Goal: Information Seeking & Learning: Learn about a topic

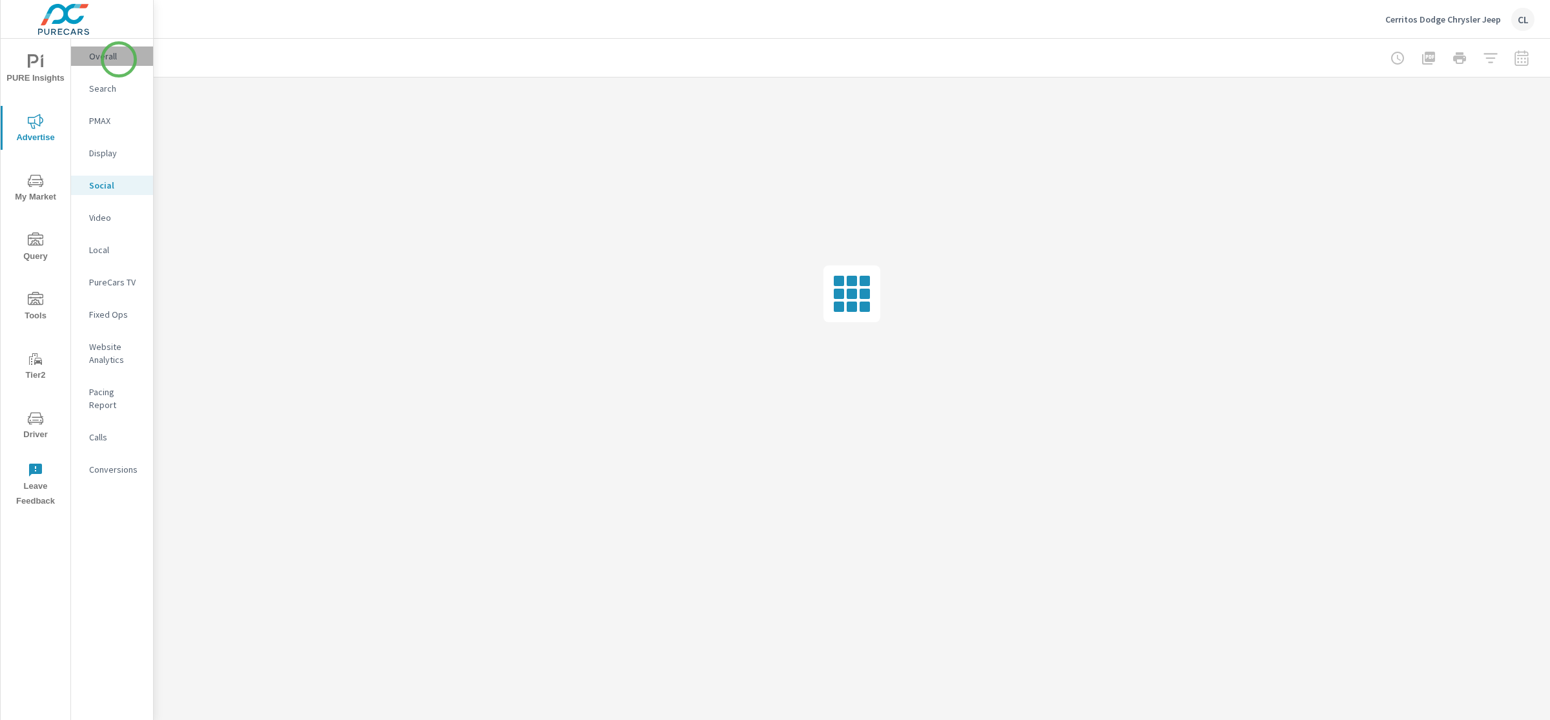
click at [119, 59] on p "Overall" at bounding box center [116, 56] width 54 height 13
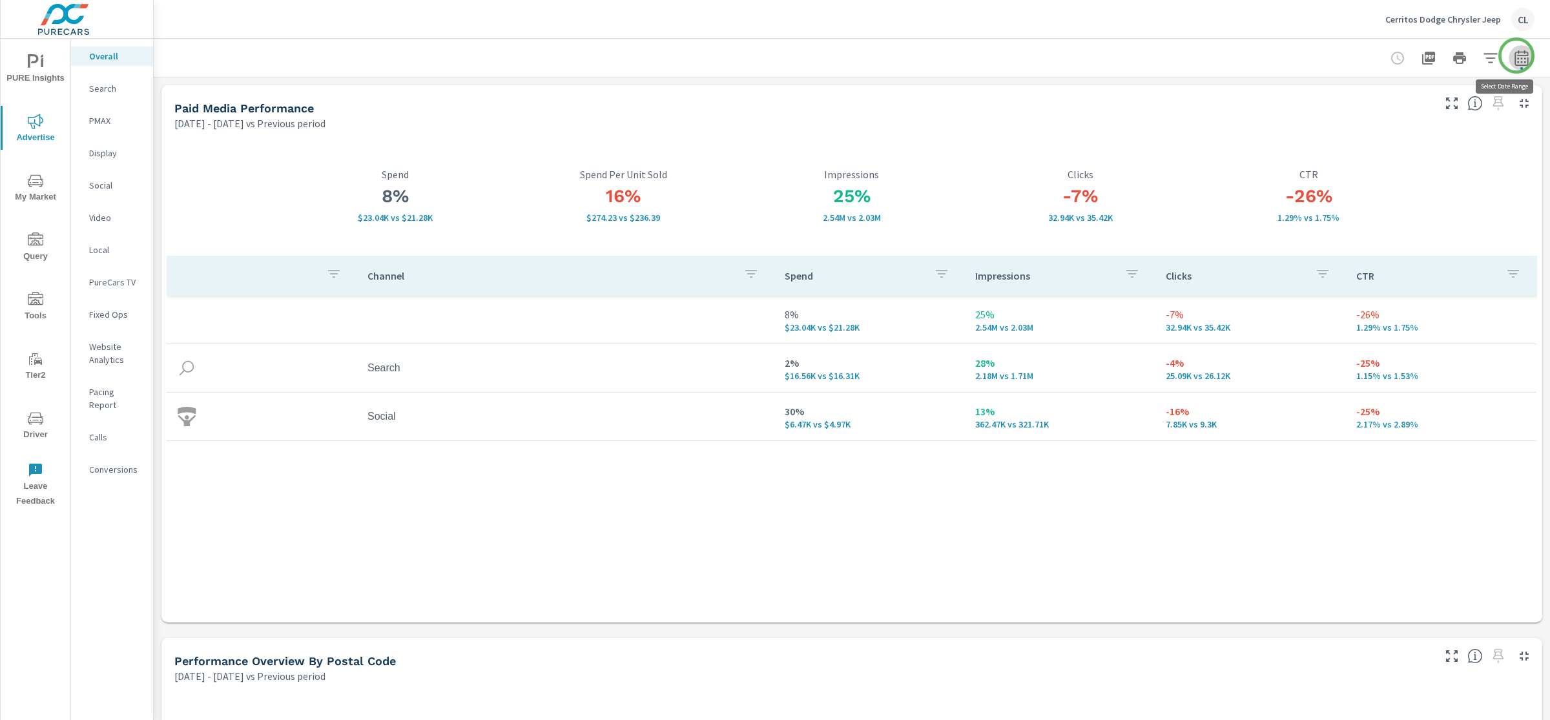
click at [1517, 56] on icon "button" at bounding box center [1522, 58] width 16 height 16
select select "Previous period"
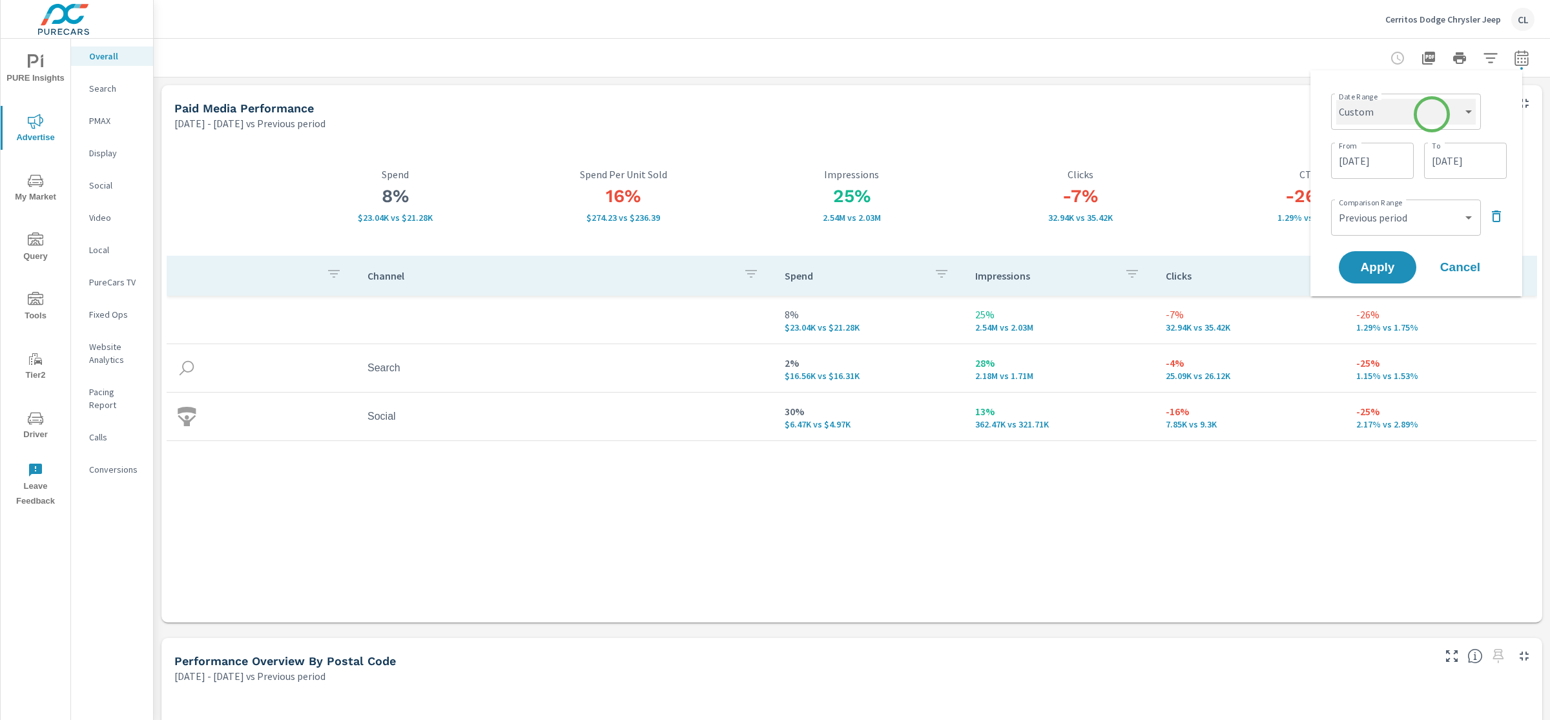
click at [1429, 117] on select "Custom [DATE] Last week Last 7 days Last 14 days Last 30 days Last 45 days Last…" at bounding box center [1406, 112] width 140 height 26
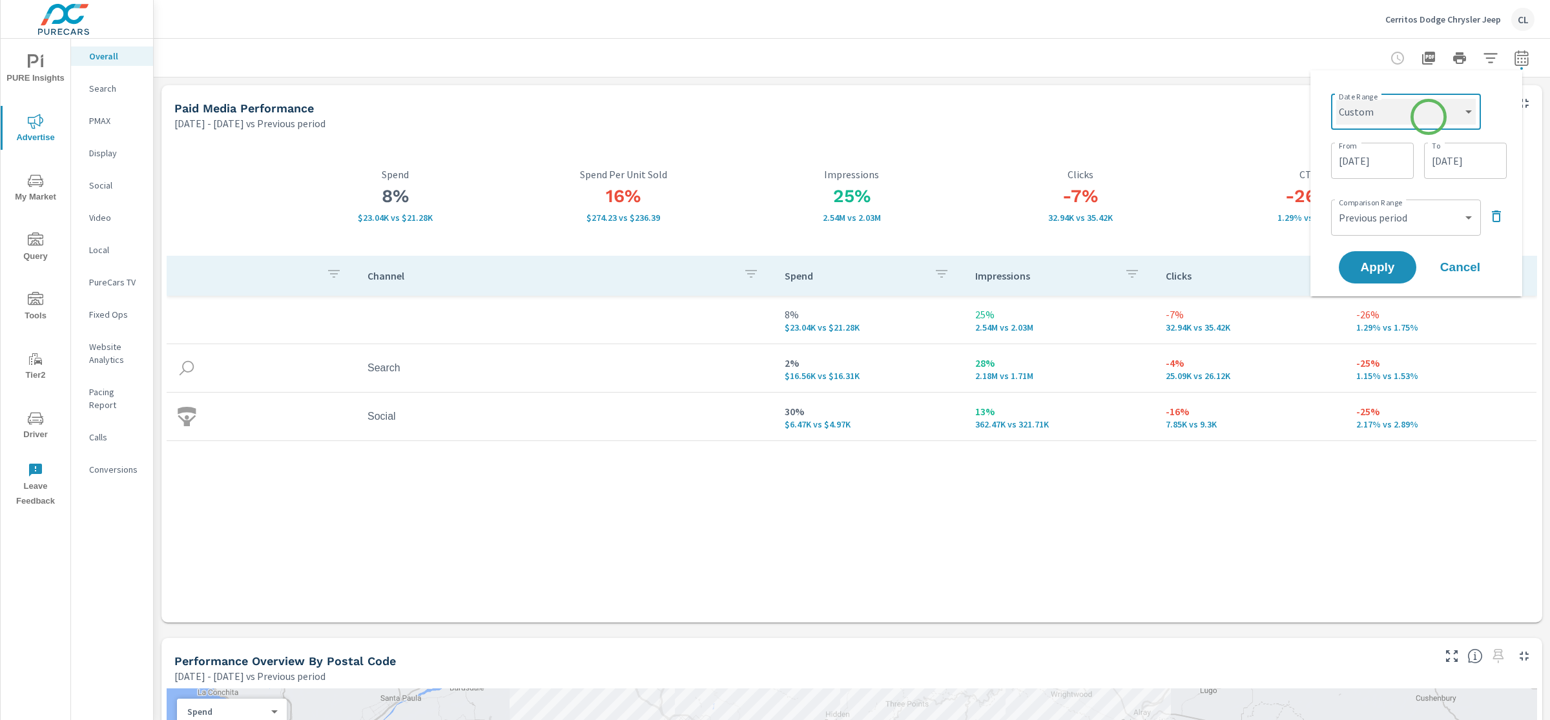
click at [1336, 99] on select "Custom [DATE] Last week Last 7 days Last 14 days Last 30 days Last 45 days Last…" at bounding box center [1406, 112] width 140 height 26
select select "Last month"
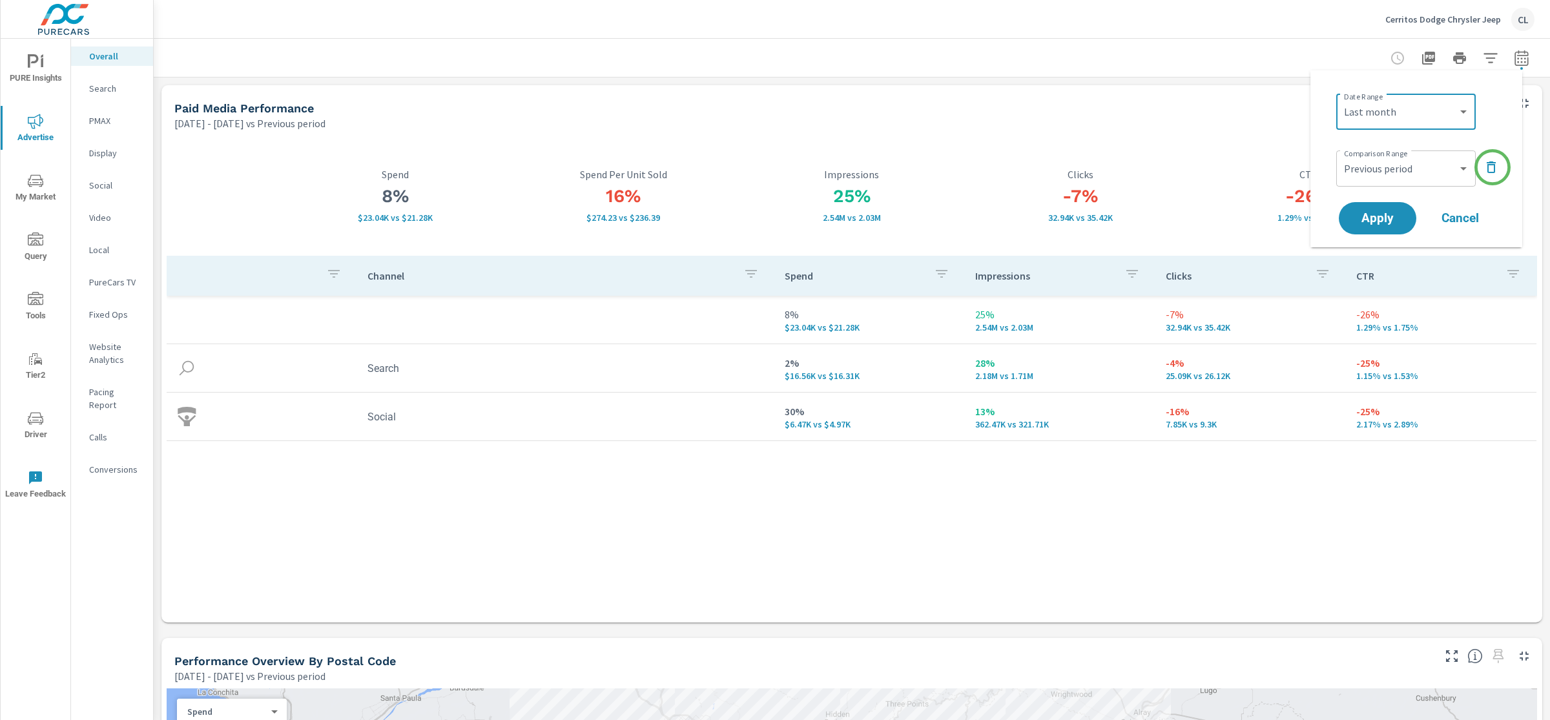
click at [1493, 166] on icon "button" at bounding box center [1492, 168] width 16 height 16
click at [1391, 191] on button "Apply" at bounding box center [1378, 182] width 80 height 34
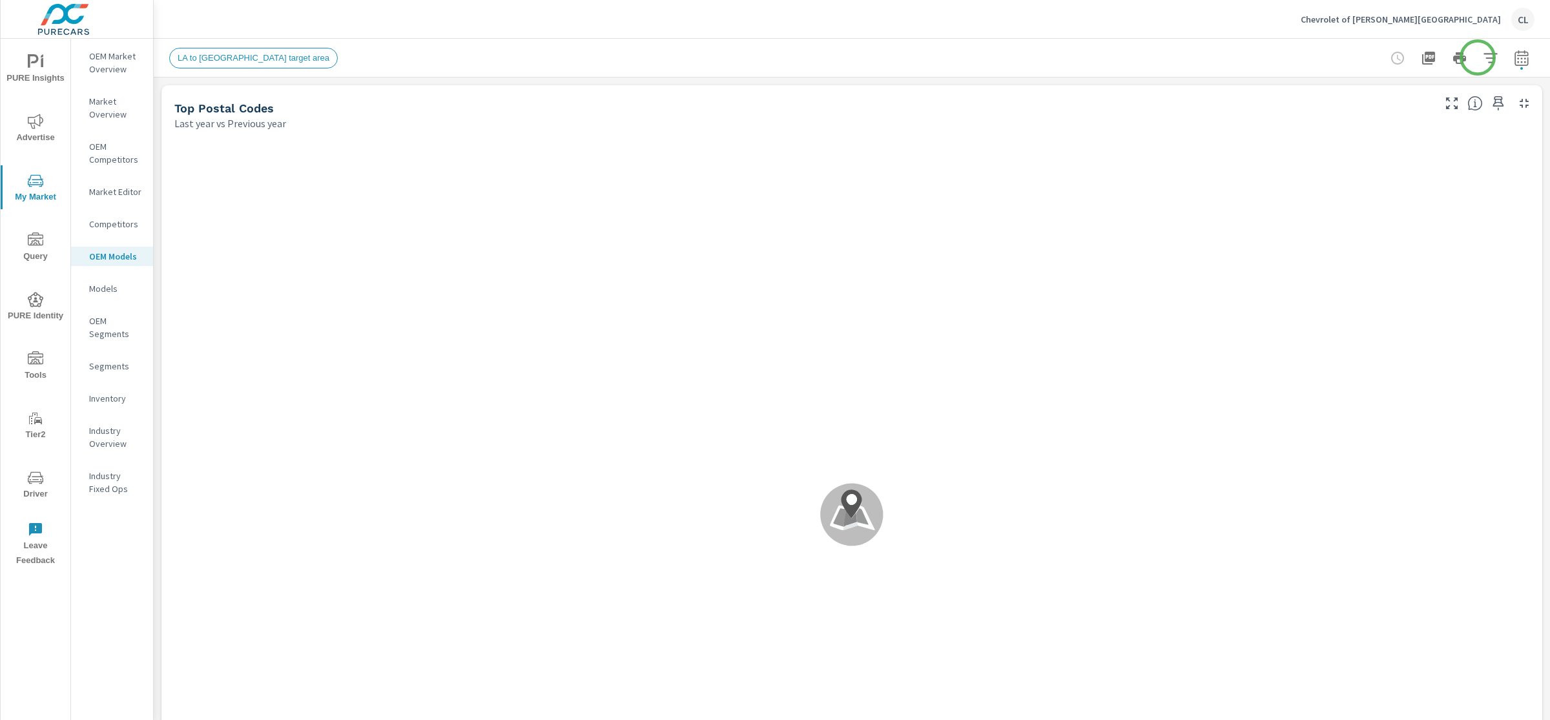
click at [1483, 56] on icon "button" at bounding box center [1491, 58] width 16 height 16
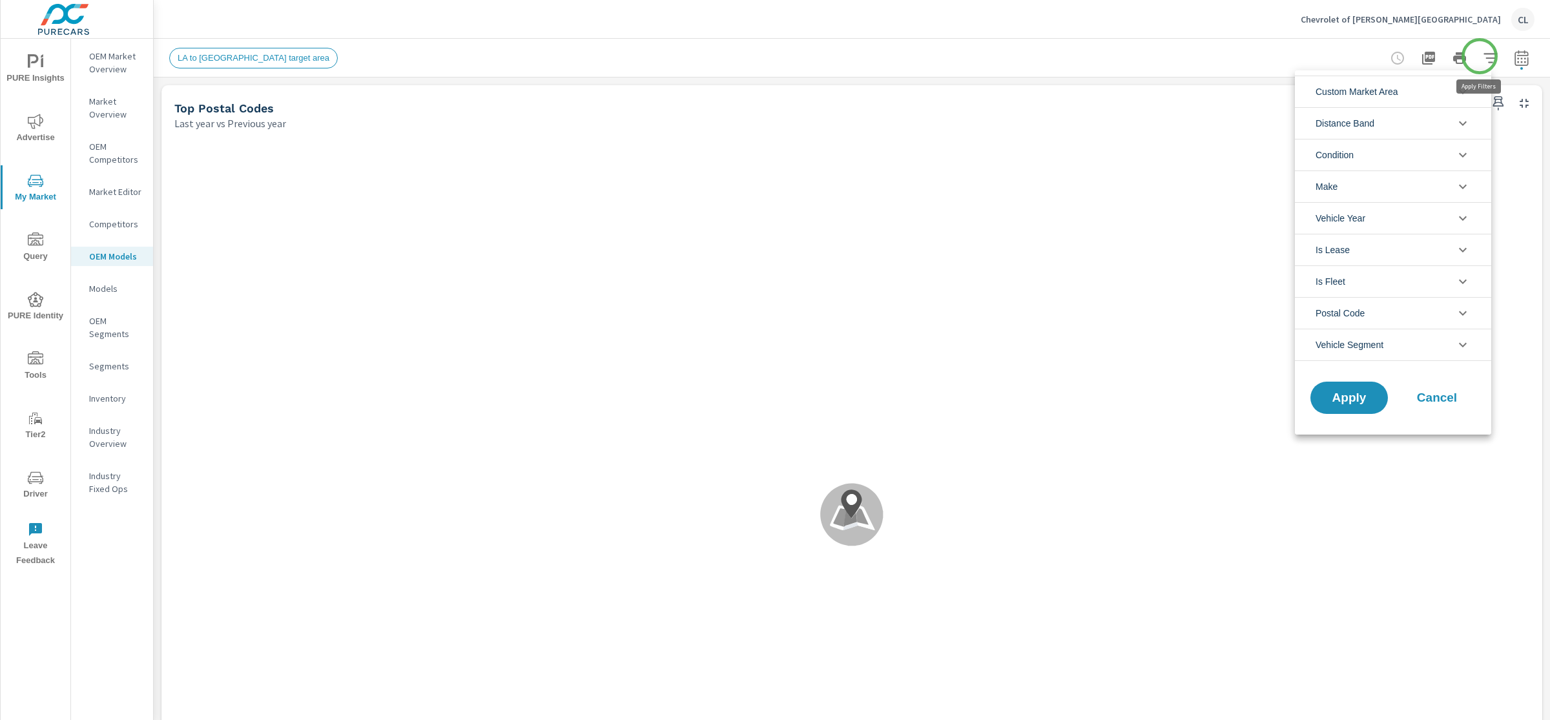
scroll to position [29, 0]
click at [1360, 106] on span "Custom Market Area" at bounding box center [1357, 91] width 83 height 31
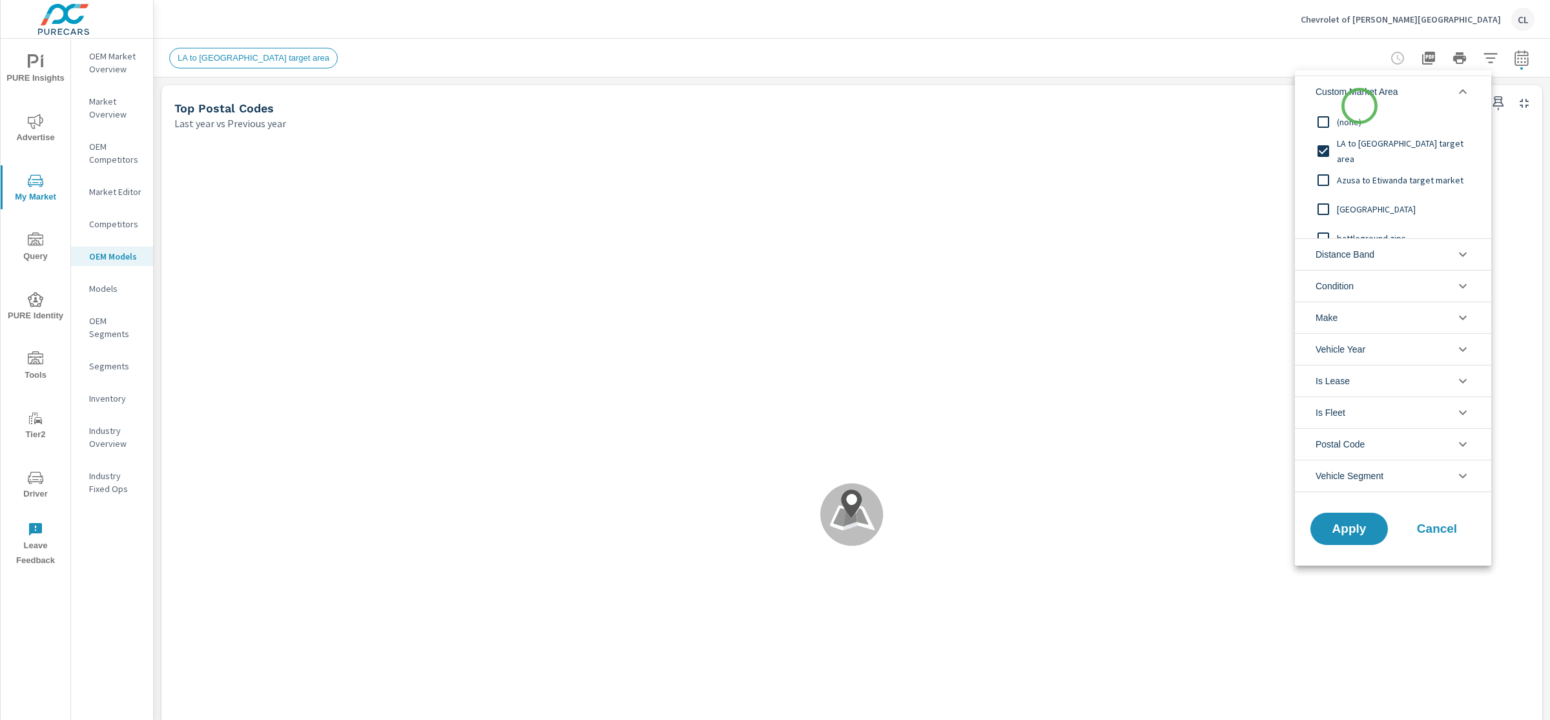
scroll to position [0, 0]
click at [1373, 195] on span "Primary Market Area" at bounding box center [1407, 195] width 141 height 16
click at [1379, 284] on li "Condition" at bounding box center [1393, 286] width 196 height 32
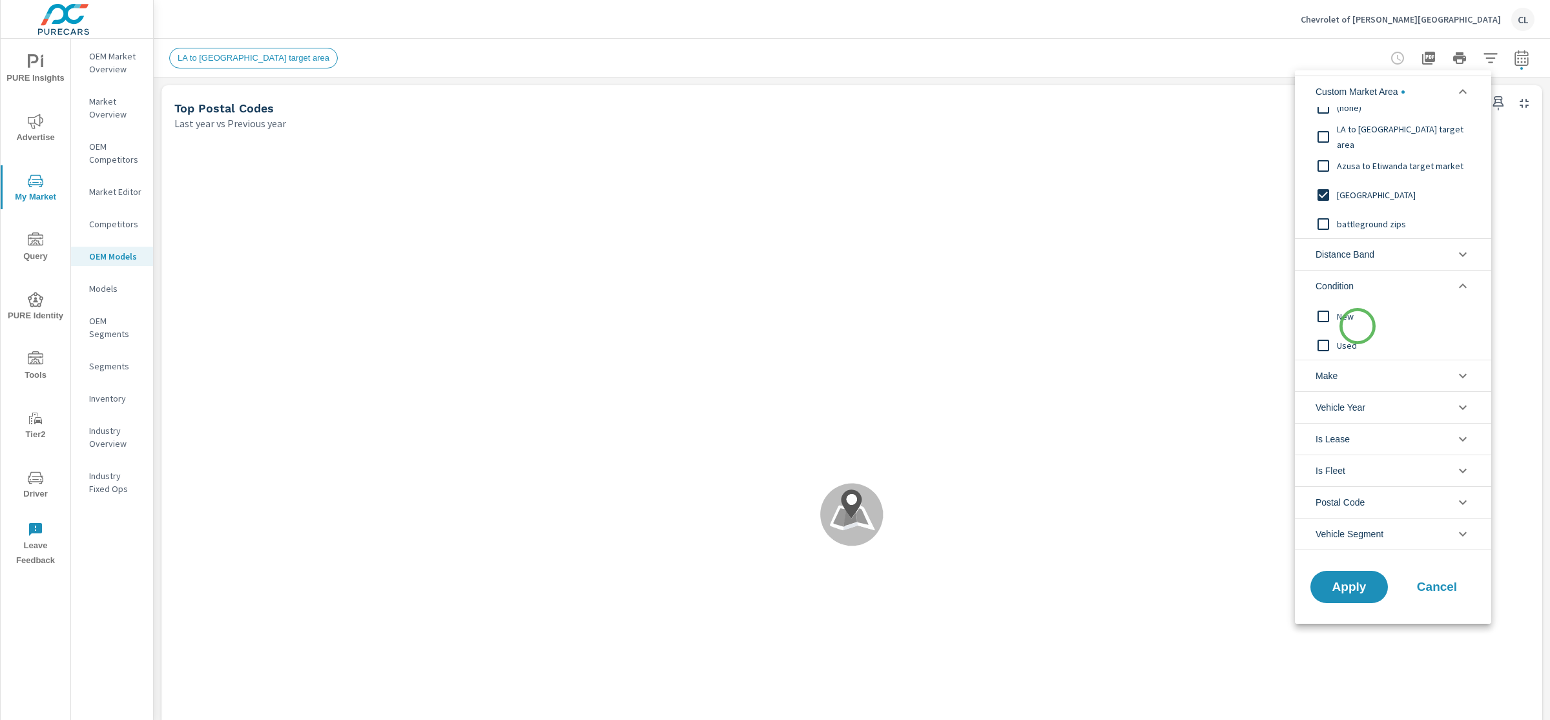
click at [1358, 326] on div "New" at bounding box center [1392, 316] width 194 height 29
click at [1370, 375] on li "Make" at bounding box center [1393, 376] width 196 height 32
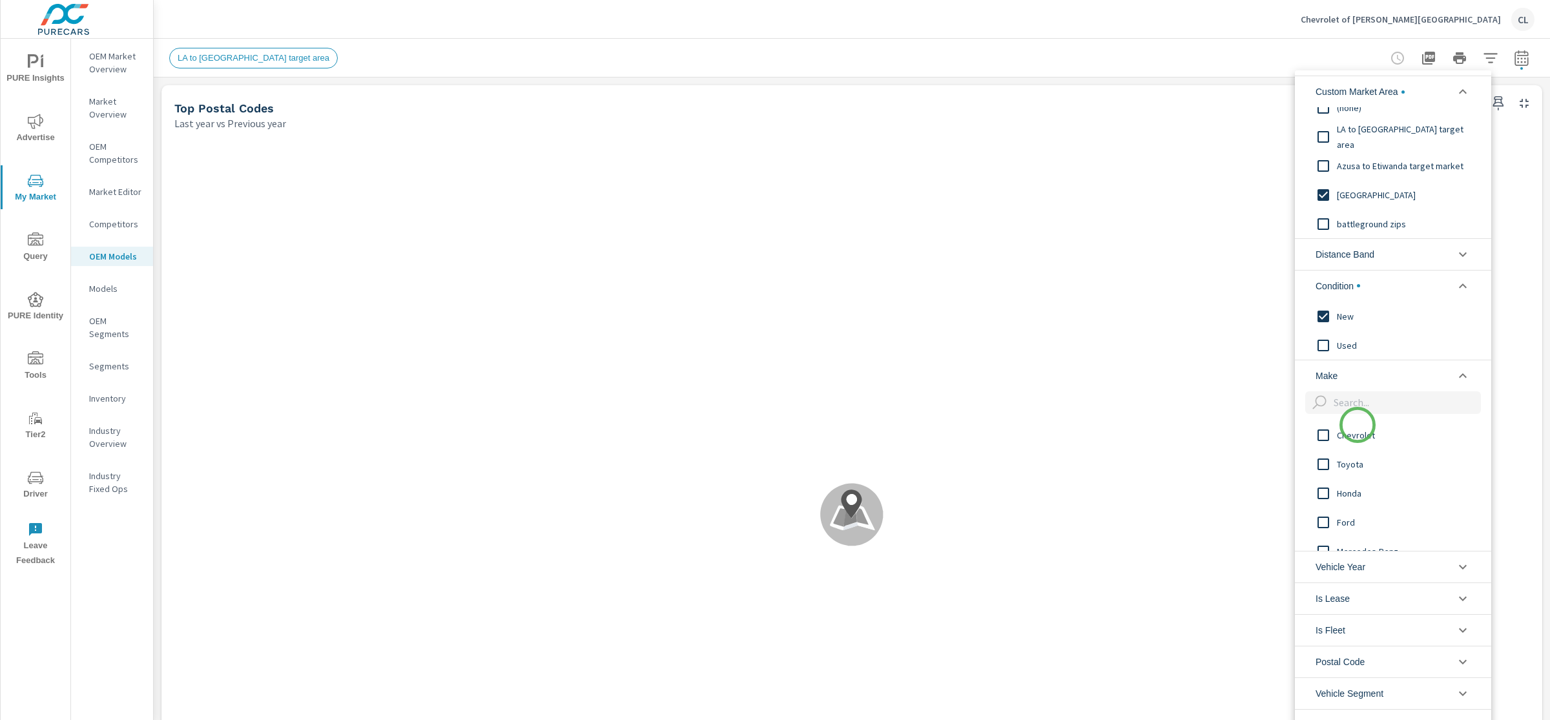
click at [1357, 428] on span "Chevrolet" at bounding box center [1407, 435] width 141 height 16
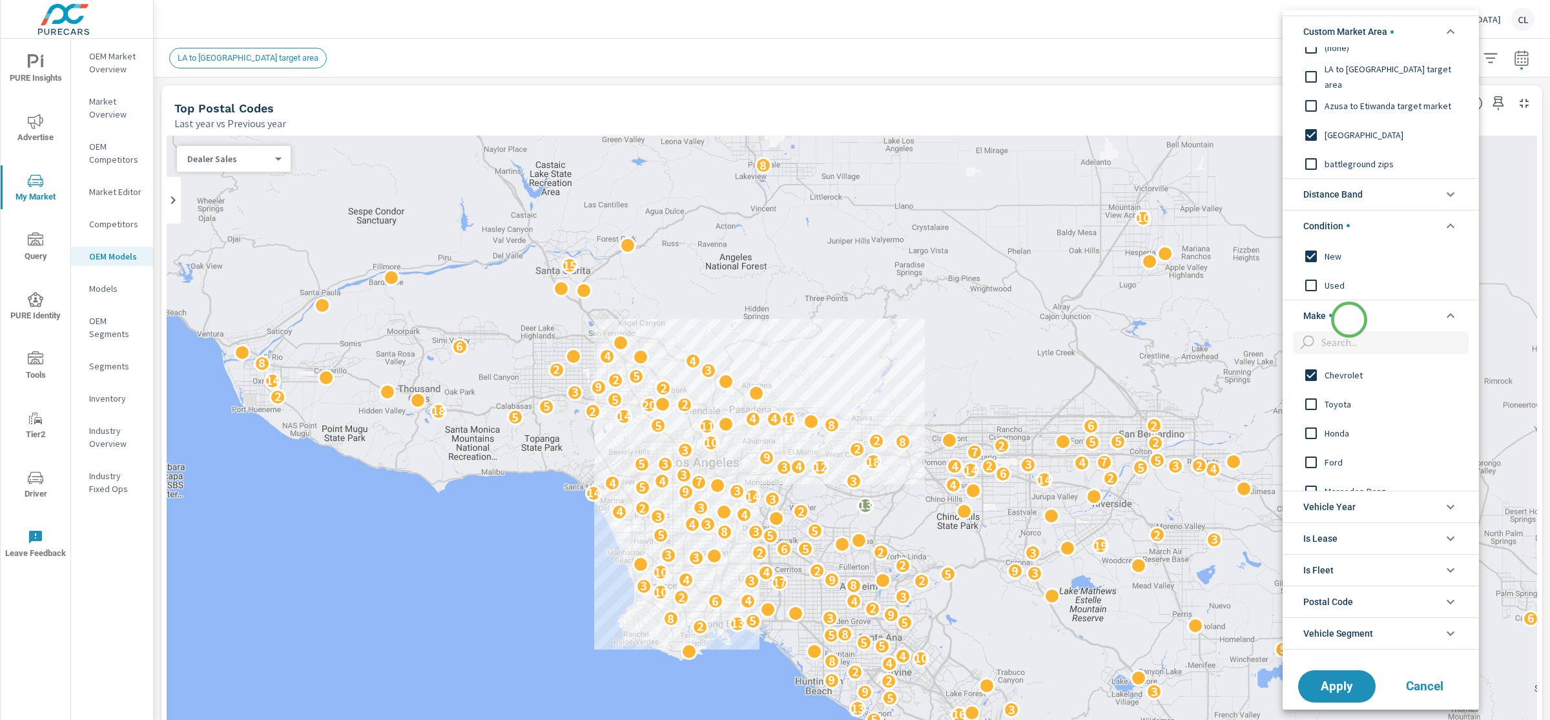
click at [1349, 320] on li "Make" at bounding box center [1381, 316] width 196 height 32
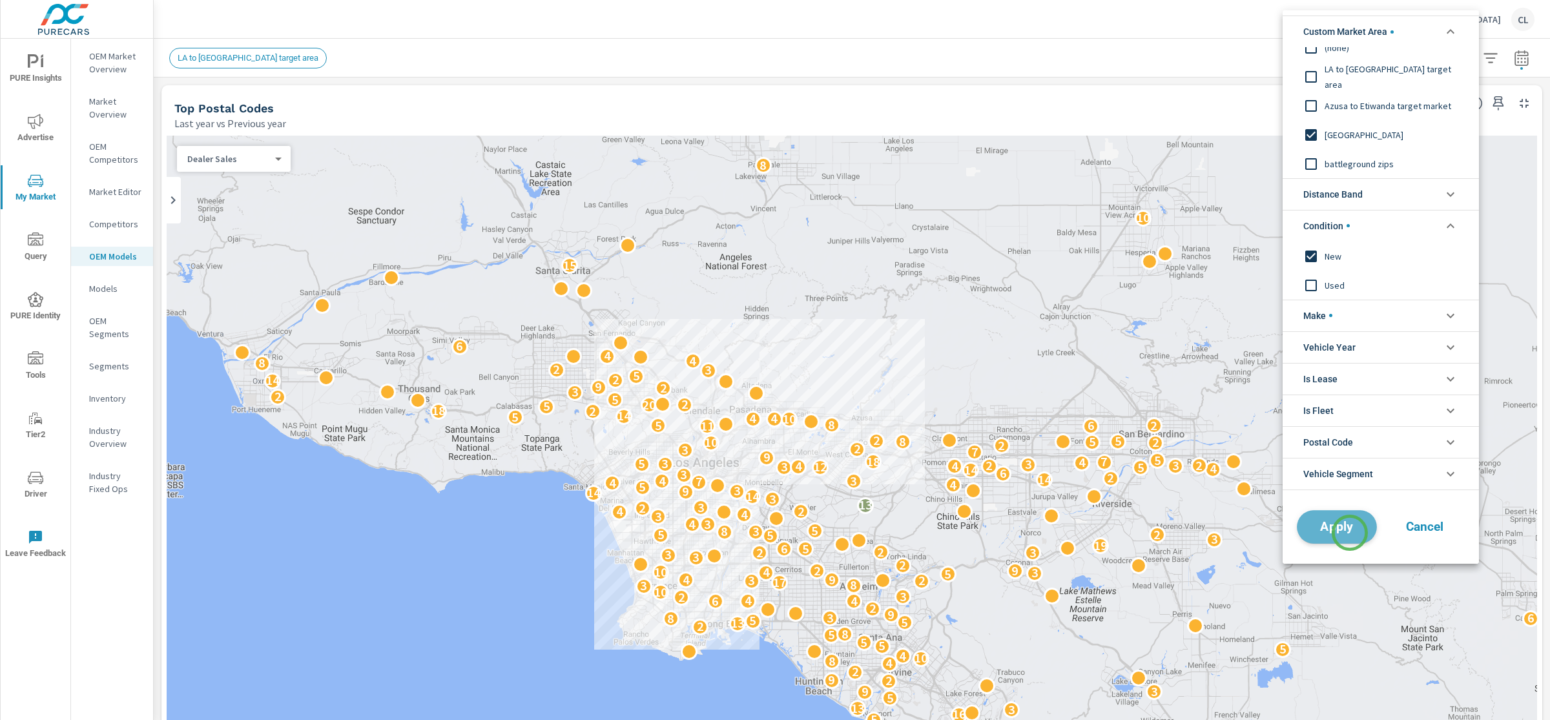
click at [1350, 533] on span "Apply" at bounding box center [1337, 527] width 53 height 12
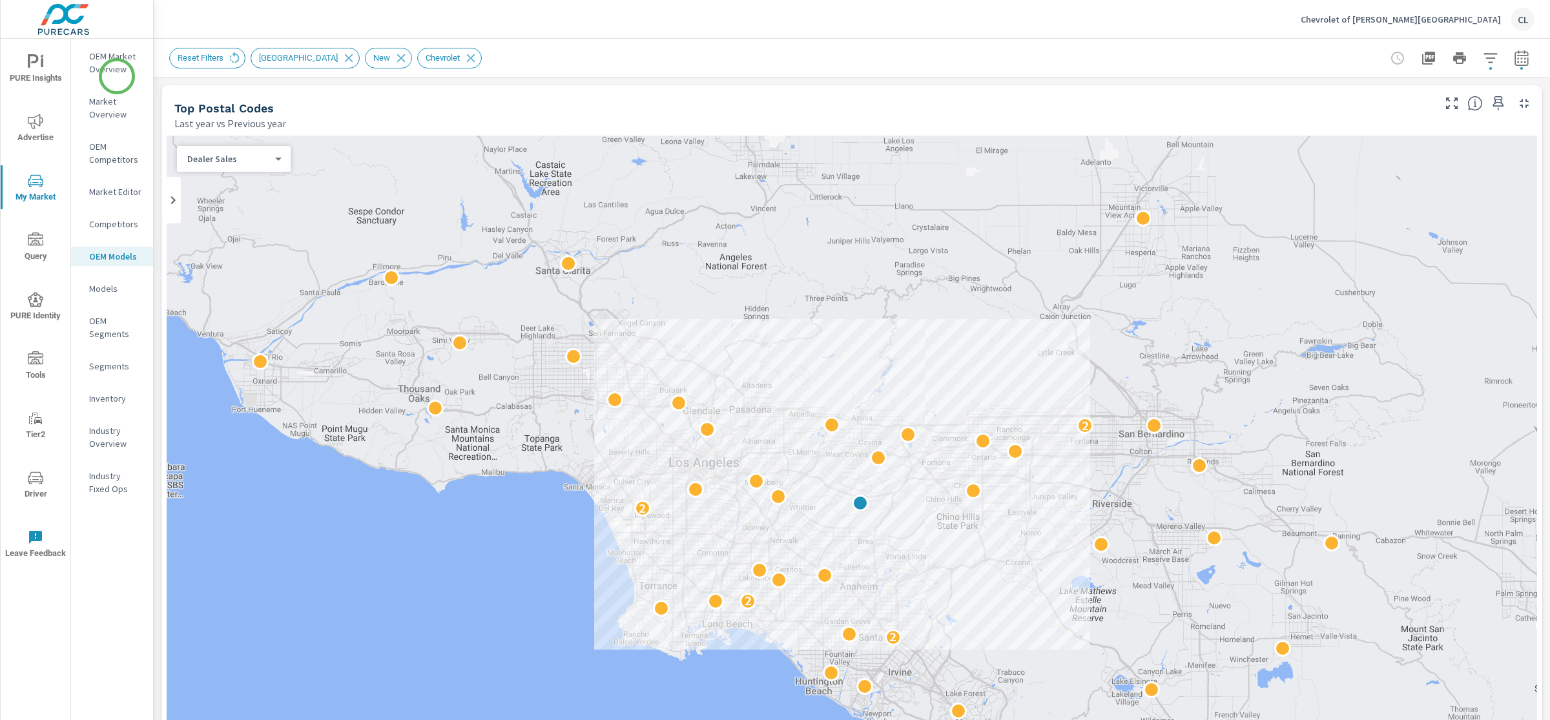
click at [113, 70] on p "OEM Market Overview" at bounding box center [116, 63] width 54 height 26
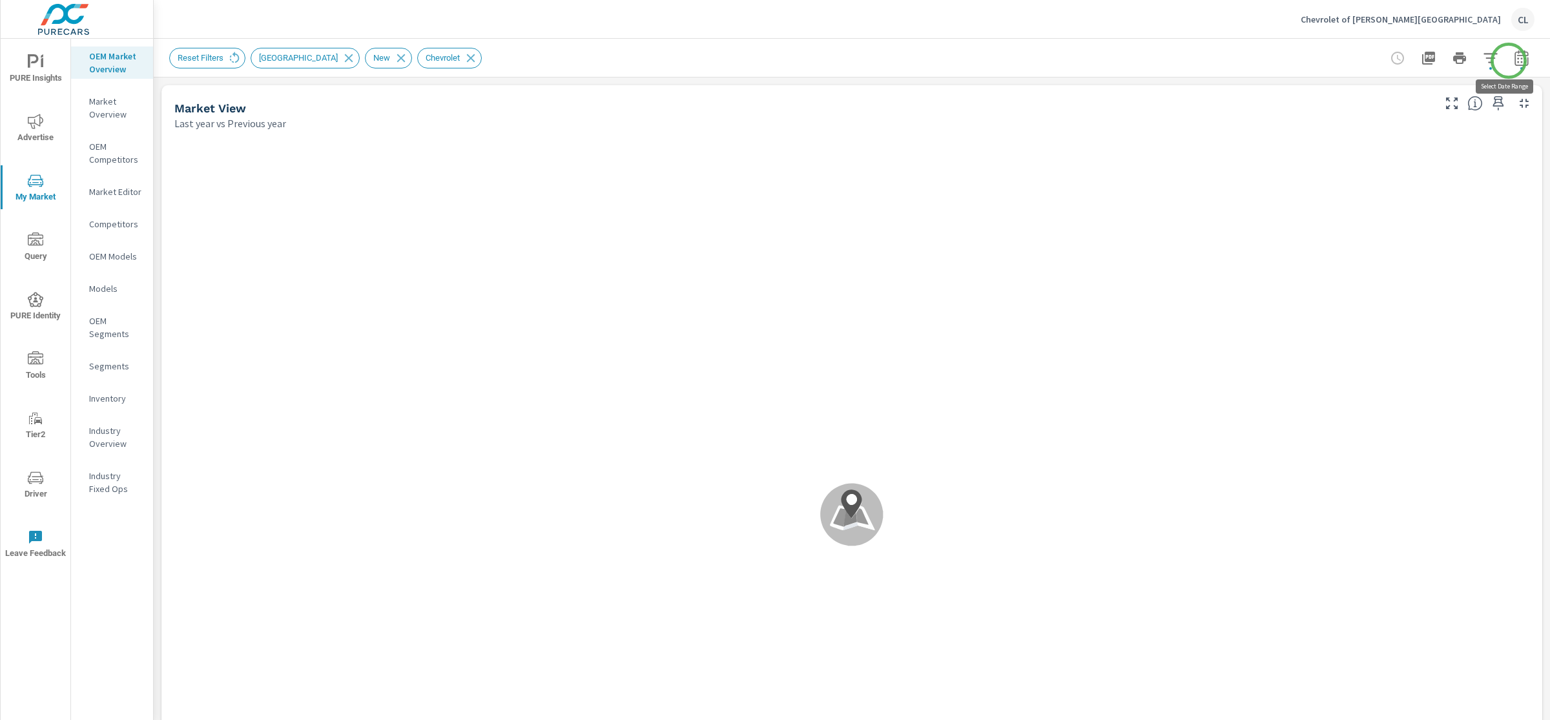
click at [1514, 61] on icon "button" at bounding box center [1522, 58] width 16 height 16
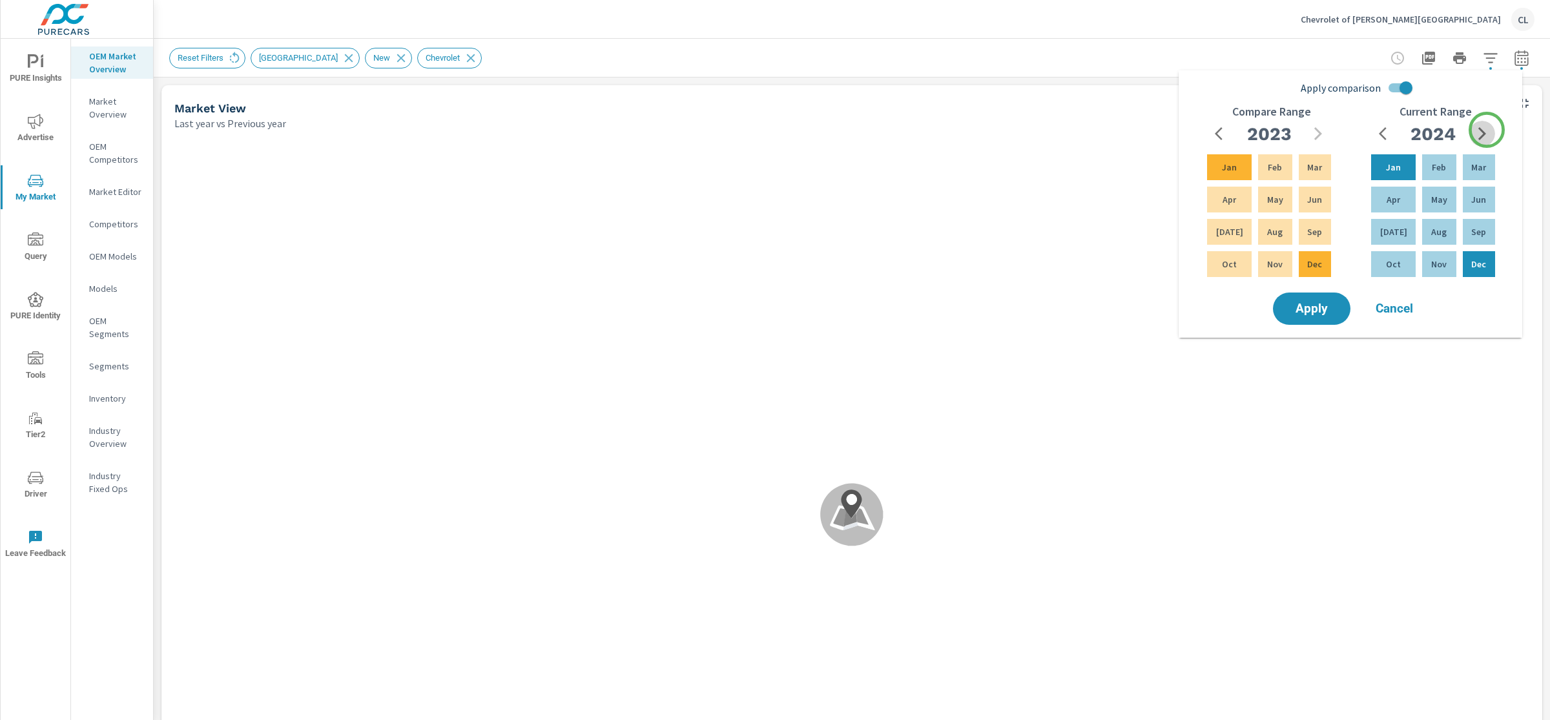
click at [1487, 130] on icon "button" at bounding box center [1483, 134] width 16 height 16
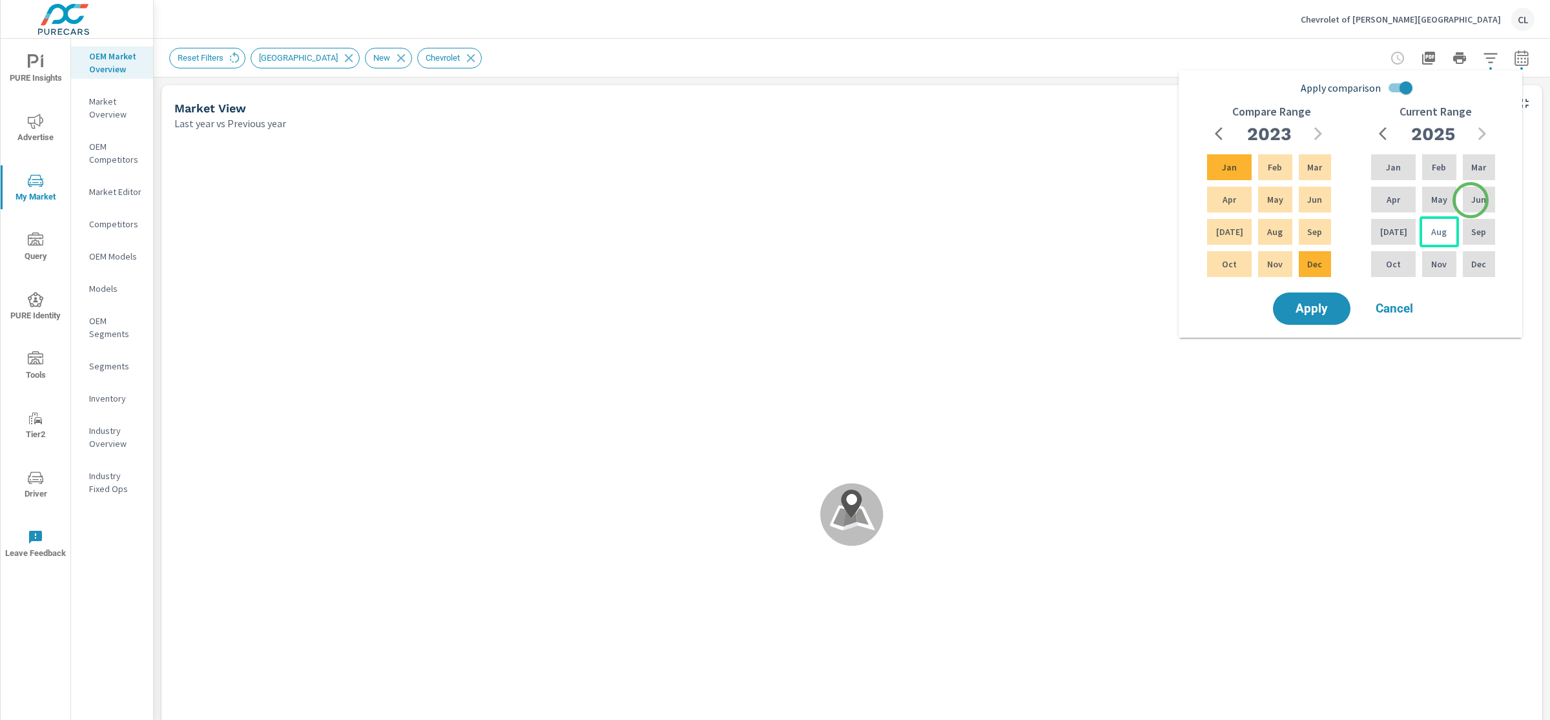
drag, startPoint x: 1471, startPoint y: 200, endPoint x: 1439, endPoint y: 226, distance: 40.9
click at [1471, 200] on p "Jun" at bounding box center [1478, 199] width 15 height 13
click at [1434, 233] on p "Aug" at bounding box center [1439, 231] width 16 height 13
click at [1325, 130] on icon "button" at bounding box center [1319, 134] width 16 height 16
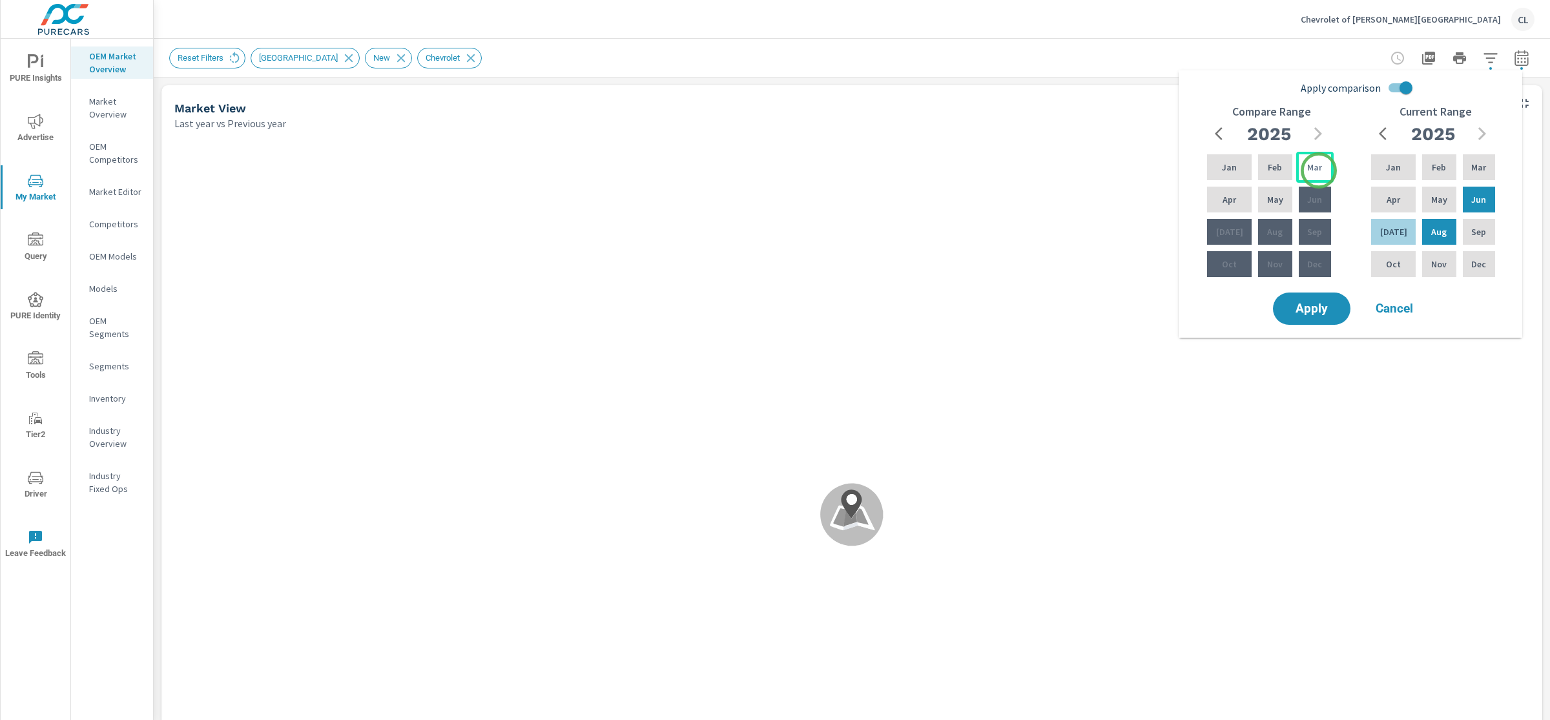
click at [1318, 171] on p "Mar" at bounding box center [1314, 167] width 15 height 13
click at [1272, 197] on p "May" at bounding box center [1275, 199] width 16 height 13
click at [1300, 307] on span "Apply" at bounding box center [1311, 309] width 53 height 12
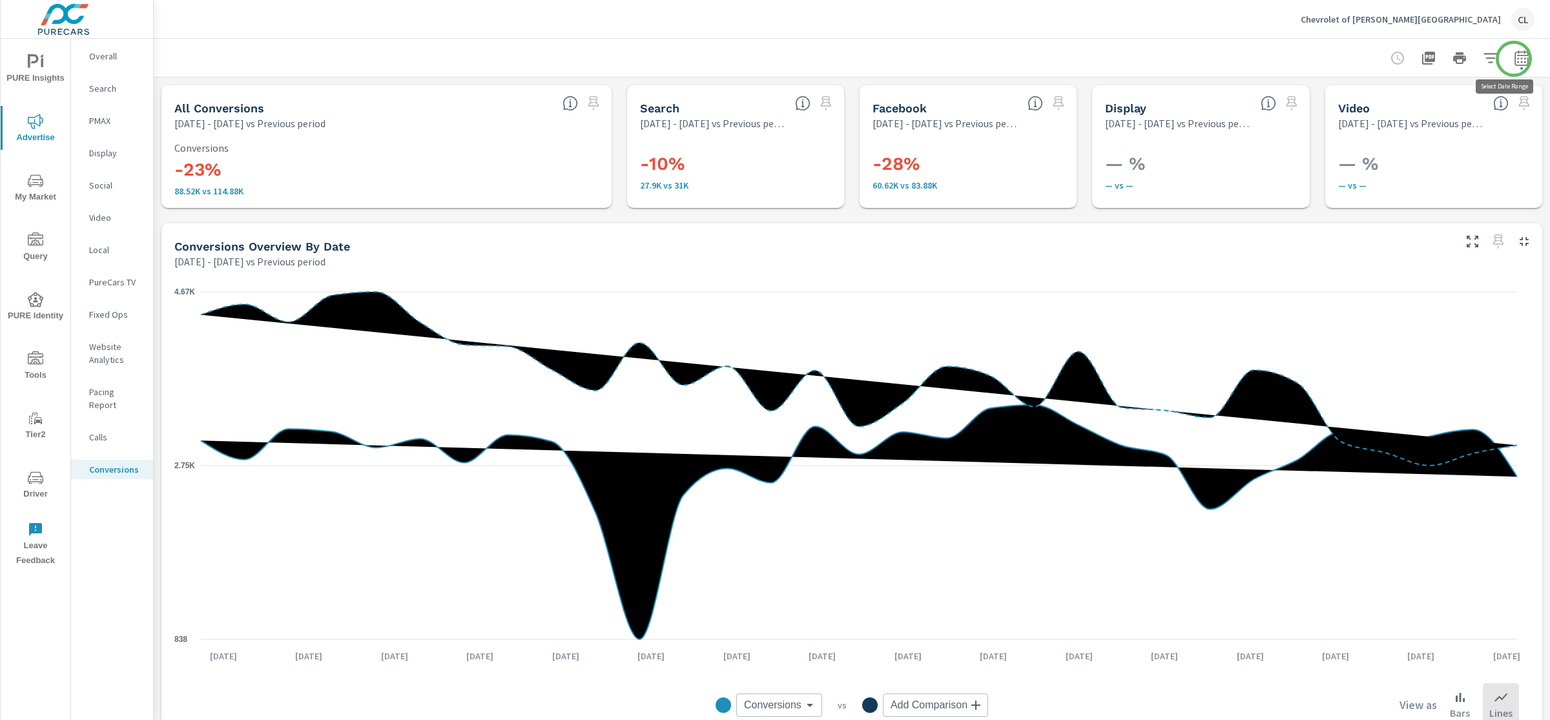
click at [1514, 57] on icon "button" at bounding box center [1522, 58] width 16 height 16
select select "Previous period"
click at [1431, 110] on select "Custom [DATE] Last week Last 7 days Last 14 days Last 30 days Last 45 days Last…" at bounding box center [1406, 112] width 140 height 26
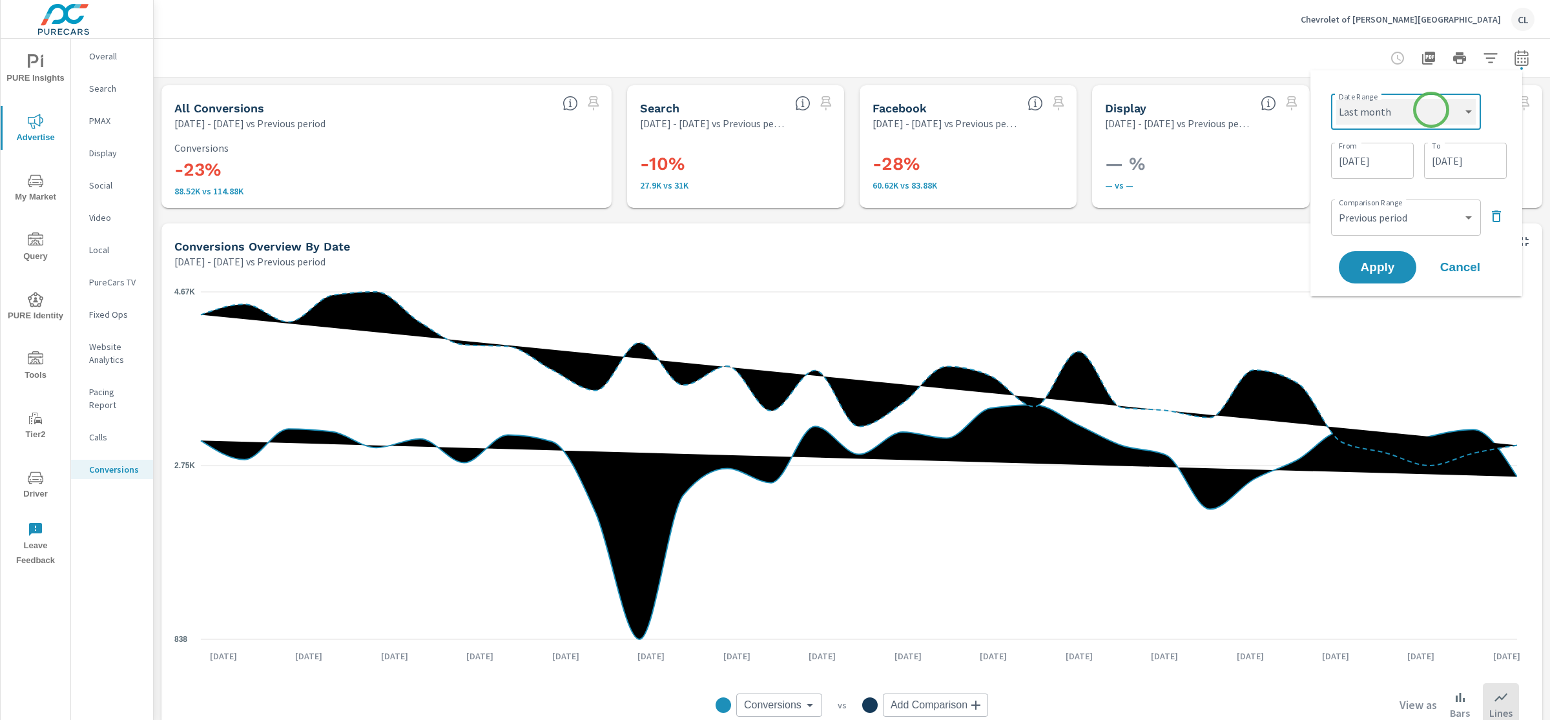
click at [1336, 99] on select "Custom [DATE] Last week Last 7 days Last 14 days Last 30 days Last 45 days Last…" at bounding box center [1406, 112] width 140 height 26
select select "Last month"
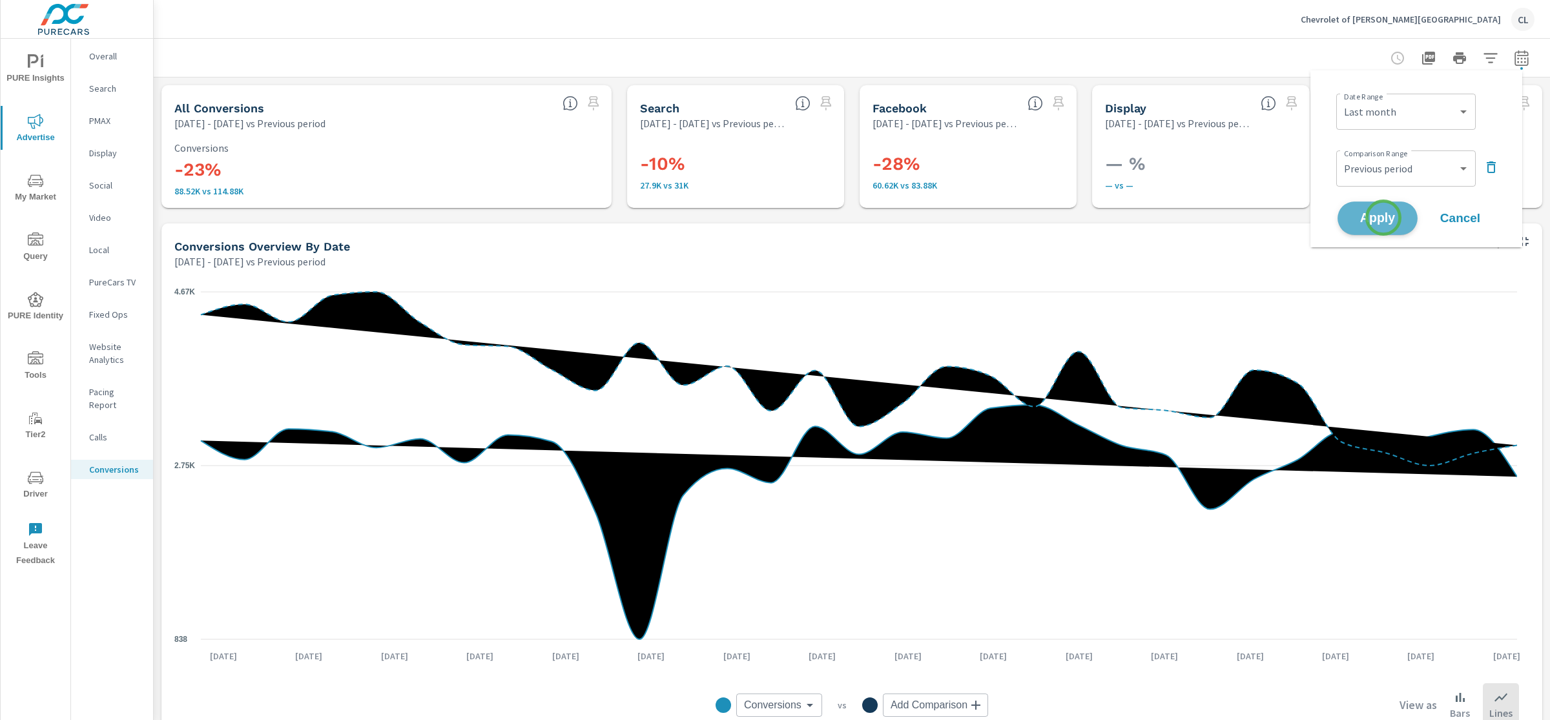
click at [1384, 218] on span "Apply" at bounding box center [1377, 219] width 53 height 12
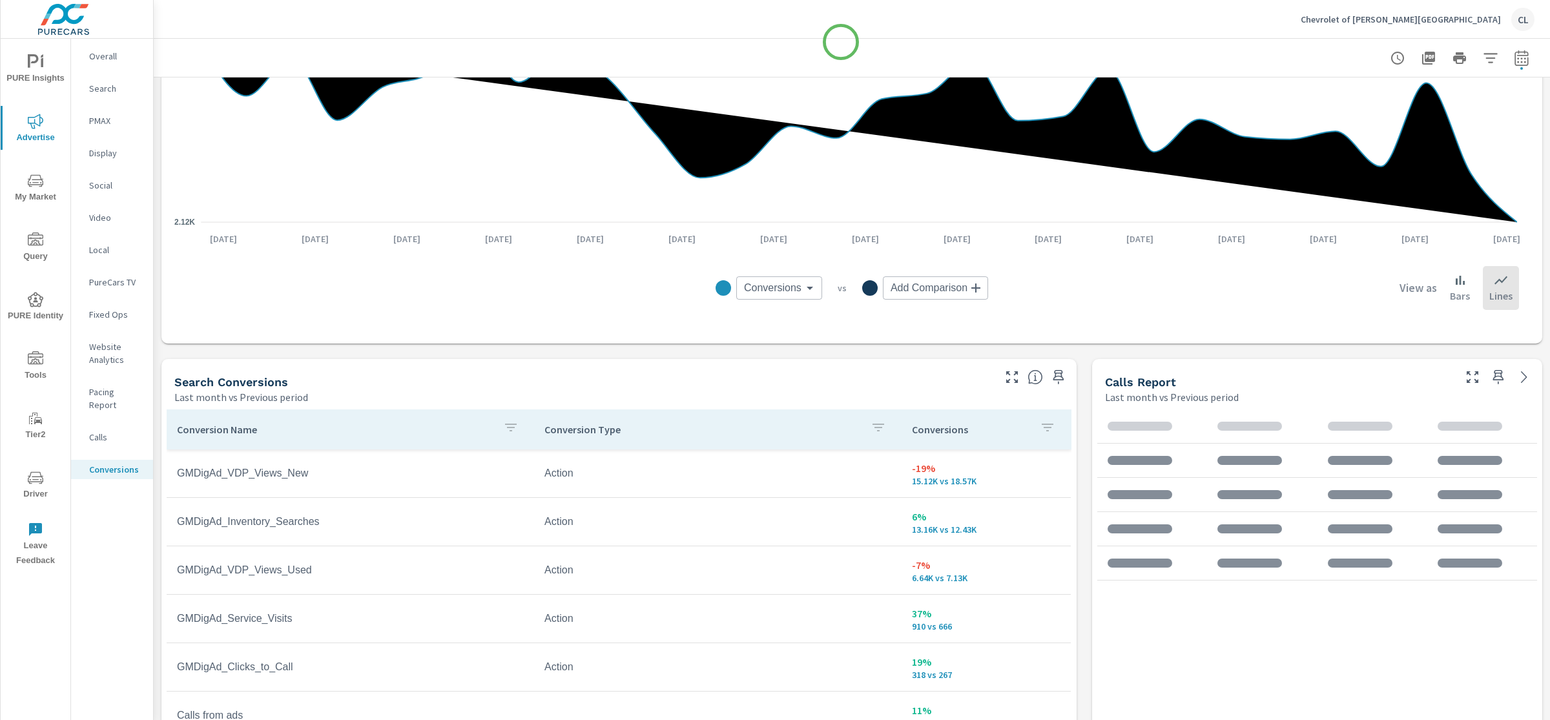
scroll to position [583, 0]
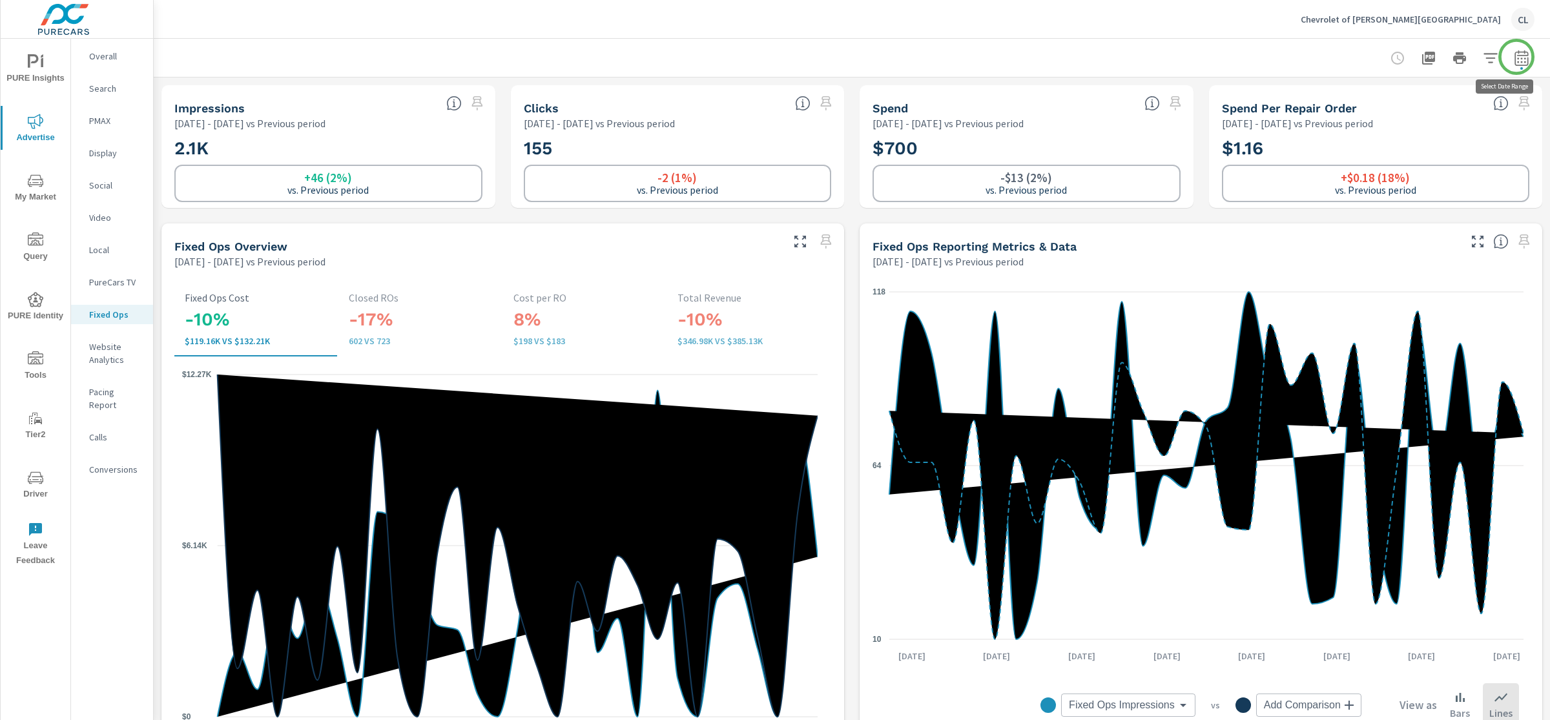
click at [1514, 58] on icon "button" at bounding box center [1522, 58] width 16 height 16
select select "Previous period"
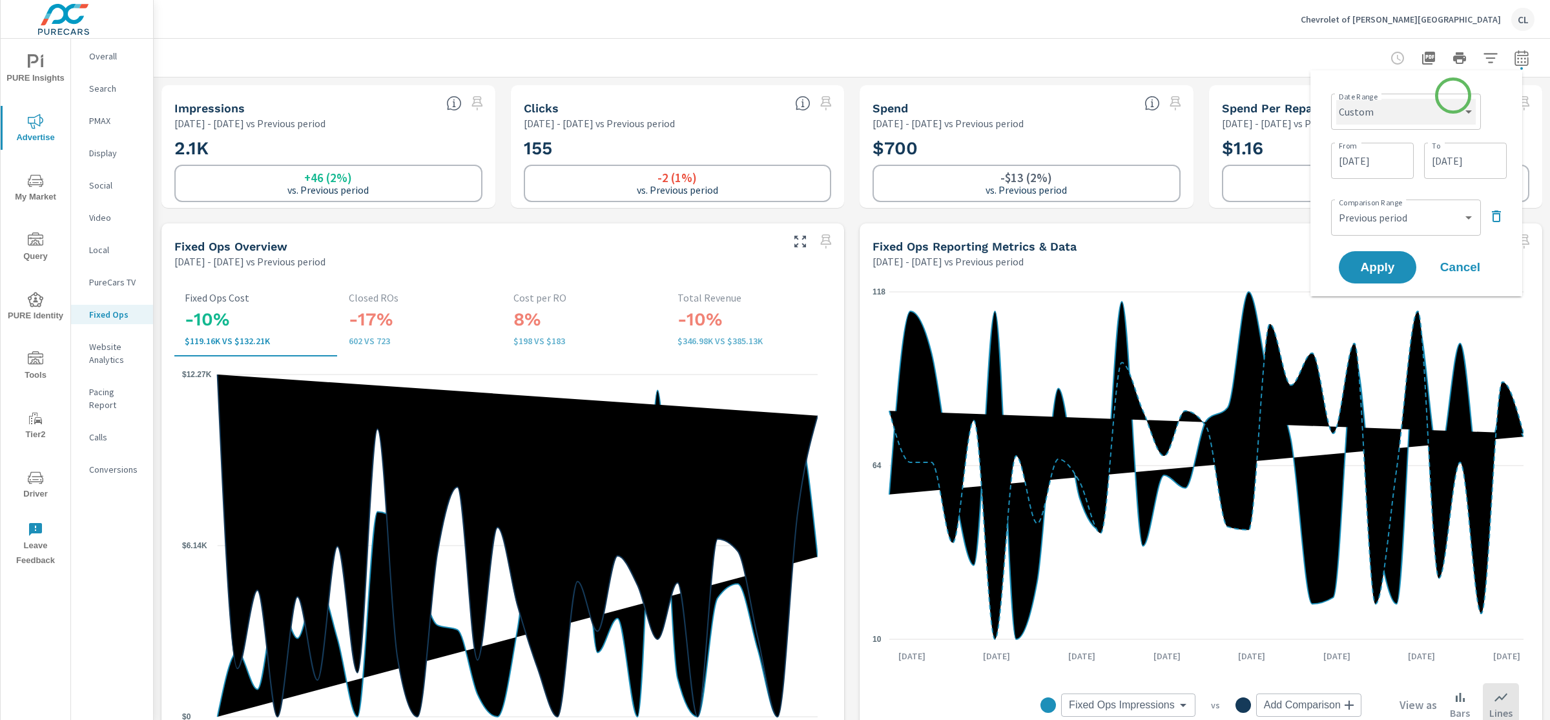
click at [1429, 107] on select "Custom Yesterday Last week Last 7 days Last 14 days Last 30 days Last 45 days L…" at bounding box center [1406, 112] width 140 height 26
click at [1336, 99] on select "Custom Yesterday Last week Last 7 days Last 14 days Last 30 days Last 45 days L…" at bounding box center [1406, 112] width 140 height 26
select select "Last month"
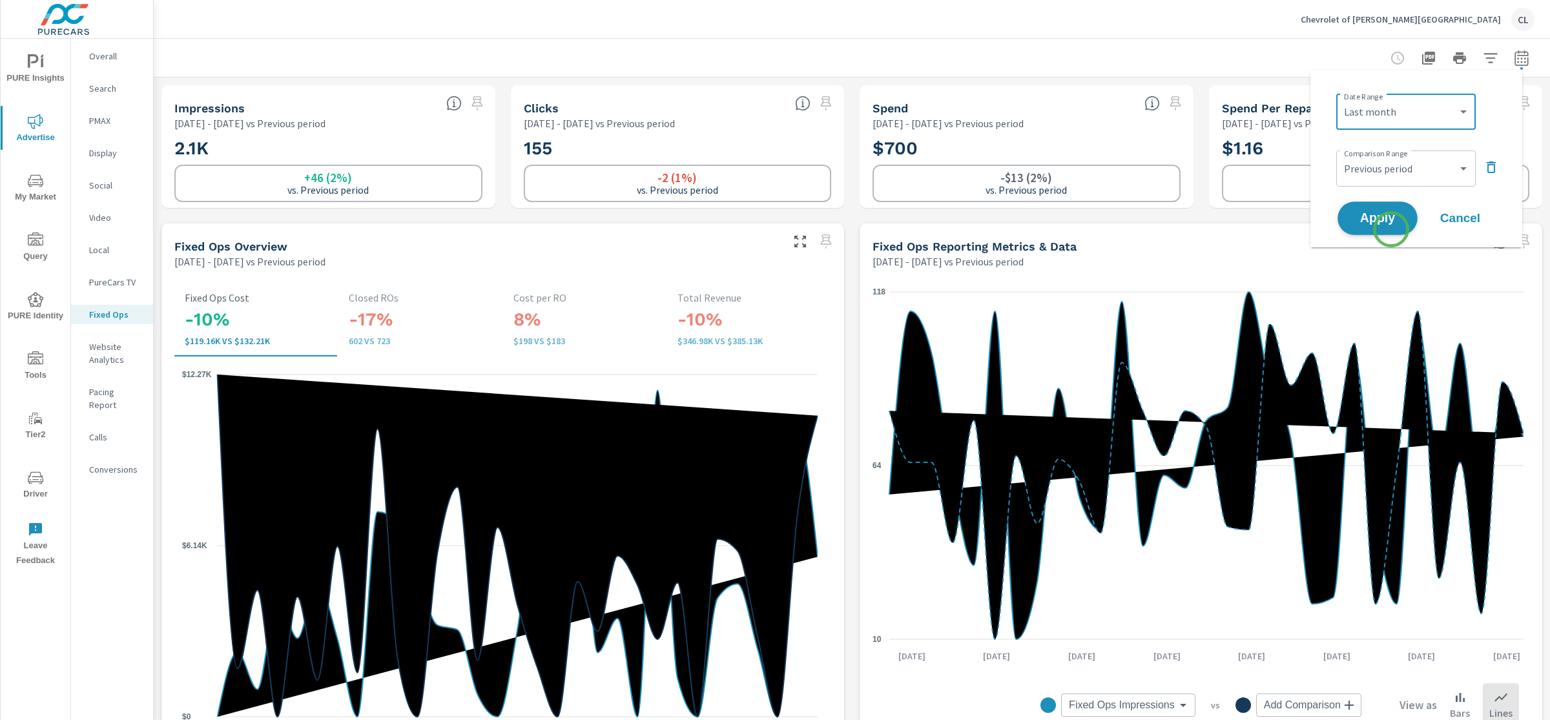
click at [1390, 228] on button "Apply" at bounding box center [1378, 219] width 80 height 34
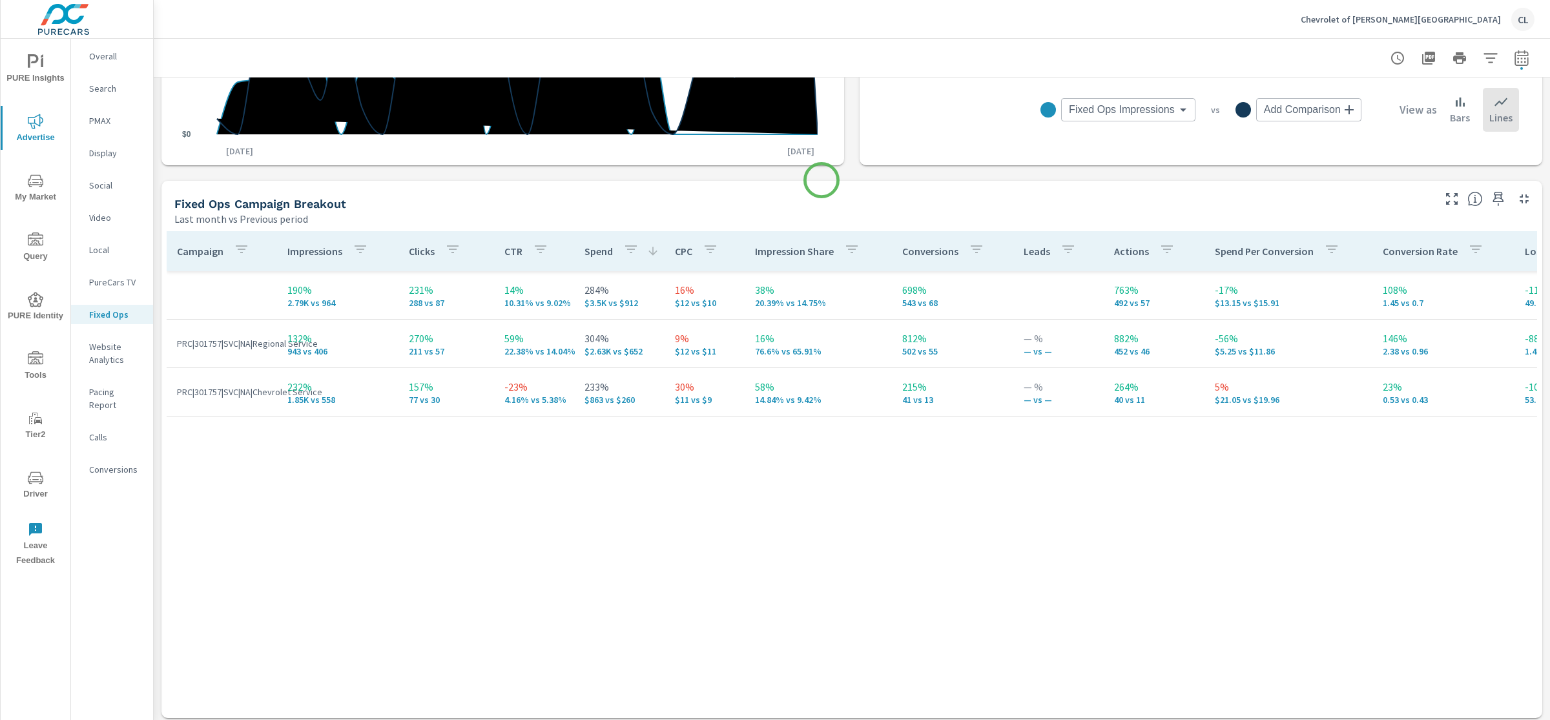
scroll to position [601, 0]
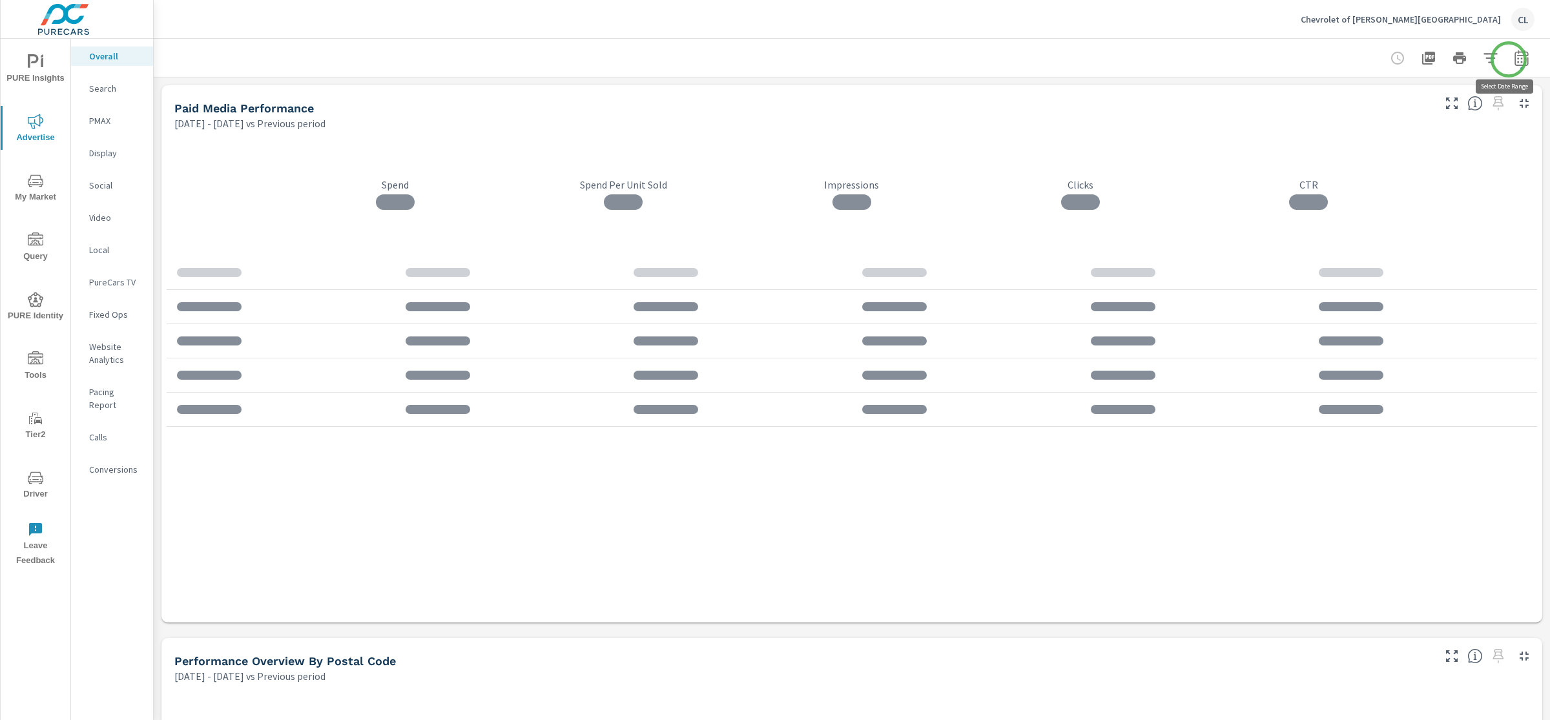
click at [1514, 59] on icon "button" at bounding box center [1522, 58] width 16 height 16
select select "Previous period"
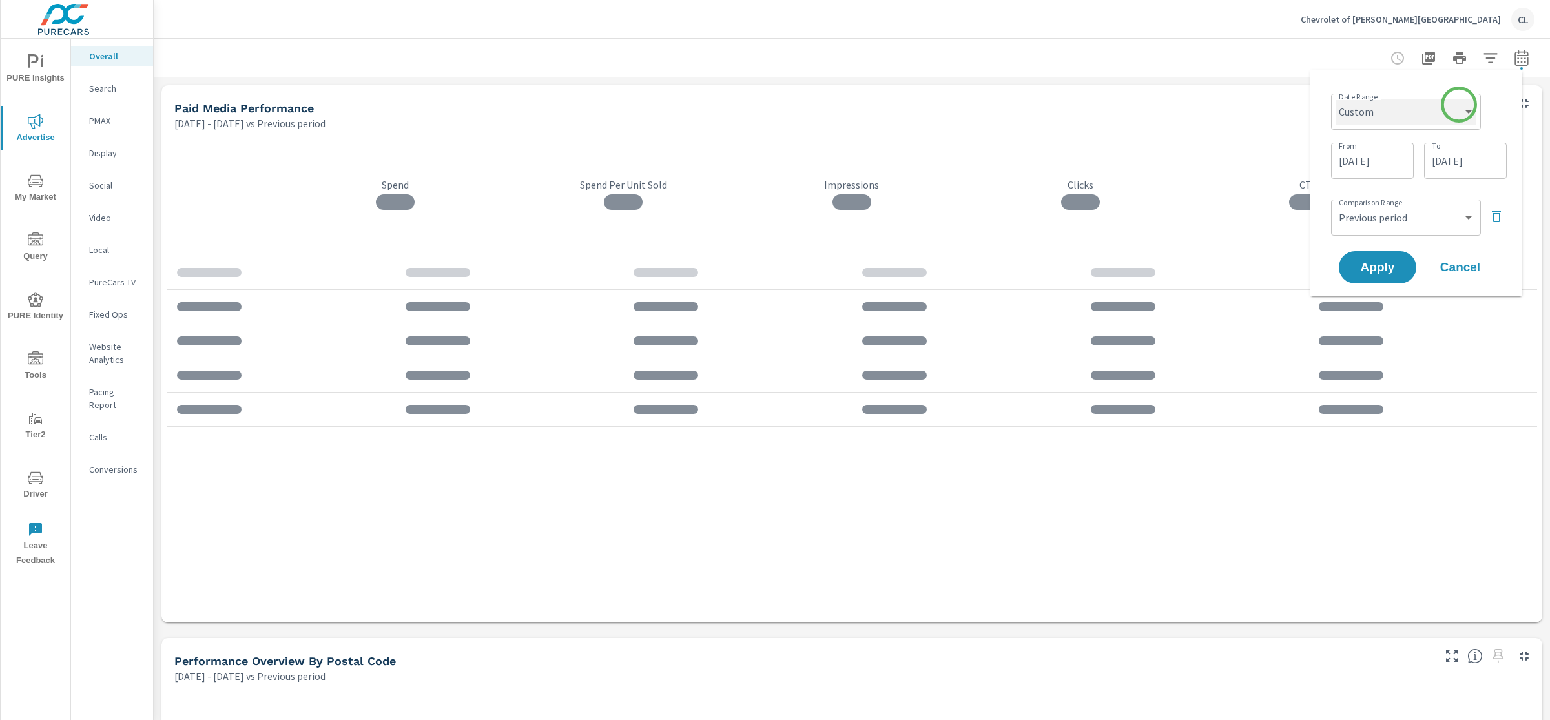
click at [1459, 106] on select "Custom [DATE] Last week Last 7 days Last 14 days Last 30 days Last 45 days Last…" at bounding box center [1406, 112] width 140 height 26
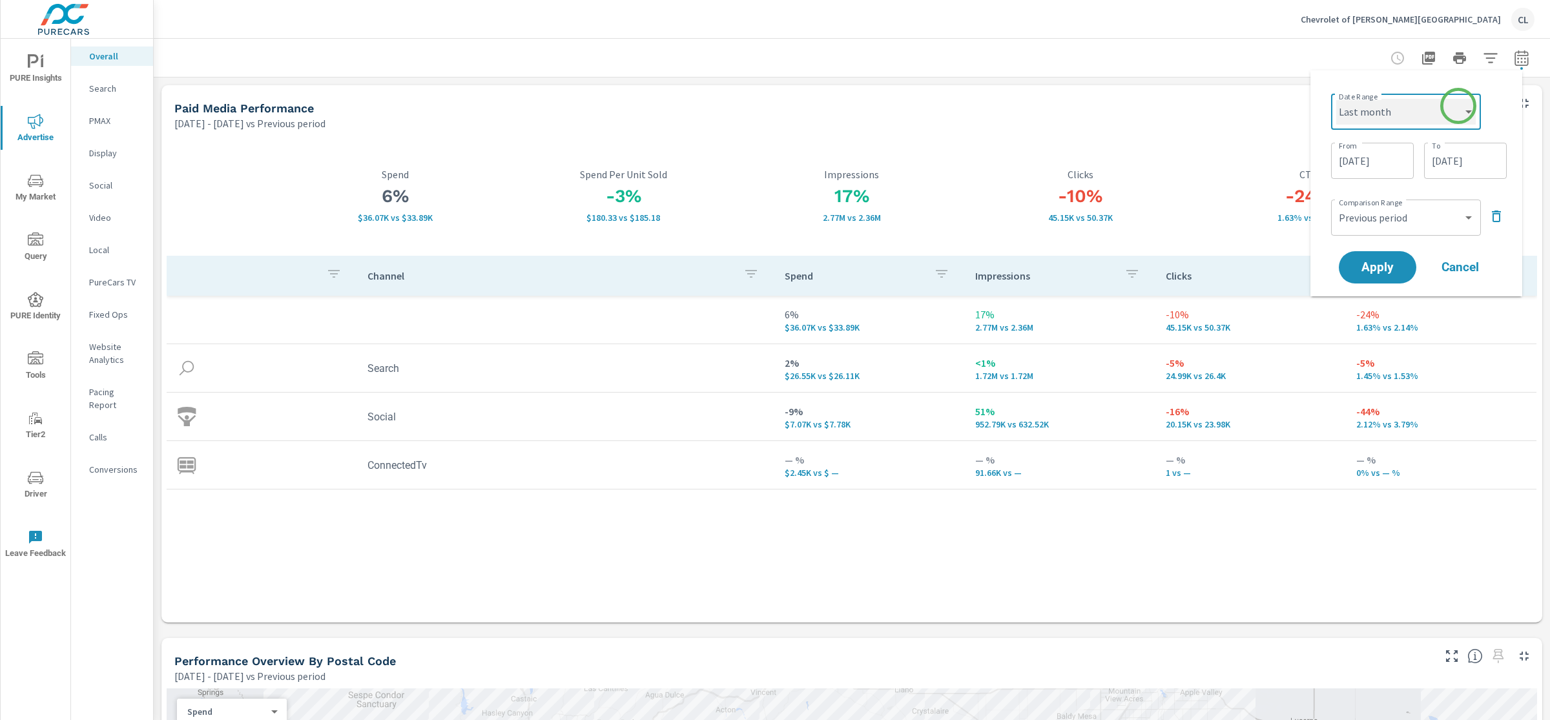
click at [1336, 99] on select "Custom [DATE] Last week Last 7 days Last 14 days Last 30 days Last 45 days Last…" at bounding box center [1406, 112] width 140 height 26
select select "Last month"
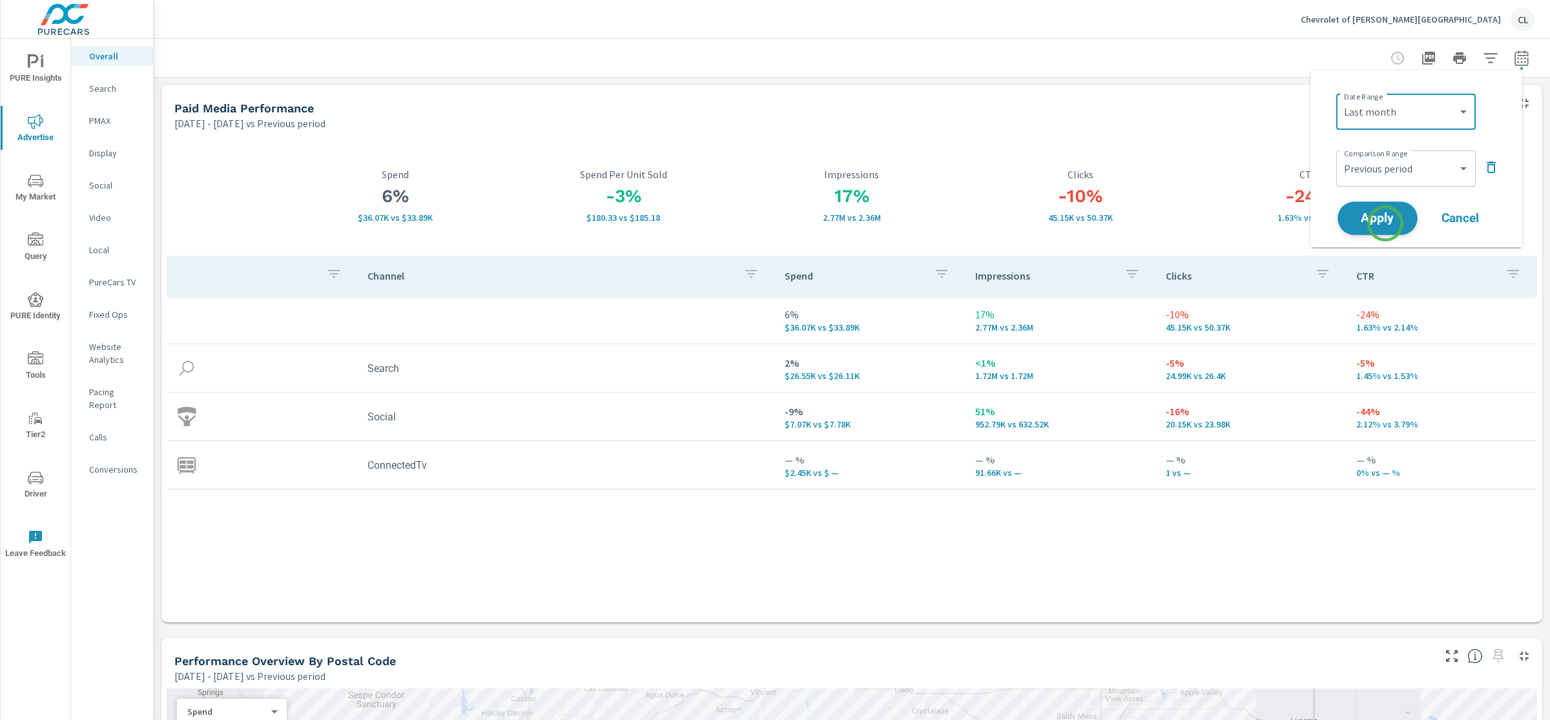
click at [1385, 219] on span "Apply" at bounding box center [1377, 219] width 53 height 12
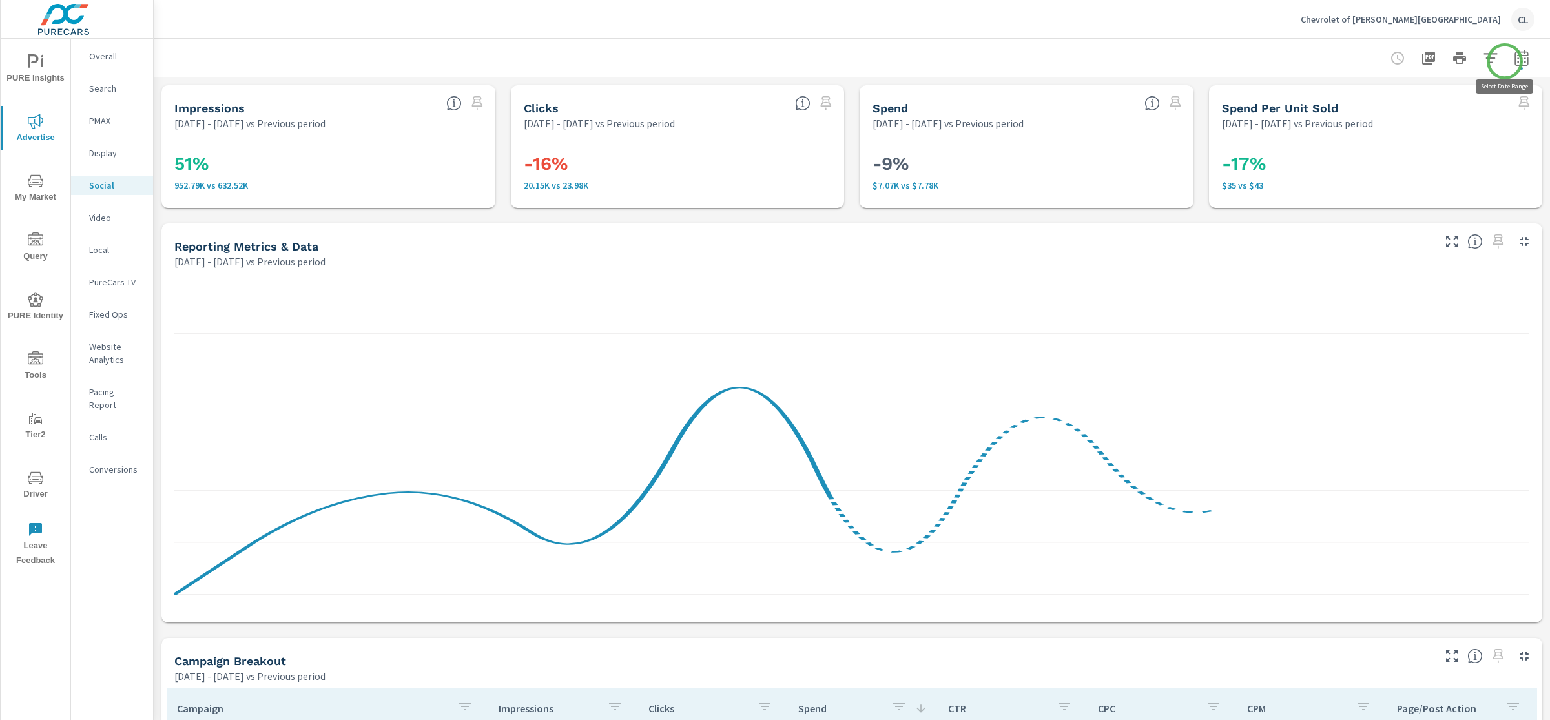
click at [1514, 59] on icon "button" at bounding box center [1522, 58] width 16 height 16
select select "Previous period"
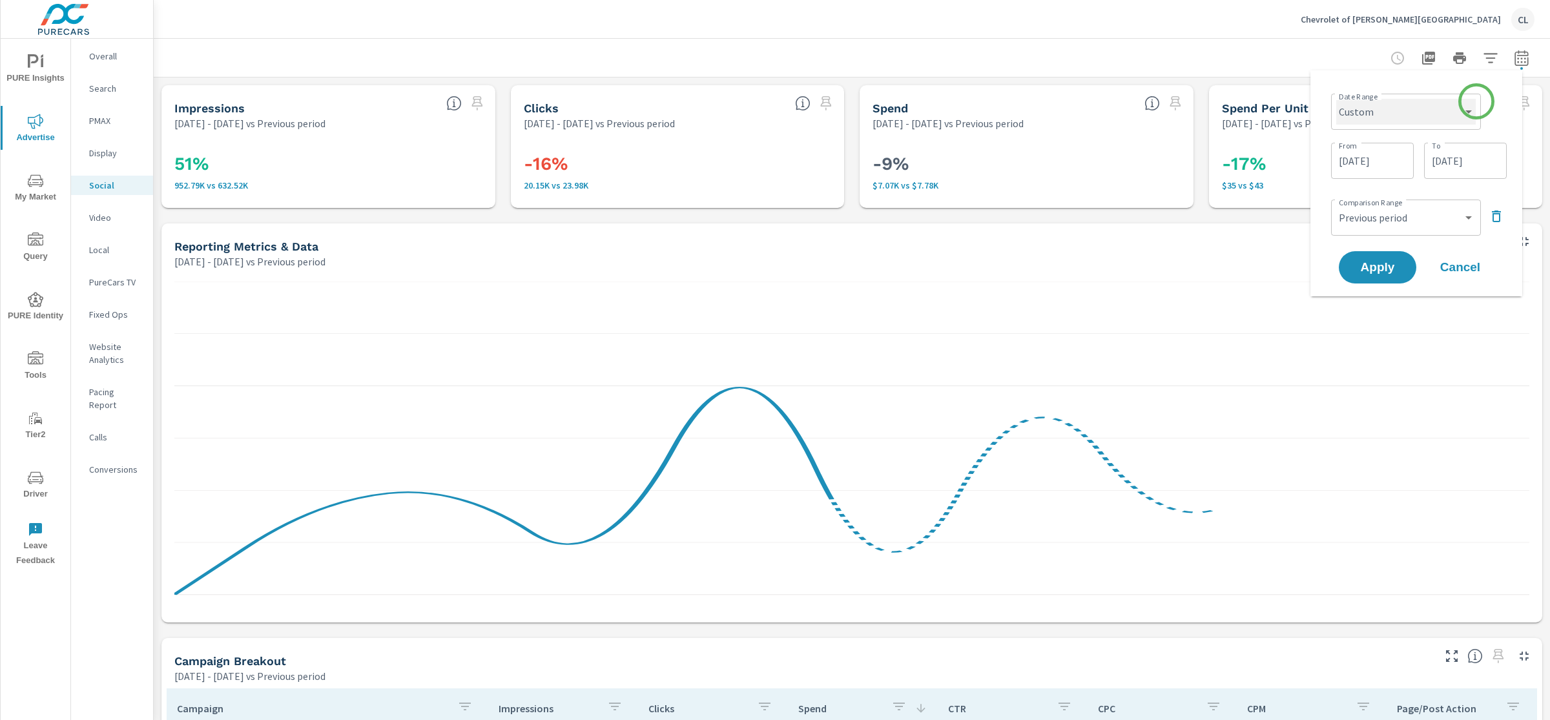
click at [1460, 110] on select "Custom [DATE] Last week Last 7 days Last 14 days Last 30 days Last 45 days Last…" at bounding box center [1406, 112] width 140 height 26
click at [1336, 99] on select "Custom [DATE] Last week Last 7 days Last 14 days Last 30 days Last 45 days Last…" at bounding box center [1406, 112] width 140 height 26
select select "Last month"
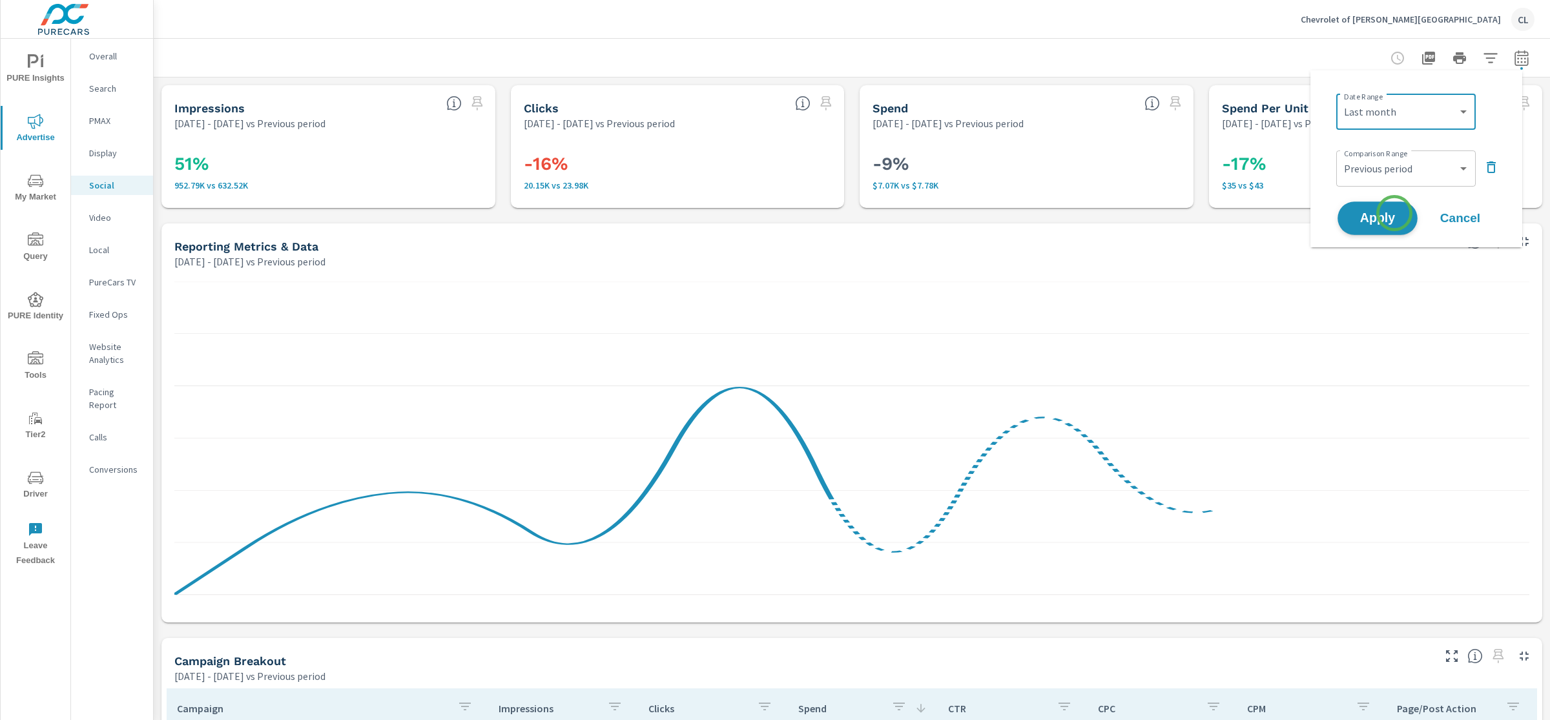
click at [1395, 213] on span "Apply" at bounding box center [1377, 219] width 53 height 12
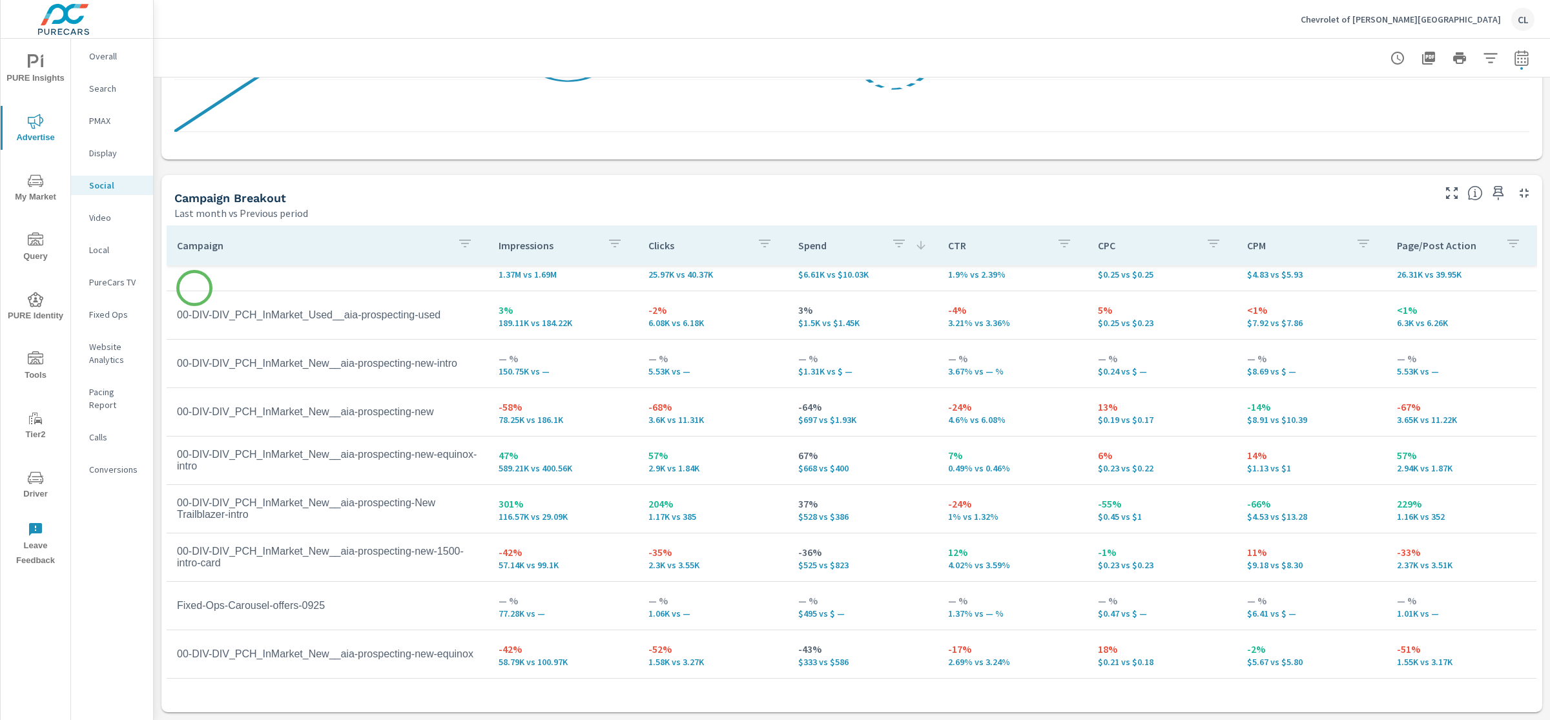
scroll to position [23, 0]
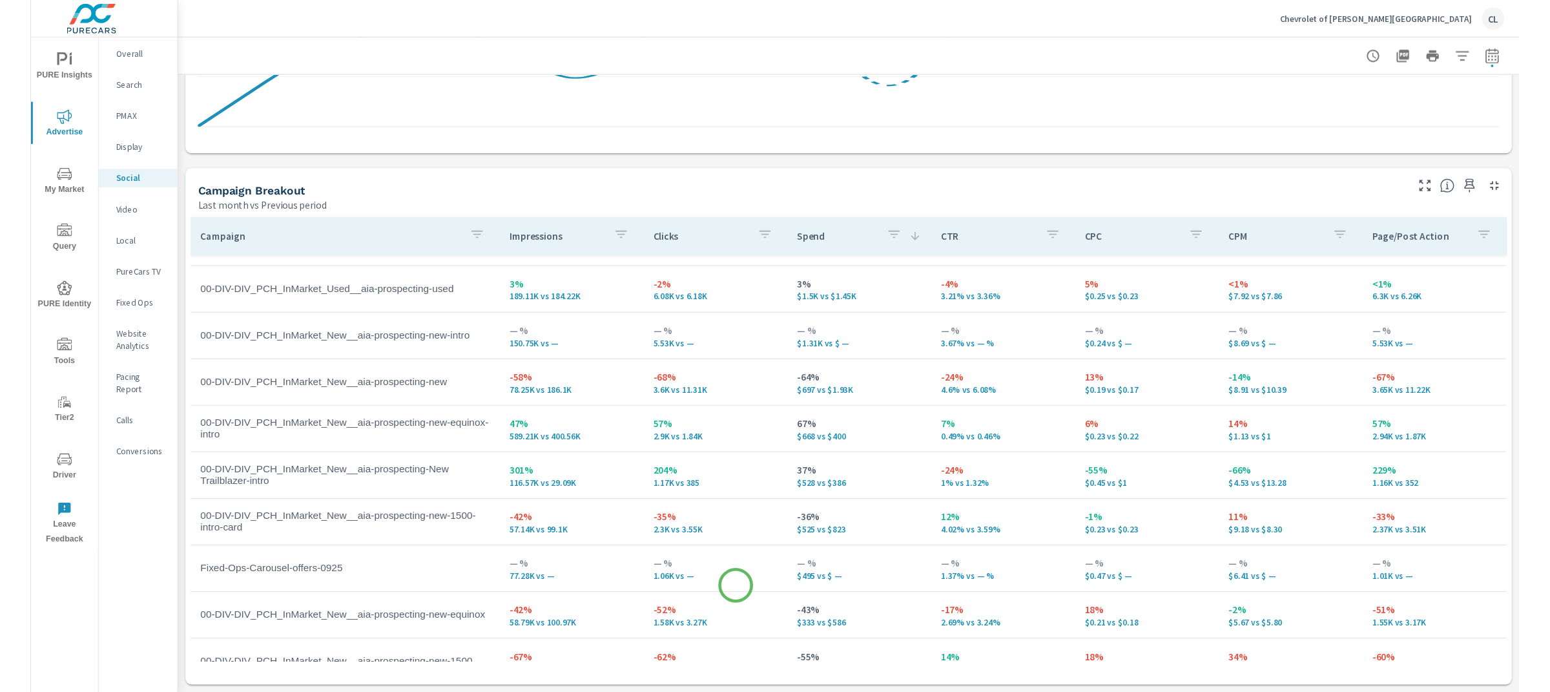
scroll to position [56, 0]
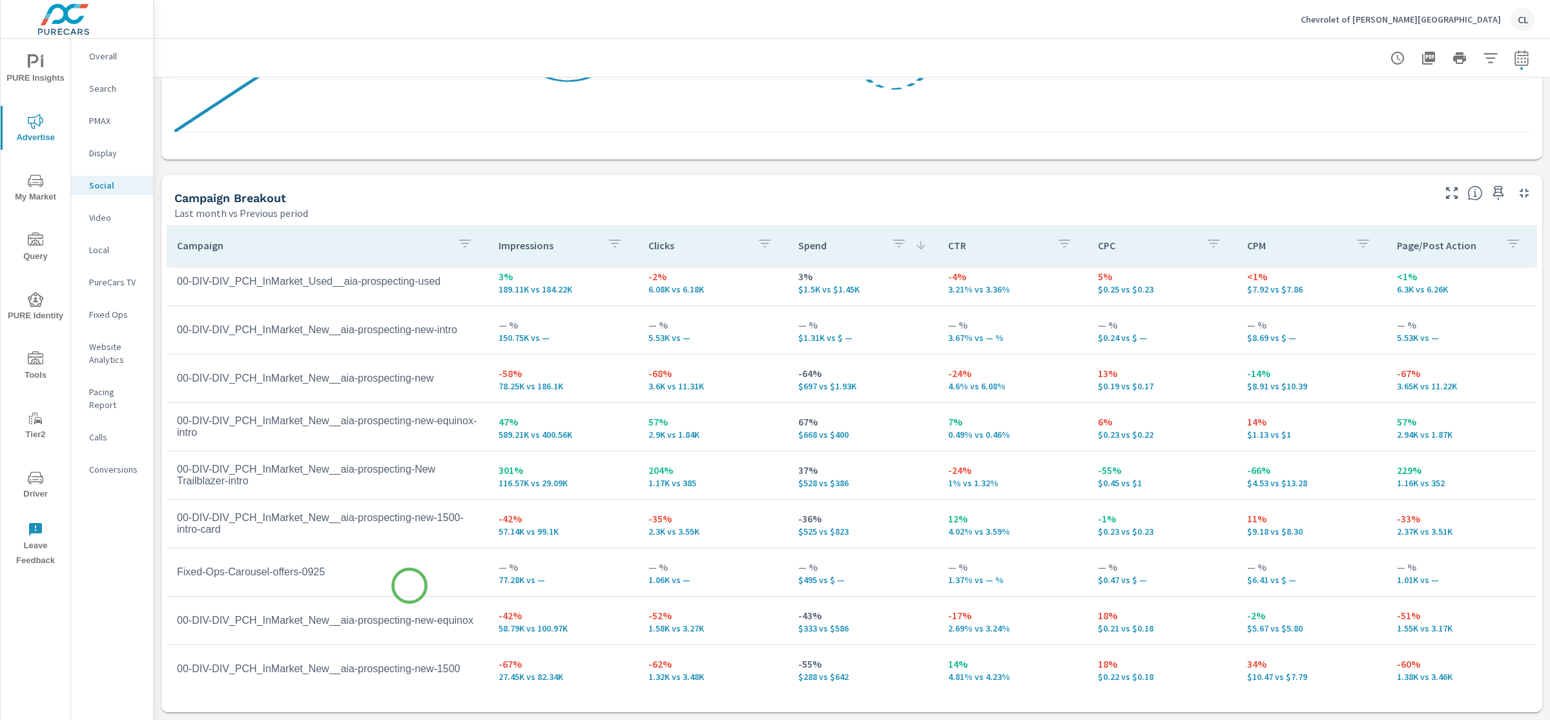
click at [410, 586] on td "Fixed-Ops-Carousel-offers-0925" at bounding box center [328, 572] width 322 height 32
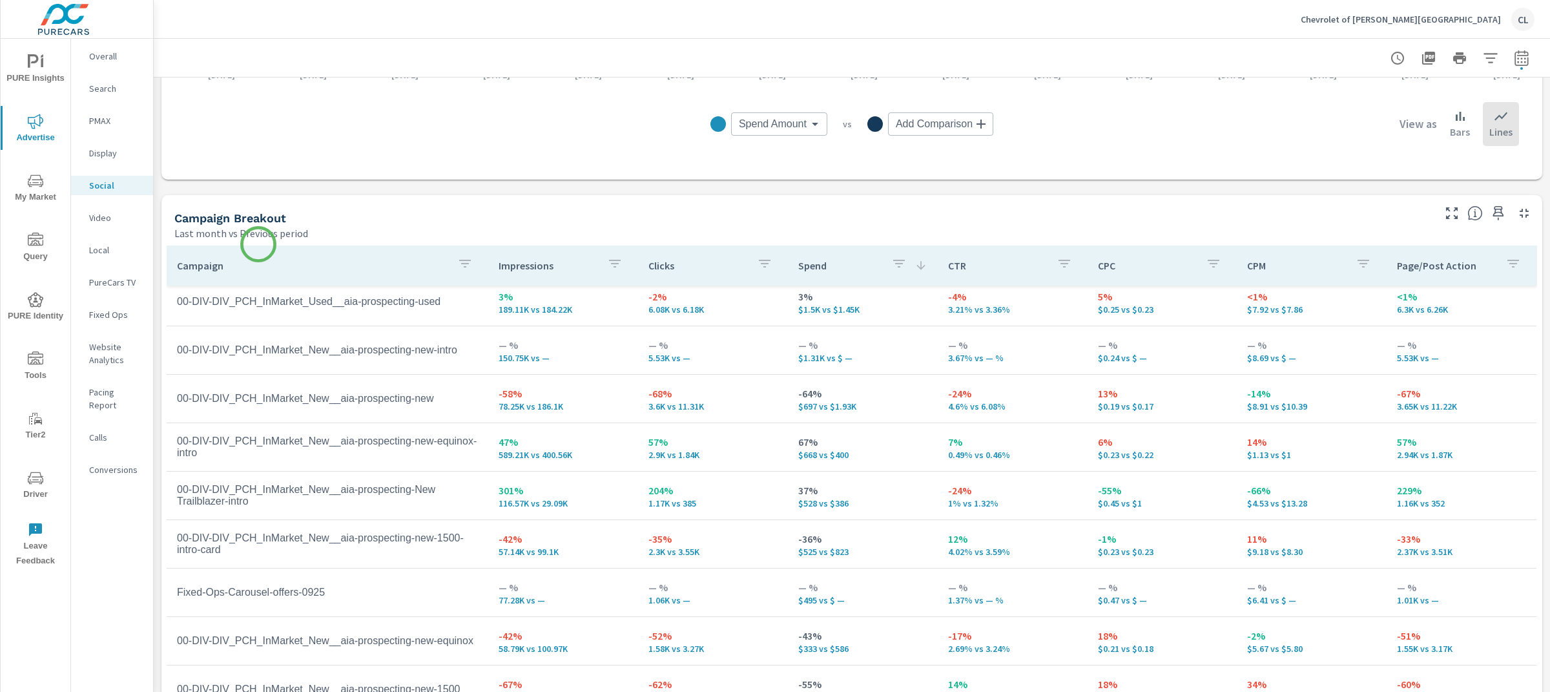
scroll to position [492, 0]
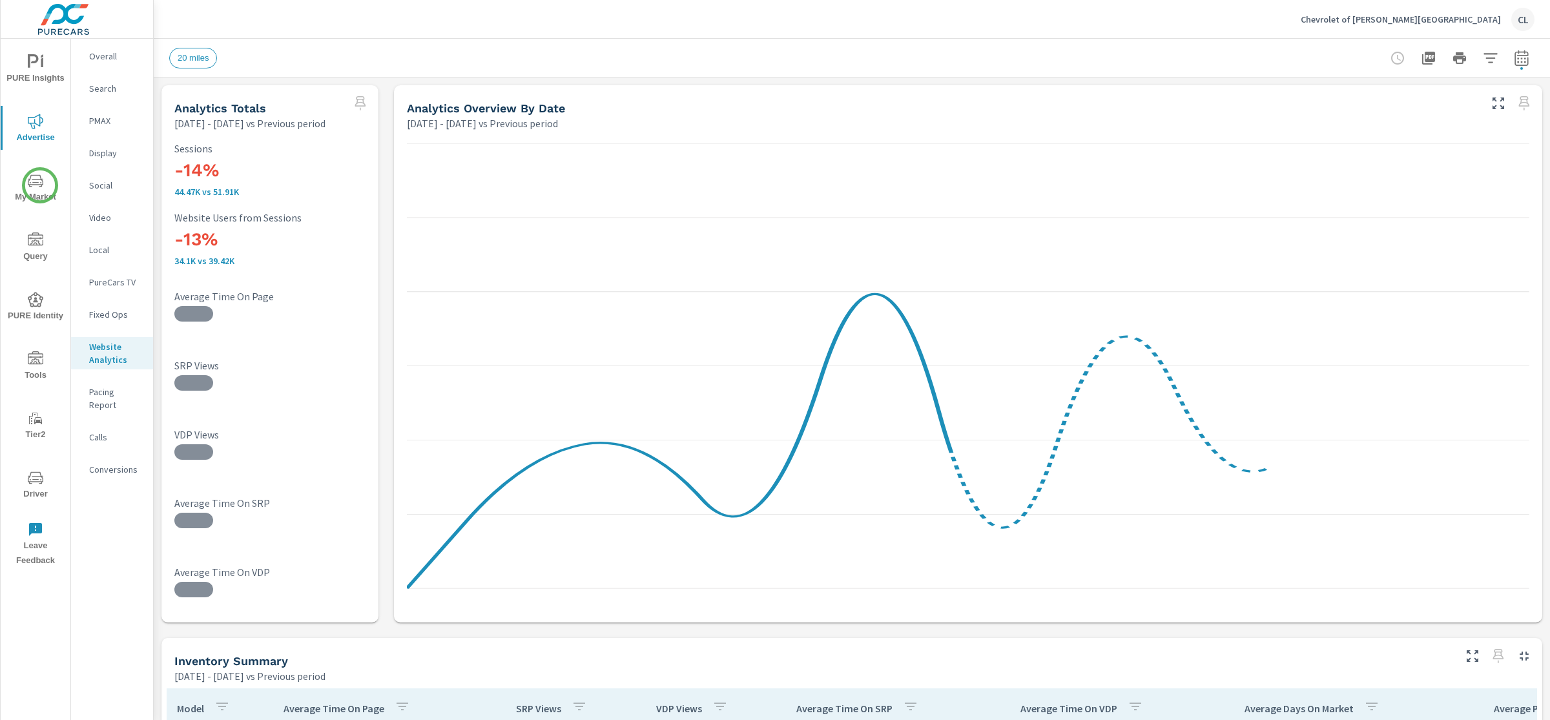
click at [37, 182] on icon "nav menu" at bounding box center [35, 182] width 6 height 1
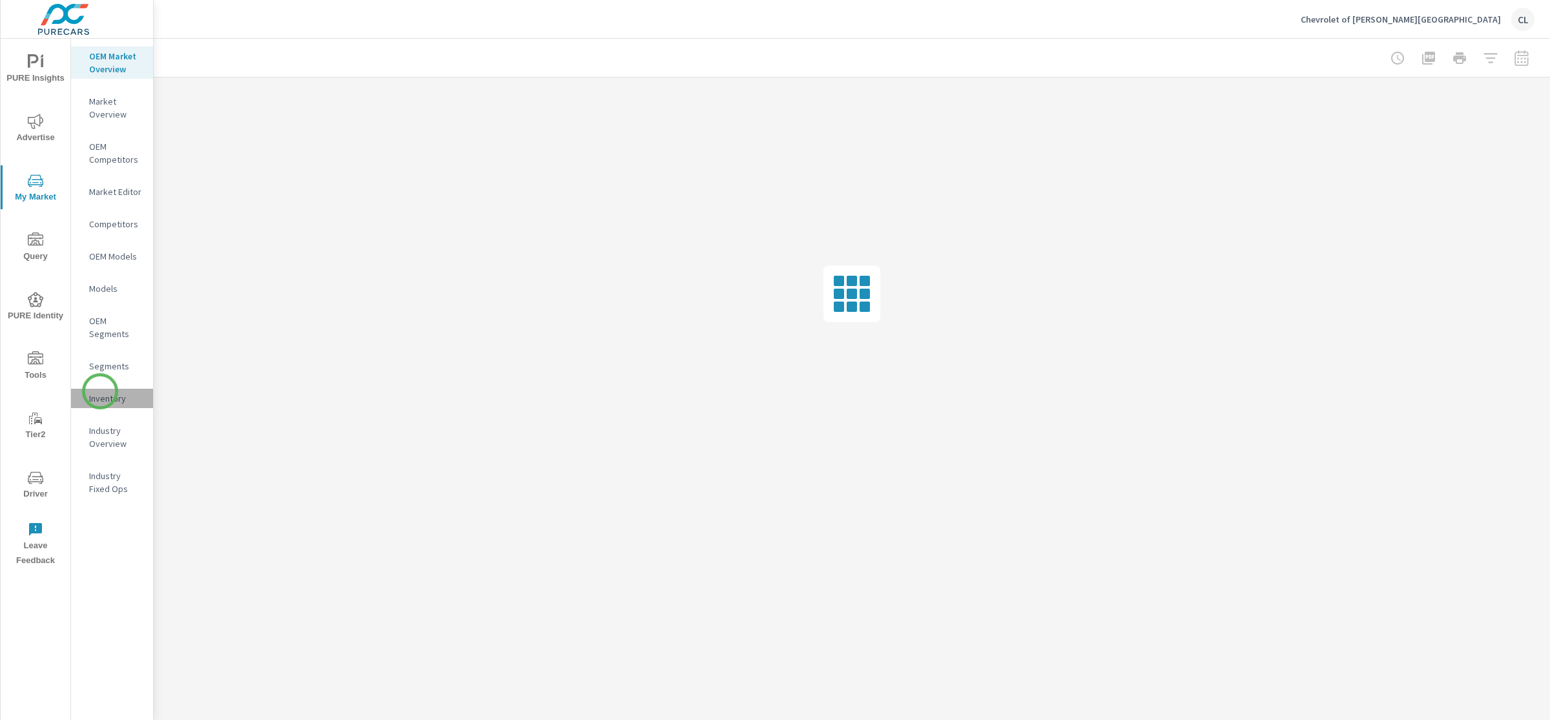
click at [100, 392] on p "Inventory" at bounding box center [116, 398] width 54 height 13
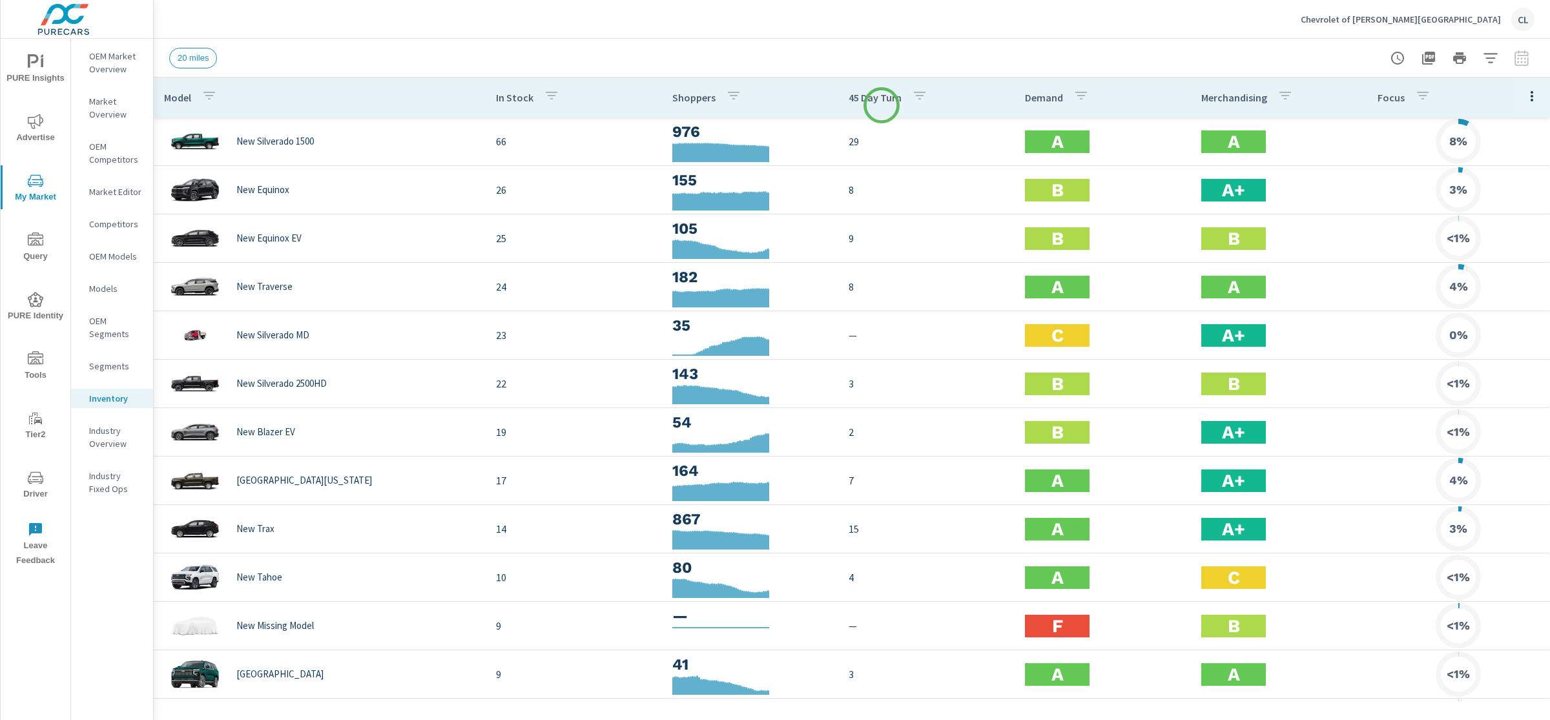
click at [869, 100] on p "45 Day Turn" at bounding box center [875, 97] width 53 height 13
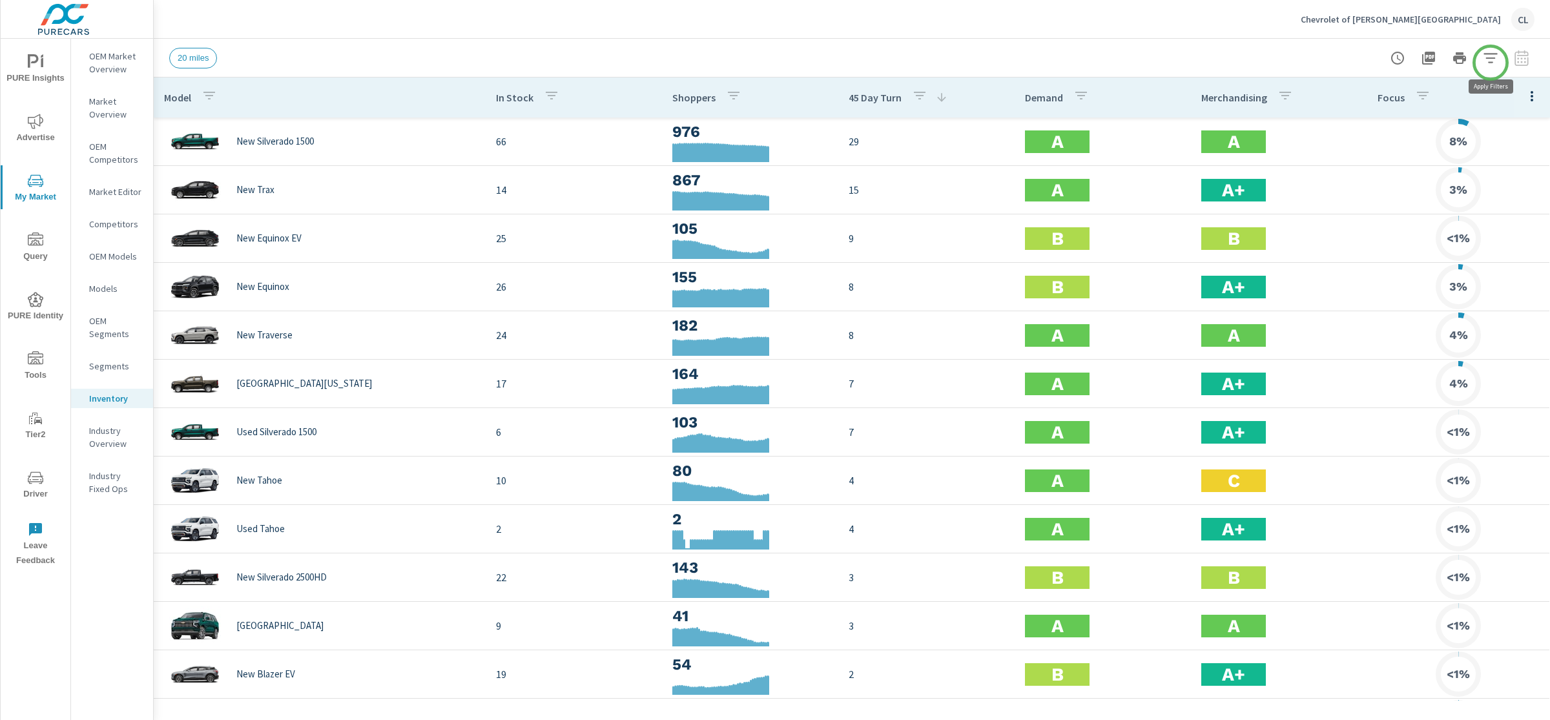
click at [1493, 60] on icon "button" at bounding box center [1491, 58] width 16 height 16
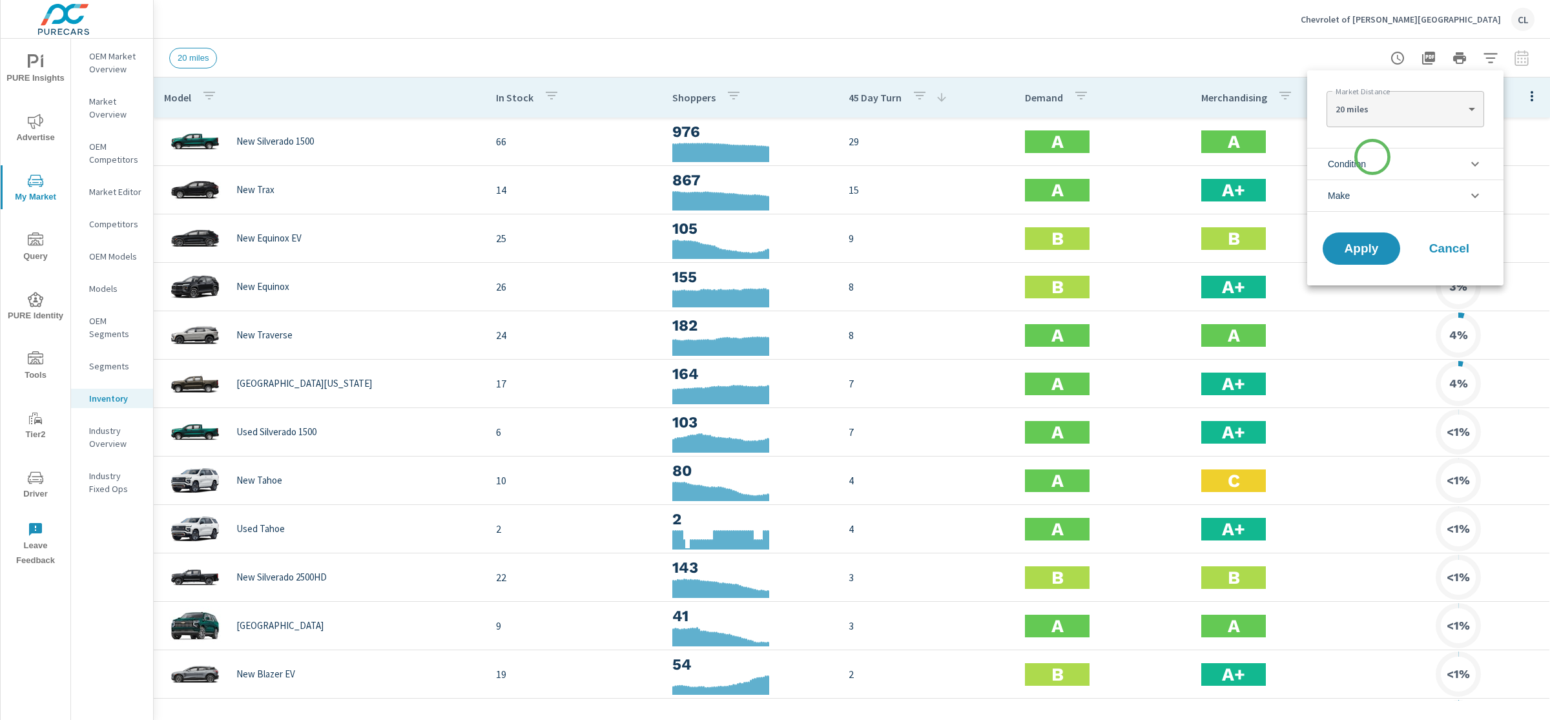
click at [1373, 157] on li "Condition" at bounding box center [1405, 164] width 196 height 32
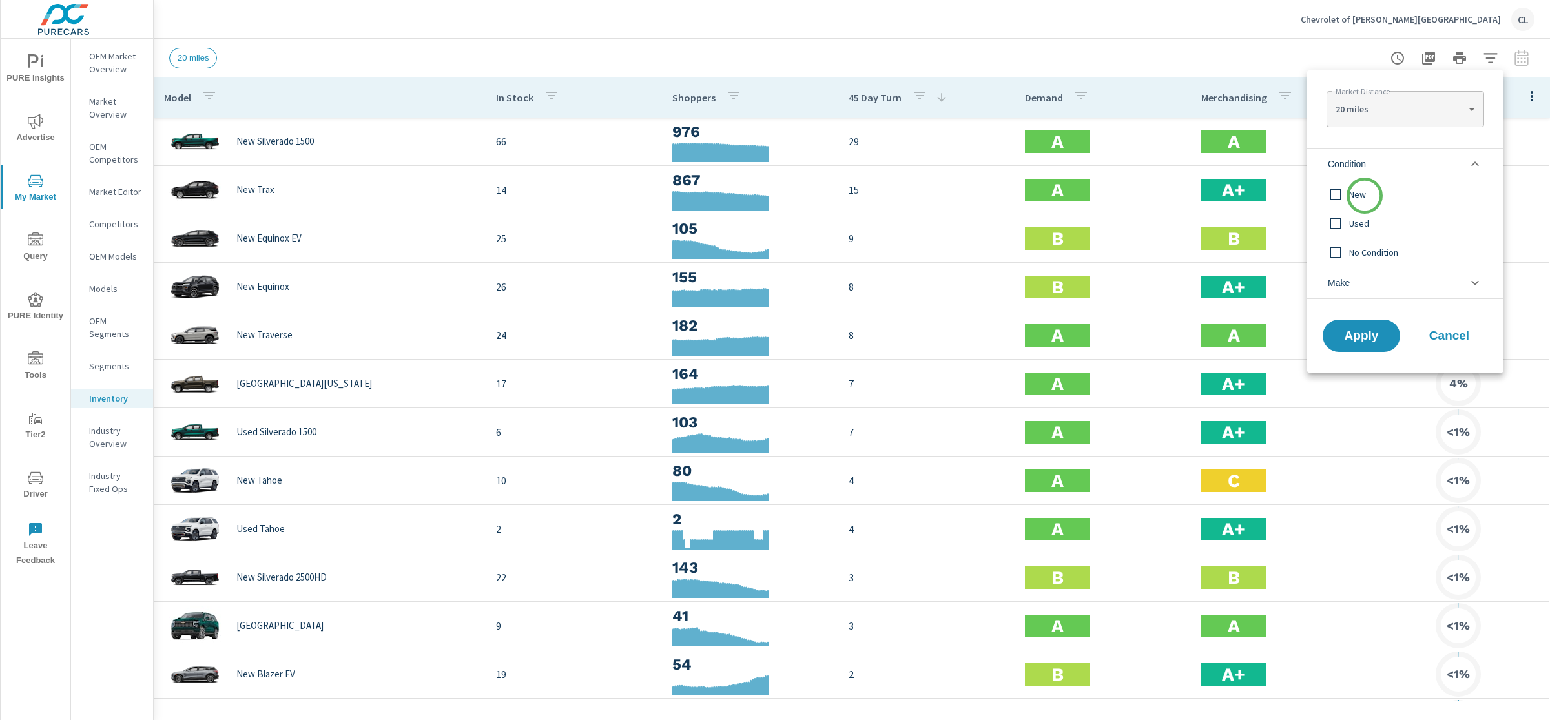
click at [1365, 196] on span "New" at bounding box center [1419, 195] width 141 height 16
click at [1365, 289] on li "Make" at bounding box center [1405, 283] width 196 height 32
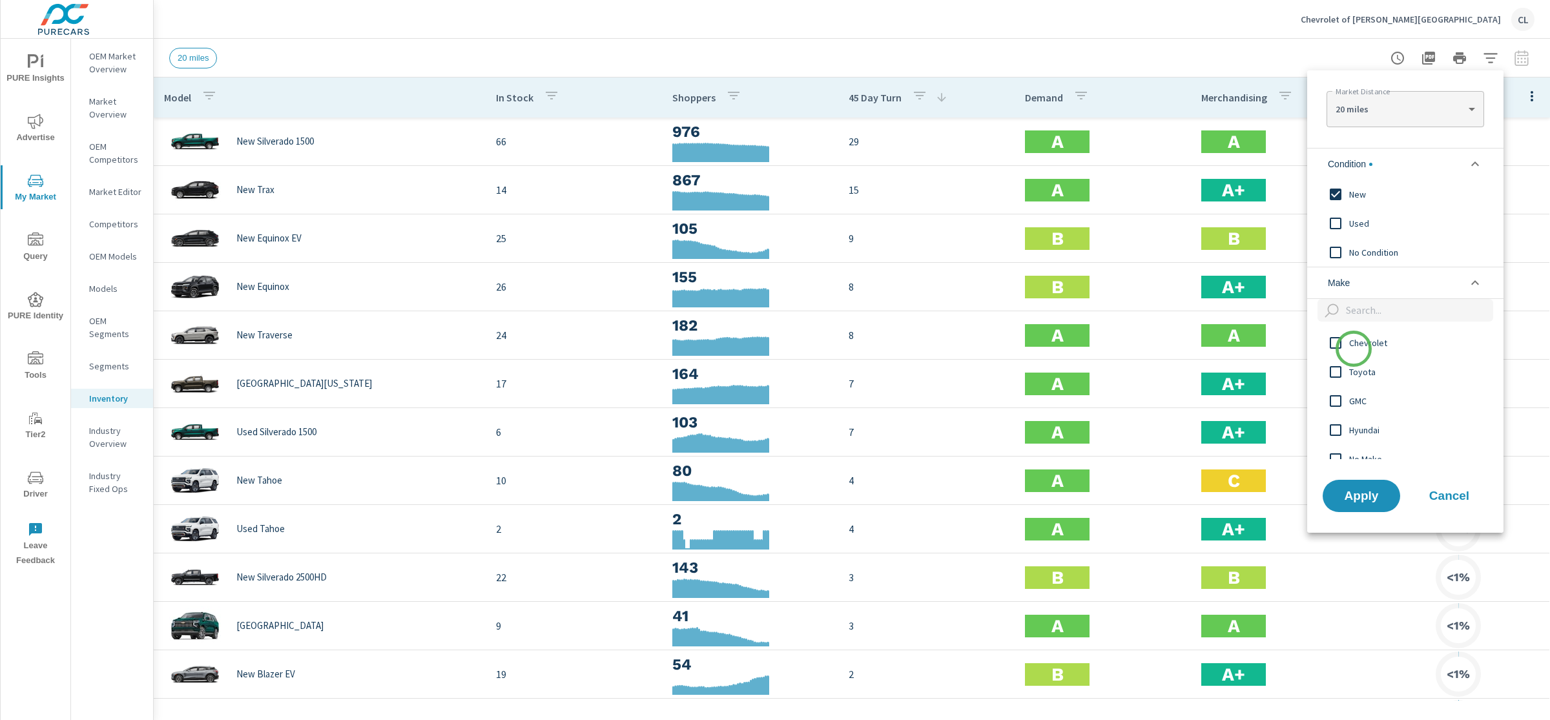
click at [1354, 349] on span "Chevrolet" at bounding box center [1419, 343] width 141 height 16
click at [1365, 502] on span "Apply" at bounding box center [1361, 496] width 53 height 12
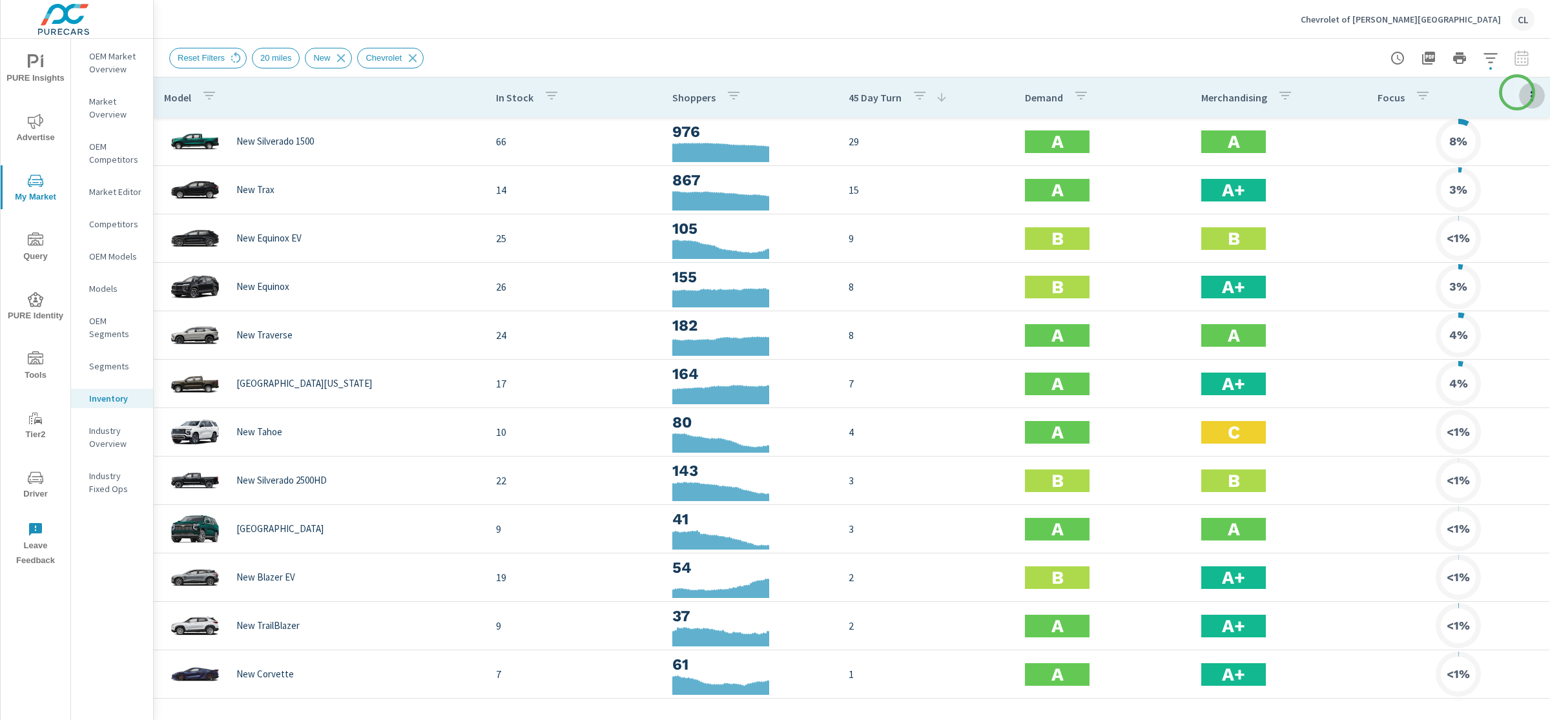
click at [1524, 92] on icon "button" at bounding box center [1532, 96] width 16 height 16
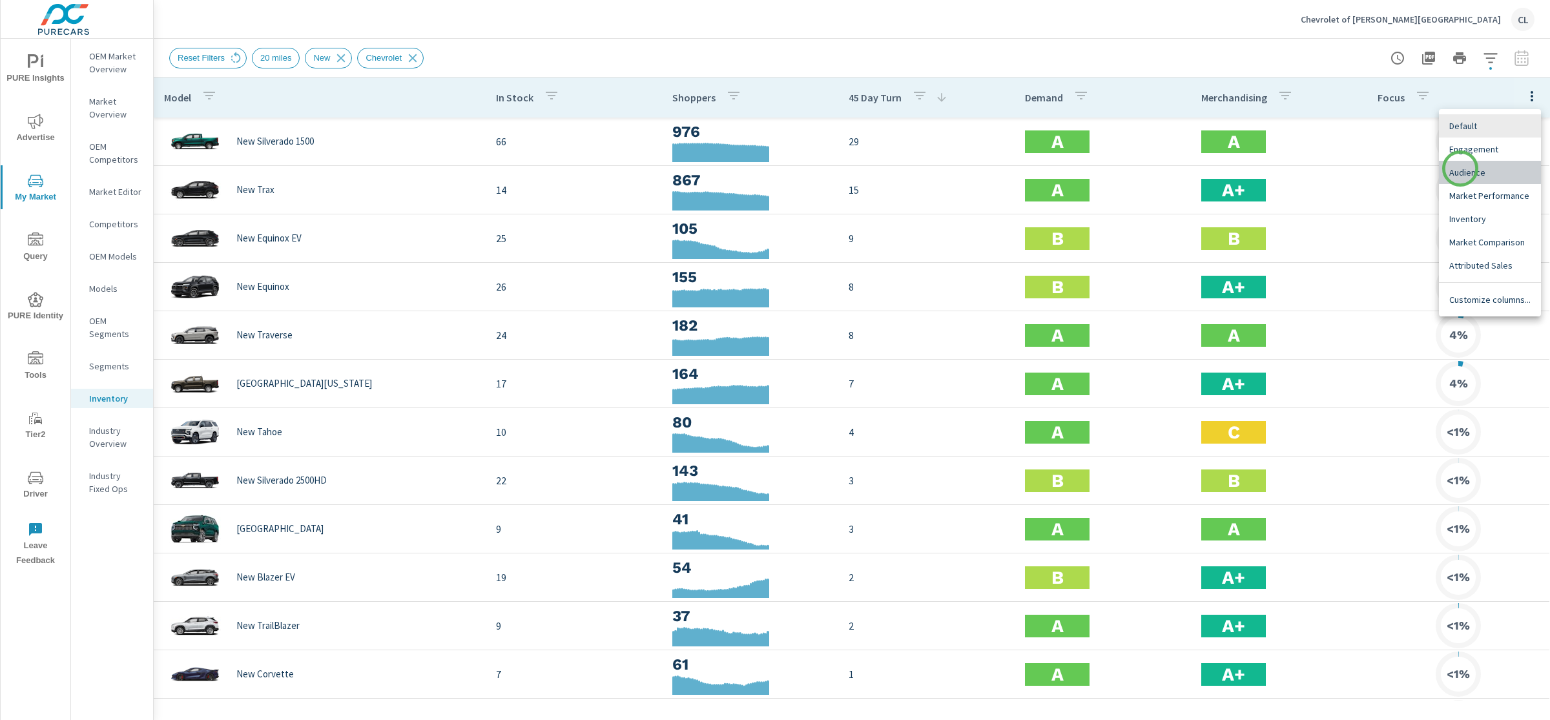
click at [1460, 169] on span "Audience" at bounding box center [1490, 172] width 81 height 13
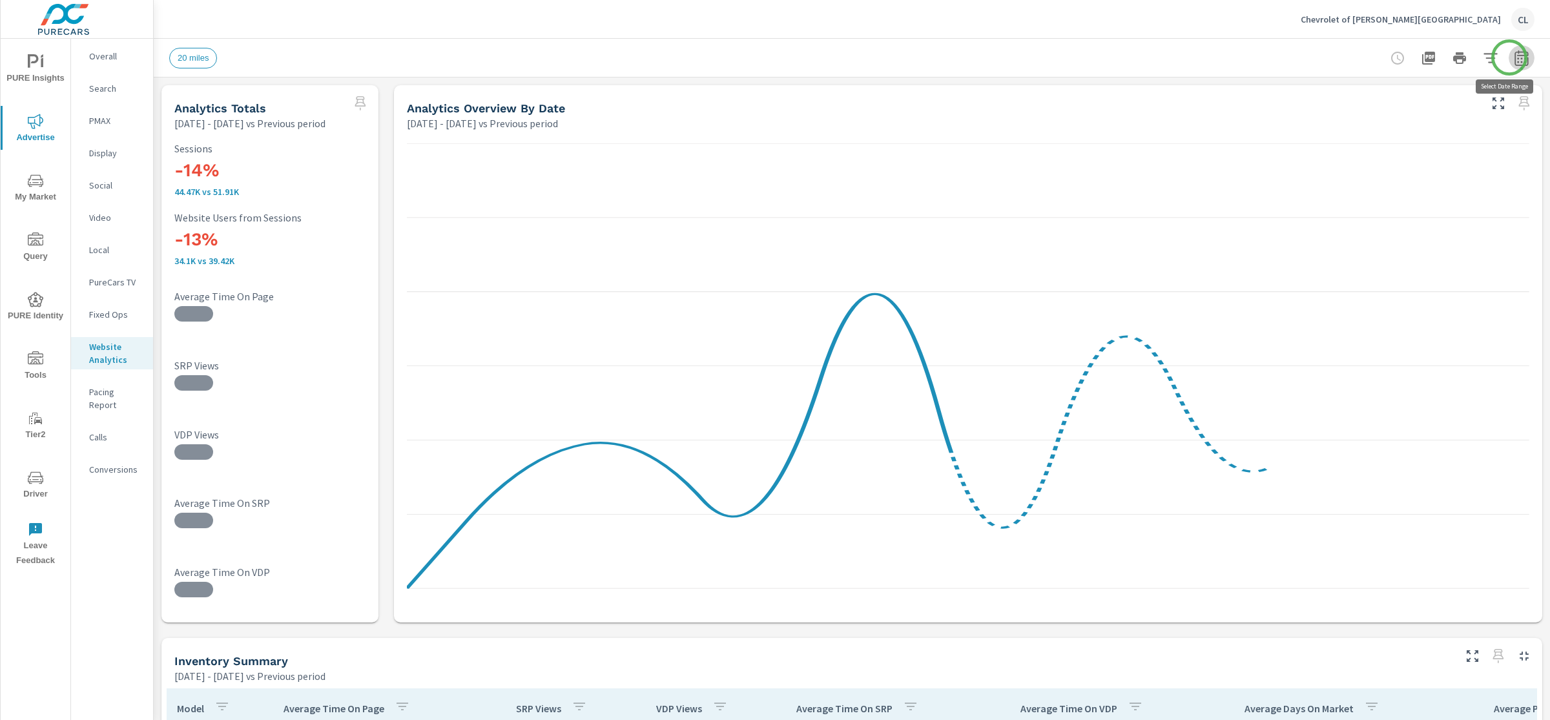
click at [1517, 57] on icon "button" at bounding box center [1521, 59] width 8 height 5
select select "Previous period"
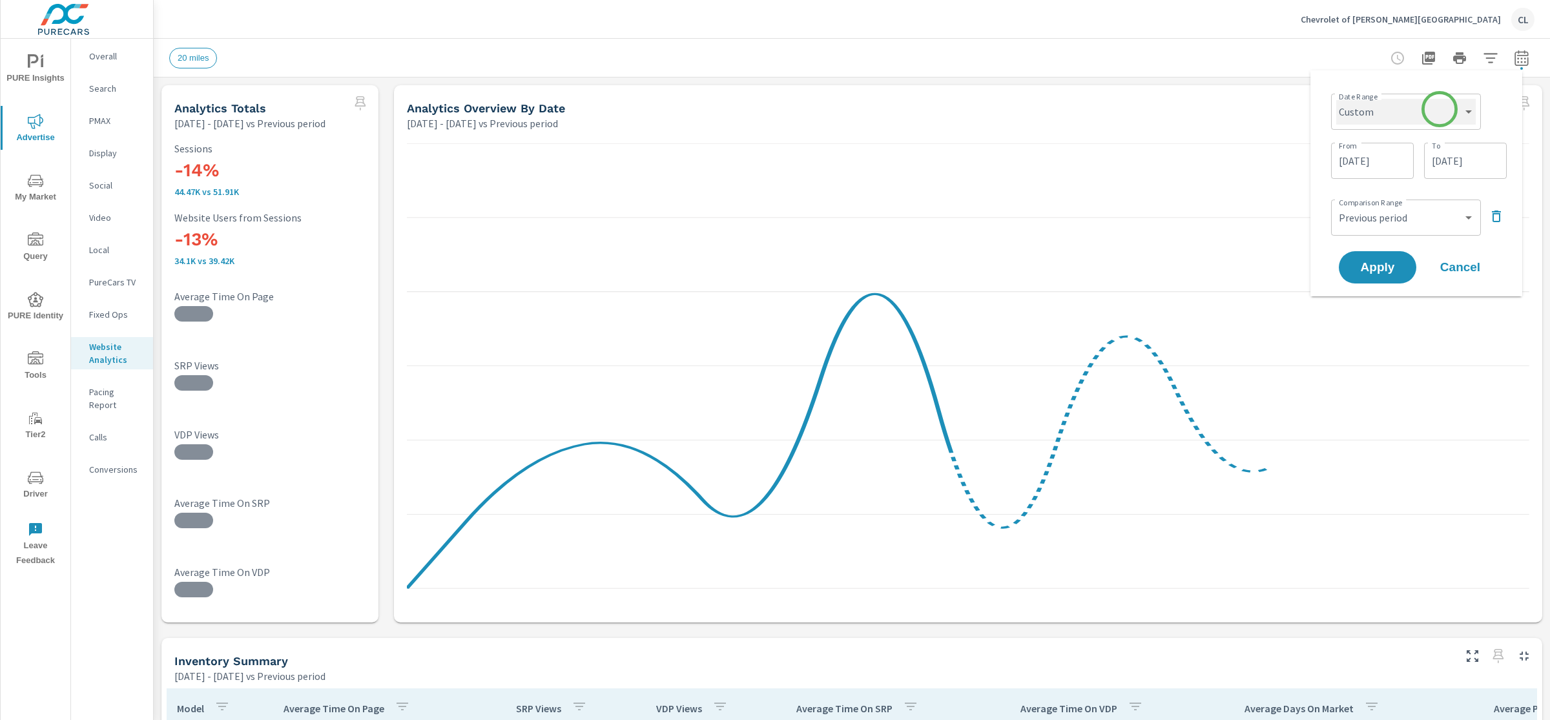
click at [1440, 109] on select "Custom [DATE] Last week Last 7 days Last 14 days Last 30 days Last 45 days Last…" at bounding box center [1406, 112] width 140 height 26
click at [1336, 99] on select "Custom [DATE] Last week Last 7 days Last 14 days Last 30 days Last 45 days Last…" at bounding box center [1406, 112] width 140 height 26
select select "Last month"
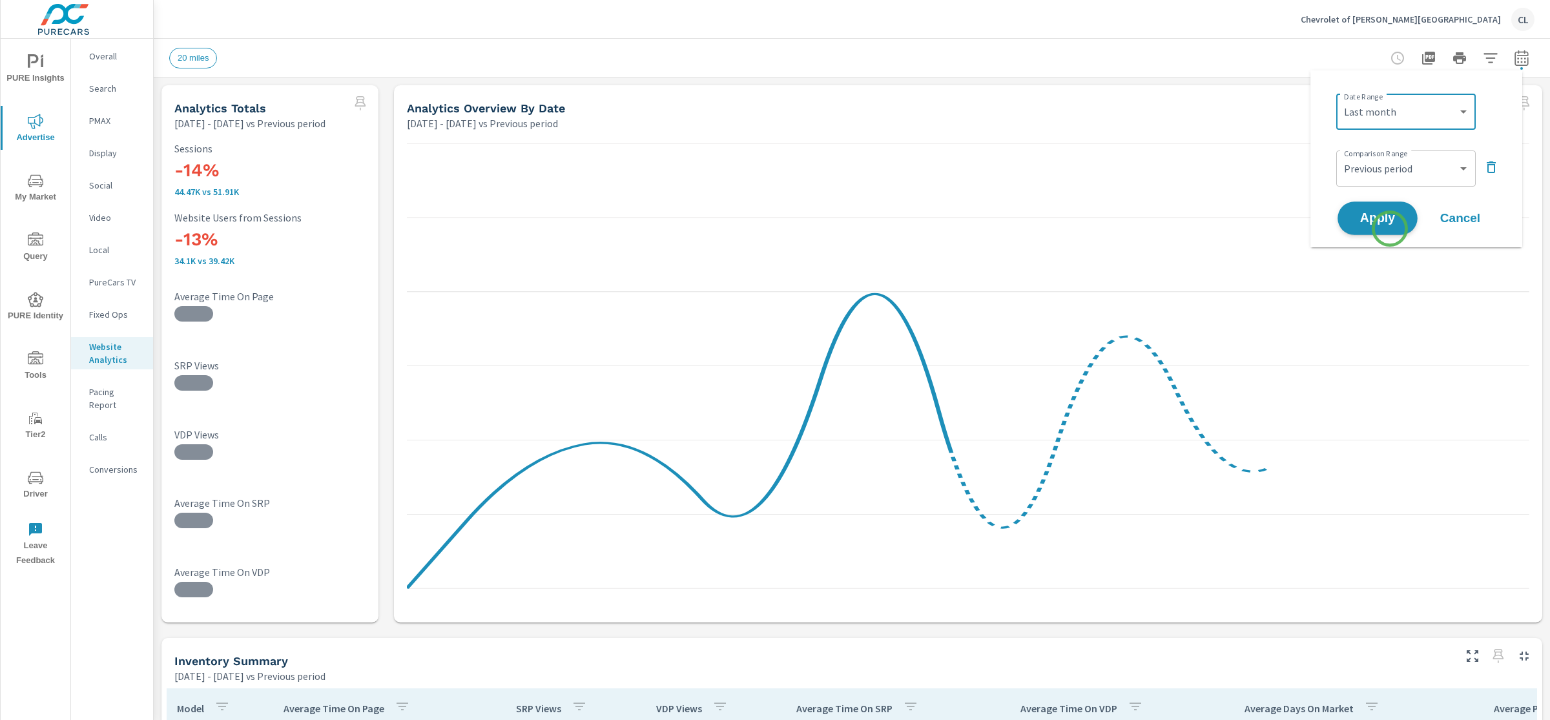
click at [1386, 221] on span "Apply" at bounding box center [1377, 219] width 53 height 12
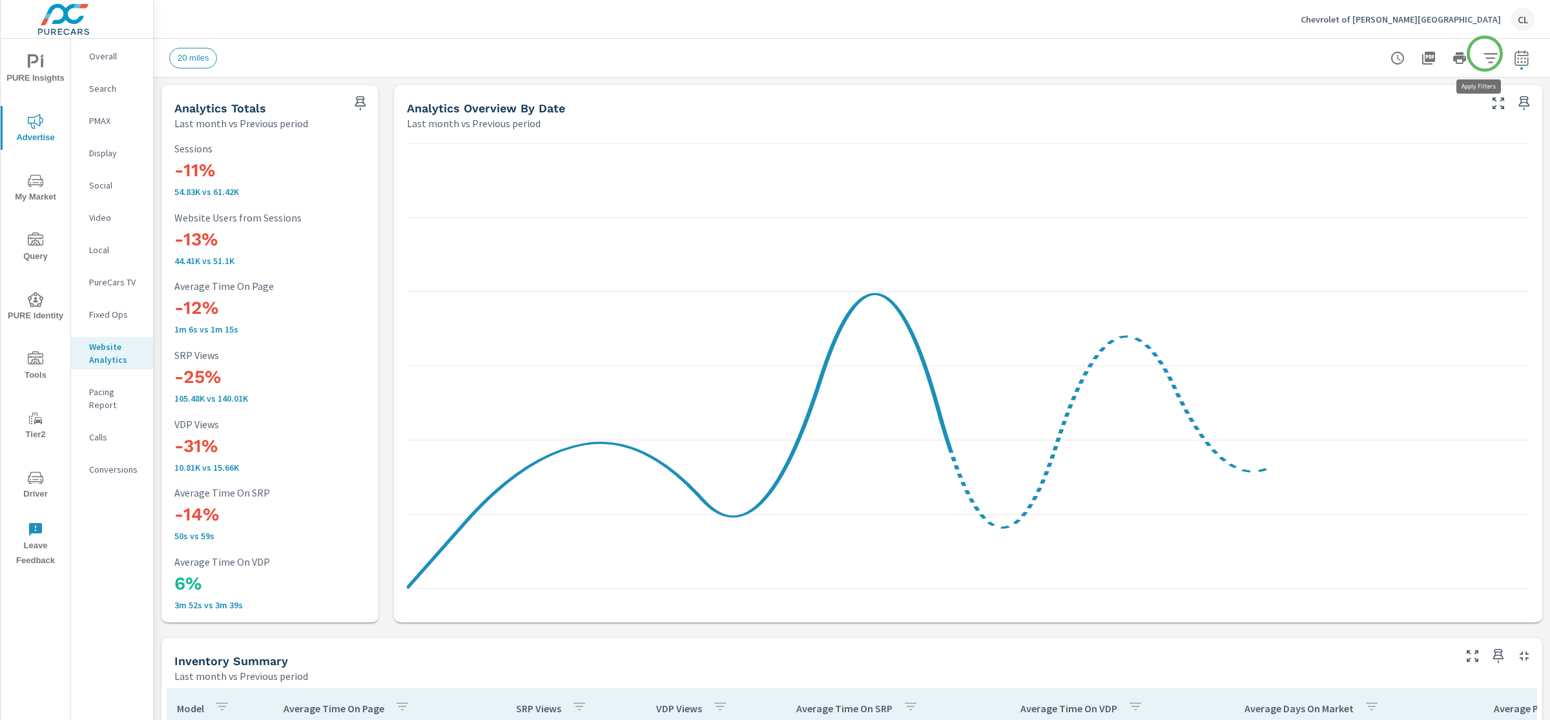
click at [1484, 54] on icon "button" at bounding box center [1491, 58] width 14 height 10
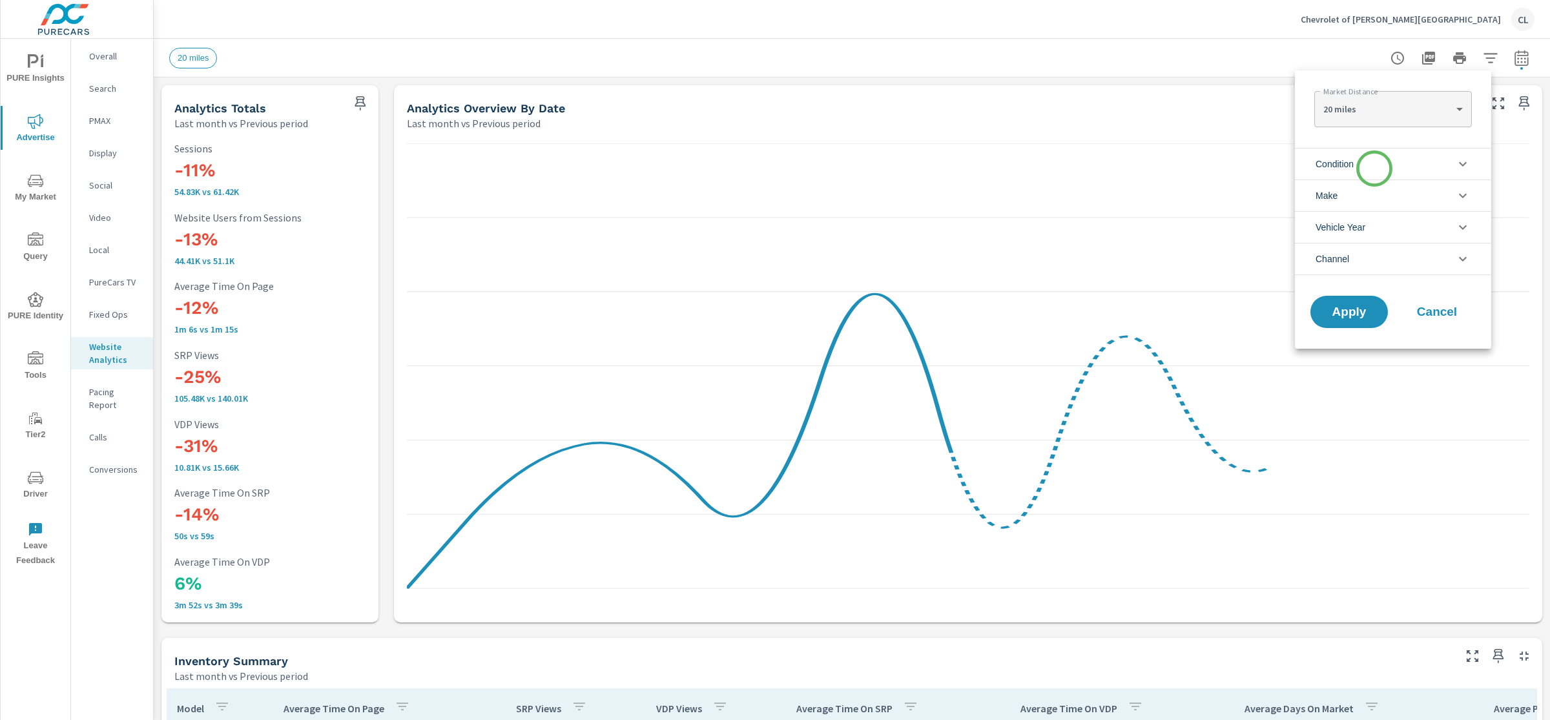
click at [1375, 169] on li "Condition" at bounding box center [1393, 164] width 196 height 32
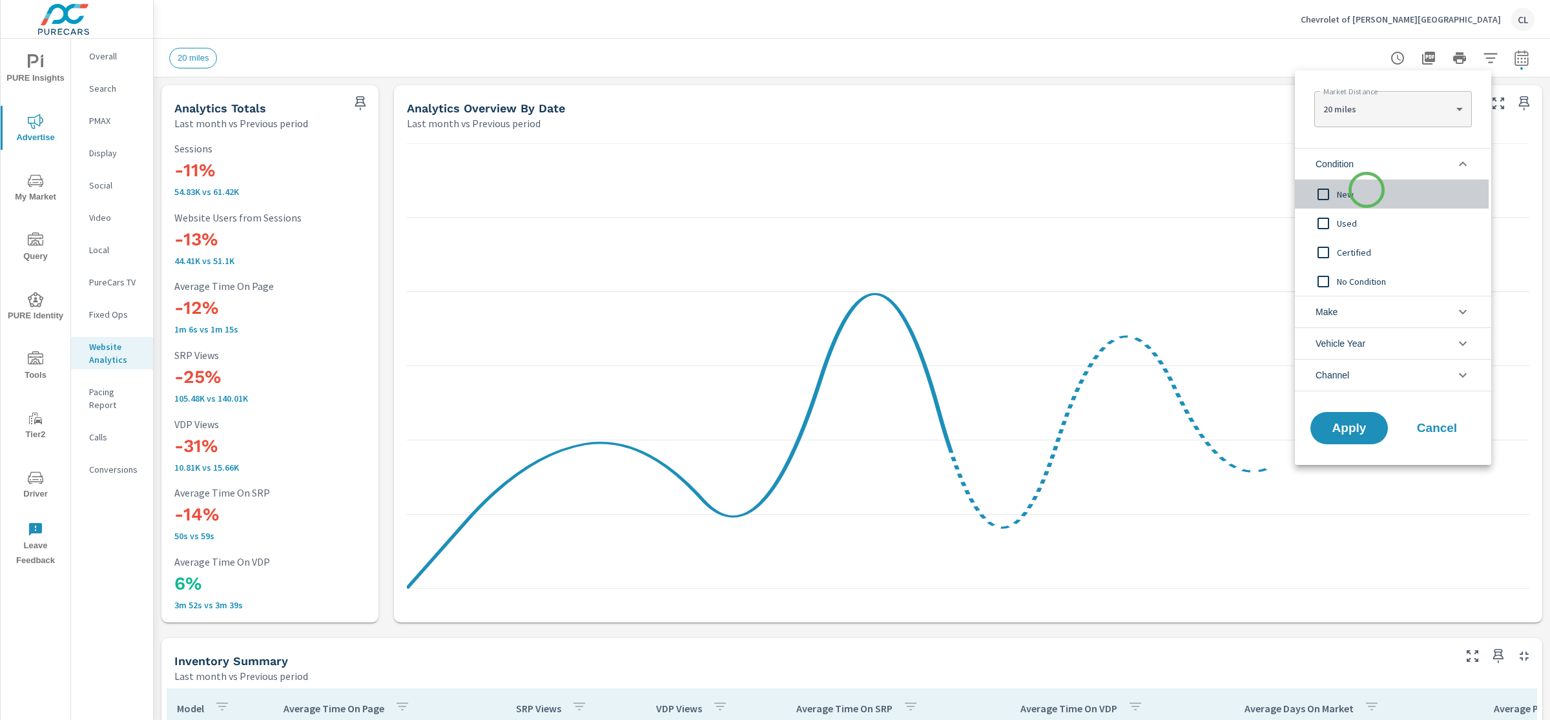
click at [1367, 190] on span "New" at bounding box center [1407, 195] width 141 height 16
click at [1367, 306] on li "Make" at bounding box center [1393, 312] width 196 height 32
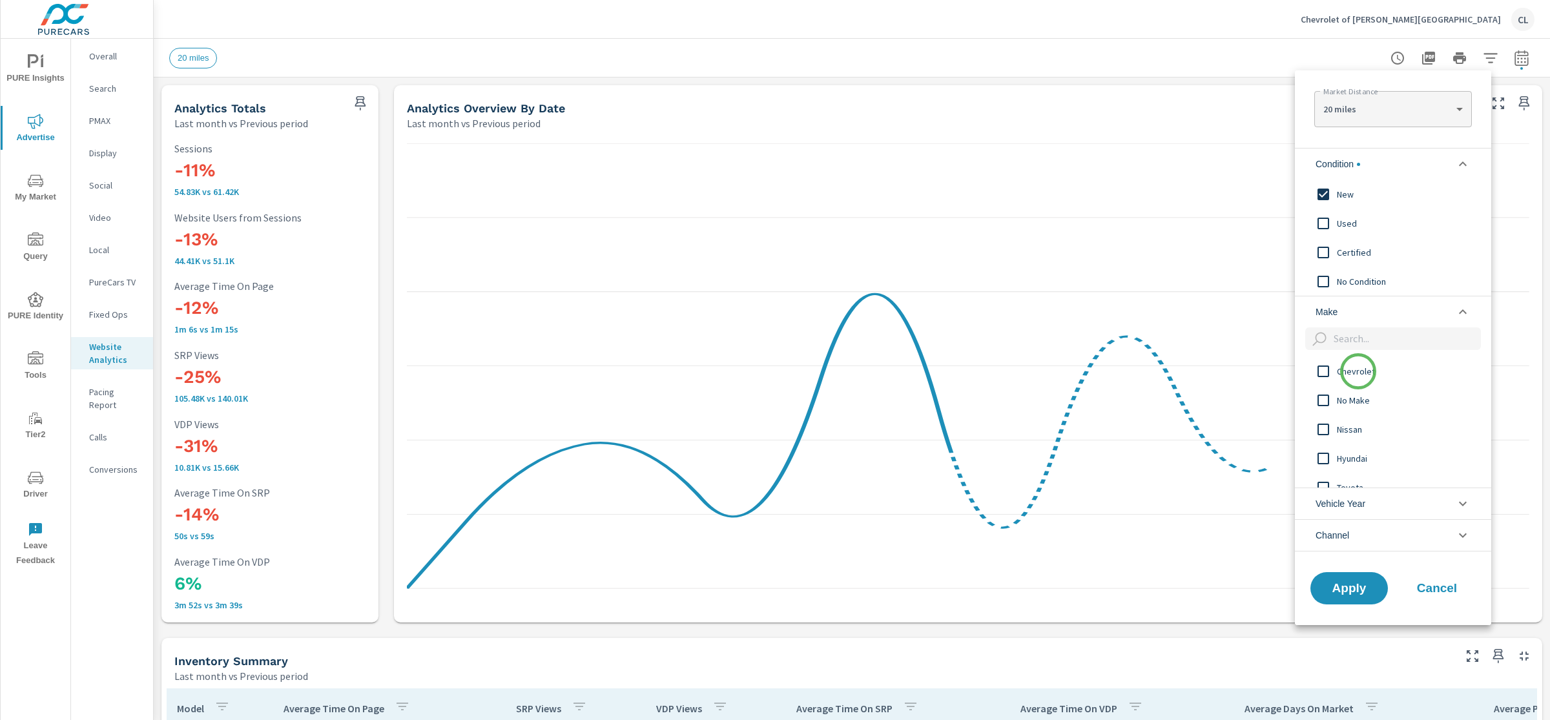
click at [1358, 372] on span "Chevrolet" at bounding box center [1407, 372] width 141 height 16
click at [1342, 588] on span "Apply" at bounding box center [1349, 588] width 53 height 12
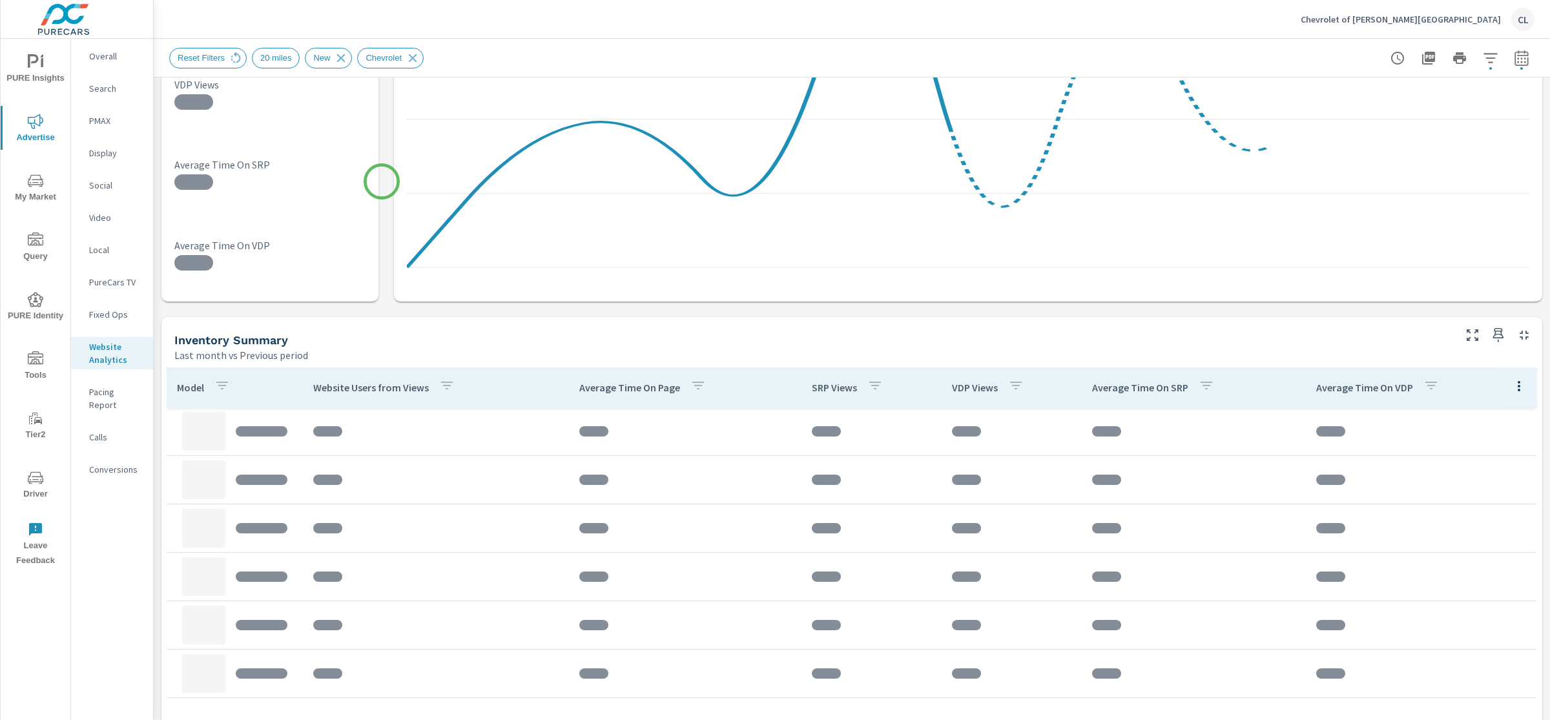
scroll to position [412, 0]
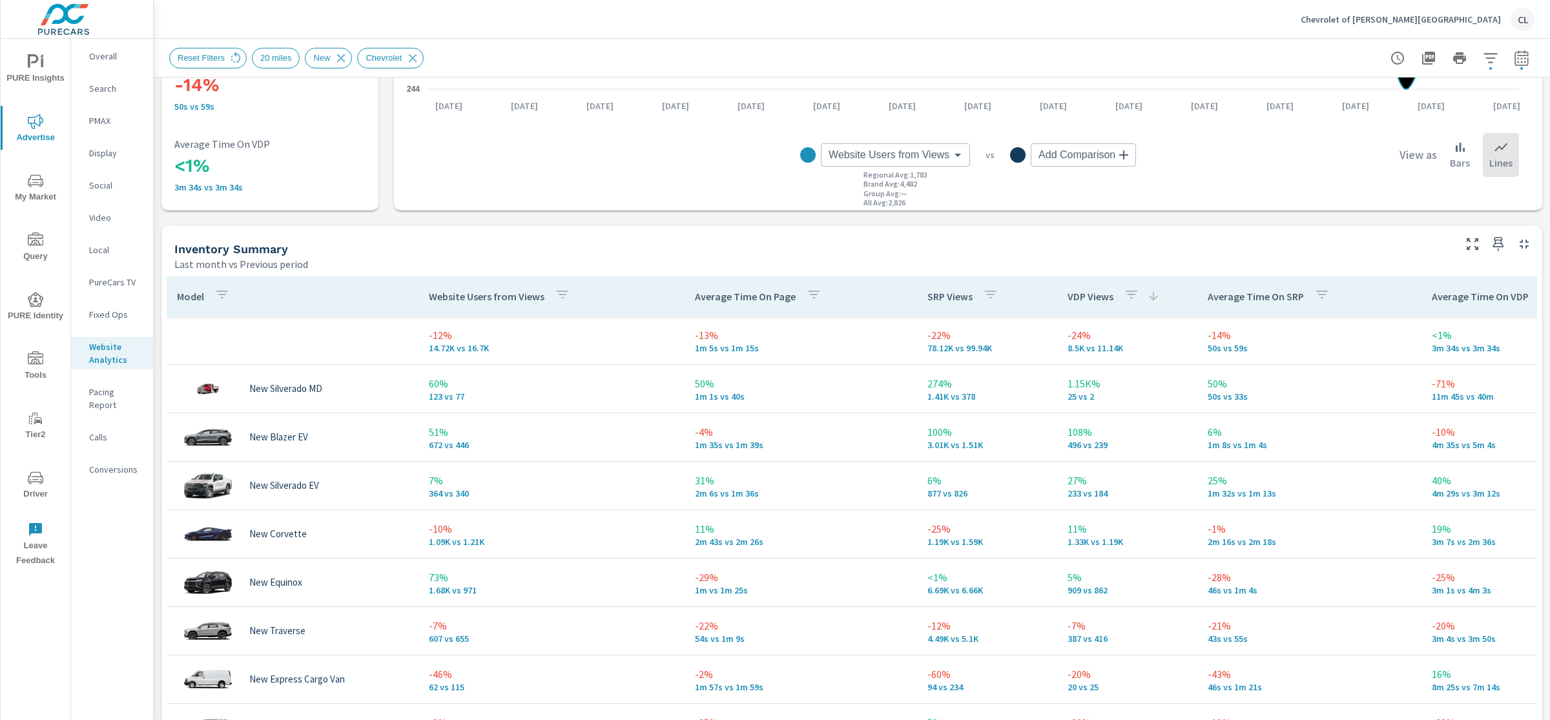
scroll to position [275, 0]
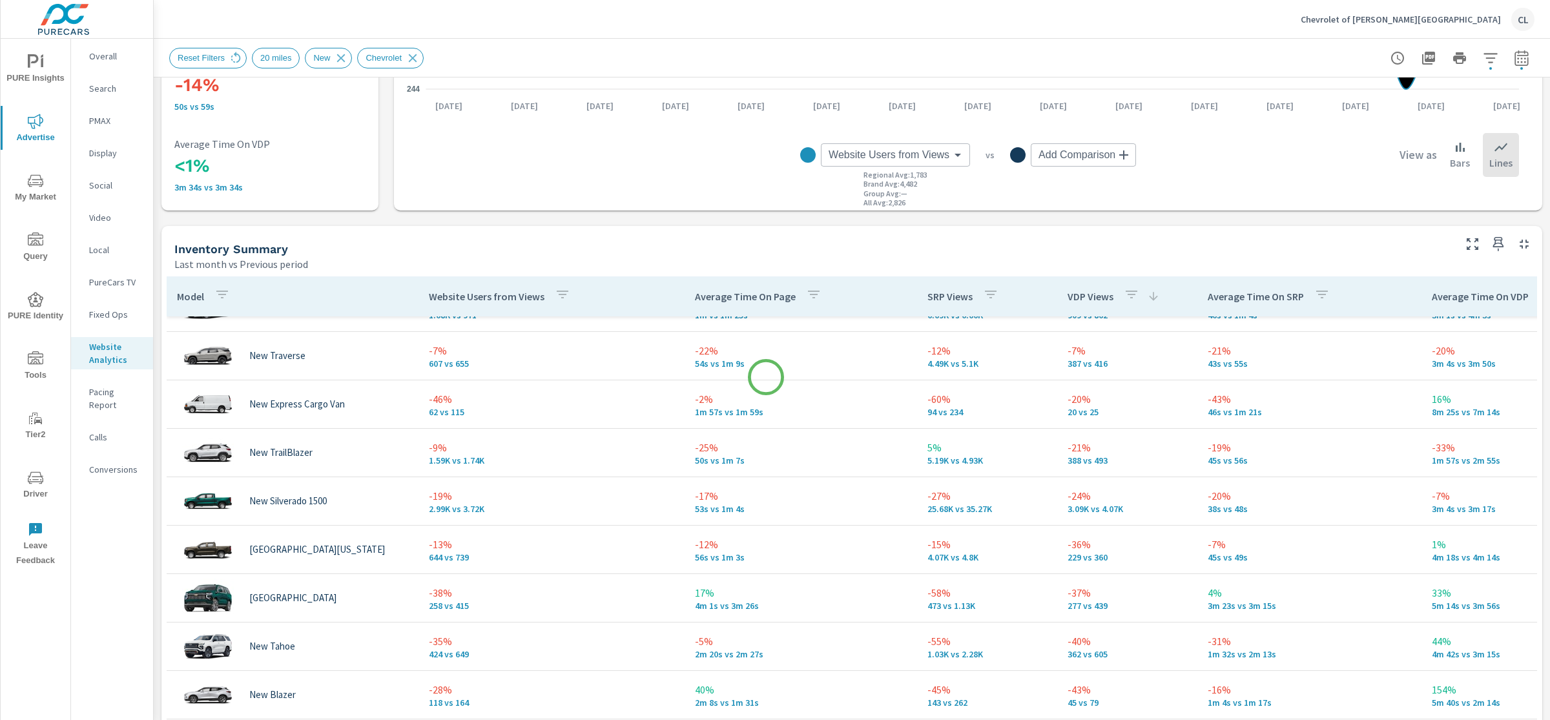
scroll to position [95, 0]
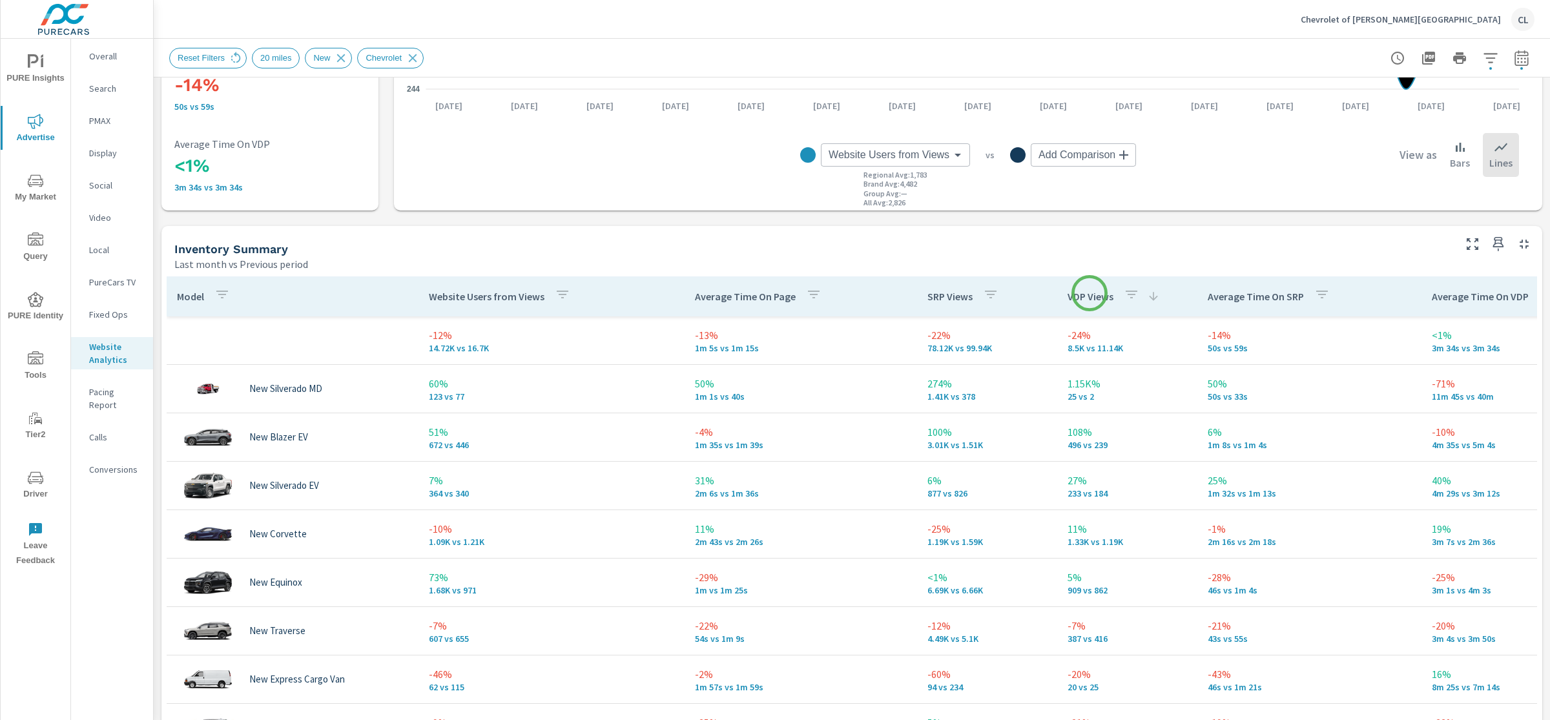
click at [1090, 293] on p "VDP Views" at bounding box center [1091, 296] width 46 height 13
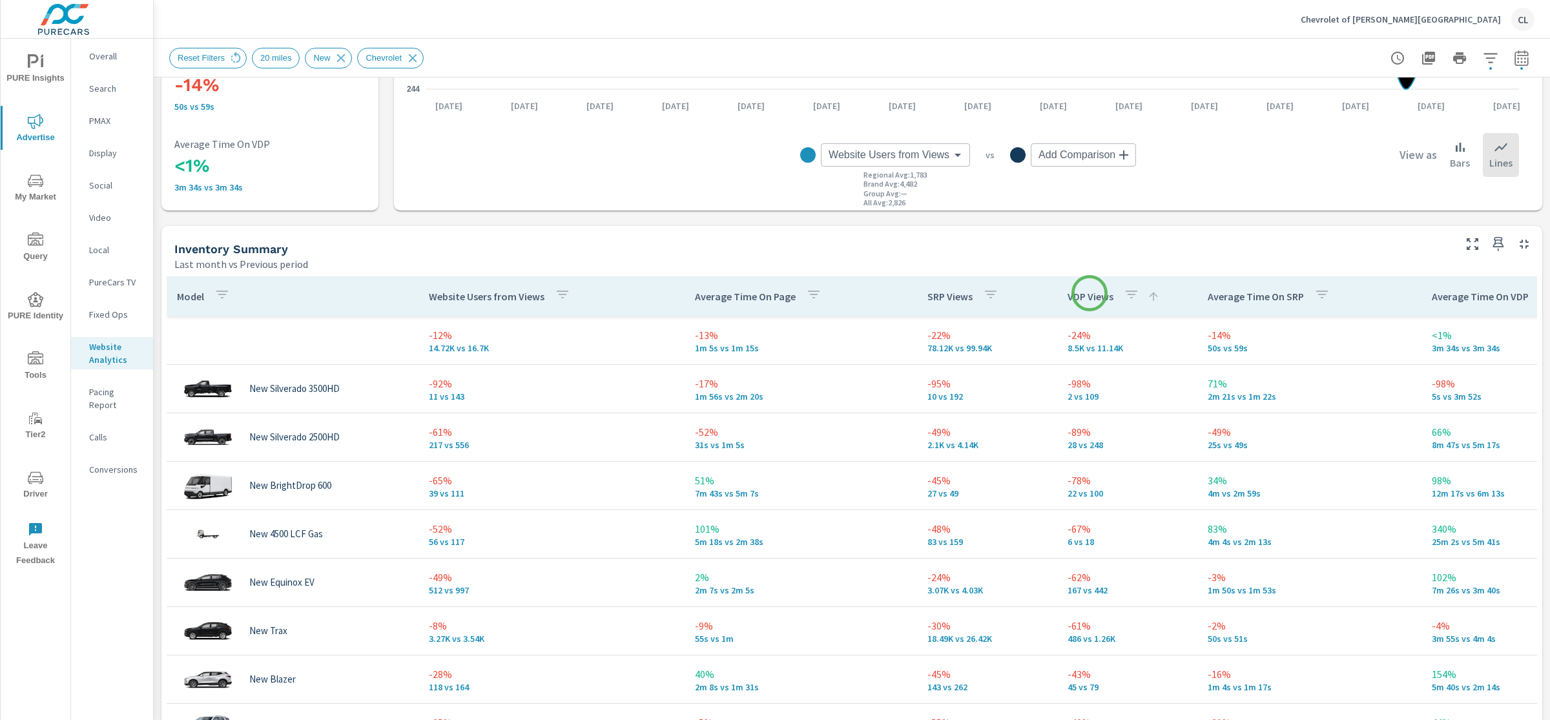
click at [1090, 293] on p "VDP Views" at bounding box center [1091, 296] width 46 height 13
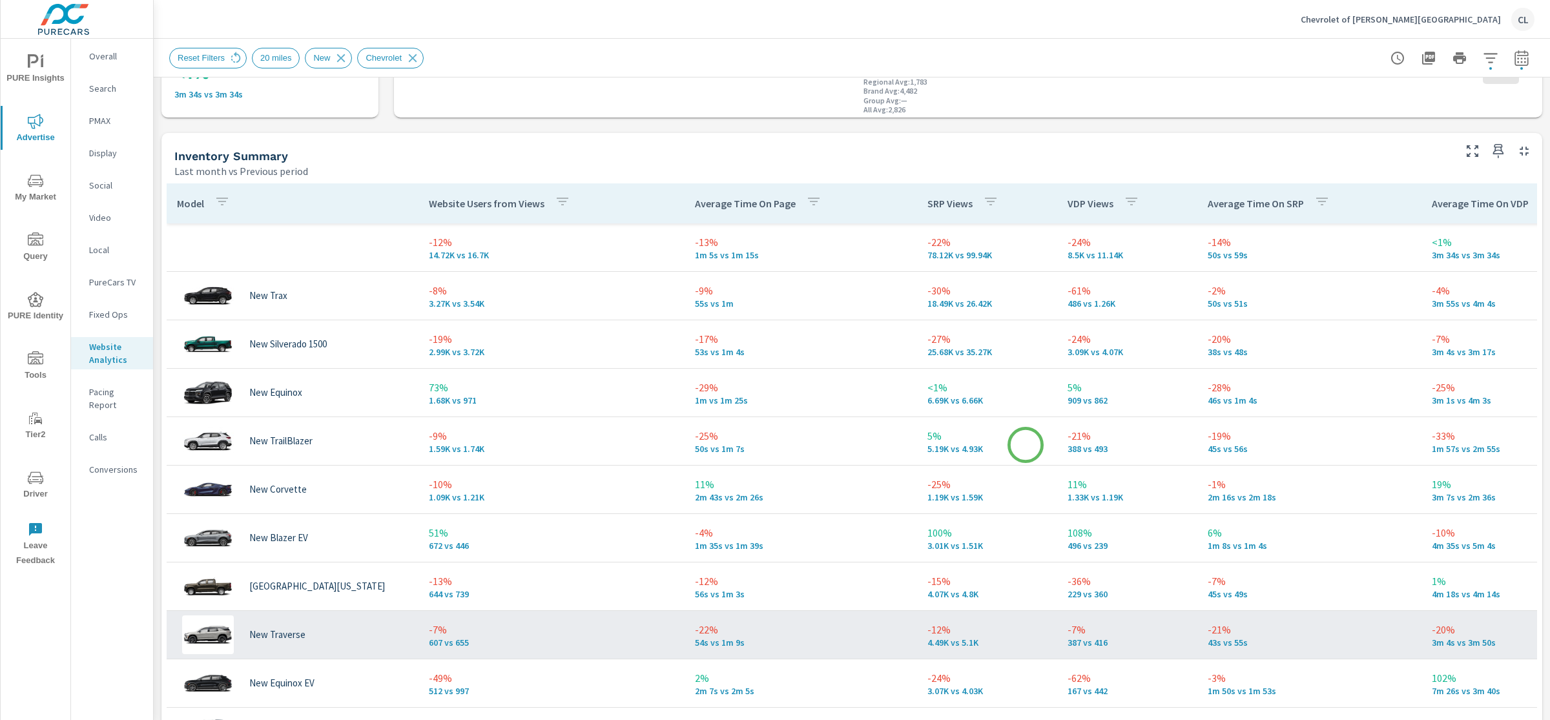
scroll to position [499, 0]
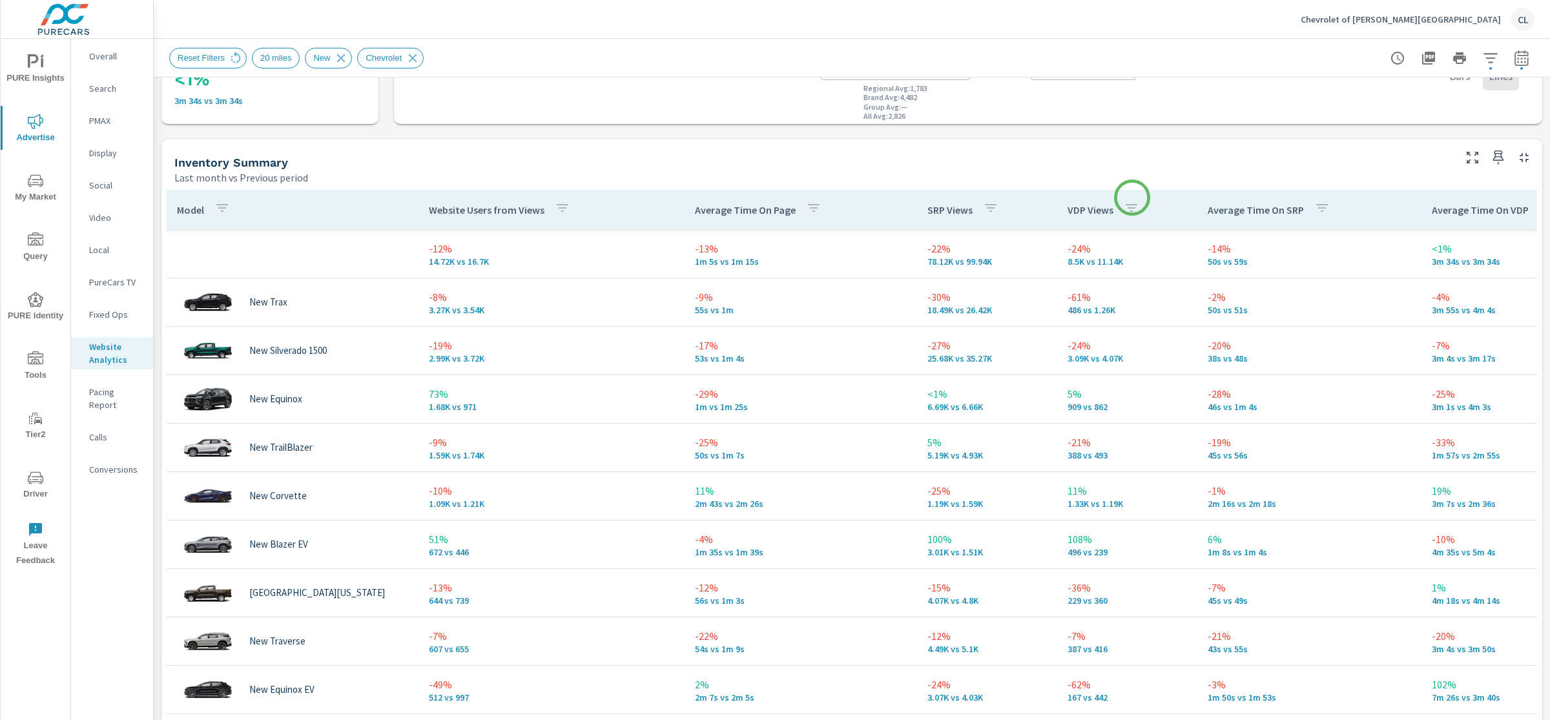
click at [1132, 198] on button "button" at bounding box center [1132, 210] width 26 height 30
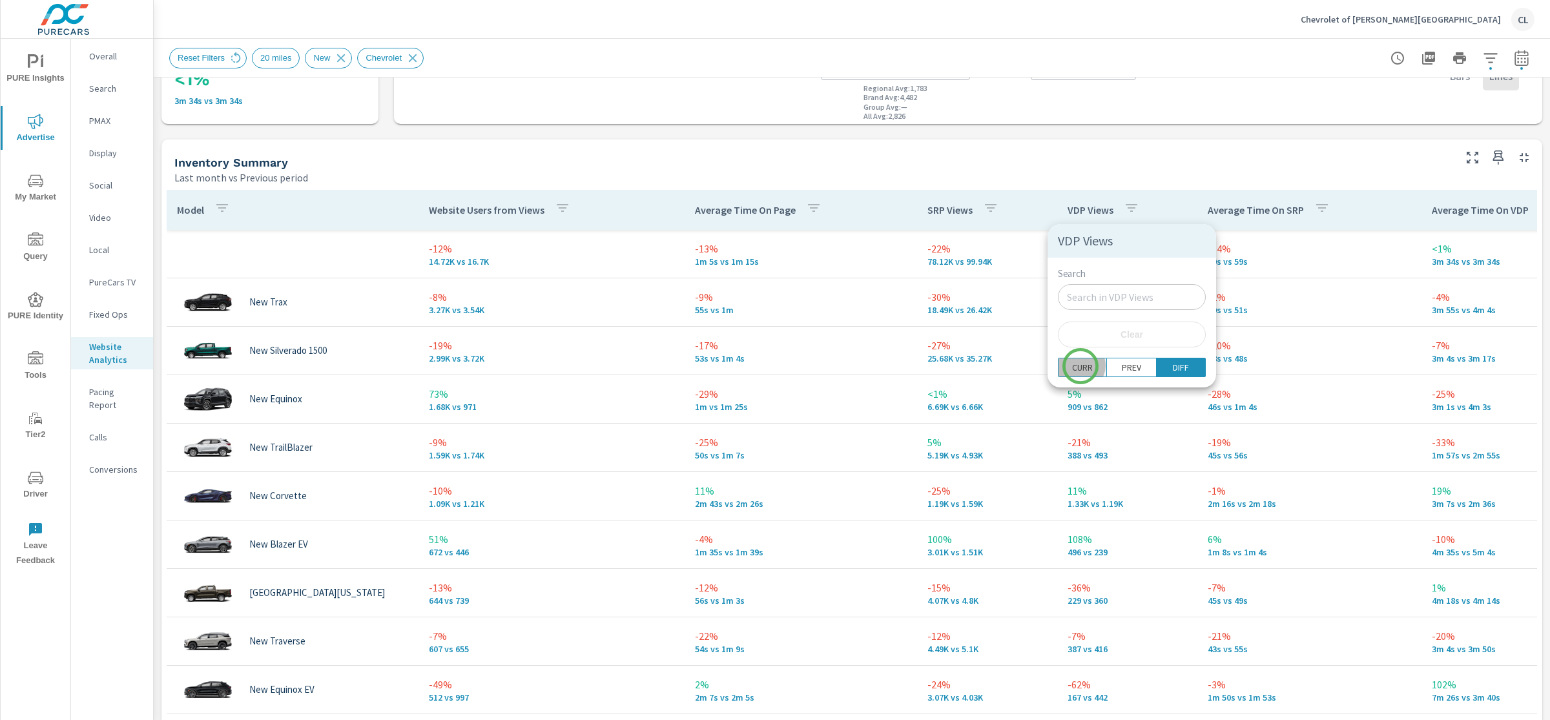
click at [1081, 366] on p "CURR" at bounding box center [1082, 367] width 21 height 13
click at [1085, 212] on div at bounding box center [775, 360] width 1550 height 720
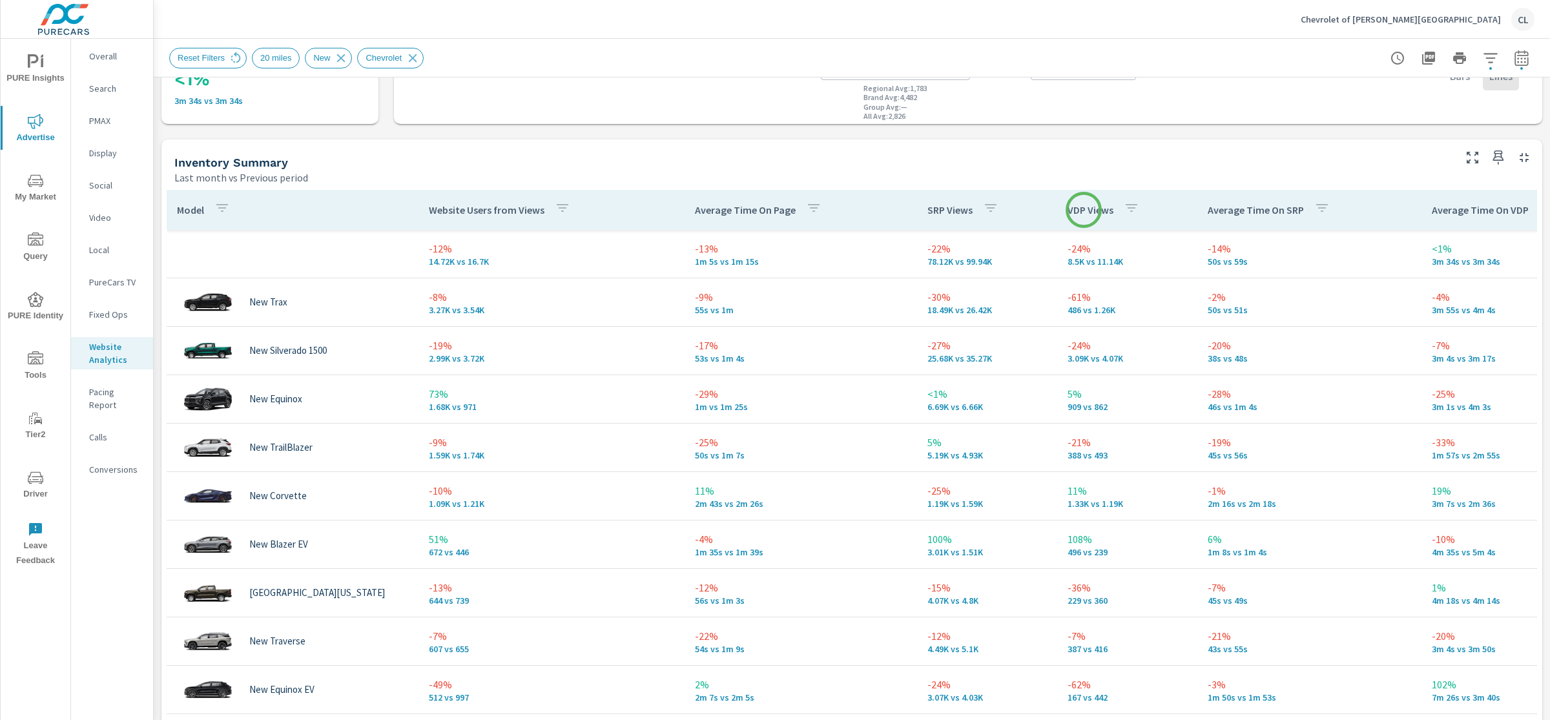
click at [1083, 211] on p "VDP Views" at bounding box center [1091, 209] width 46 height 13
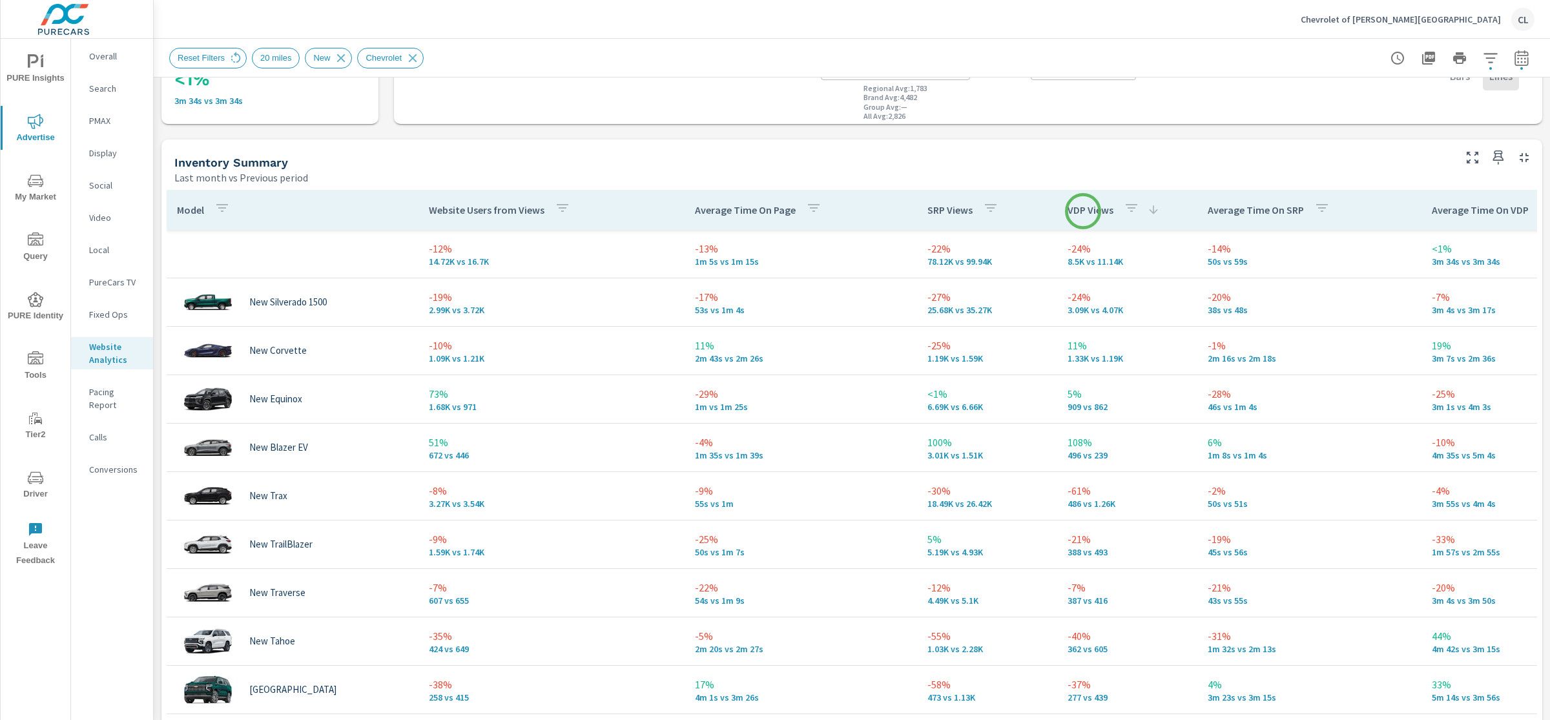
click at [1083, 211] on p "VDP Views" at bounding box center [1091, 209] width 46 height 13
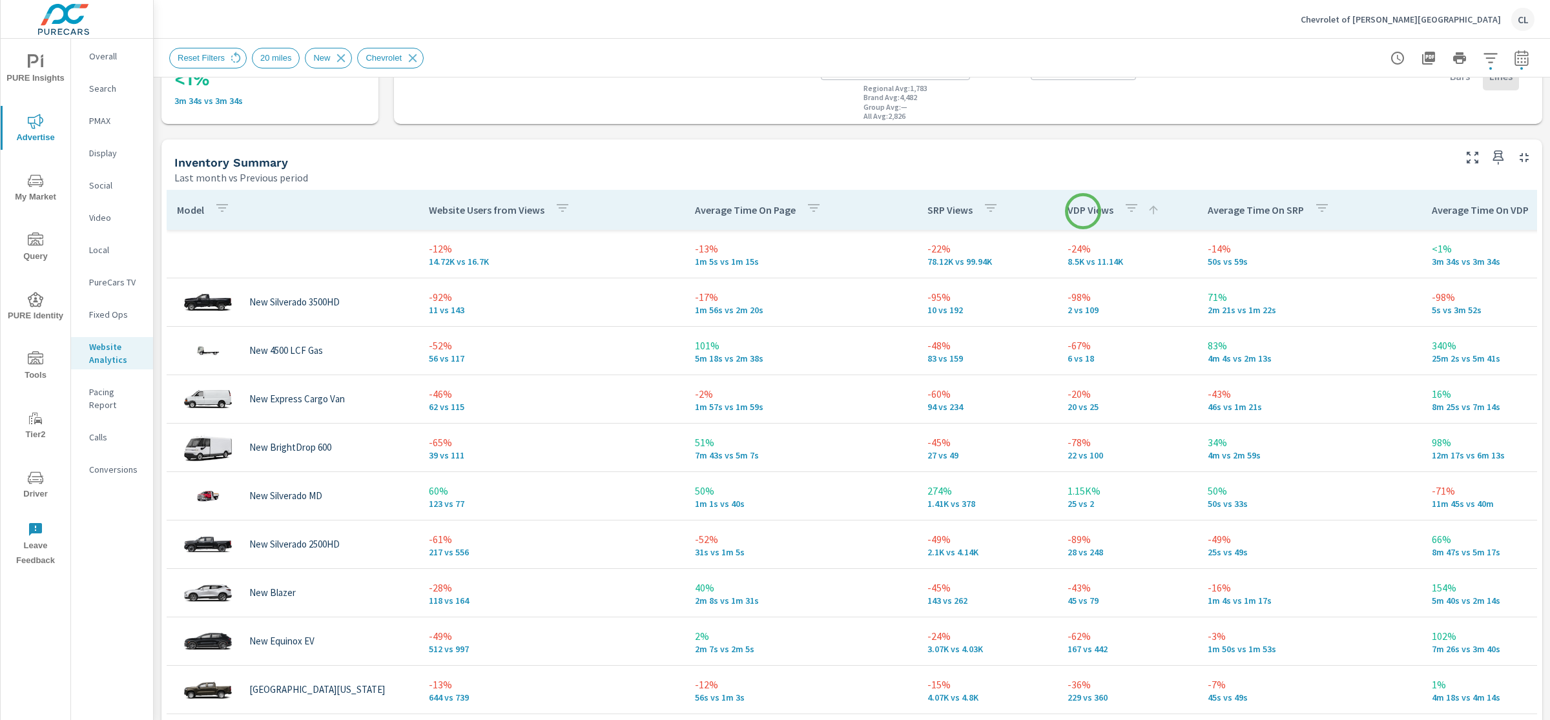
click at [1083, 211] on p "VDP Views" at bounding box center [1091, 209] width 46 height 13
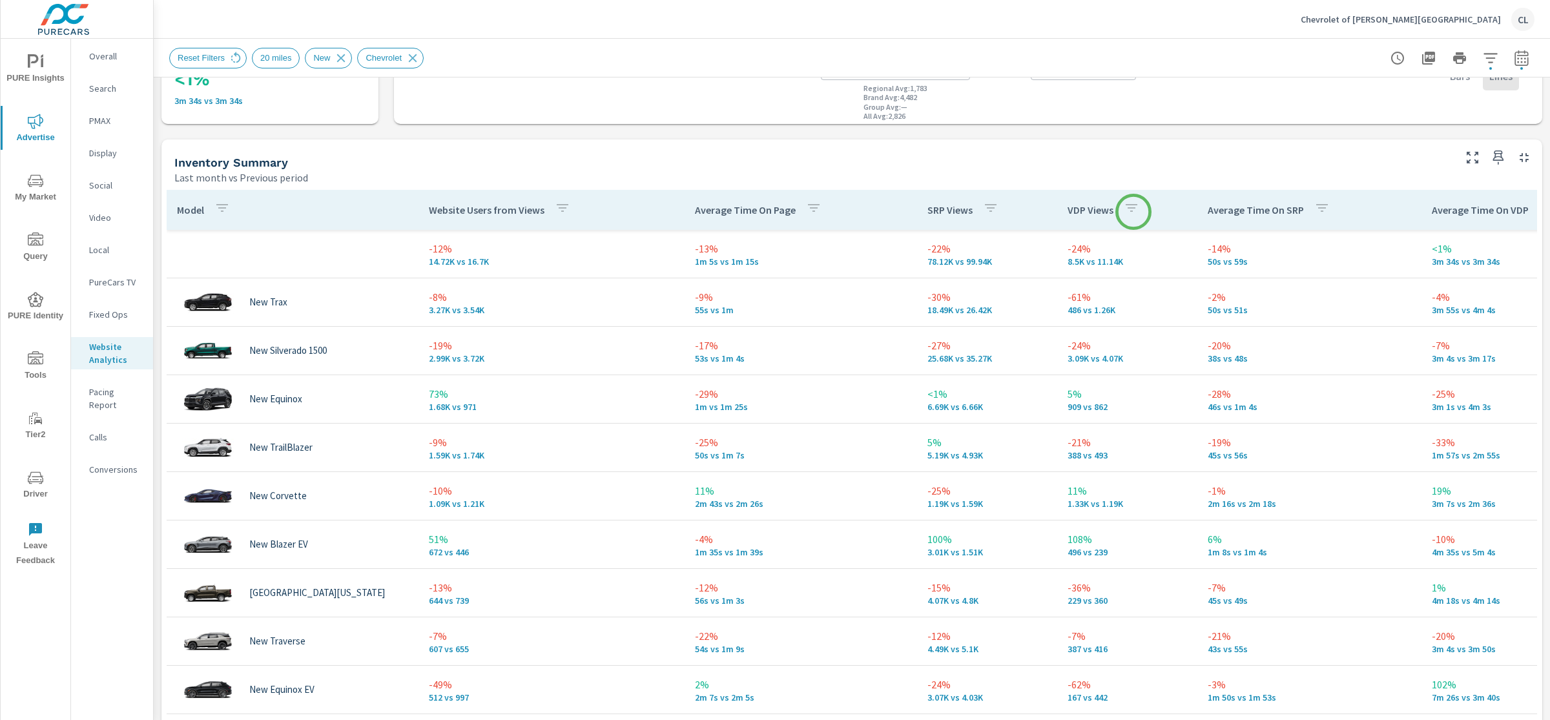
click at [1133, 211] on icon "button" at bounding box center [1132, 208] width 16 height 16
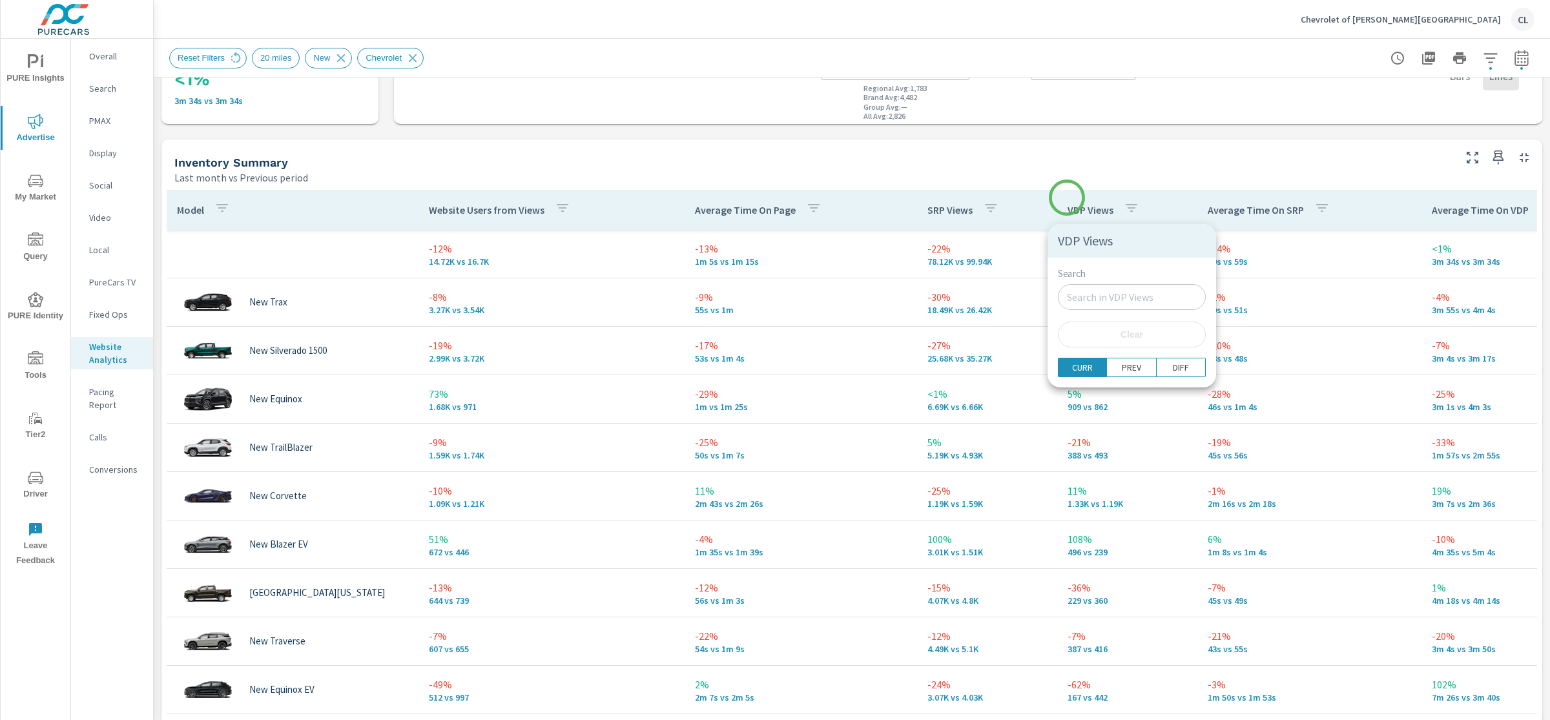
click at [1067, 198] on div at bounding box center [775, 360] width 1550 height 720
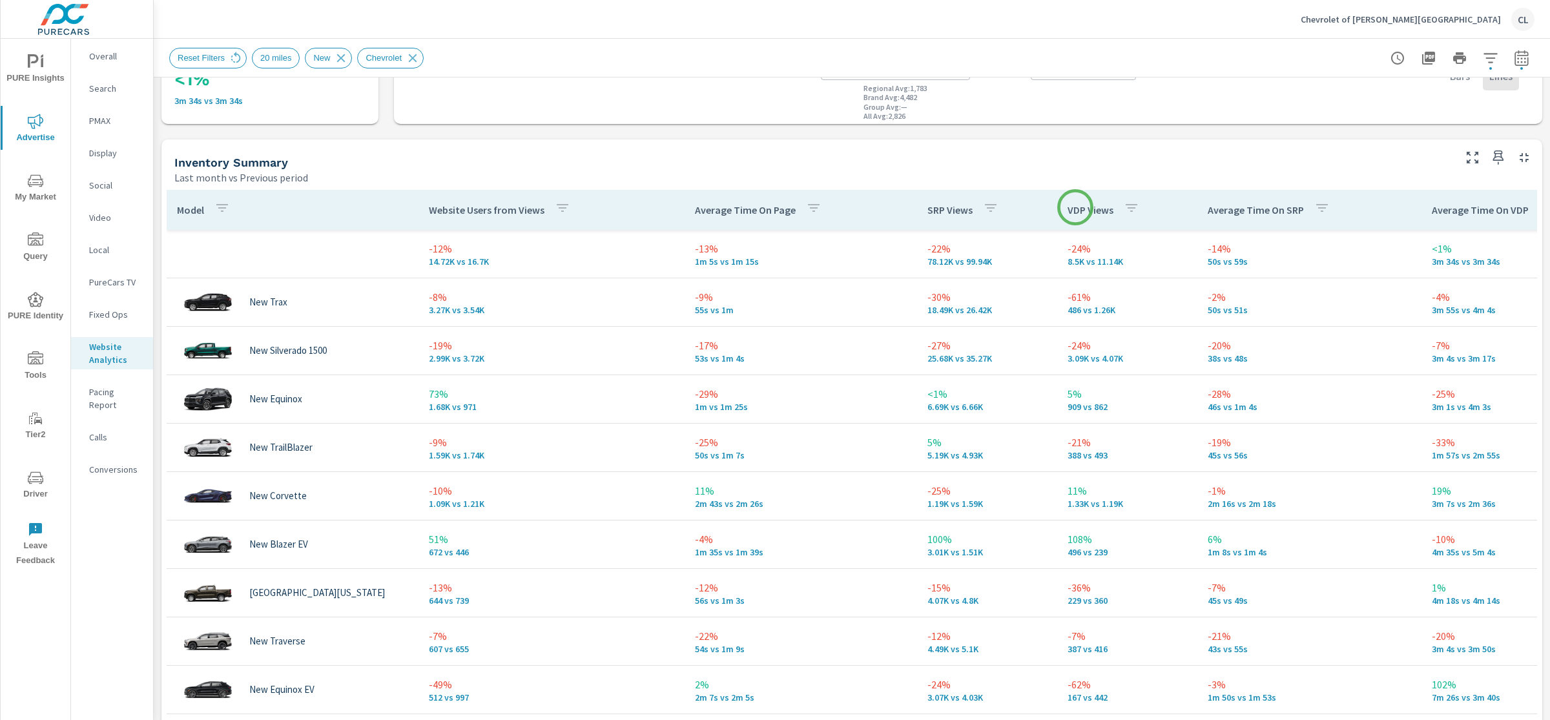
click at [1076, 207] on p "VDP Views" at bounding box center [1091, 209] width 46 height 13
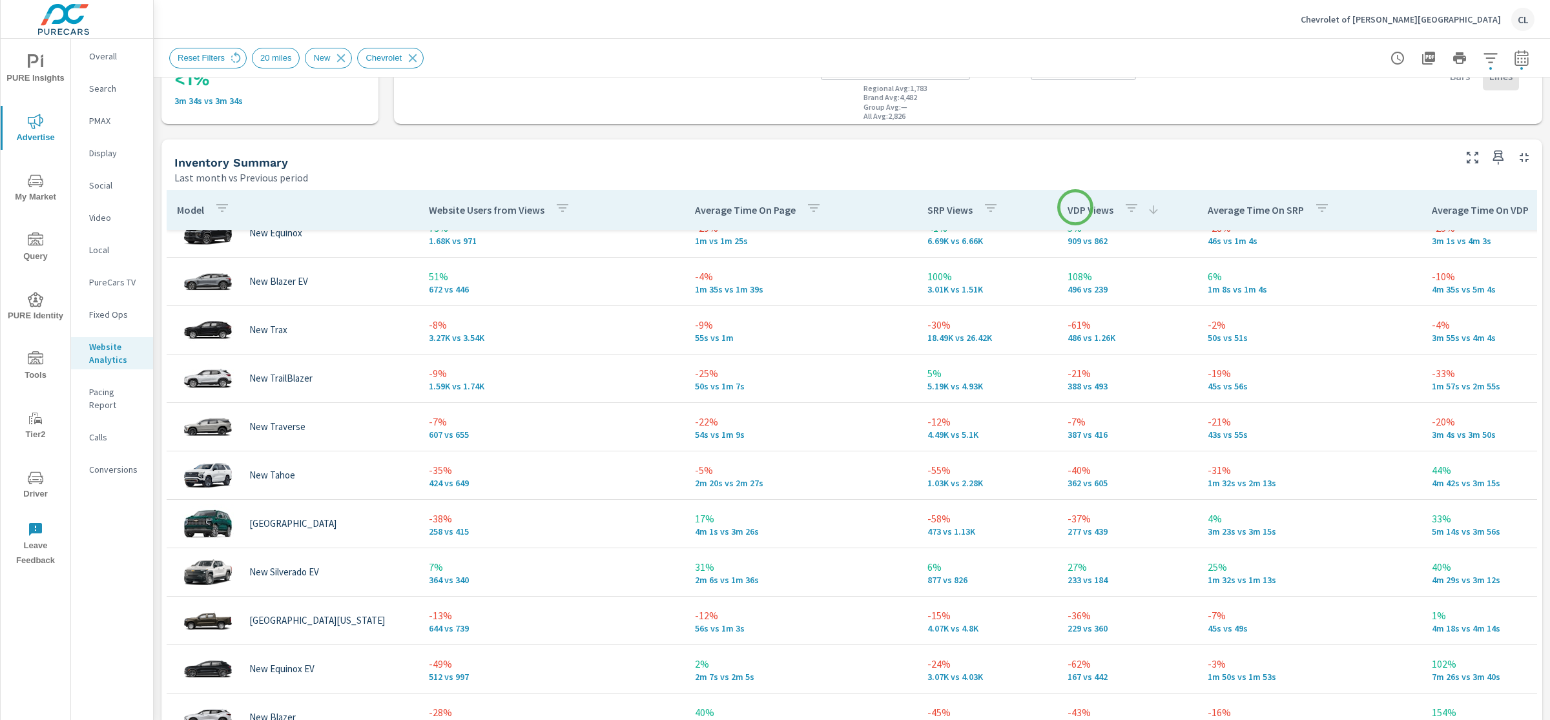
scroll to position [167, 0]
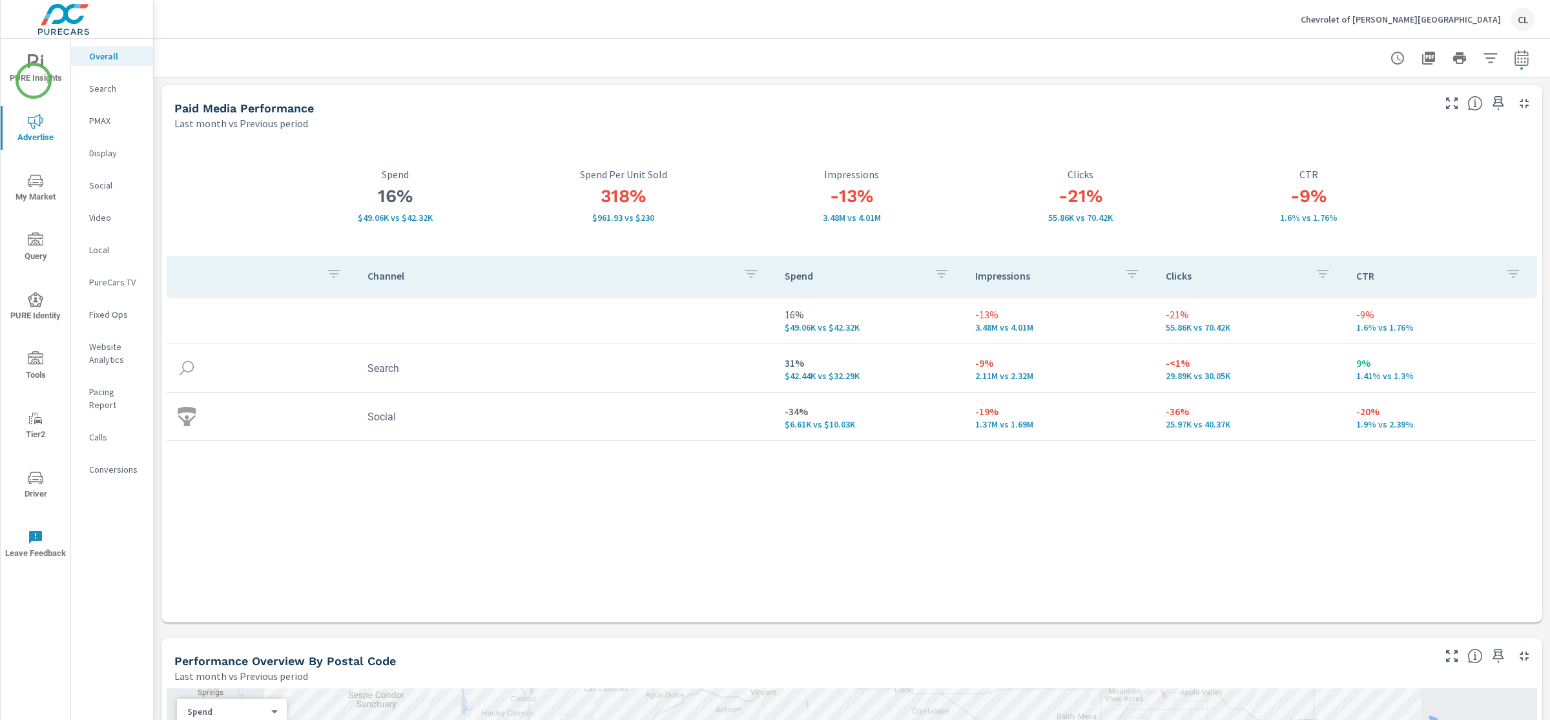
click at [32, 72] on span "PURE Insights" at bounding box center [36, 70] width 62 height 32
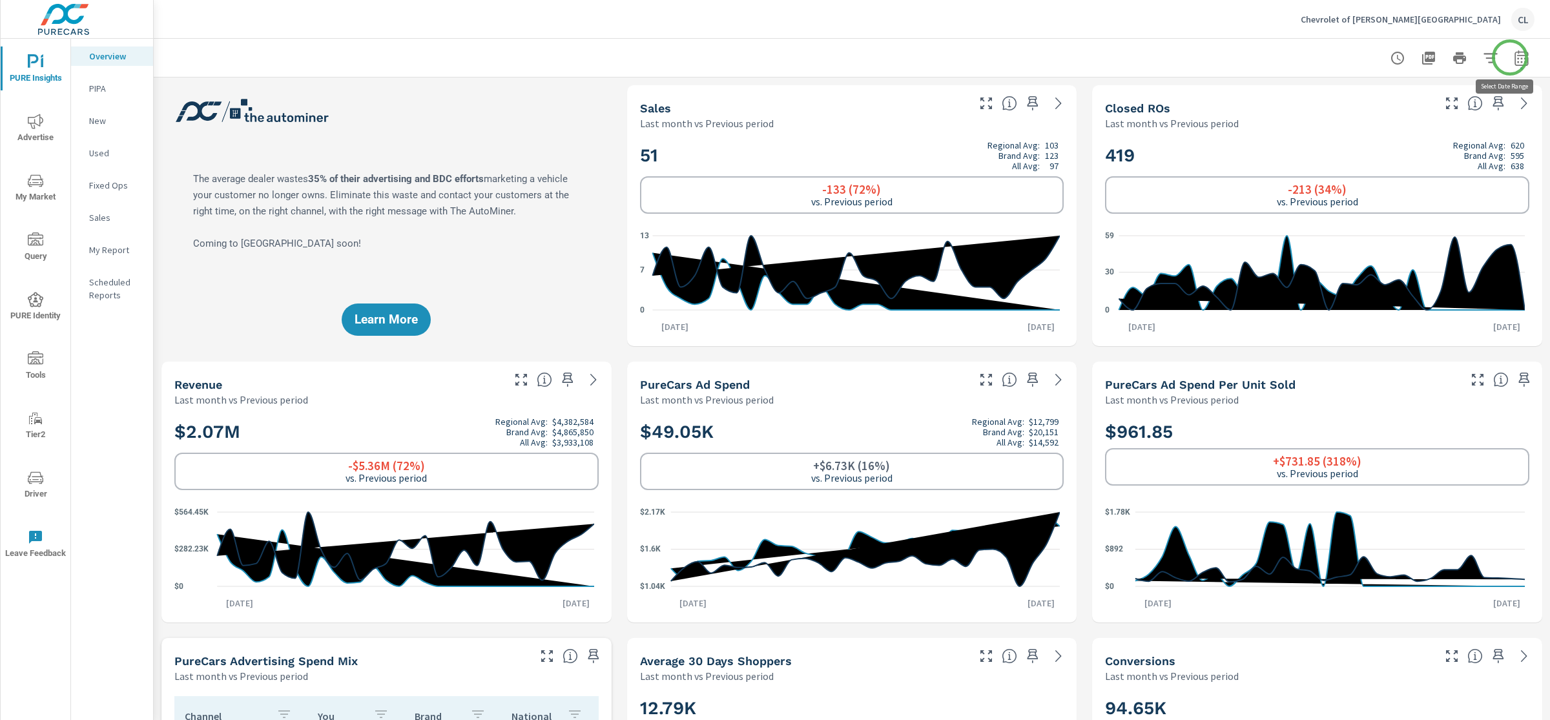
click at [1514, 57] on icon "button" at bounding box center [1522, 58] width 16 height 16
select select "Last month"
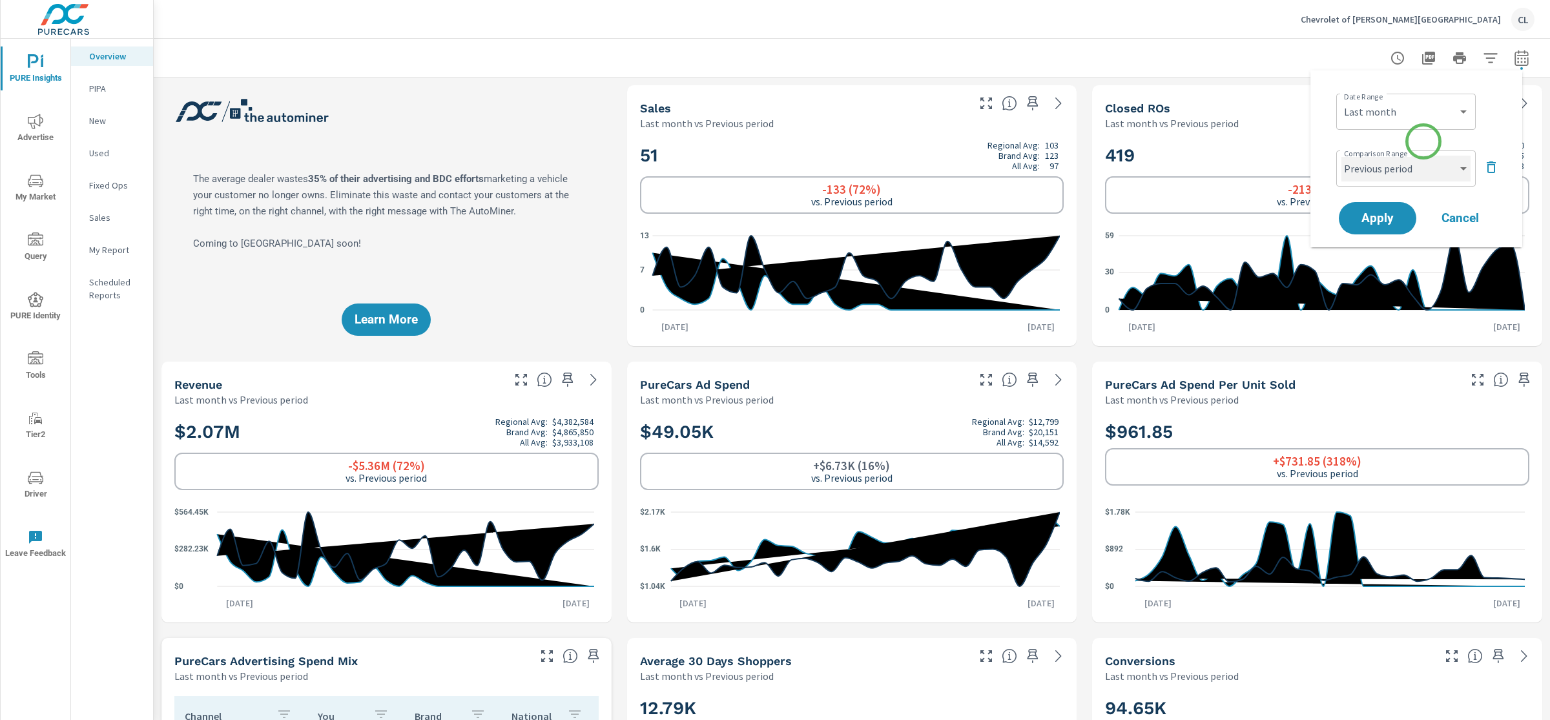
click at [1421, 156] on select "Custom Previous period Previous month Previous year" at bounding box center [1406, 169] width 129 height 26
click at [1342, 156] on select "Custom Previous period Previous month Previous year" at bounding box center [1406, 169] width 129 height 26
select select "Previous year"
click at [1398, 209] on button "Apply" at bounding box center [1378, 219] width 80 height 34
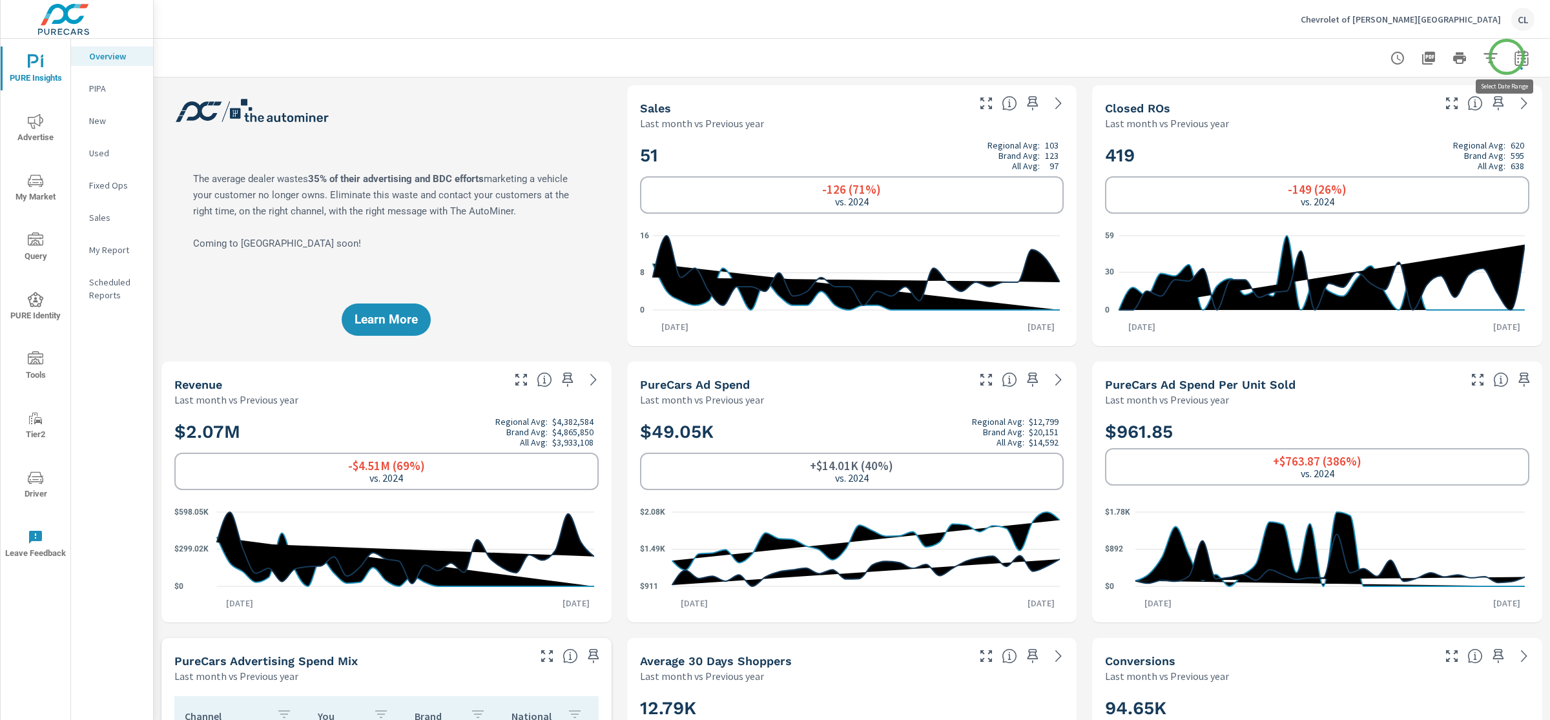
click at [1514, 57] on icon "button" at bounding box center [1522, 58] width 16 height 16
select select "Last month"
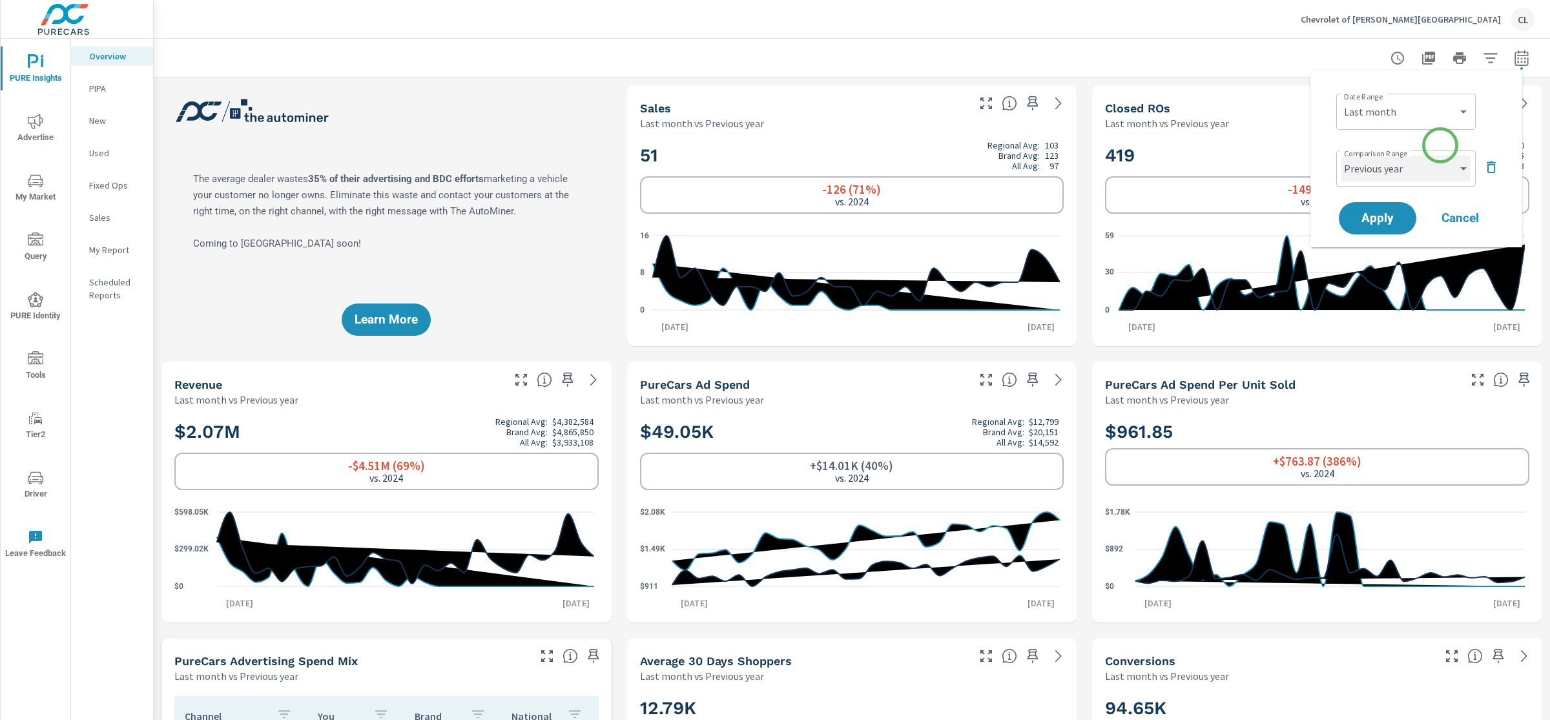
click at [1431, 168] on select "Custom Previous period Previous month Previous year" at bounding box center [1406, 169] width 129 height 26
click at [1342, 156] on select "Custom Previous period Previous month Previous year" at bounding box center [1406, 169] width 129 height 26
select select "Previous month"
click at [1386, 213] on span "Apply" at bounding box center [1377, 219] width 53 height 12
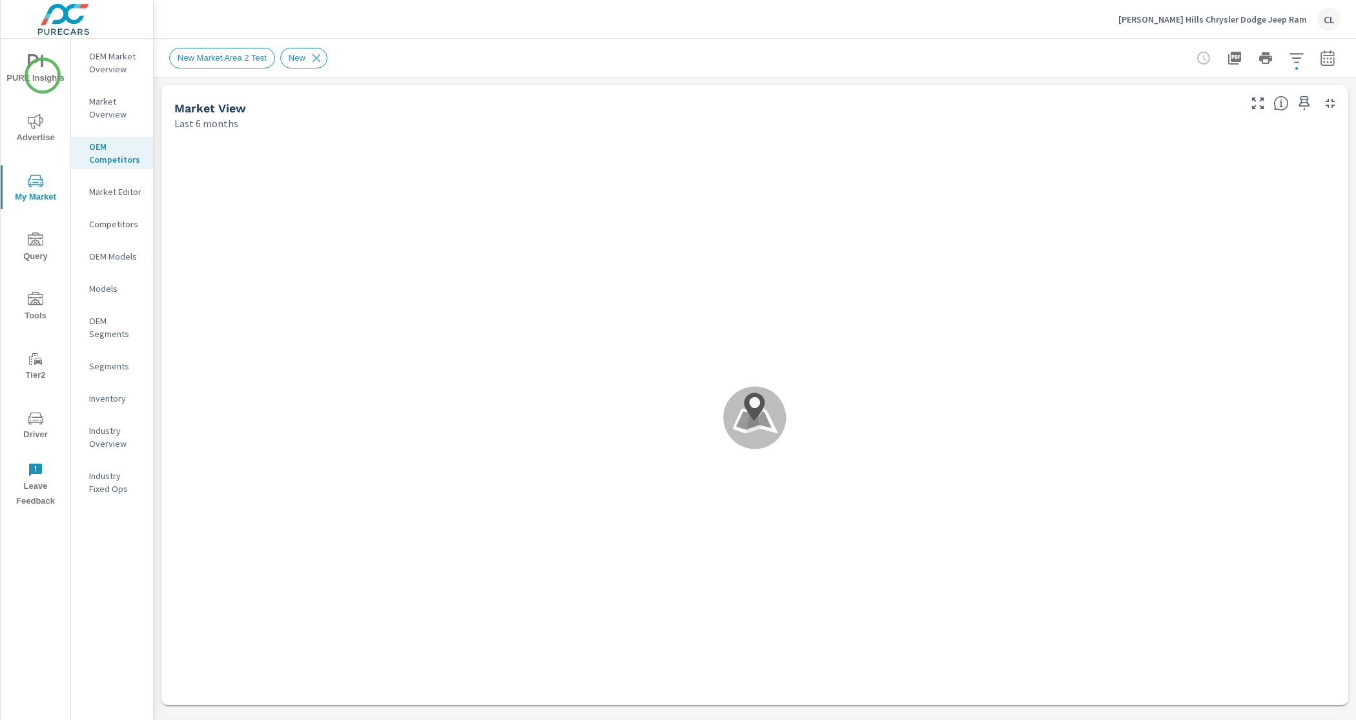
click at [42, 76] on span "PURE Insights" at bounding box center [36, 70] width 62 height 32
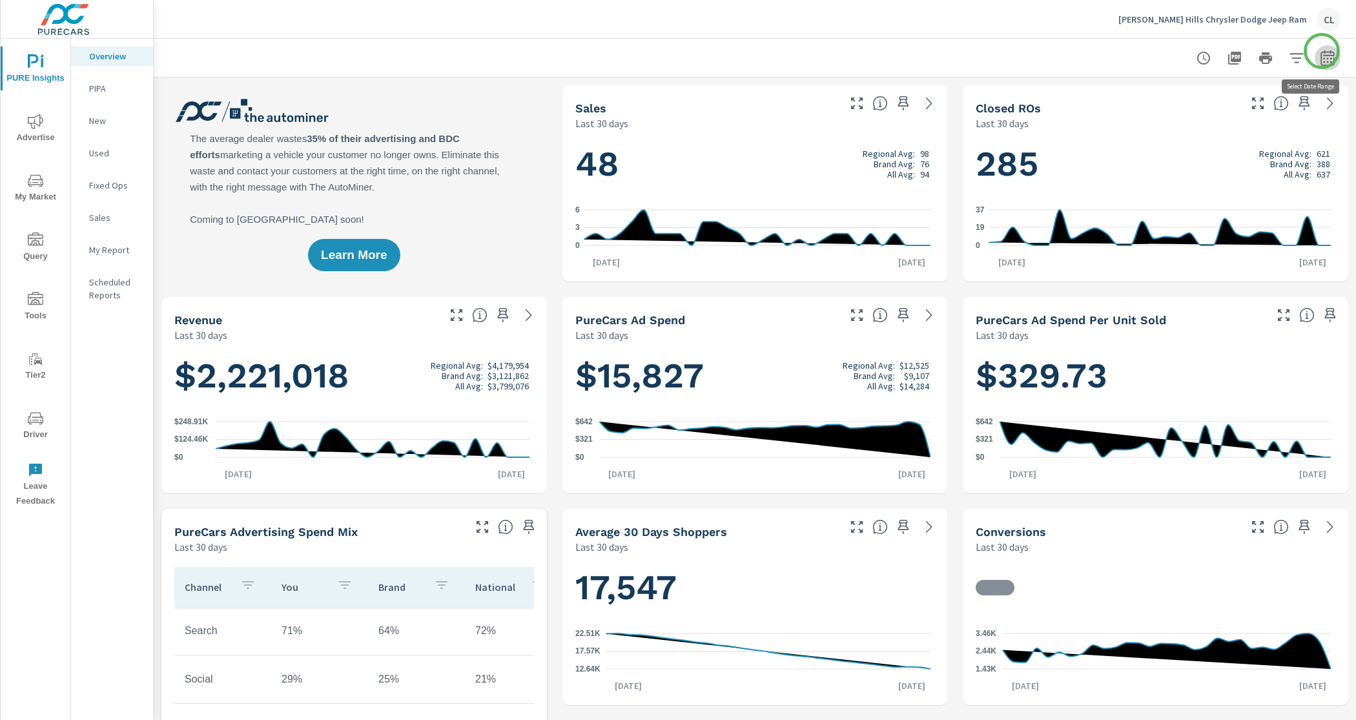
click at [1322, 51] on icon "button" at bounding box center [1328, 58] width 16 height 16
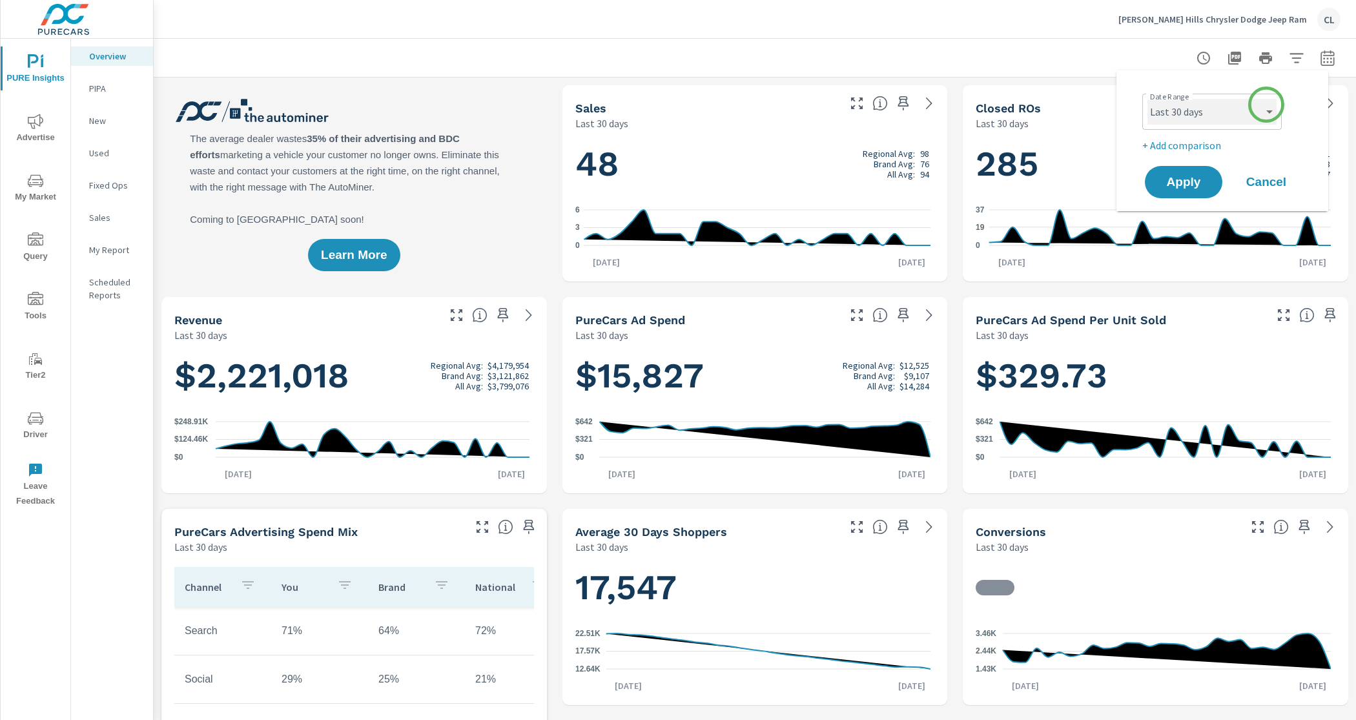
click at [1267, 105] on select "Custom Yesterday Last week Last 7 days Last 14 days Last 30 days Last 45 days L…" at bounding box center [1212, 112] width 129 height 26
click at [1148, 99] on select "Custom Yesterday Last week Last 7 days Last 14 days Last 30 days Last 45 days L…" at bounding box center [1212, 112] width 129 height 26
select select "Last month"
click at [1217, 141] on p "+ Add comparison" at bounding box center [1225, 146] width 165 height 16
select select "Previous period"
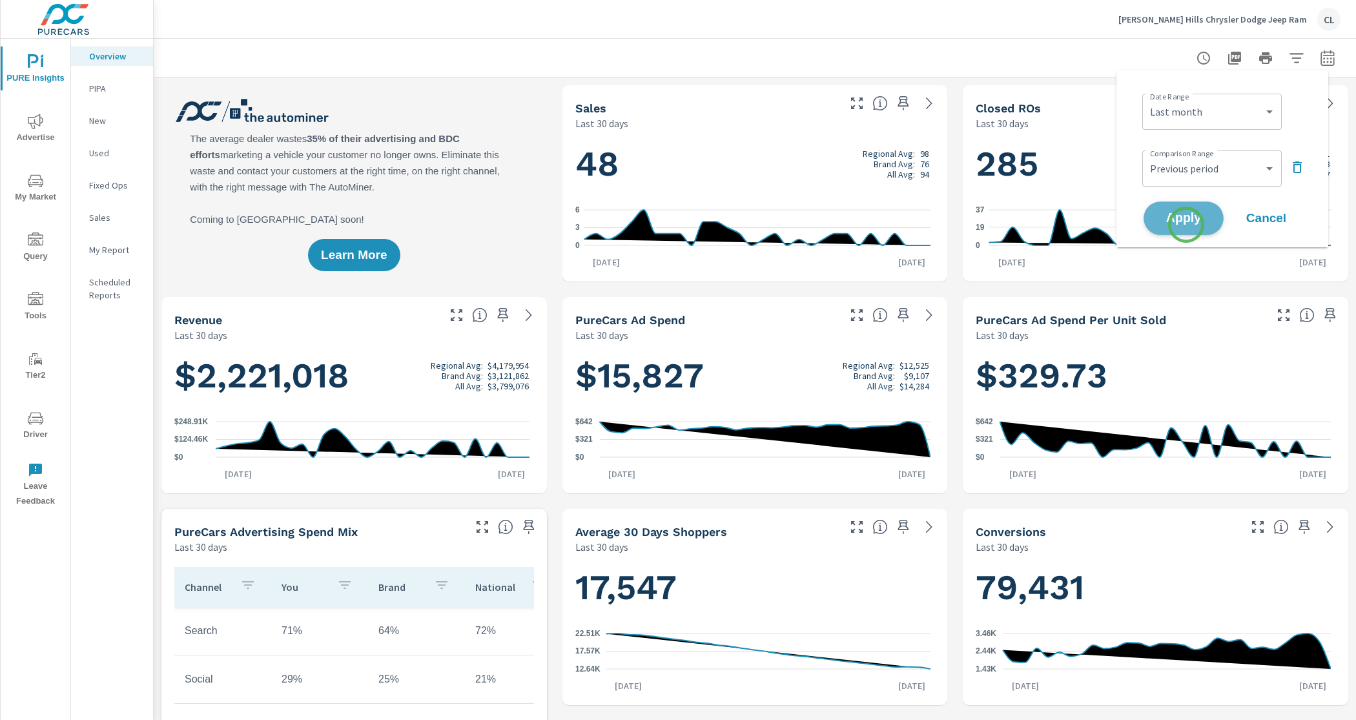
click at [1187, 225] on span "Apply" at bounding box center [1184, 219] width 53 height 12
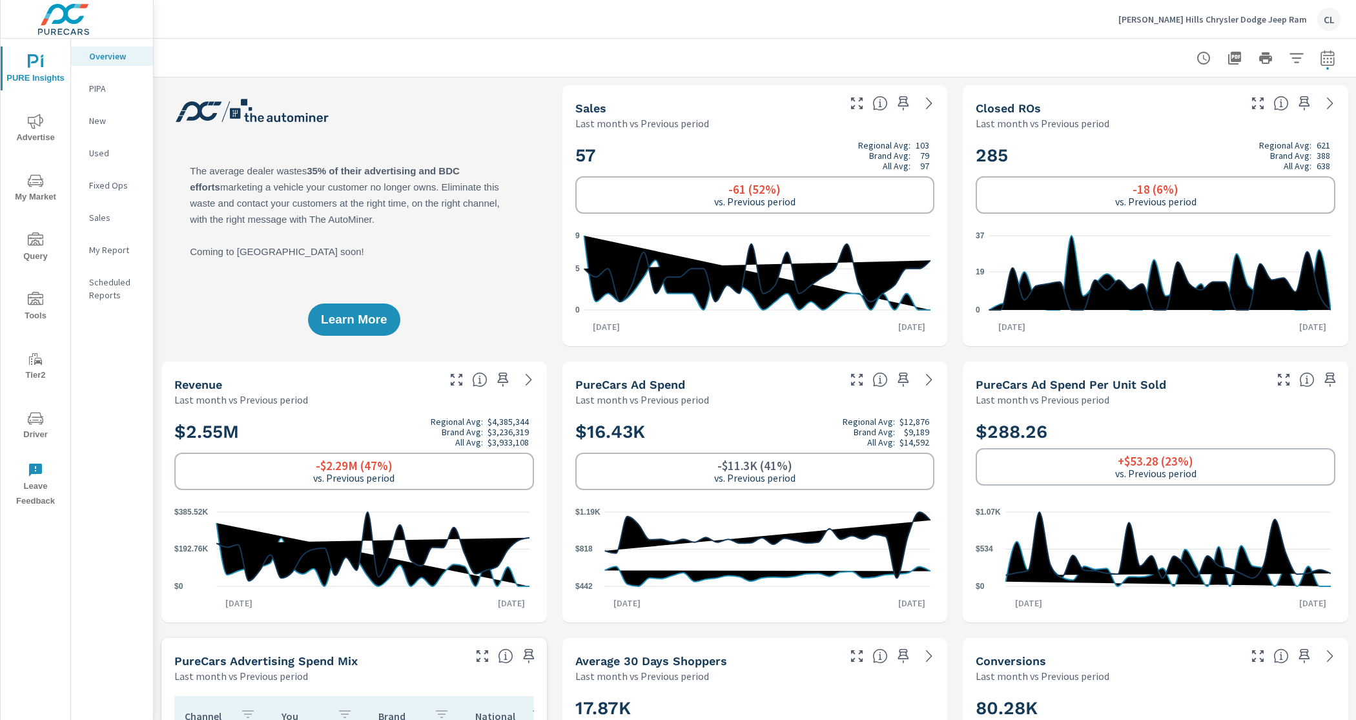
click at [1320, 61] on icon "button" at bounding box center [1328, 58] width 16 height 16
select select "Last month"
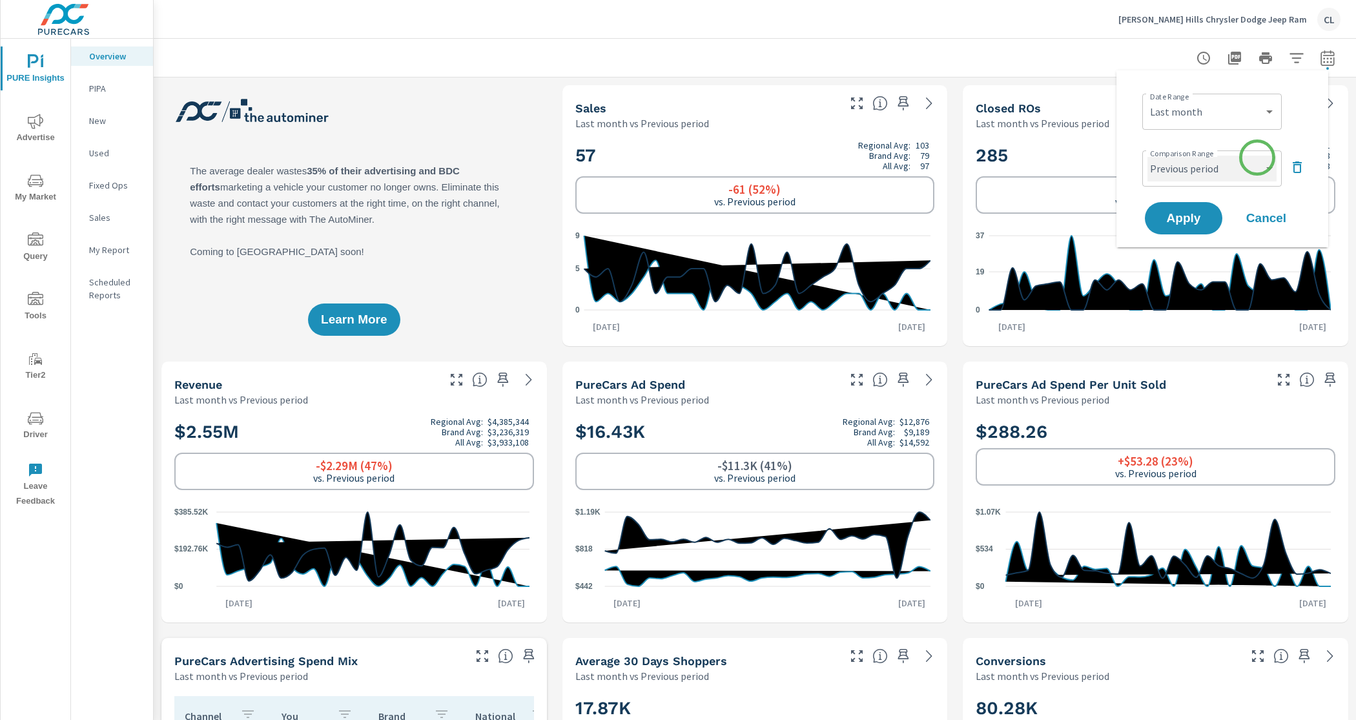
click at [1257, 158] on select "Custom Previous period Previous month Previous year" at bounding box center [1212, 169] width 129 height 26
click at [1148, 156] on select "Custom Previous period Previous month Previous year" at bounding box center [1212, 169] width 129 height 26
select select "Previous year"
click at [1190, 217] on span "Apply" at bounding box center [1184, 219] width 53 height 12
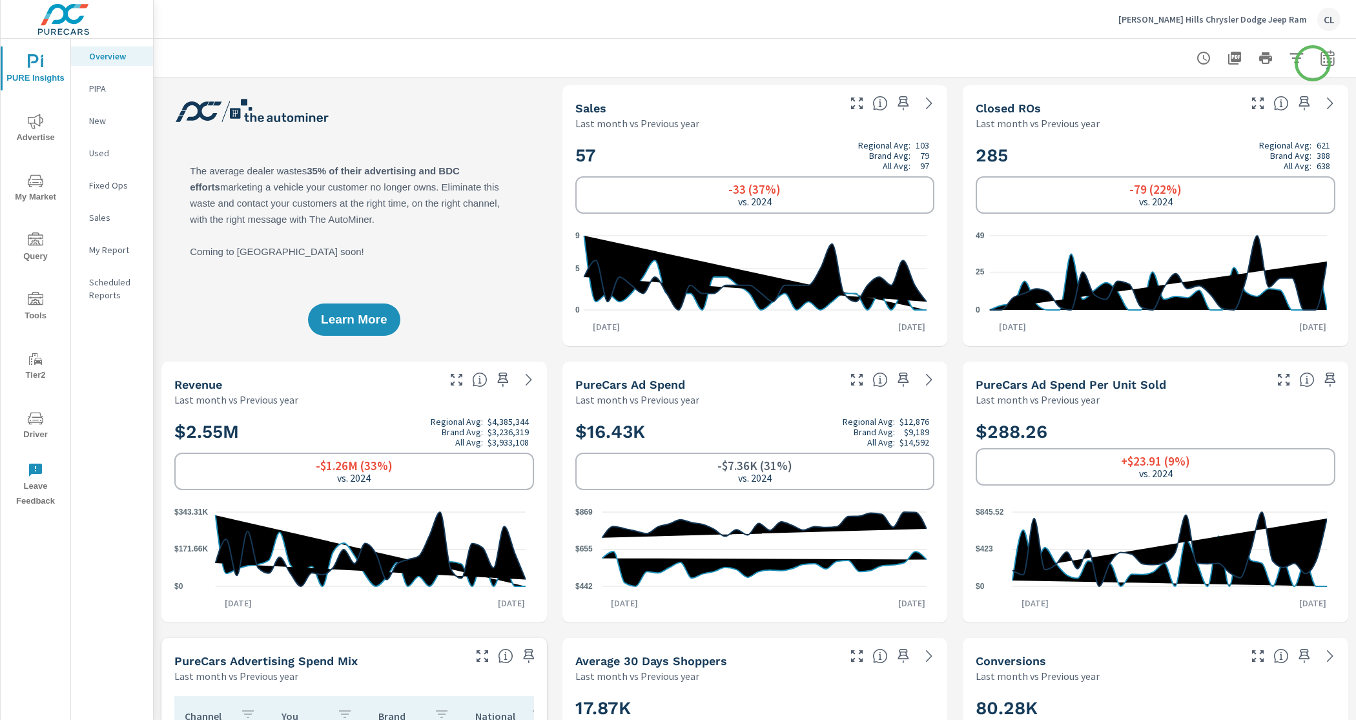
click at [1320, 56] on icon "button" at bounding box center [1328, 58] width 16 height 16
select select "Last month"
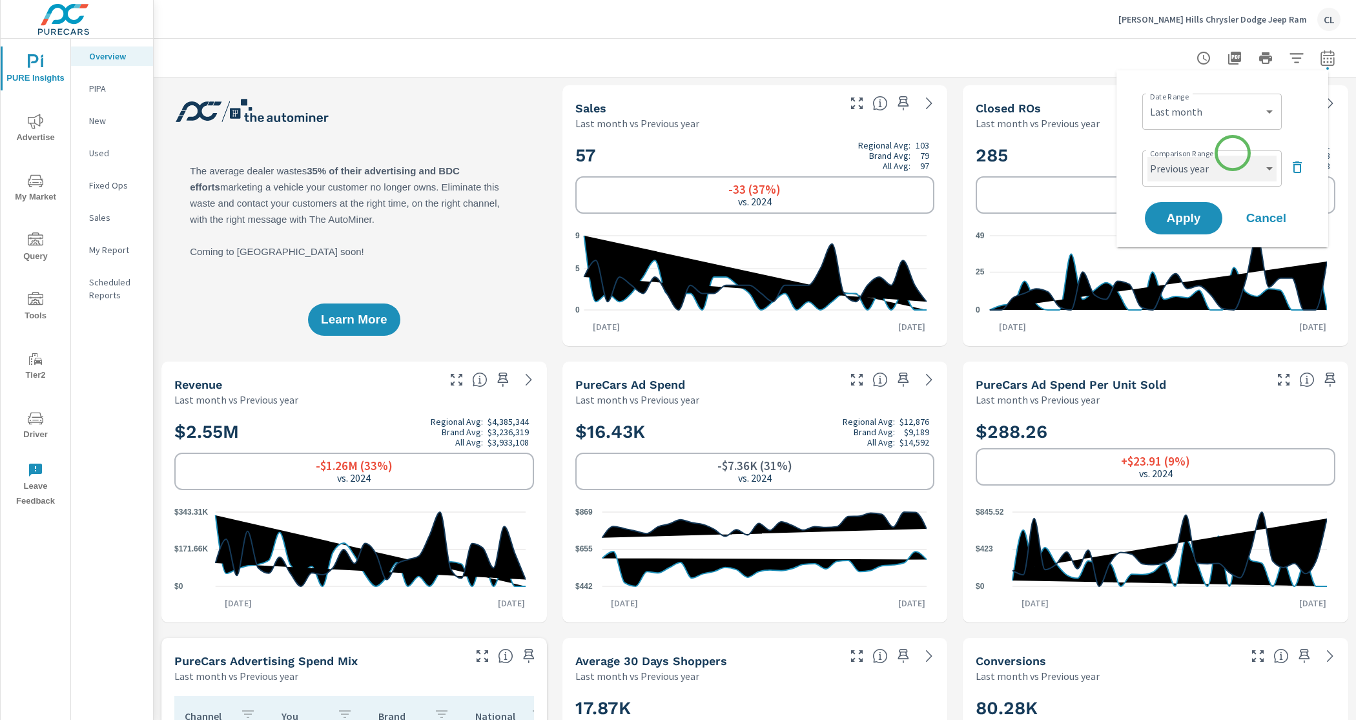
click at [1231, 163] on select "Custom Previous period Previous month Previous year" at bounding box center [1212, 169] width 129 height 26
click at [1148, 156] on select "Custom Previous period Previous month Previous year" at bounding box center [1212, 169] width 129 height 26
click at [1220, 163] on select "Custom Previous period Previous month Previous year" at bounding box center [1212, 169] width 129 height 26
click at [1148, 156] on select "Custom Previous period Previous month Previous year" at bounding box center [1212, 169] width 129 height 26
select select "Previous month"
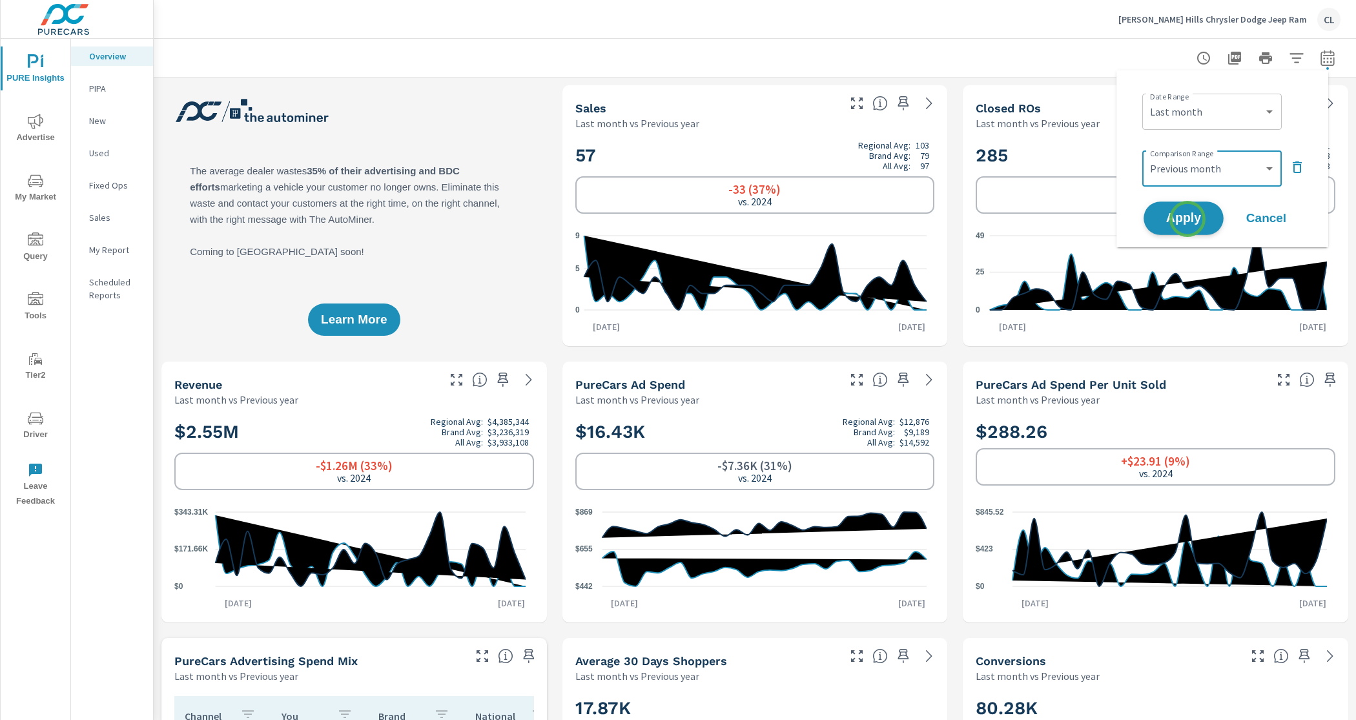
click at [1188, 219] on span "Apply" at bounding box center [1184, 219] width 53 height 12
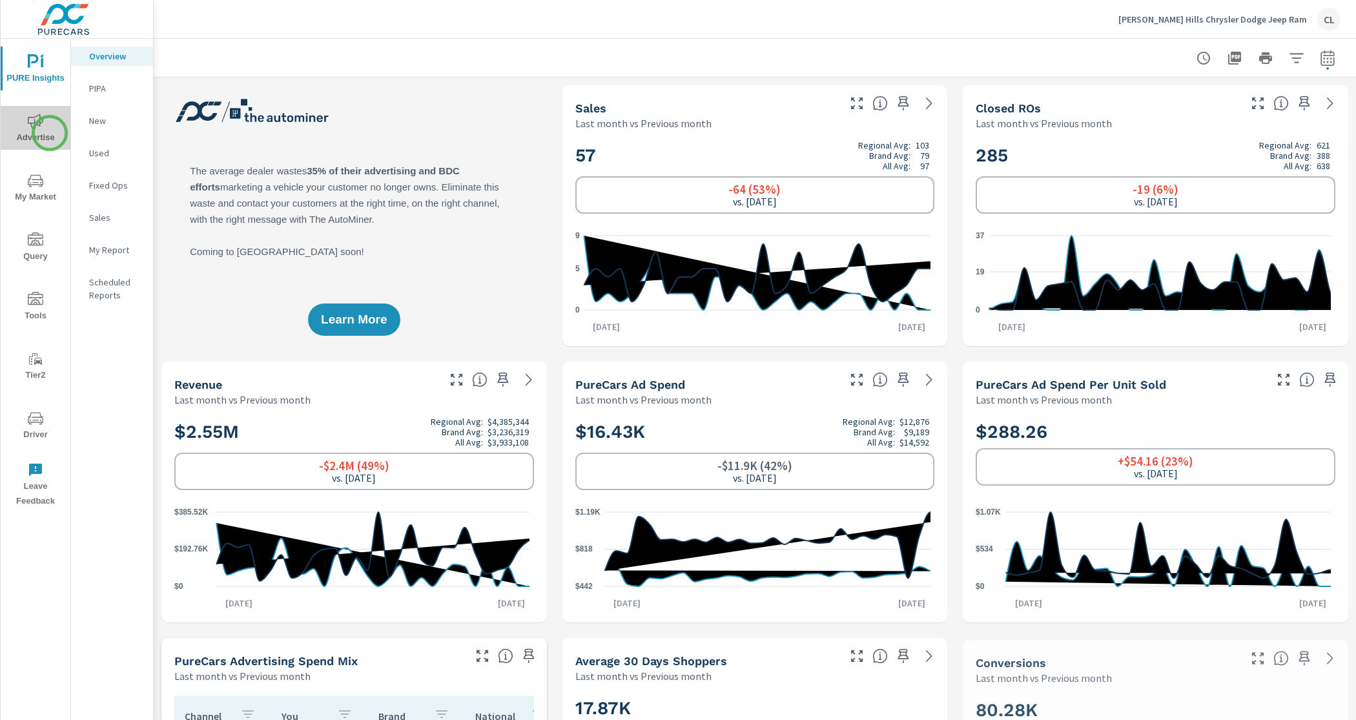
click at [50, 133] on span "Advertise" at bounding box center [36, 130] width 62 height 32
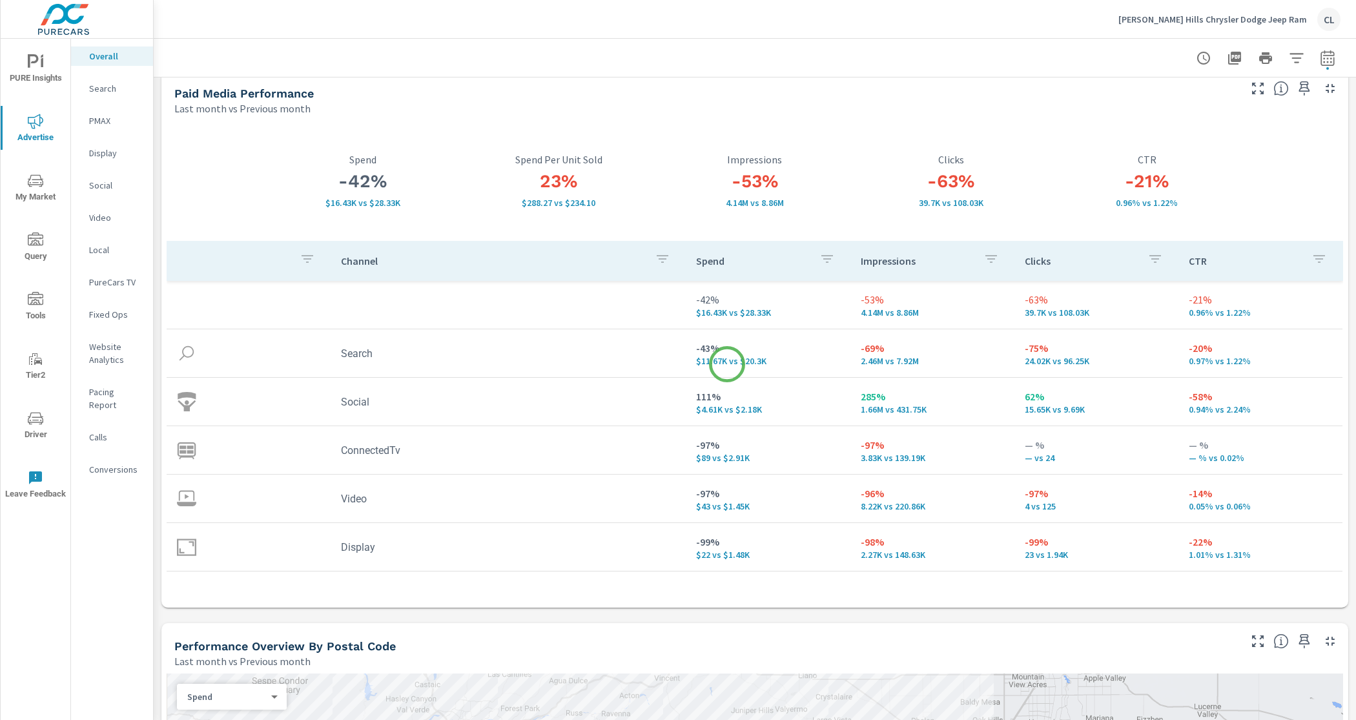
scroll to position [1, 0]
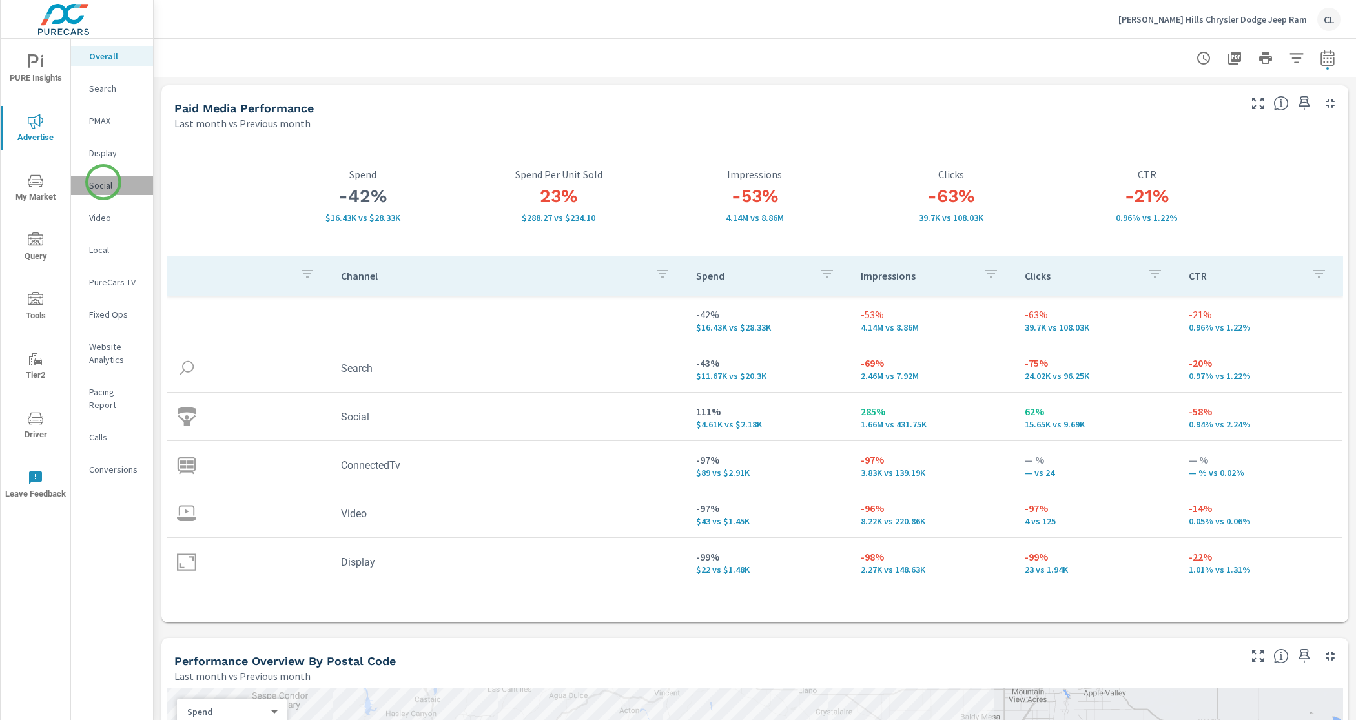
click at [103, 182] on p "Social" at bounding box center [116, 185] width 54 height 13
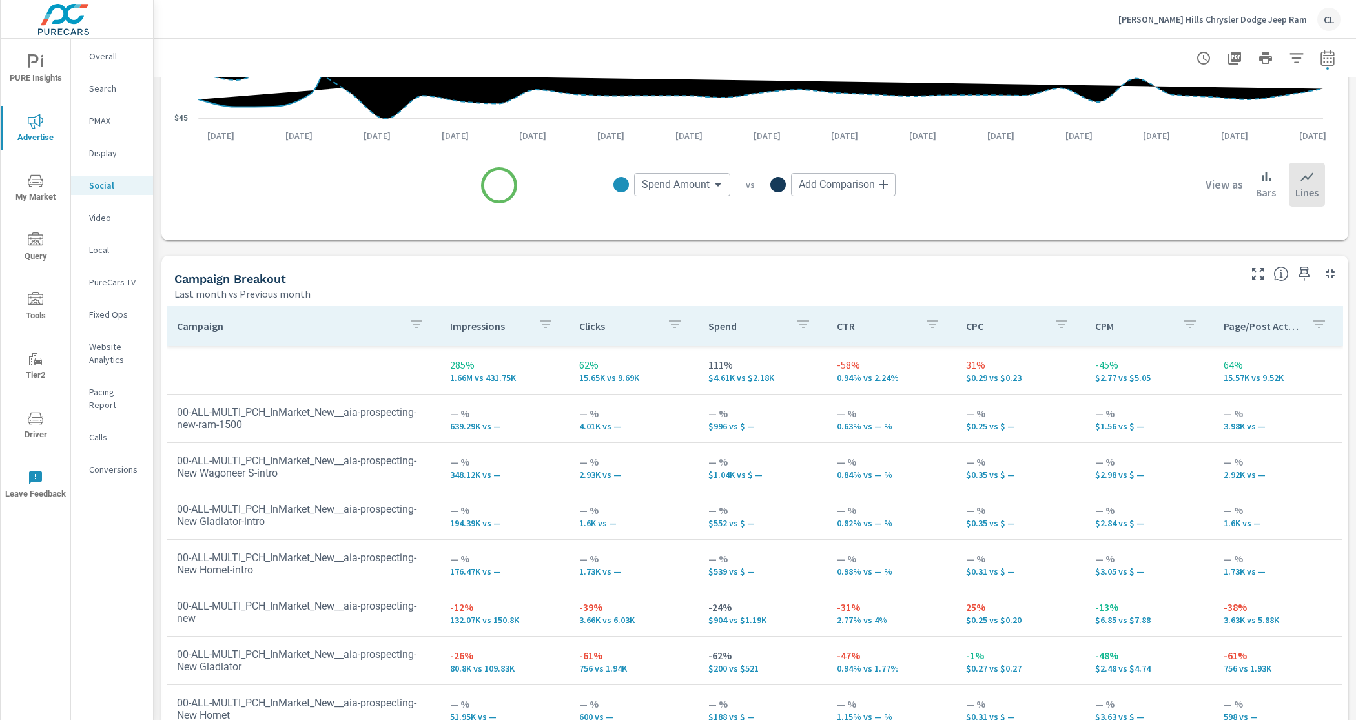
scroll to position [463, 0]
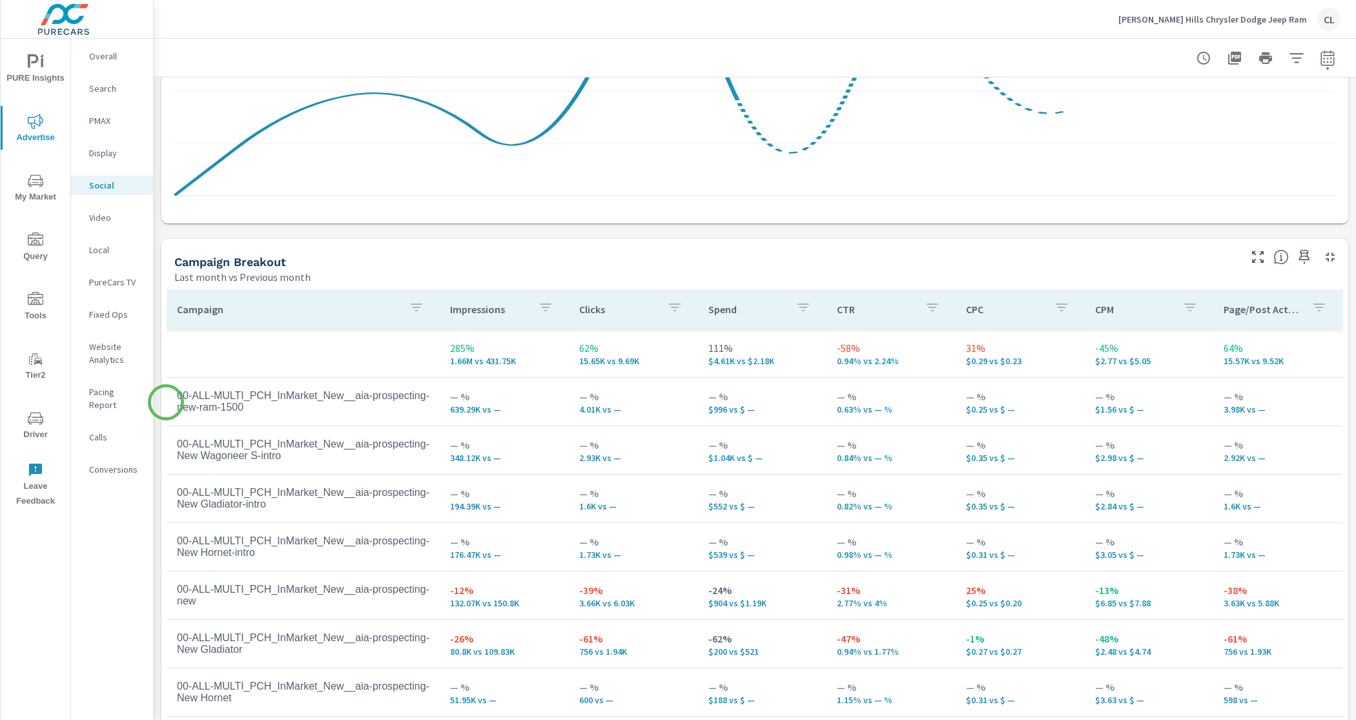
scroll to position [400, 0]
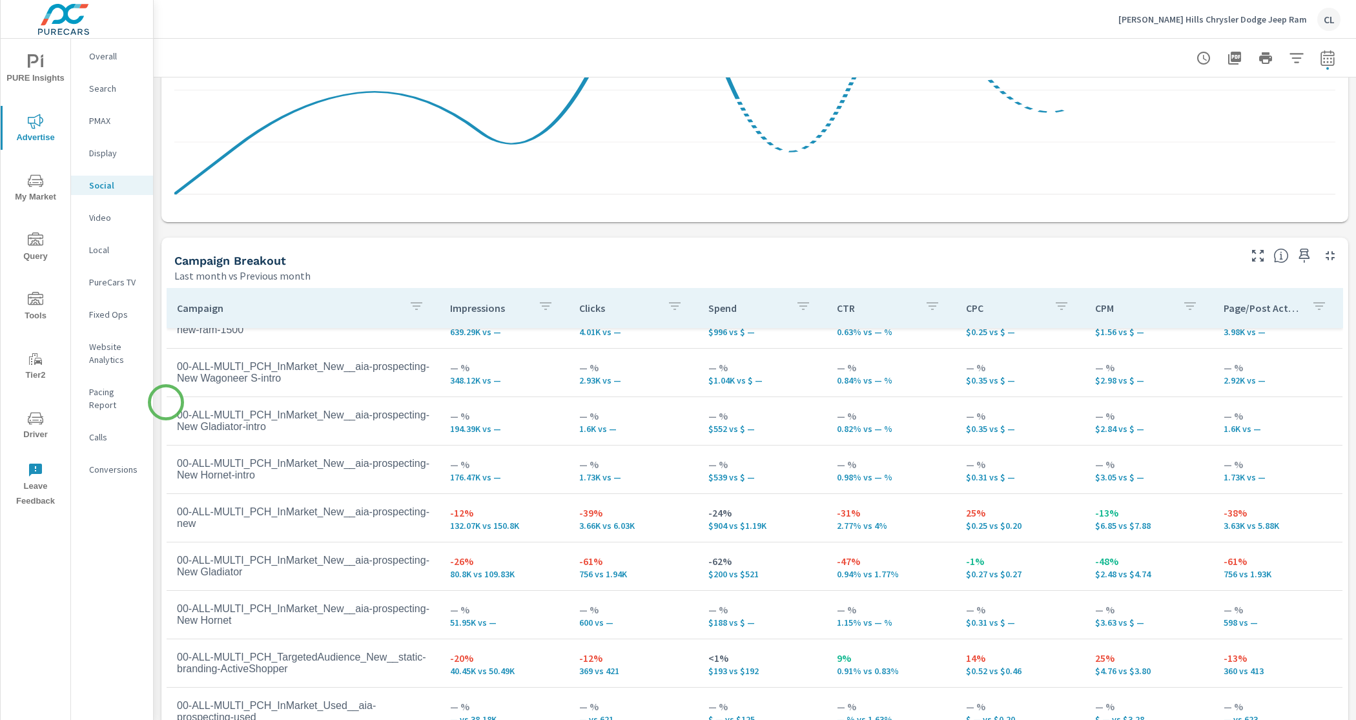
scroll to position [101, 0]
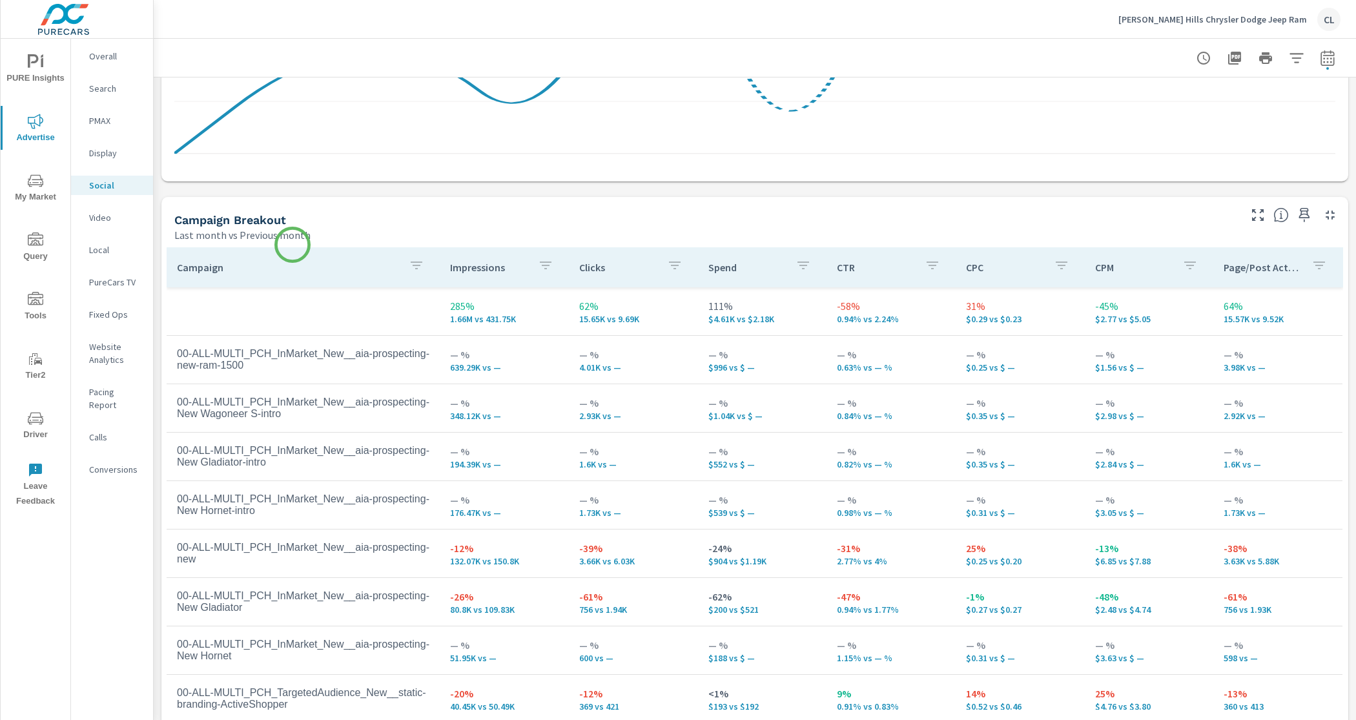
scroll to position [463, 0]
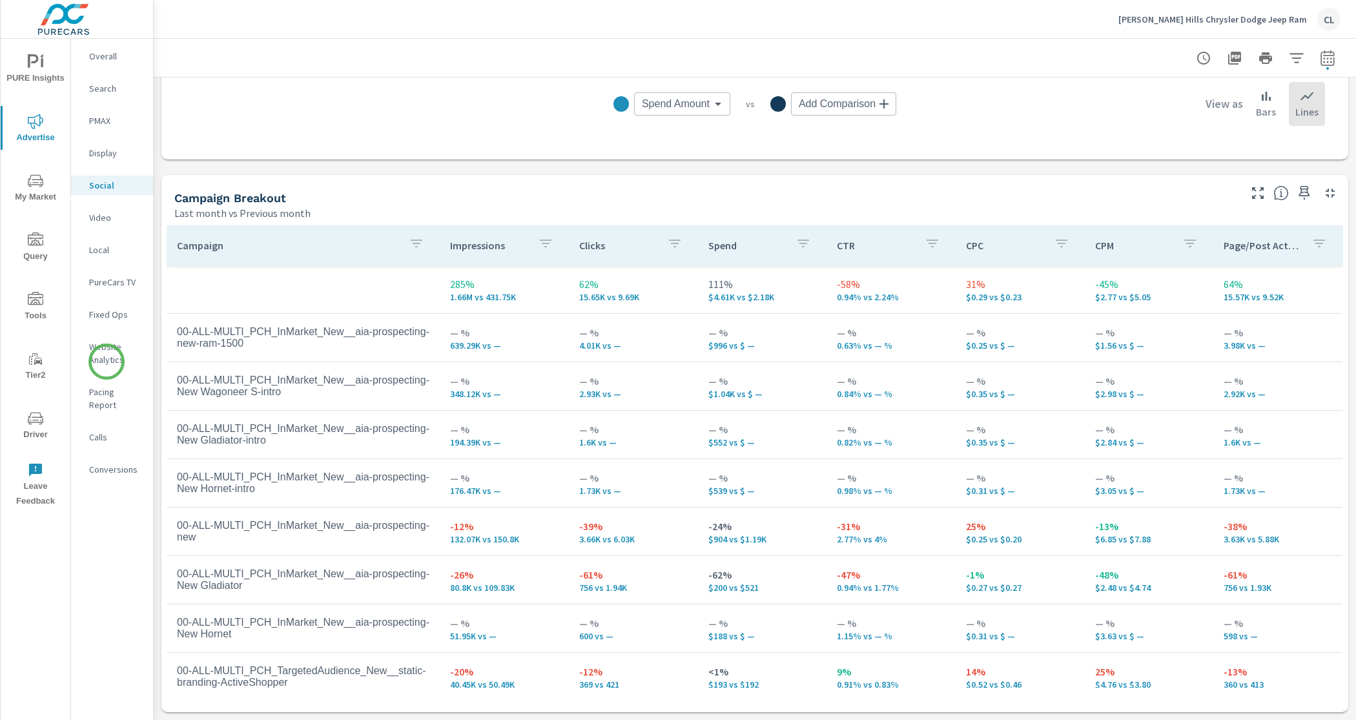
click at [107, 362] on p "Website Analytics" at bounding box center [116, 353] width 54 height 26
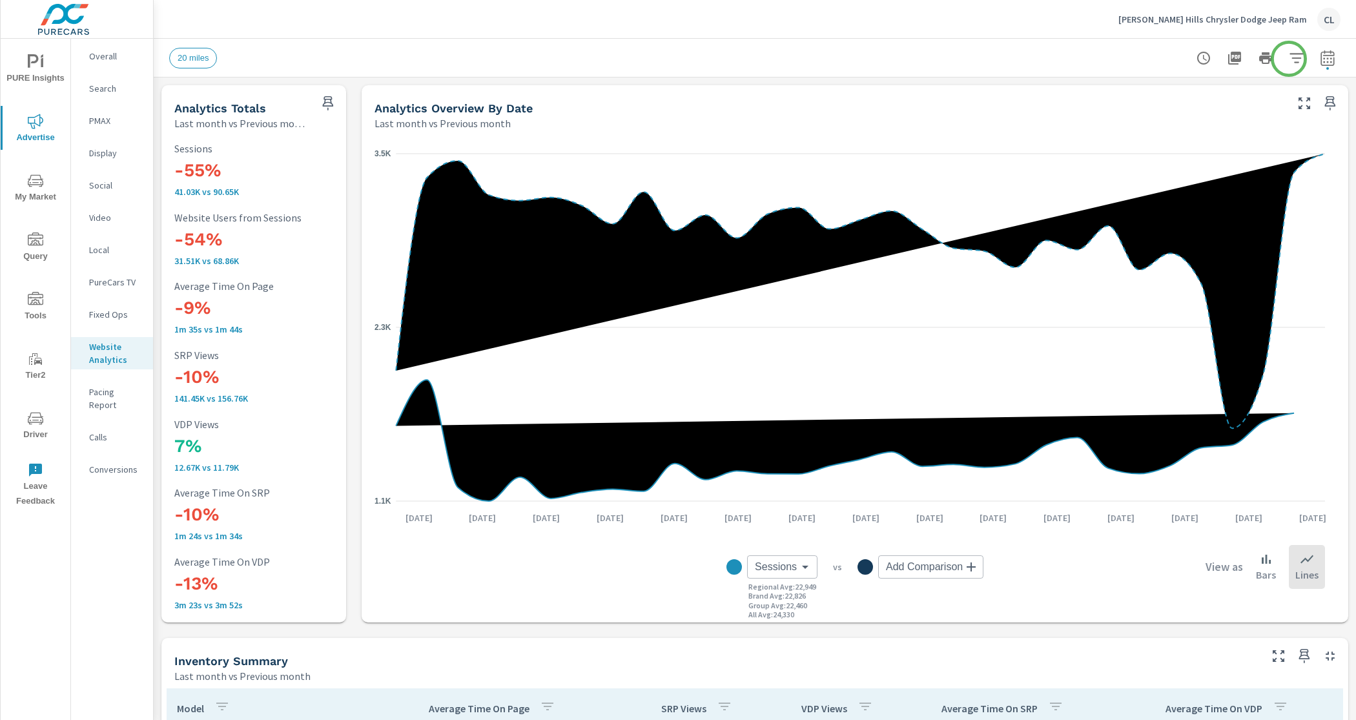
click at [1289, 58] on icon "button" at bounding box center [1297, 58] width 16 height 16
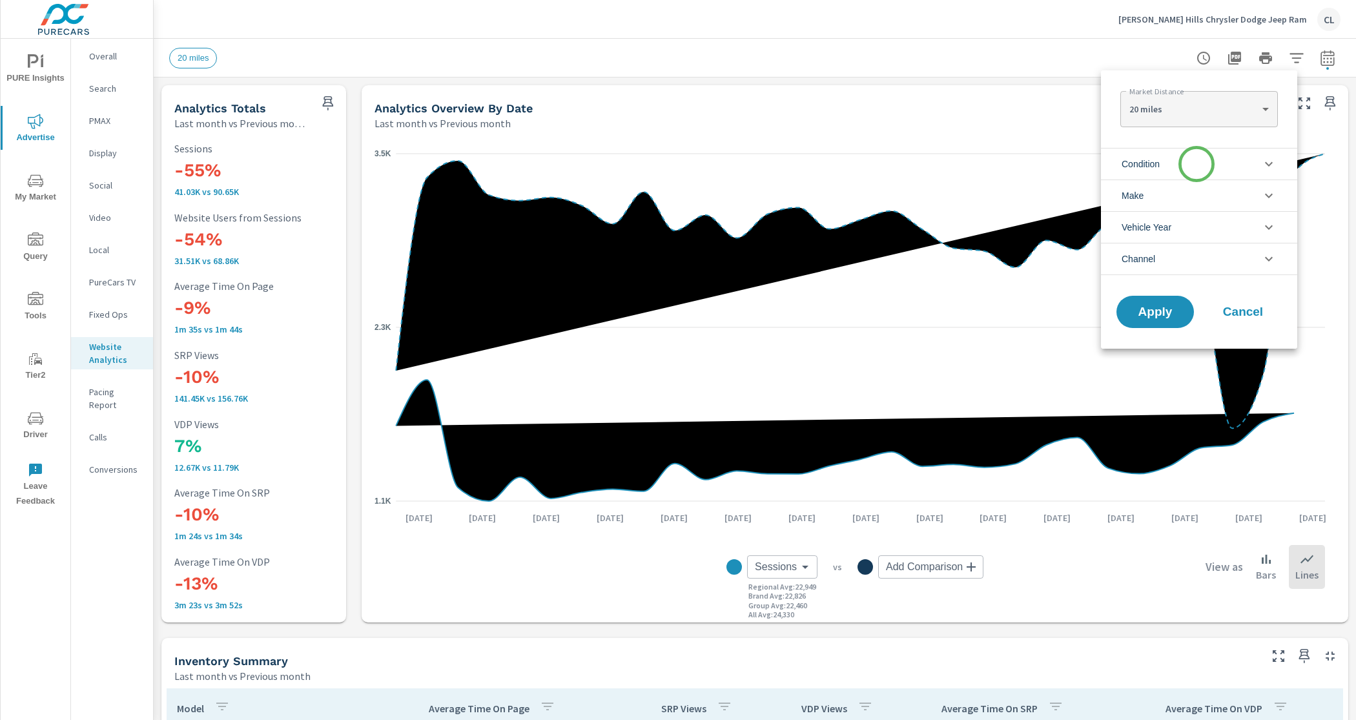
click at [1196, 165] on li "Condition" at bounding box center [1199, 164] width 196 height 32
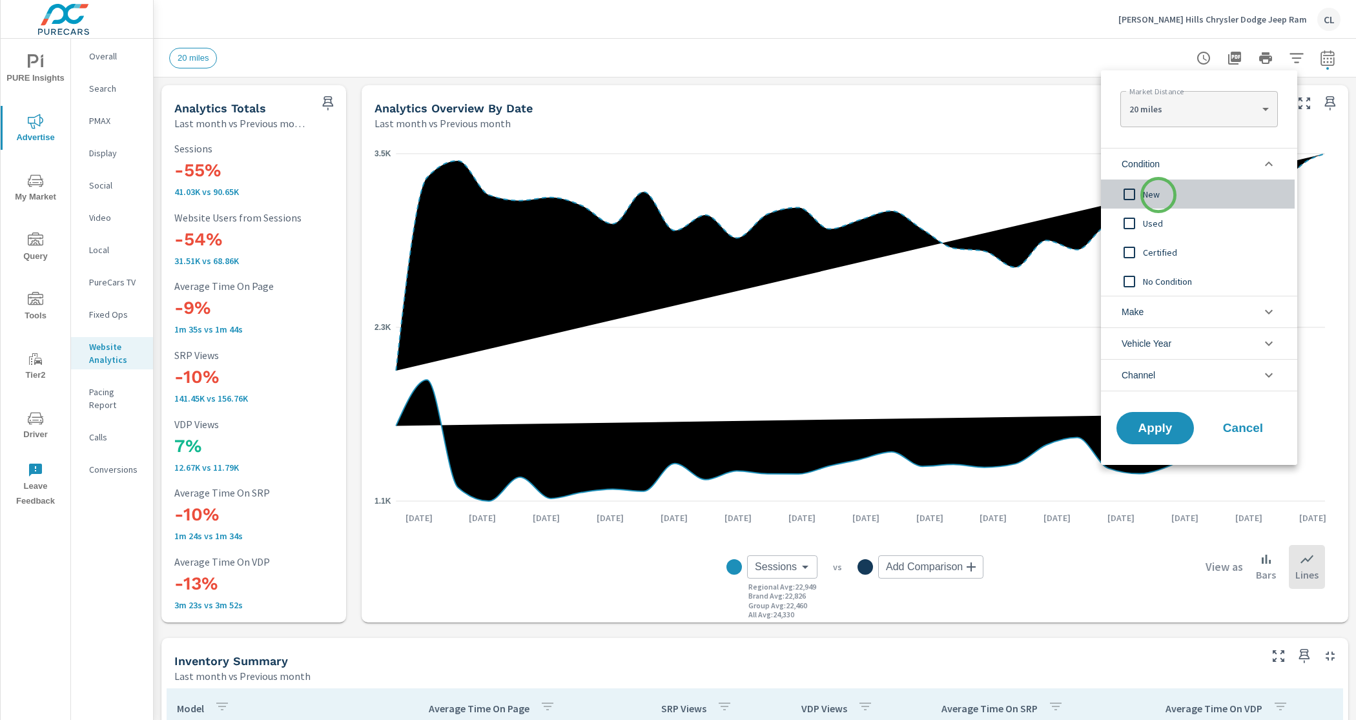
click at [1159, 195] on span "New" at bounding box center [1213, 195] width 141 height 16
click at [1164, 330] on span "Vehicle Year" at bounding box center [1147, 343] width 50 height 31
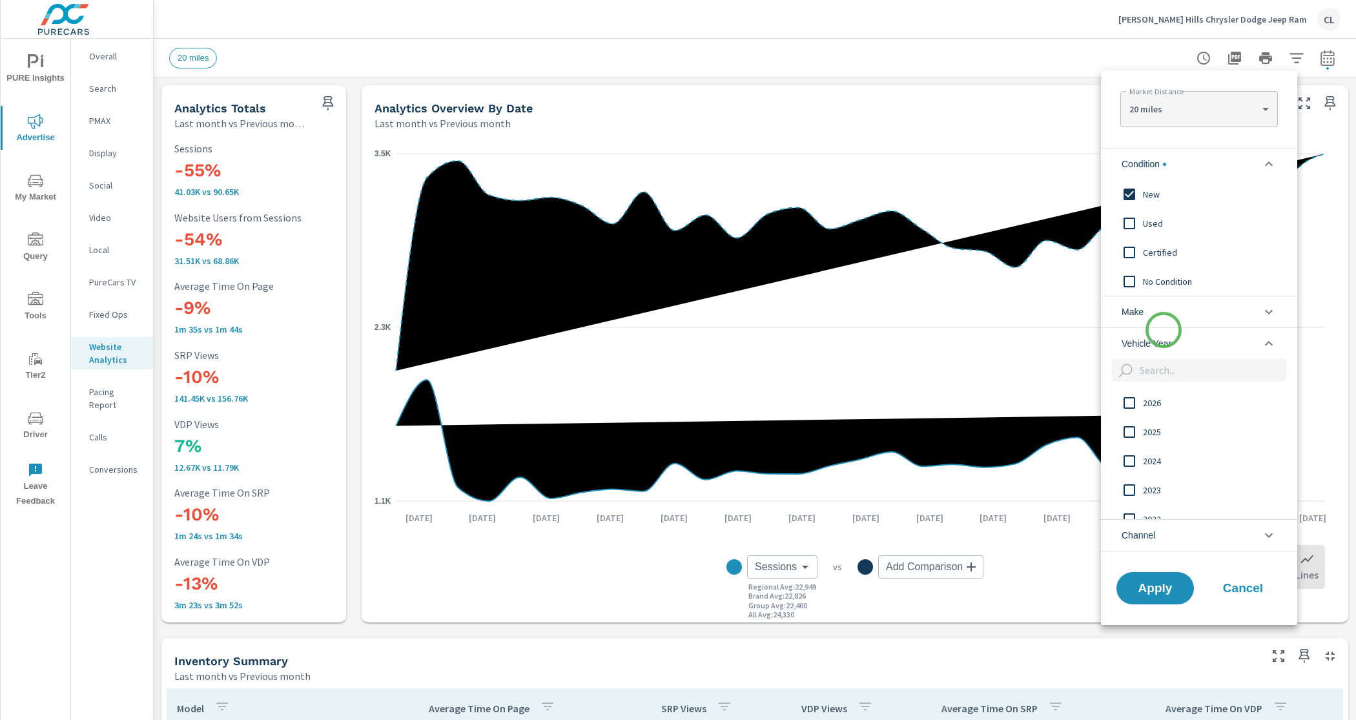
click at [1164, 330] on span "Vehicle Year" at bounding box center [1147, 343] width 50 height 31
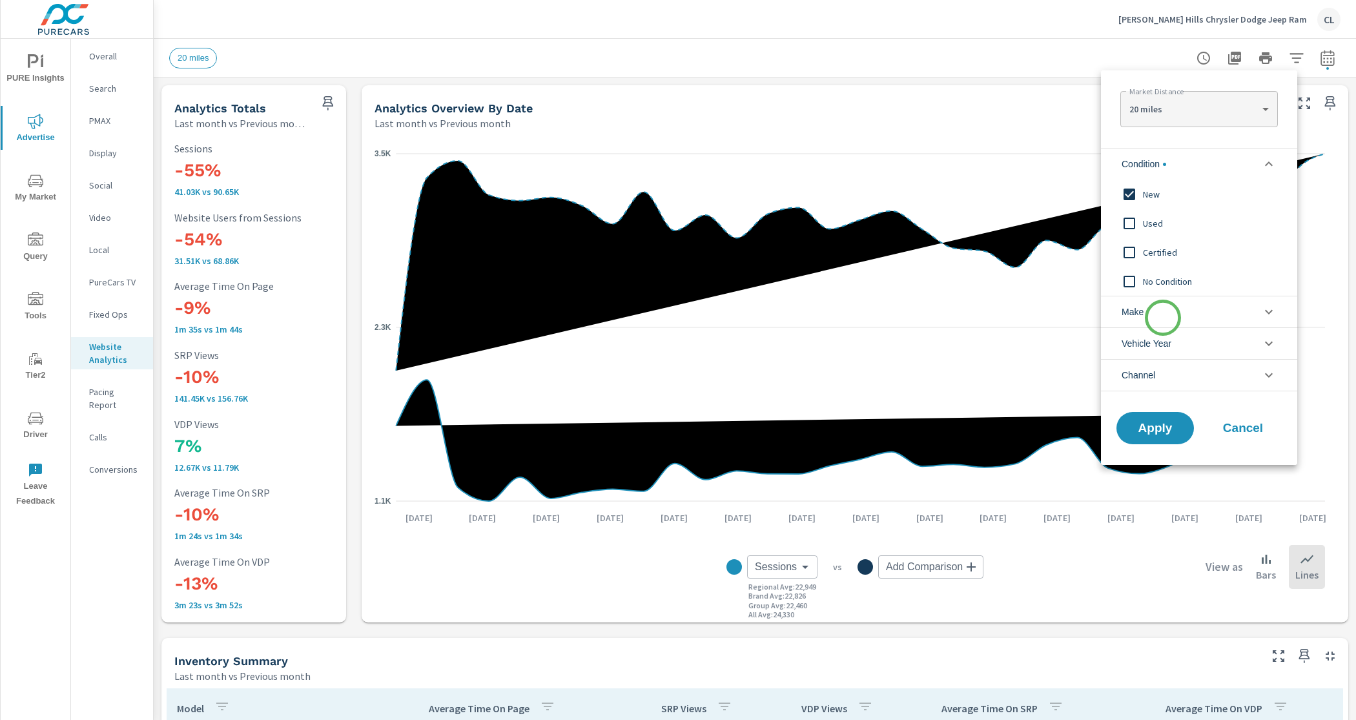
click at [1163, 316] on li "Make" at bounding box center [1199, 312] width 196 height 32
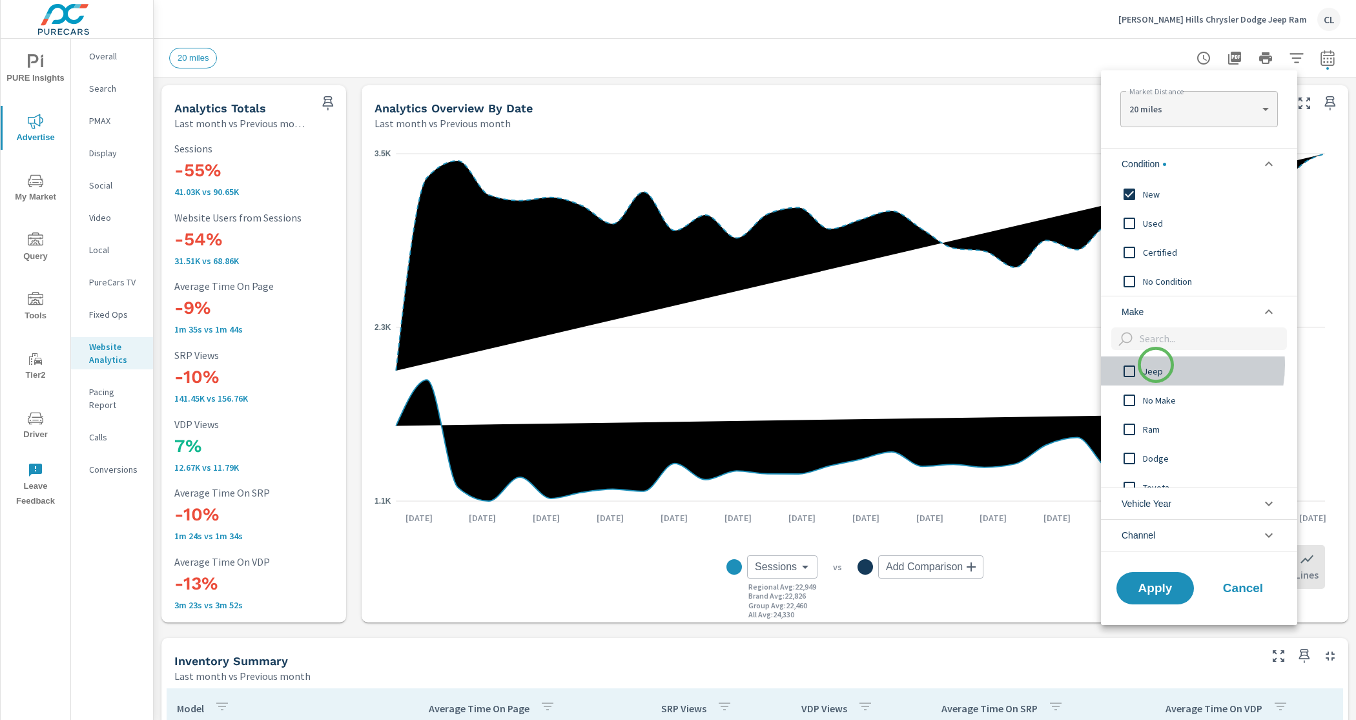
click at [1156, 365] on span "Jeep" at bounding box center [1213, 372] width 141 height 16
click at [1160, 425] on span "Ram" at bounding box center [1213, 430] width 141 height 16
click at [1158, 451] on span "Dodge" at bounding box center [1213, 459] width 141 height 16
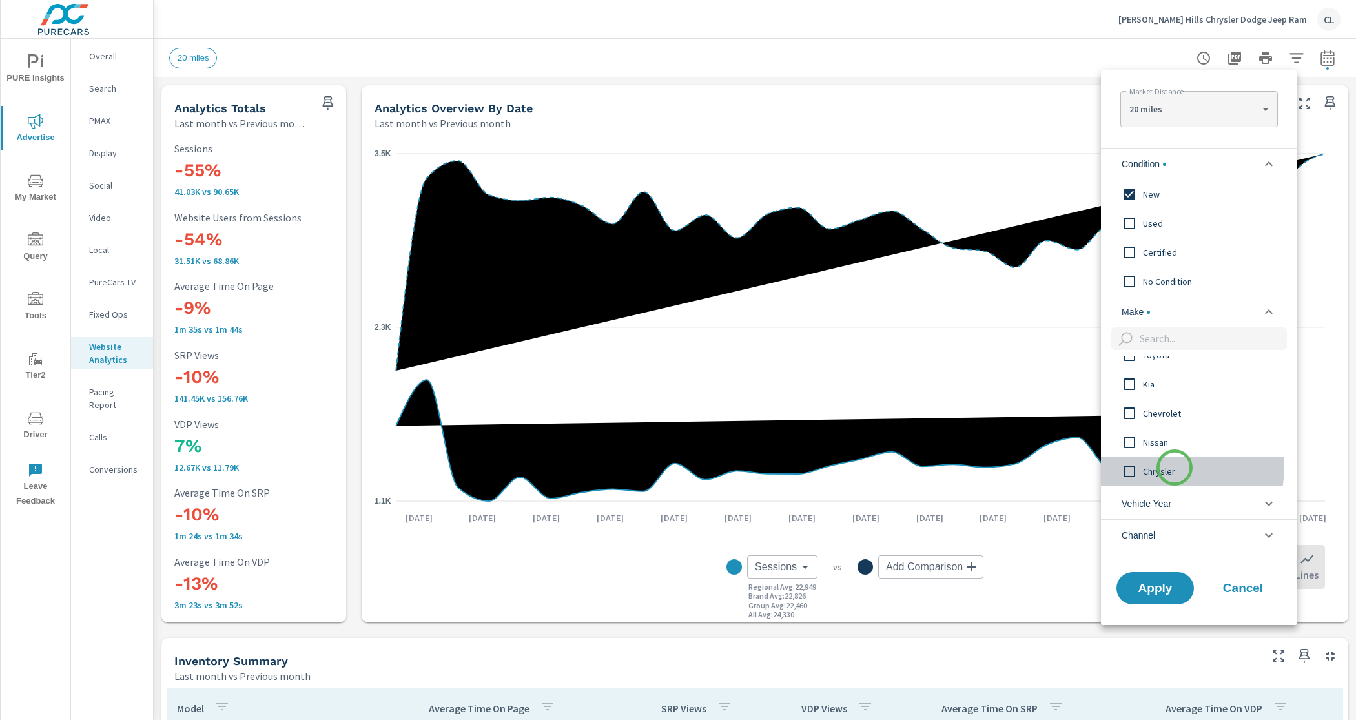
click at [1175, 468] on span "Chrysler" at bounding box center [1213, 472] width 141 height 16
click at [1163, 583] on span "Apply" at bounding box center [1155, 588] width 53 height 12
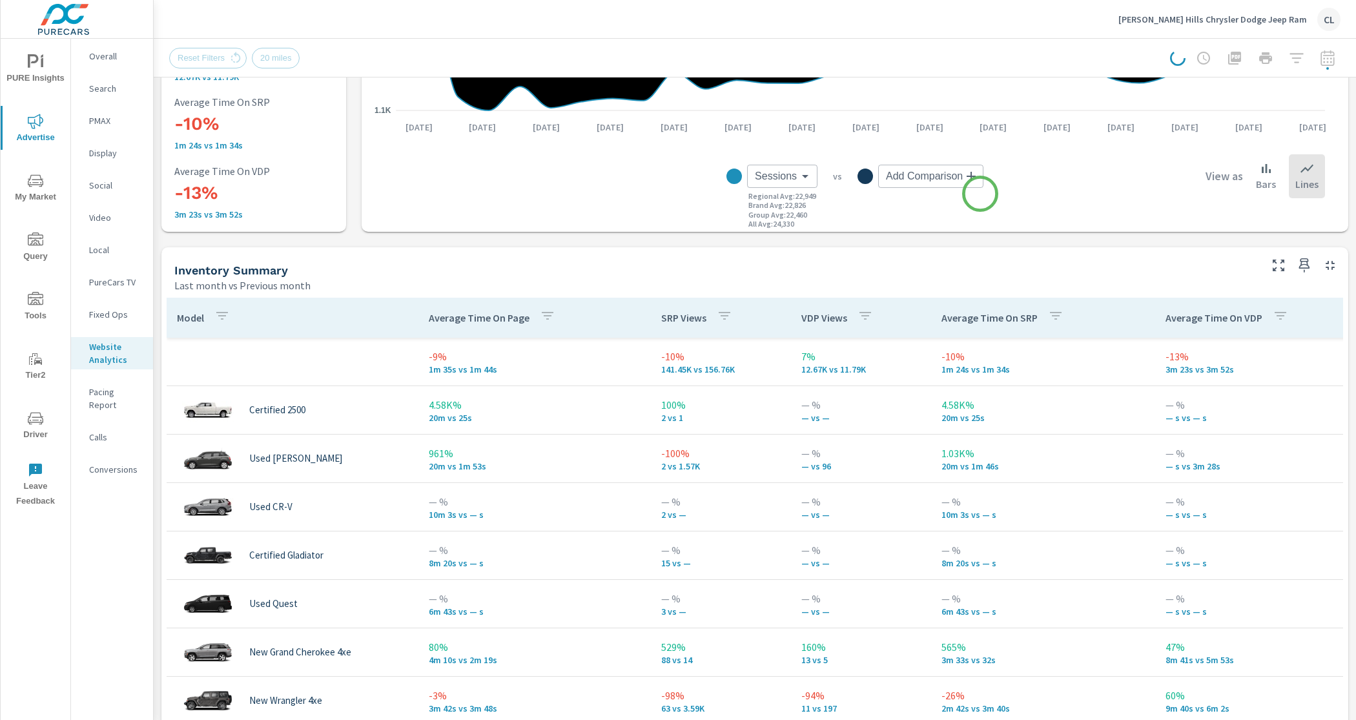
scroll to position [399, 0]
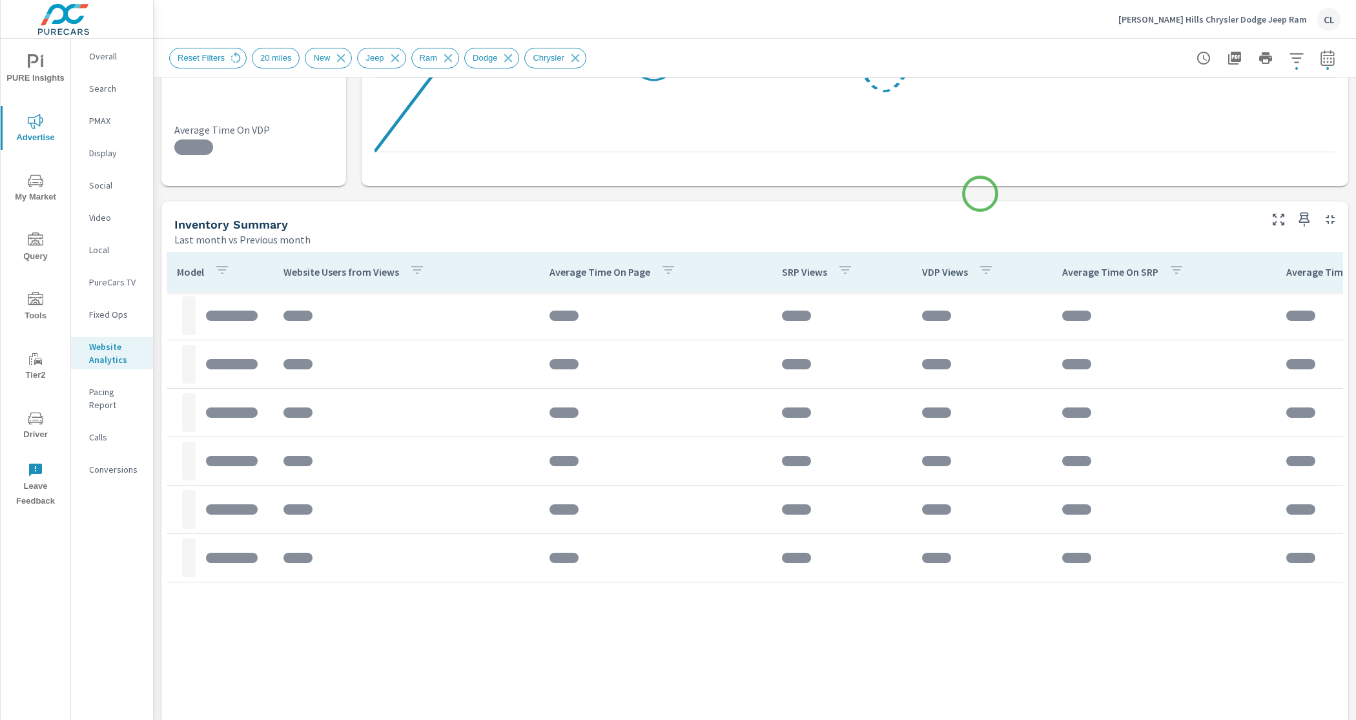
scroll to position [566, 0]
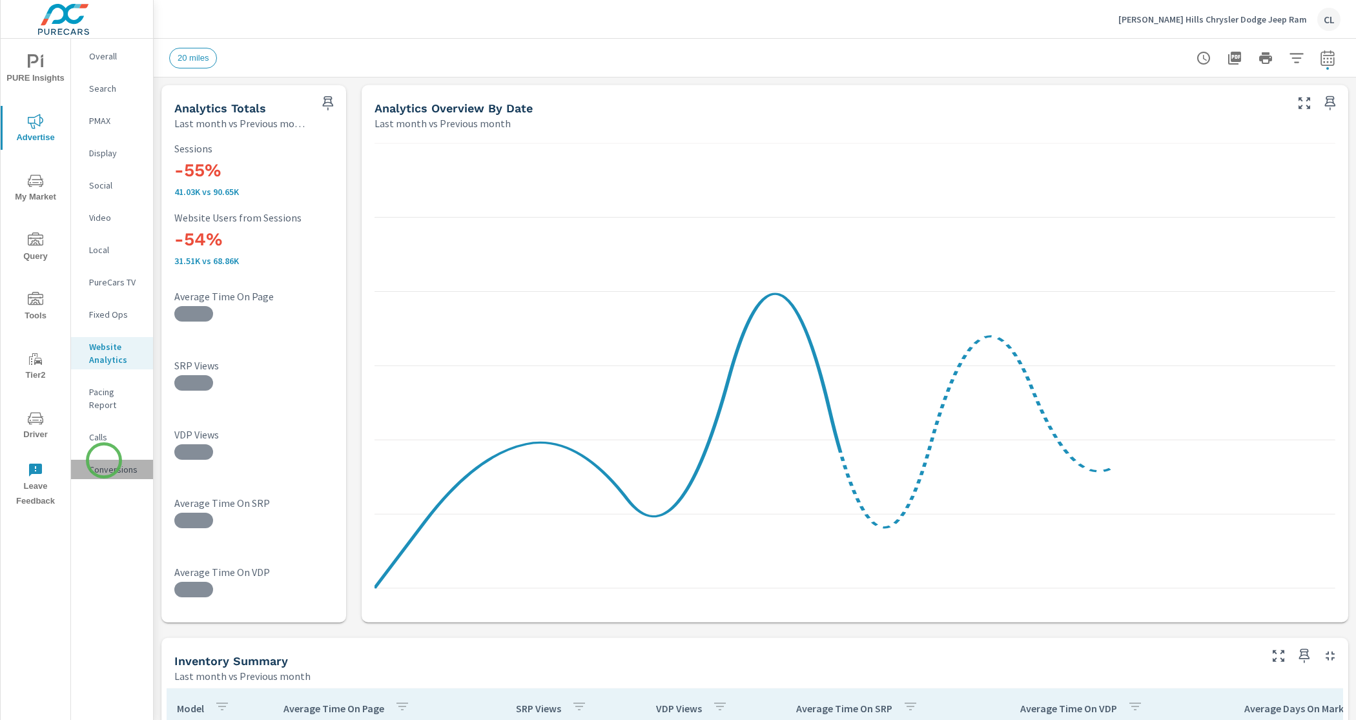
click at [104, 463] on p "Conversions" at bounding box center [116, 469] width 54 height 13
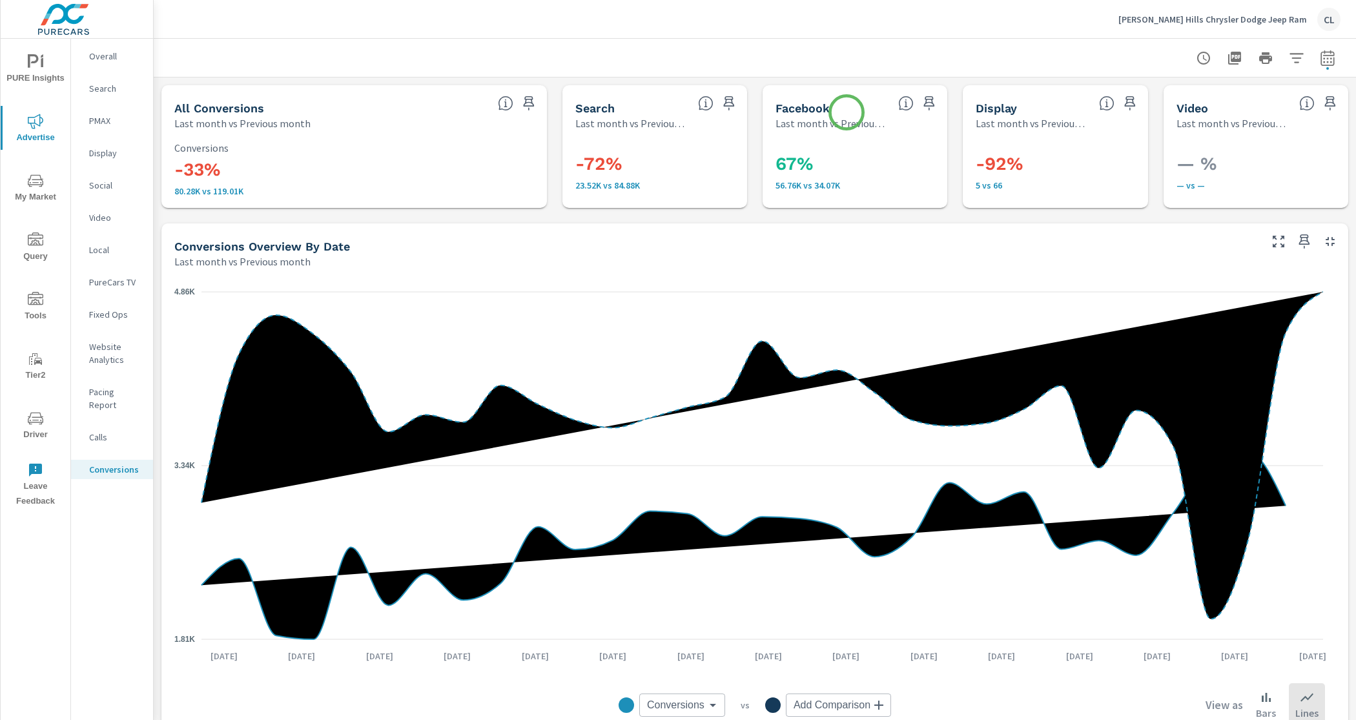
scroll to position [3, 0]
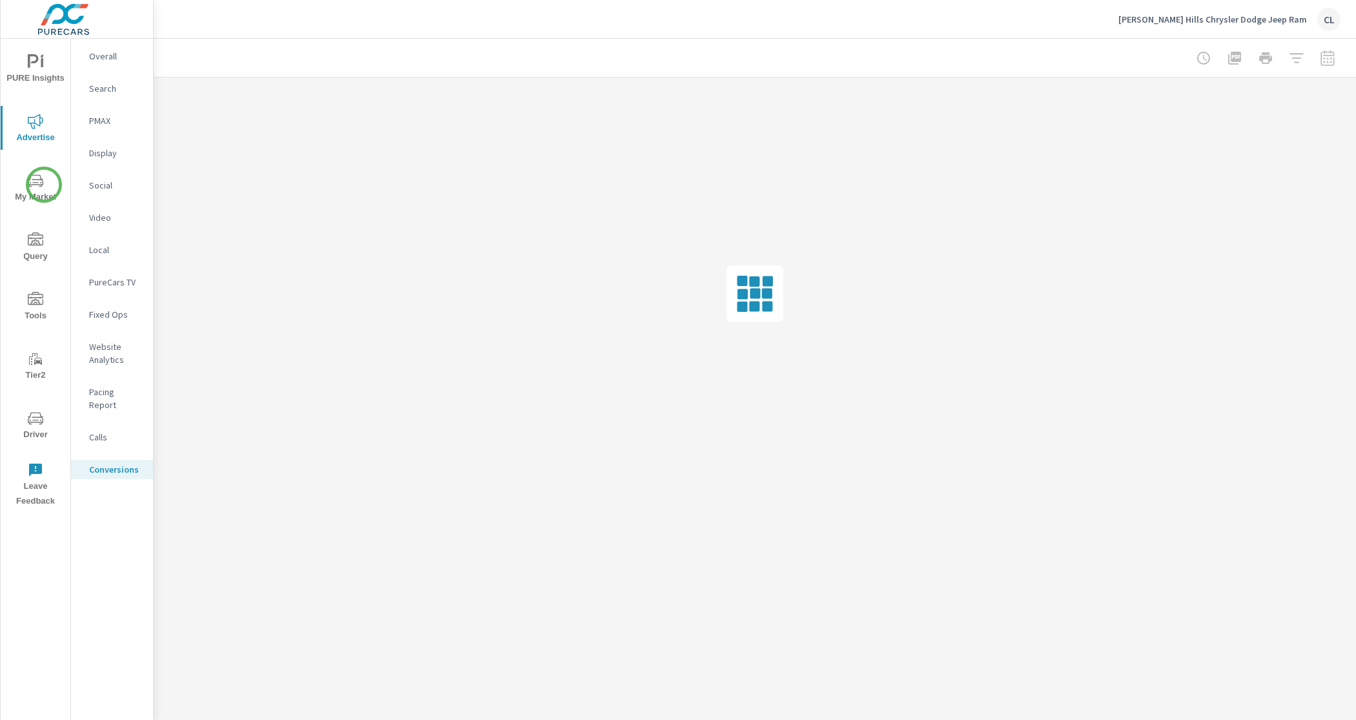
click at [44, 185] on span "My Market" at bounding box center [36, 189] width 62 height 32
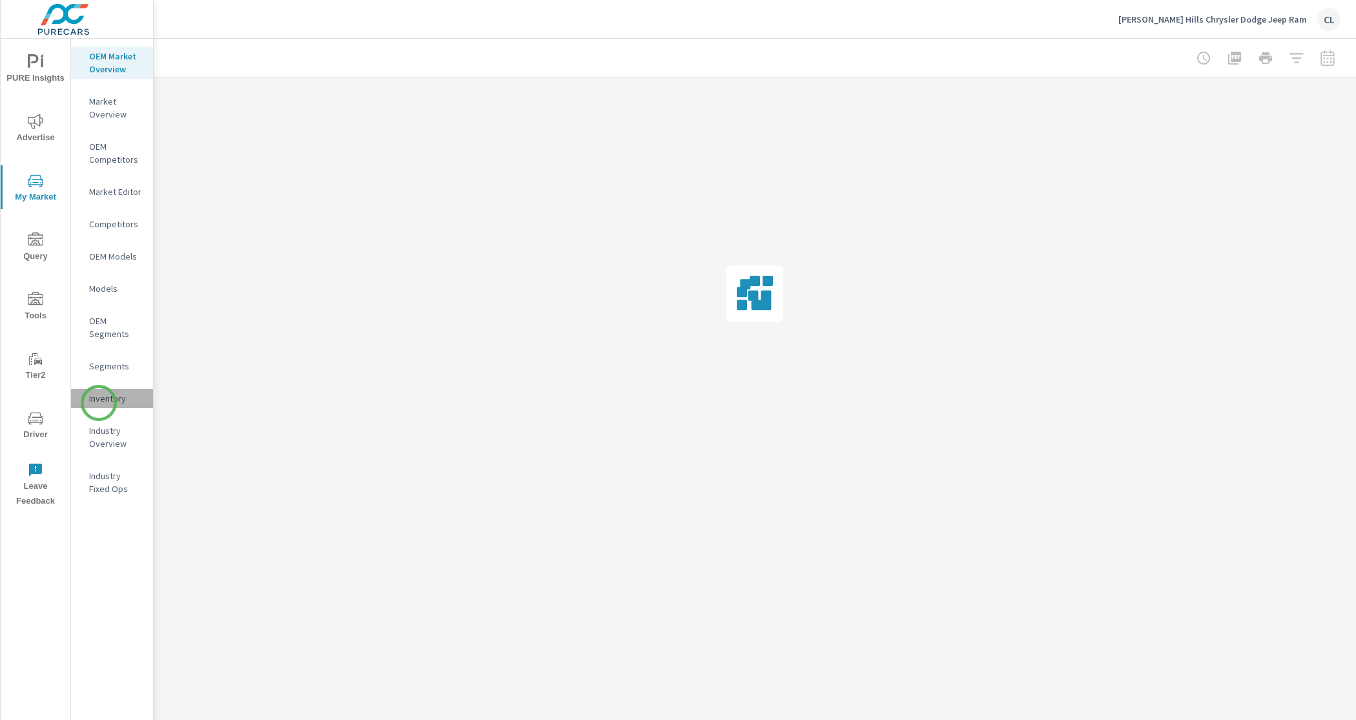
click at [99, 403] on p "Inventory" at bounding box center [116, 398] width 54 height 13
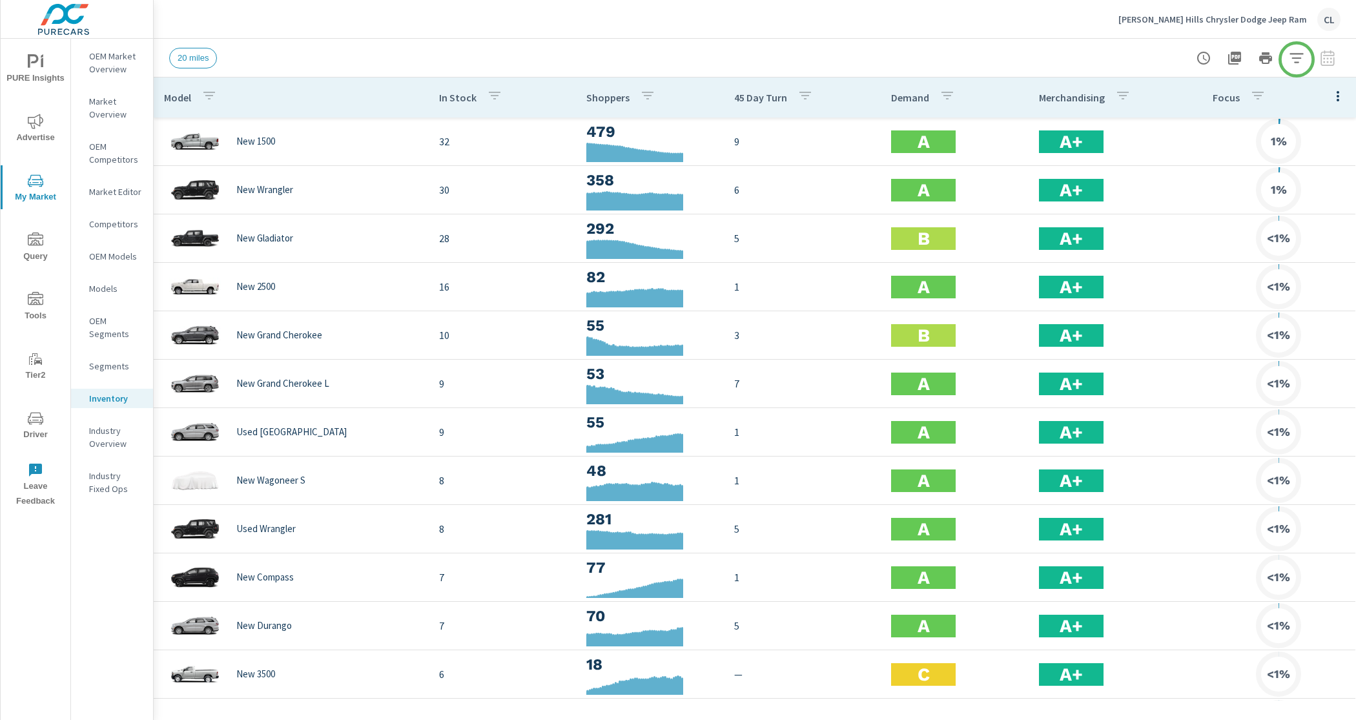
click at [1298, 58] on icon "button" at bounding box center [1297, 58] width 16 height 16
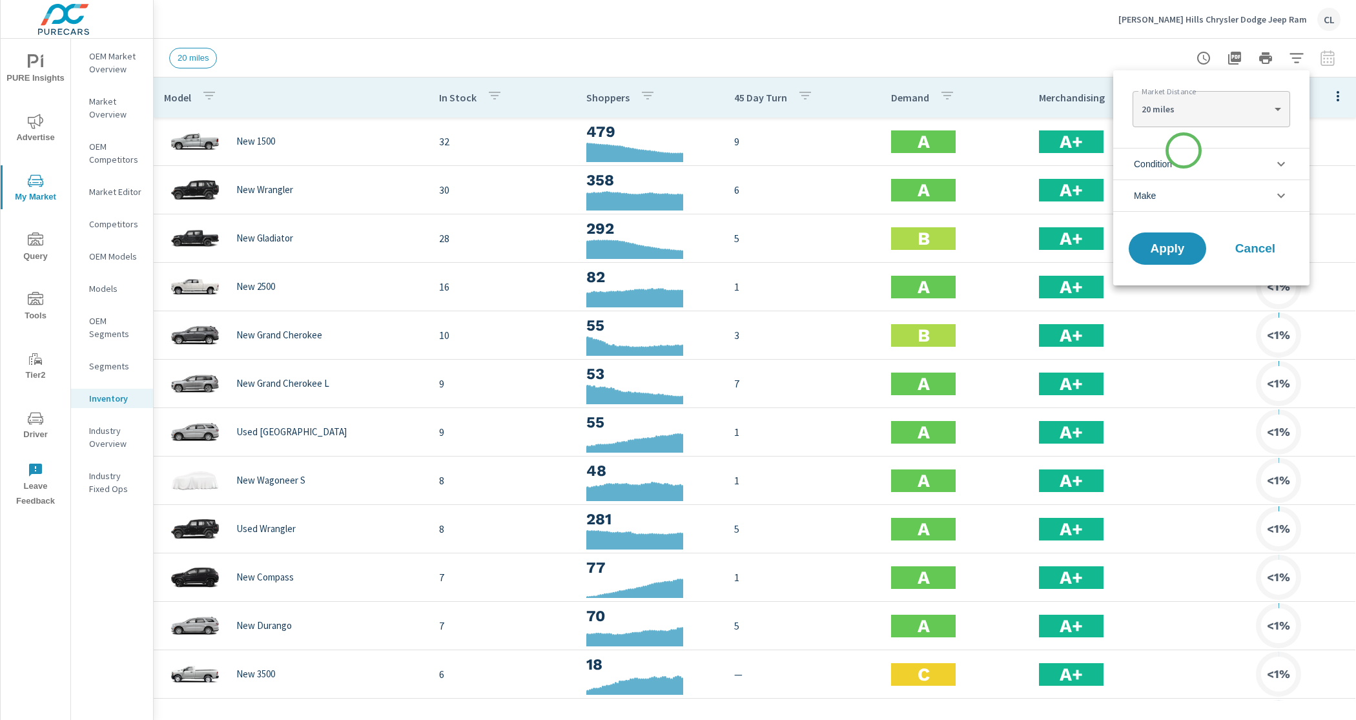
click at [1181, 158] on li "Condition" at bounding box center [1212, 164] width 196 height 32
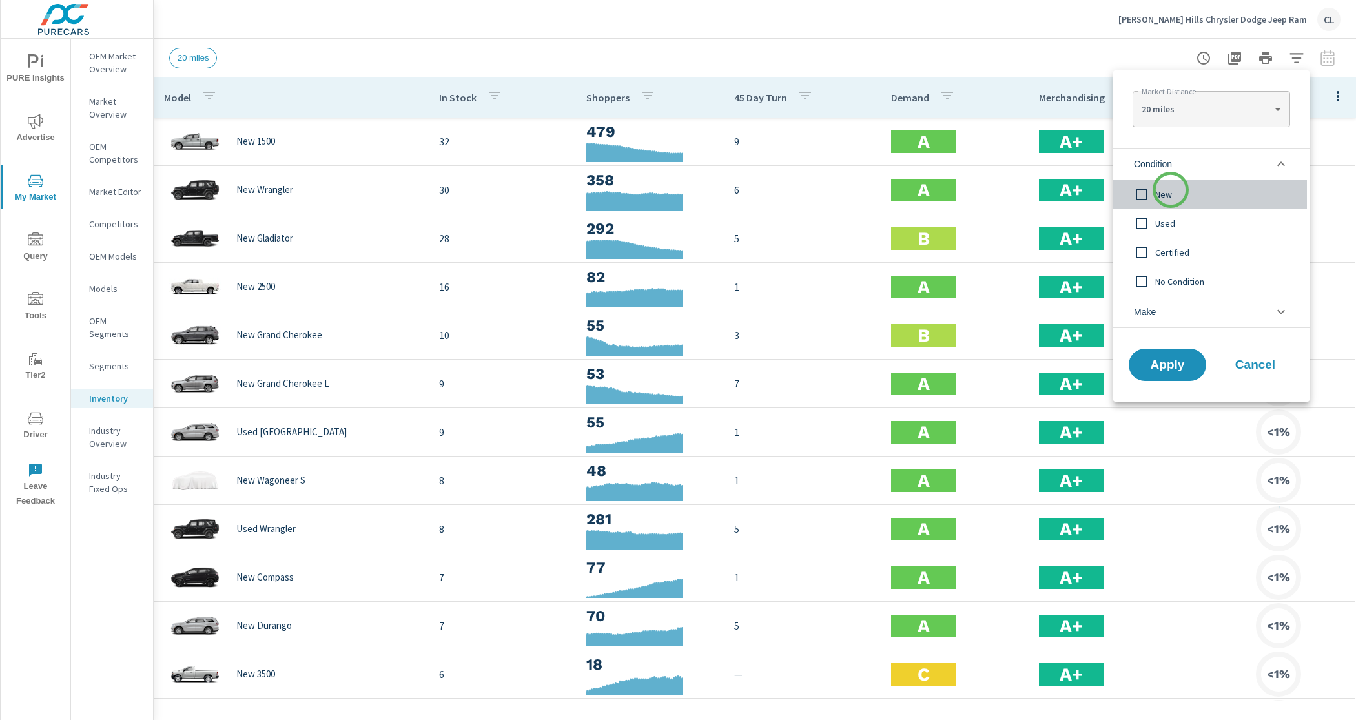
click at [1171, 190] on span "New" at bounding box center [1226, 195] width 141 height 16
click at [1176, 313] on li "Make" at bounding box center [1212, 312] width 196 height 32
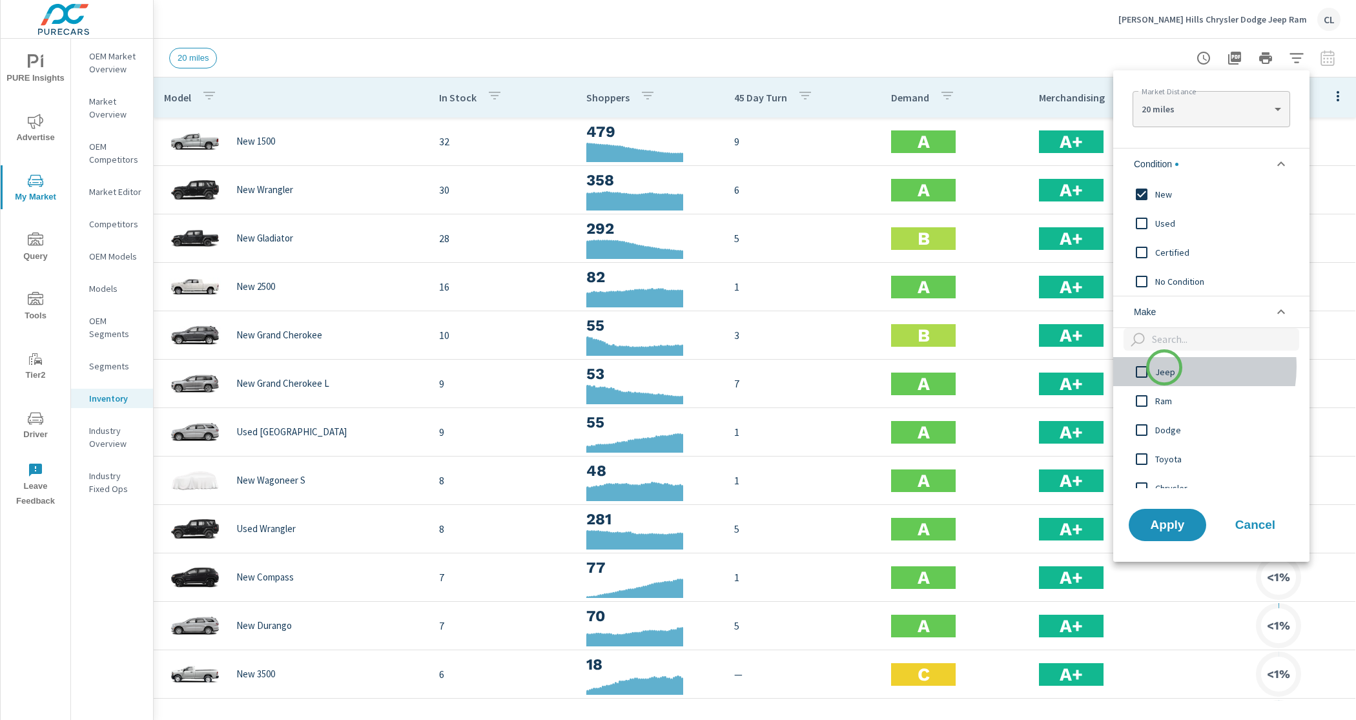
click at [1165, 368] on span "Jeep" at bounding box center [1226, 372] width 141 height 16
click at [1164, 400] on span "Ram" at bounding box center [1226, 401] width 141 height 16
click at [1161, 447] on div "Toyota" at bounding box center [1211, 458] width 194 height 29
click at [1163, 441] on div "Dodge" at bounding box center [1211, 429] width 194 height 29
click at [1162, 452] on span "Toyota" at bounding box center [1226, 460] width 141 height 16
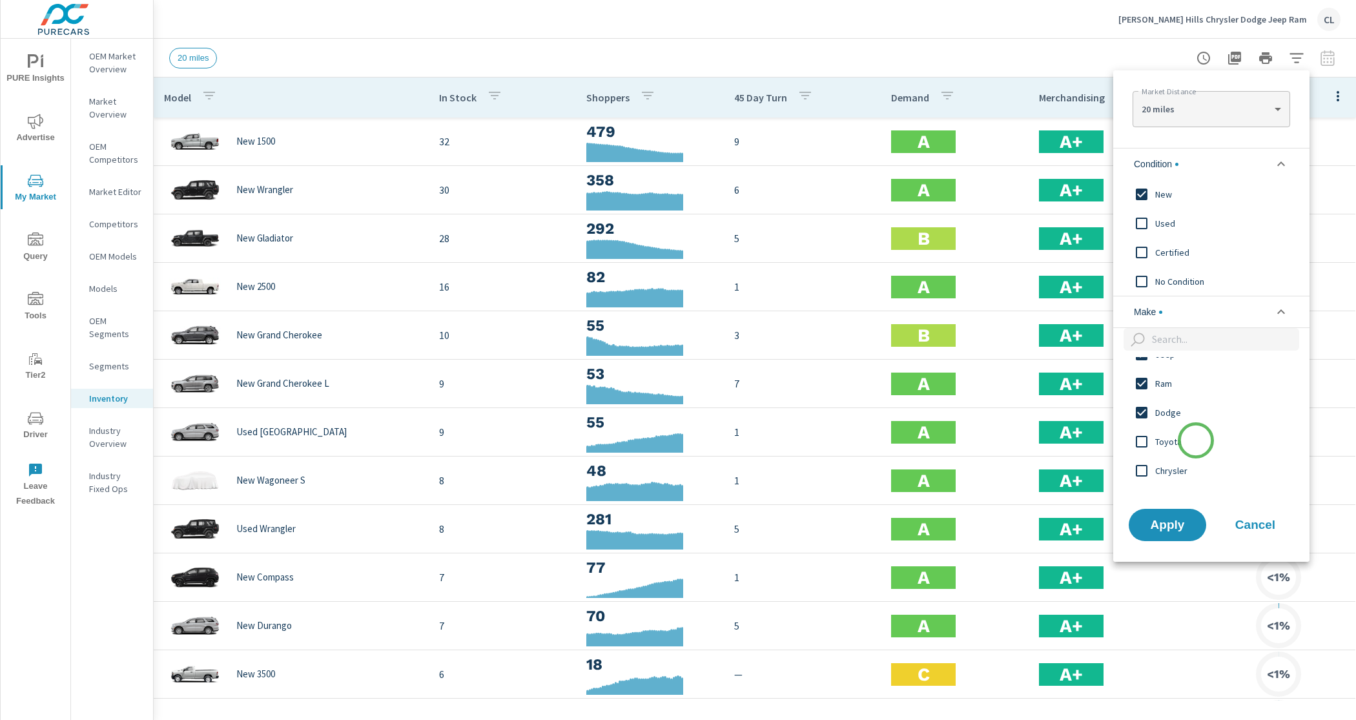
scroll to position [39, 0]
click at [1192, 444] on span "Chrysler" at bounding box center [1226, 450] width 141 height 16
click at [1180, 519] on span "Apply" at bounding box center [1167, 525] width 53 height 12
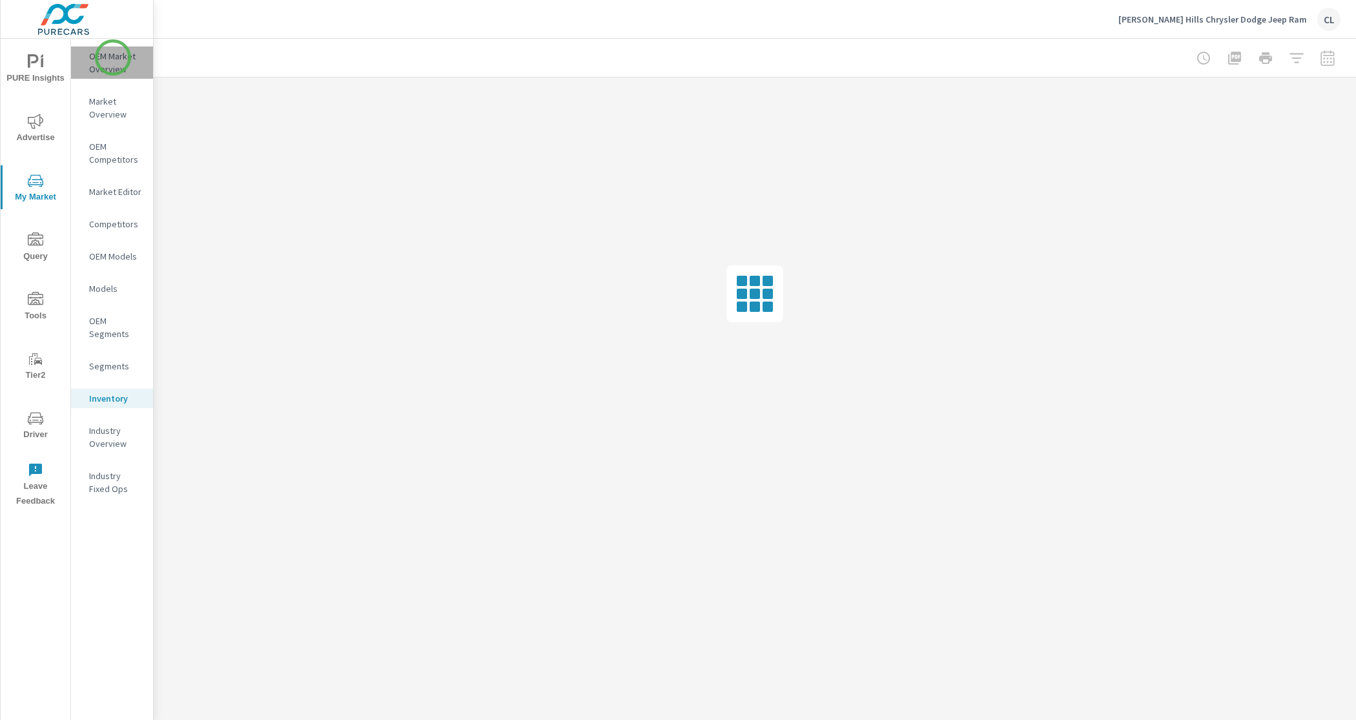
click at [113, 57] on p "OEM Market Overview" at bounding box center [116, 63] width 54 height 26
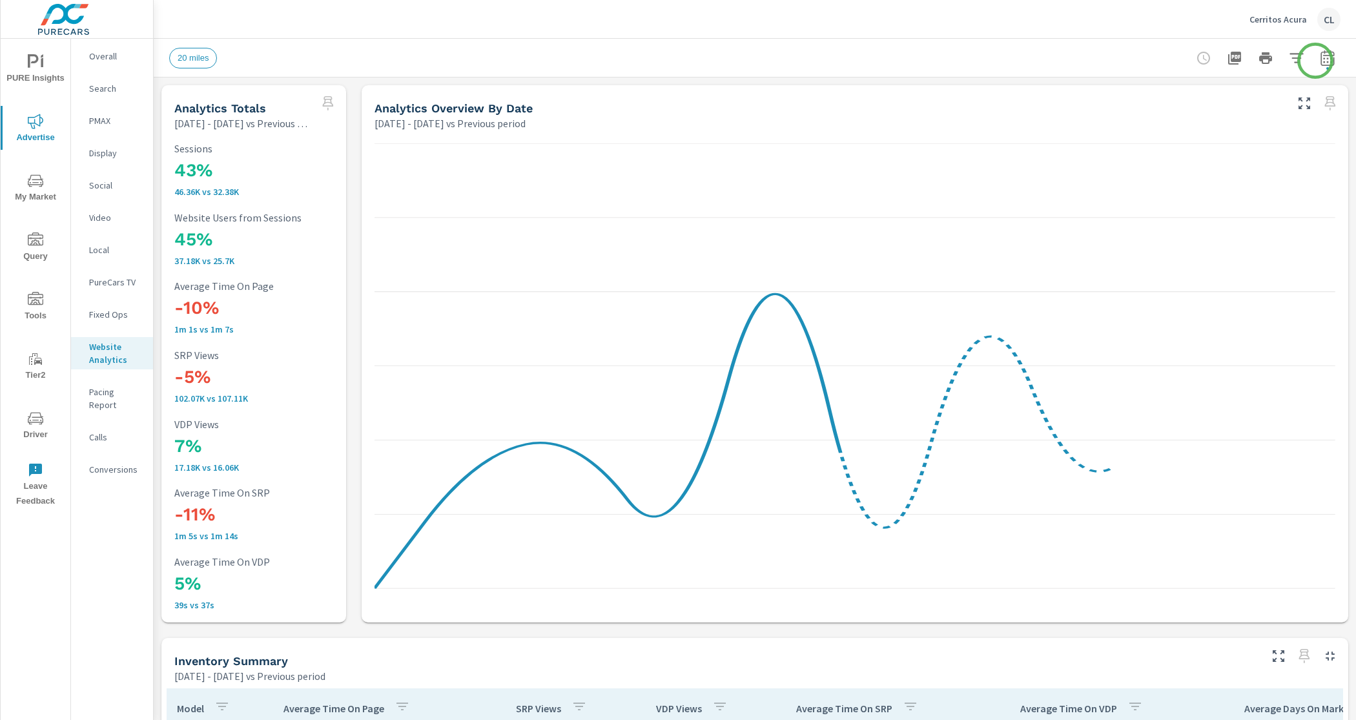
click at [1320, 61] on icon "button" at bounding box center [1328, 58] width 16 height 16
select select "Previous period"
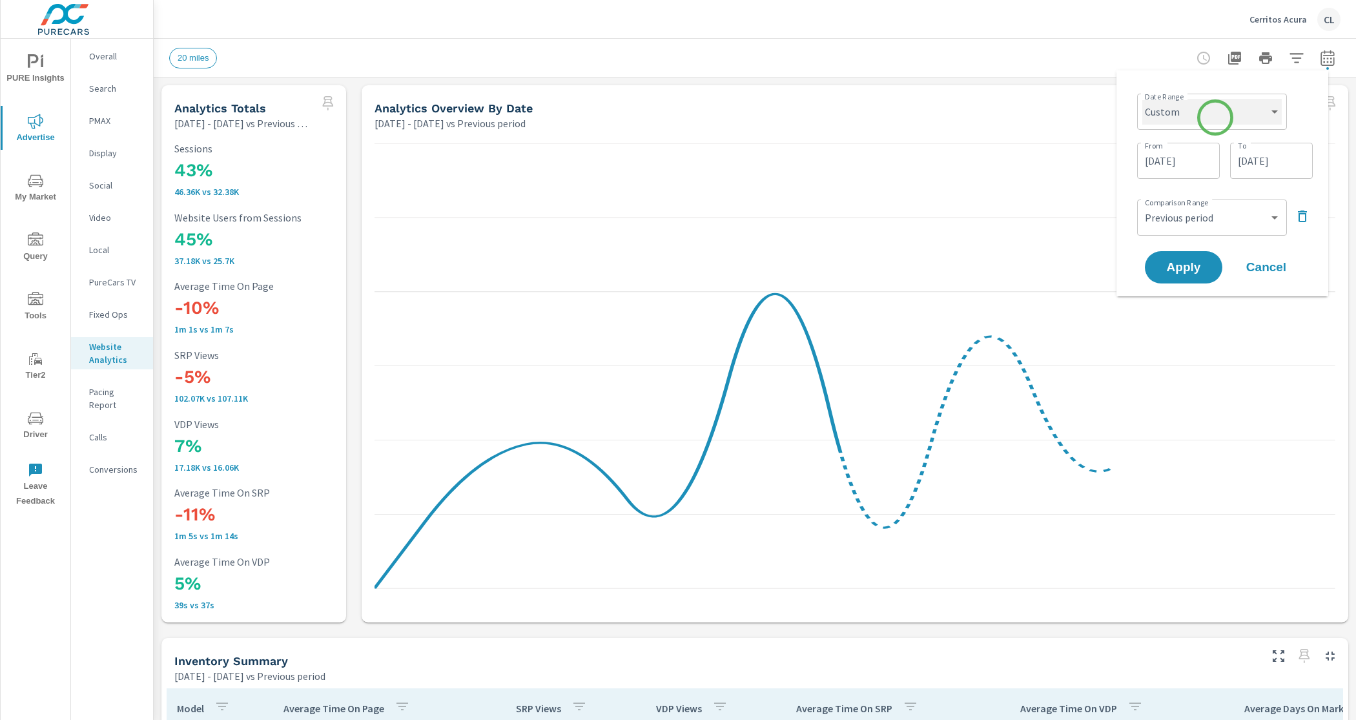
click at [1216, 118] on select "Custom [DATE] Last week Last 7 days Last 14 days Last 30 days Last 45 days Last…" at bounding box center [1213, 112] width 140 height 26
click at [1143, 99] on select "Custom [DATE] Last week Last 7 days Last 14 days Last 30 days Last 45 days Last…" at bounding box center [1213, 112] width 140 height 26
select select "Last month"
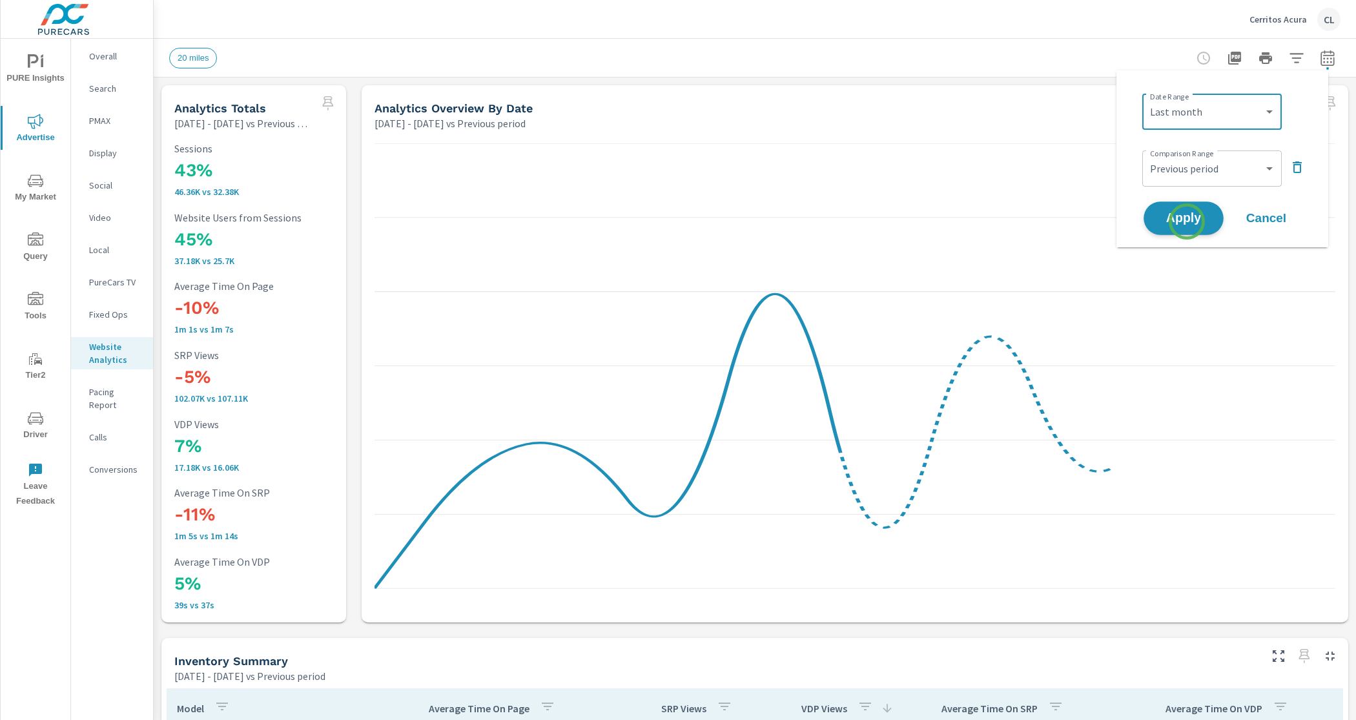
click at [1187, 222] on span "Apply" at bounding box center [1184, 219] width 53 height 12
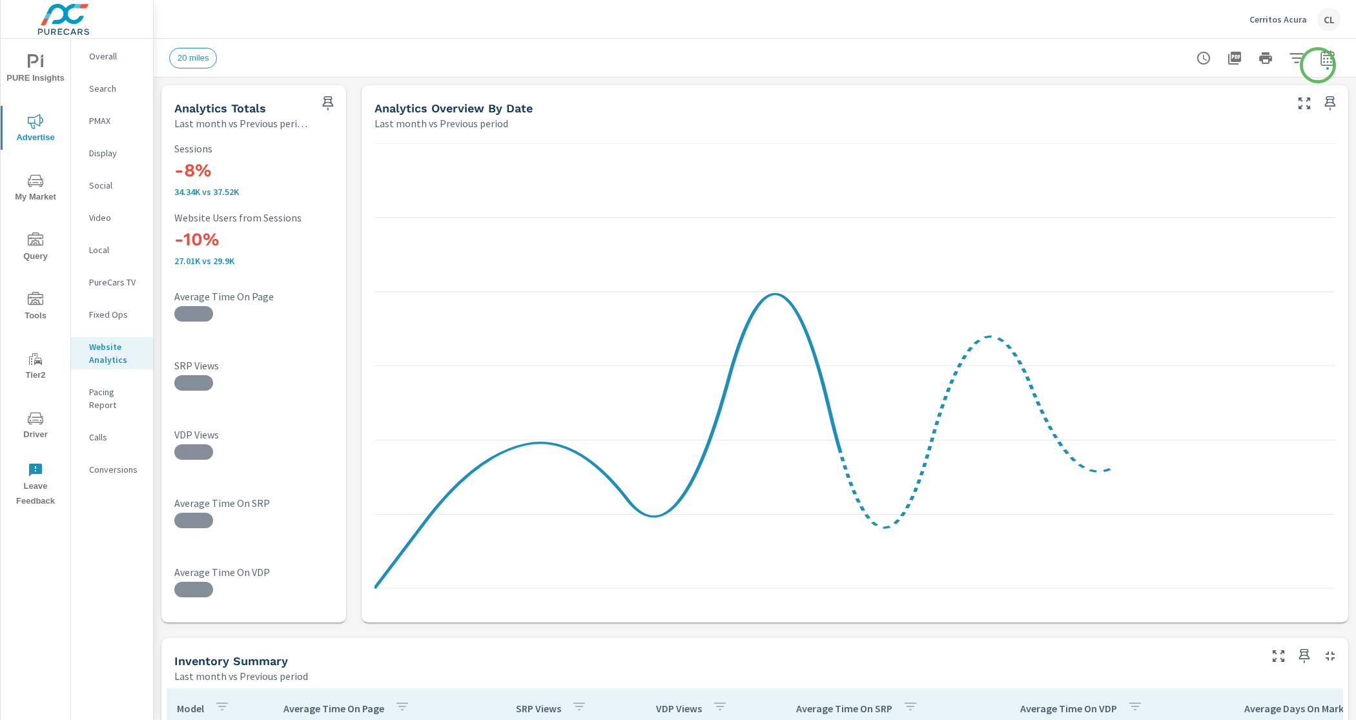
click at [1321, 65] on icon "button" at bounding box center [1328, 58] width 14 height 16
select select "Last month"
select select "Previous period"
click at [1289, 59] on icon "button" at bounding box center [1297, 58] width 16 height 16
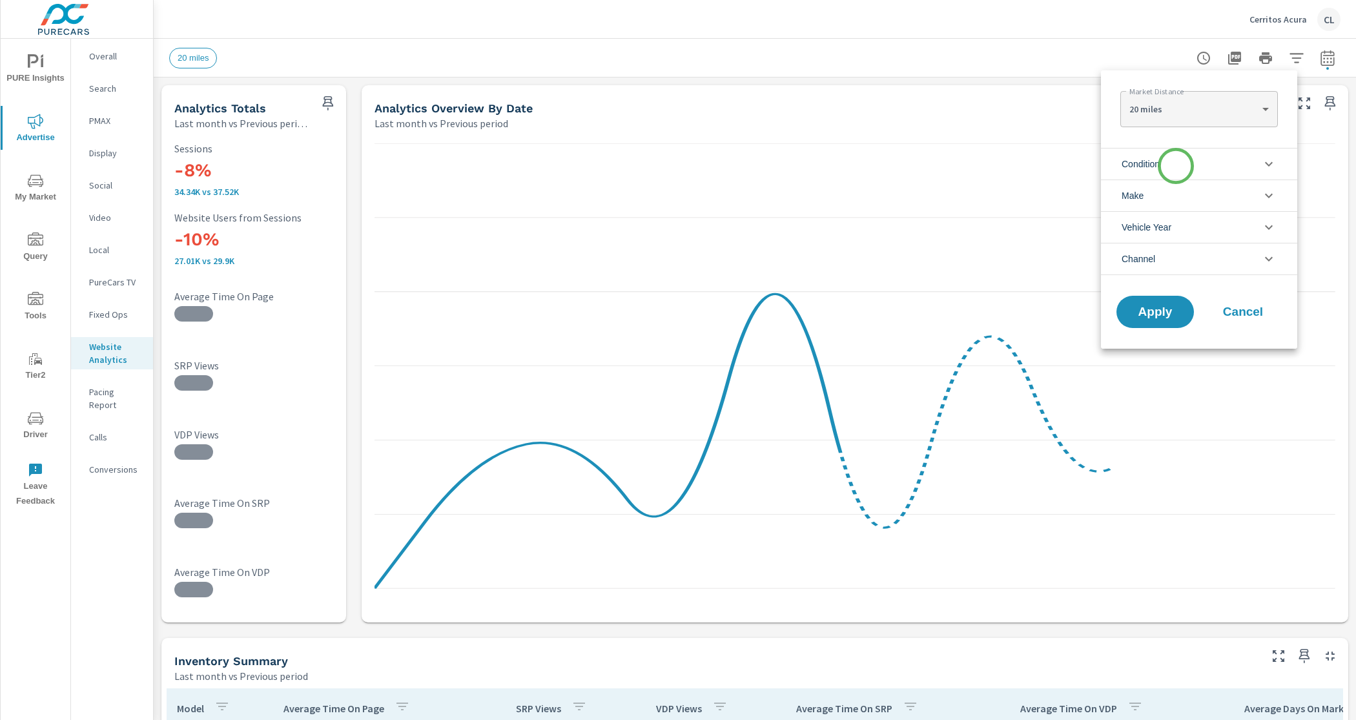
click at [1176, 166] on li "Condition" at bounding box center [1199, 164] width 196 height 32
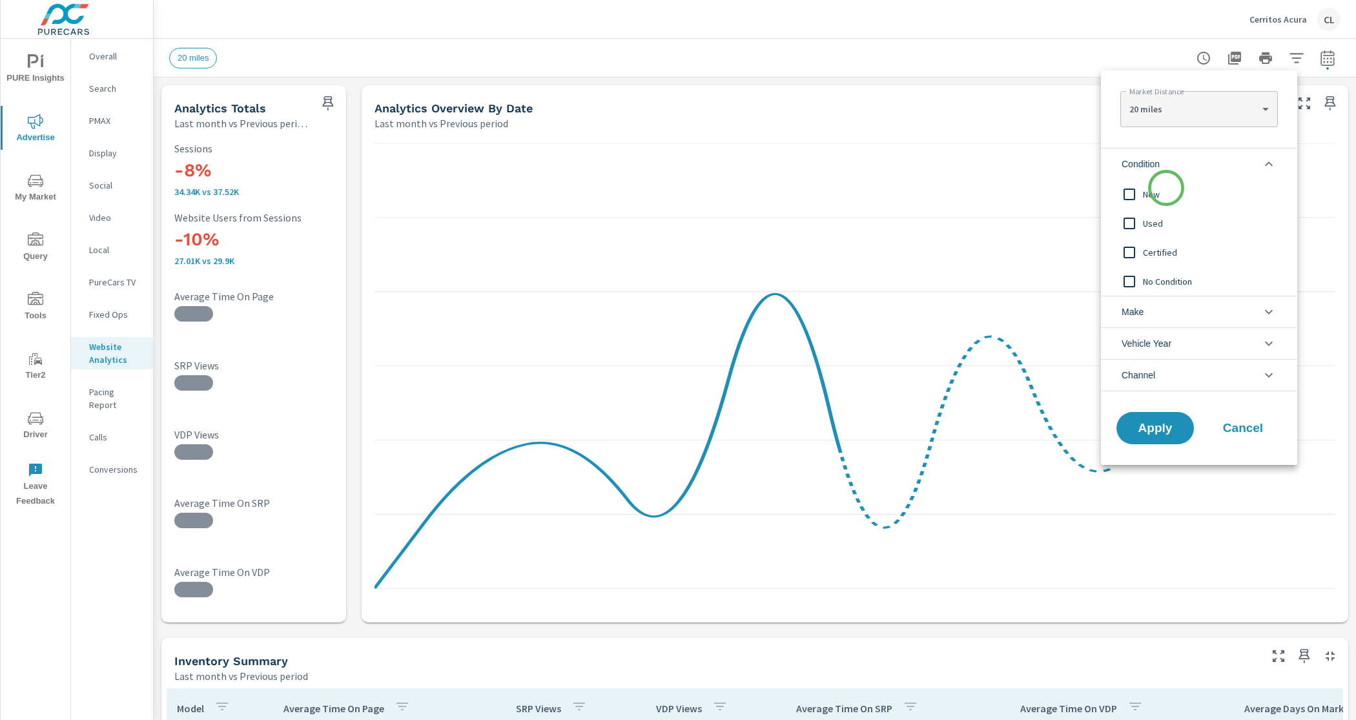
click at [1167, 189] on span "New" at bounding box center [1213, 195] width 141 height 16
click at [1171, 306] on li "Make" at bounding box center [1199, 312] width 196 height 32
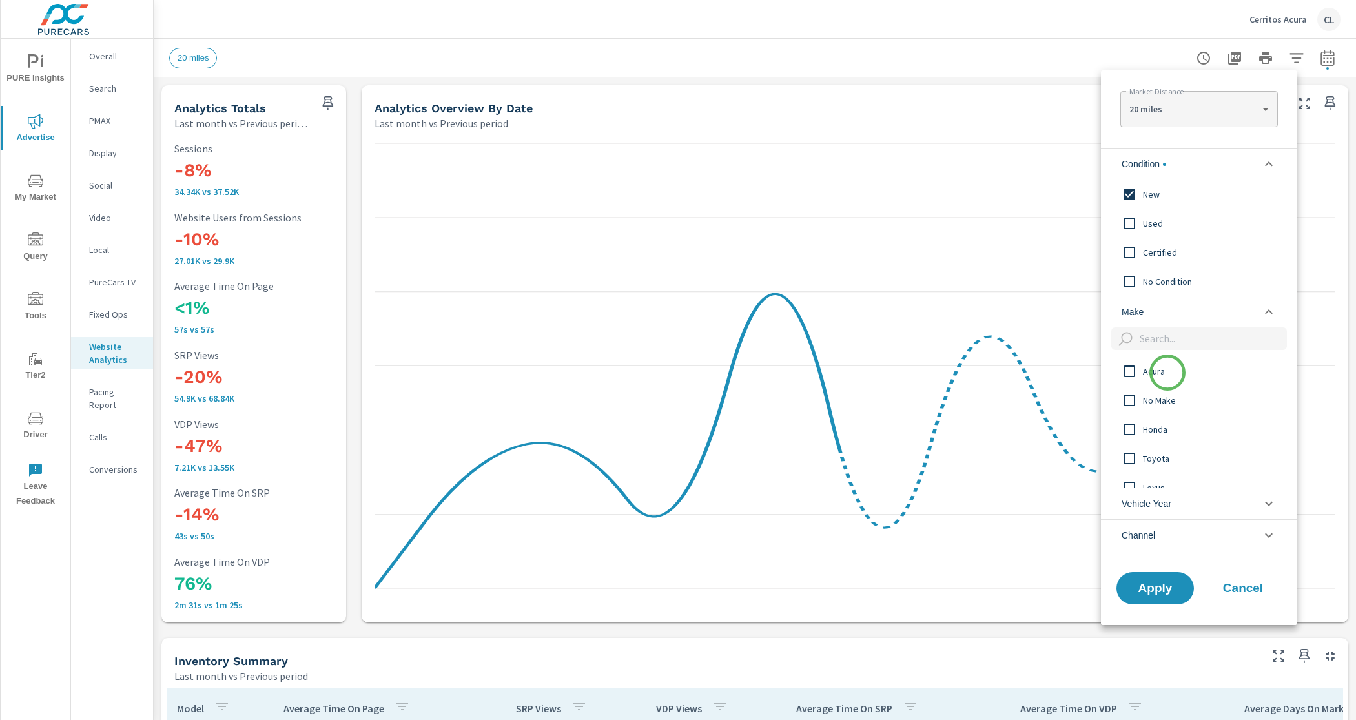
click at [1167, 374] on span "Acura" at bounding box center [1213, 372] width 141 height 16
click at [1150, 596] on button "Apply" at bounding box center [1156, 589] width 80 height 34
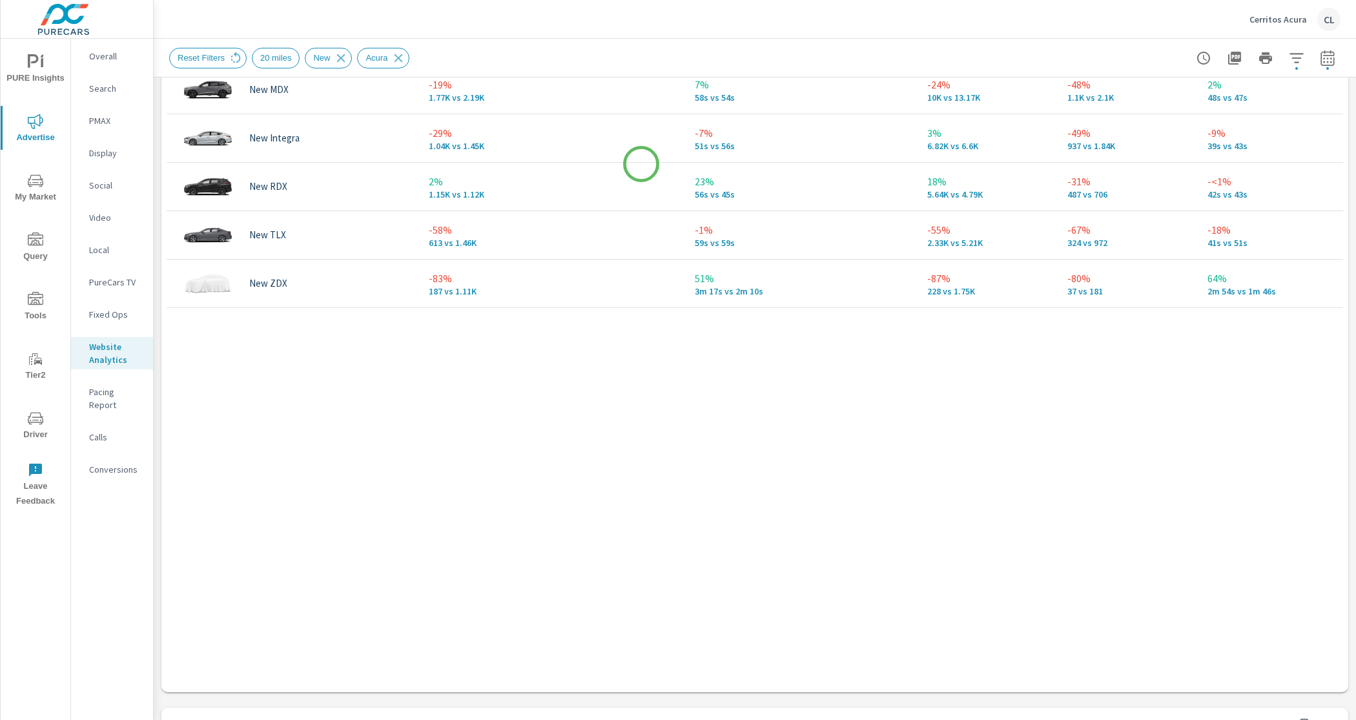
scroll to position [433, 0]
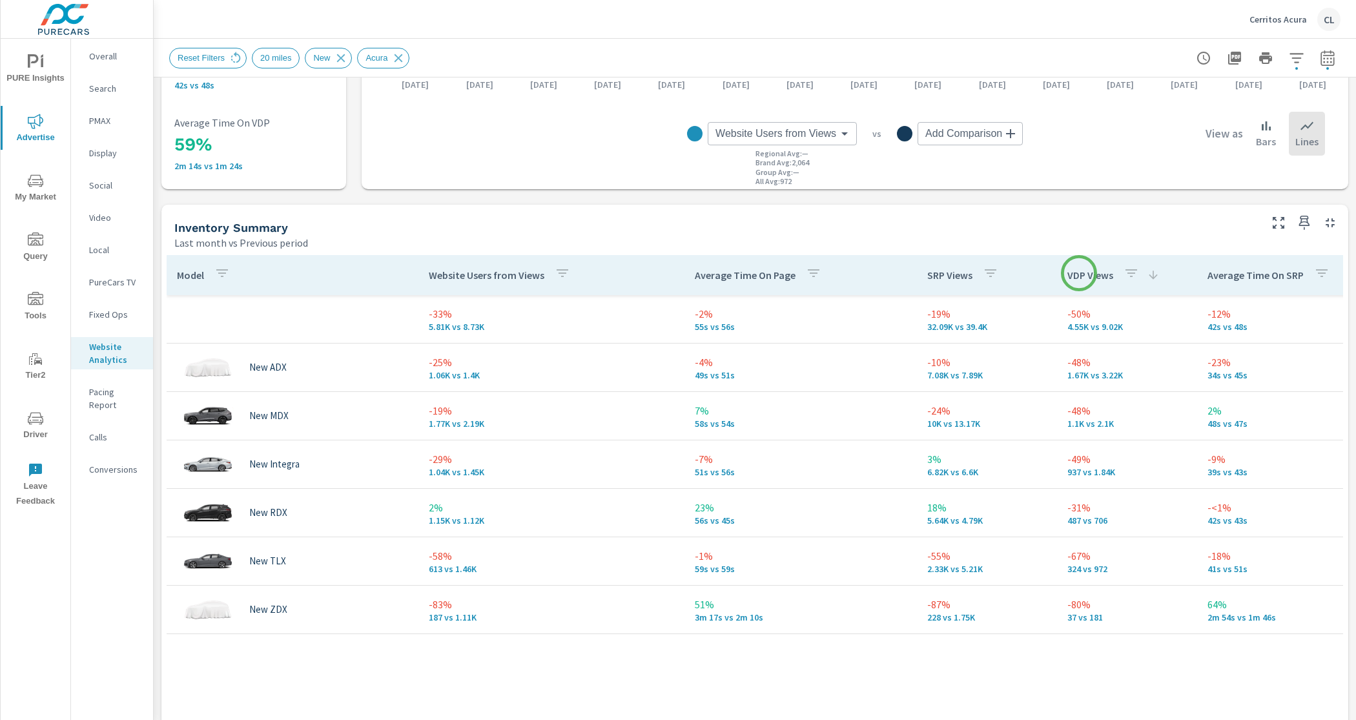
click at [1079, 273] on p "VDP Views" at bounding box center [1091, 275] width 46 height 13
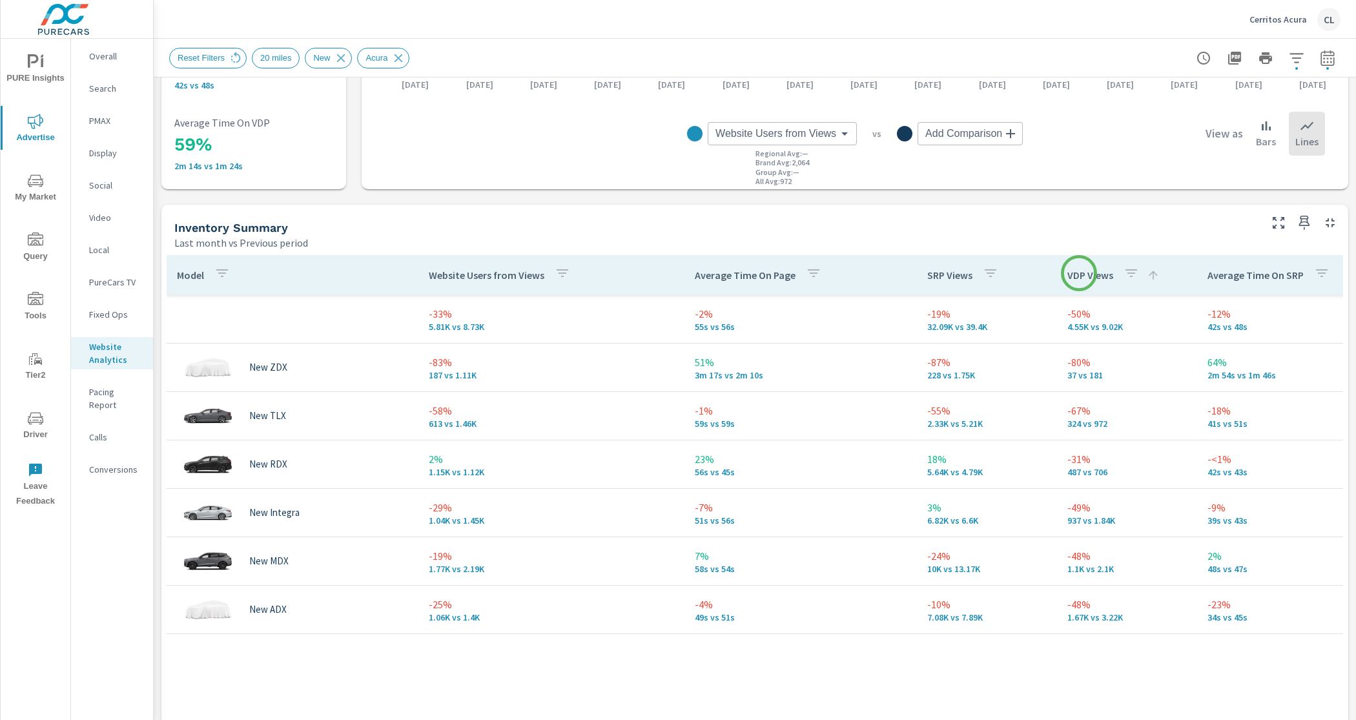
click at [1079, 273] on p "VDP Views" at bounding box center [1091, 275] width 46 height 13
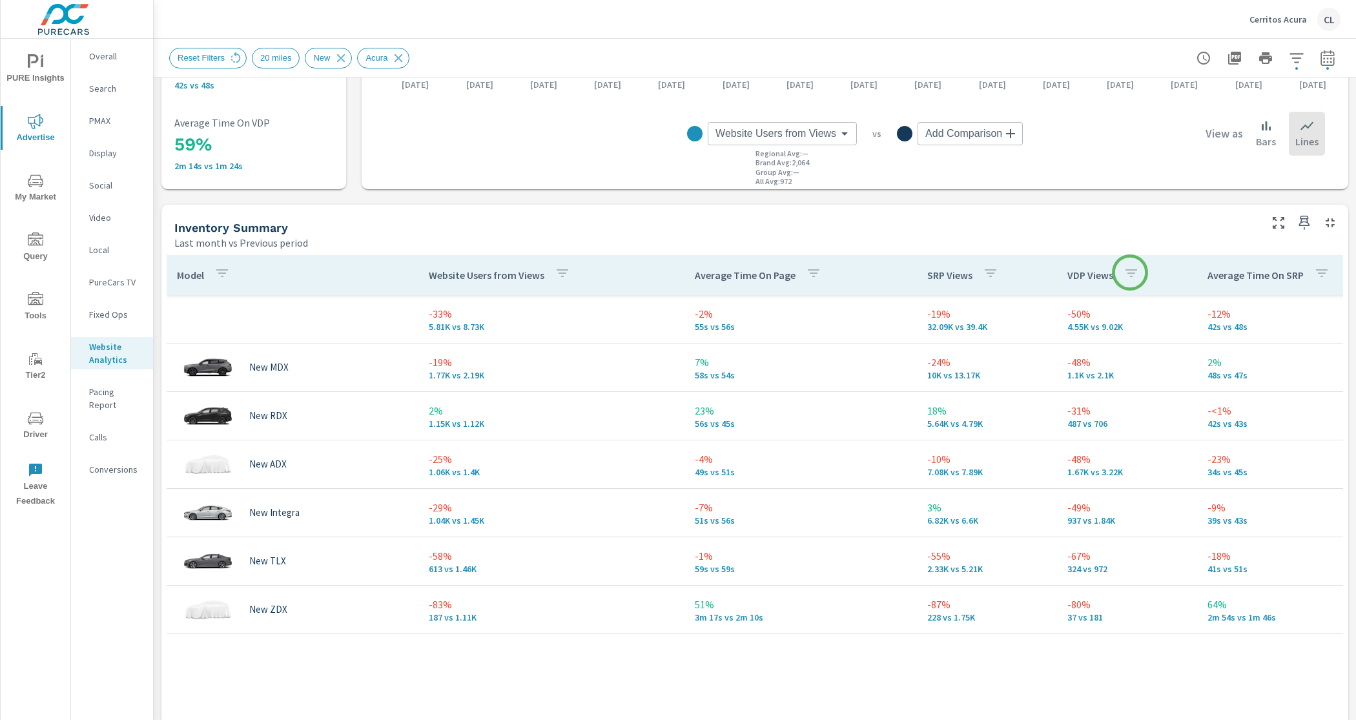
click at [1130, 273] on icon "button" at bounding box center [1132, 273] width 12 height 8
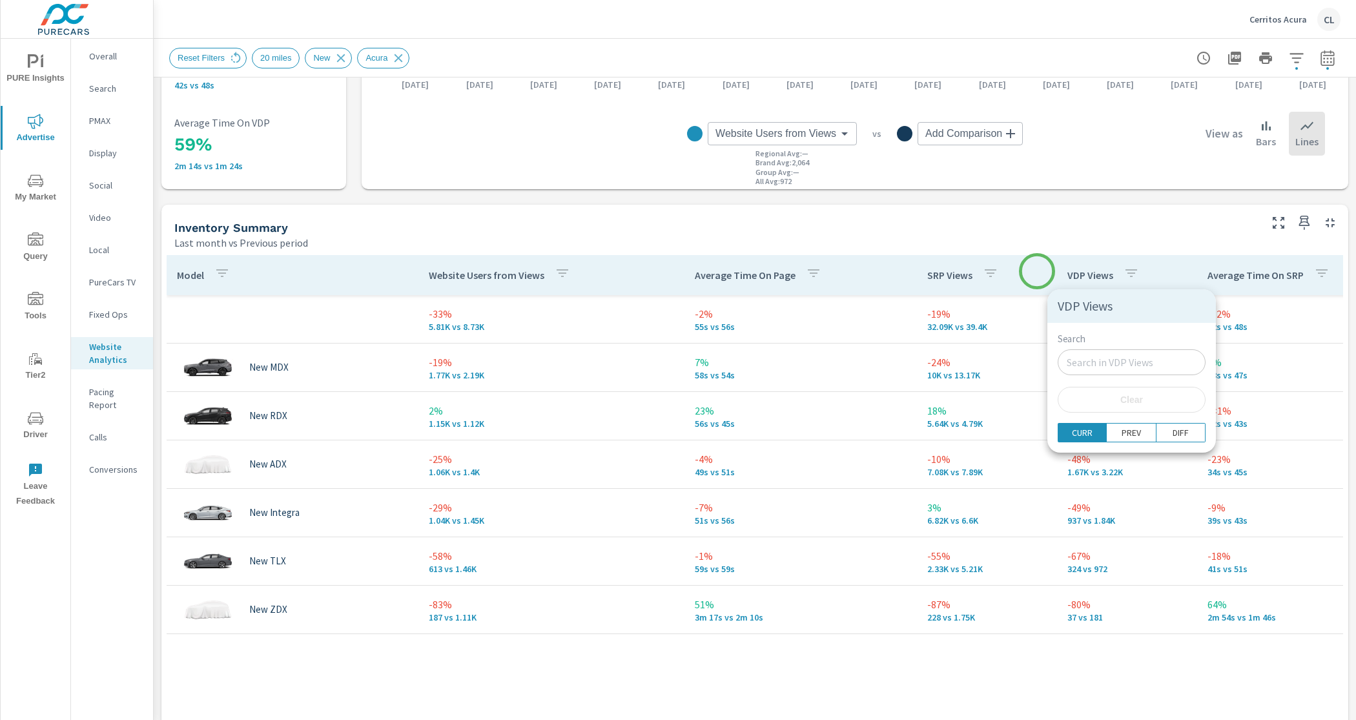
click at [1037, 271] on div at bounding box center [678, 360] width 1356 height 720
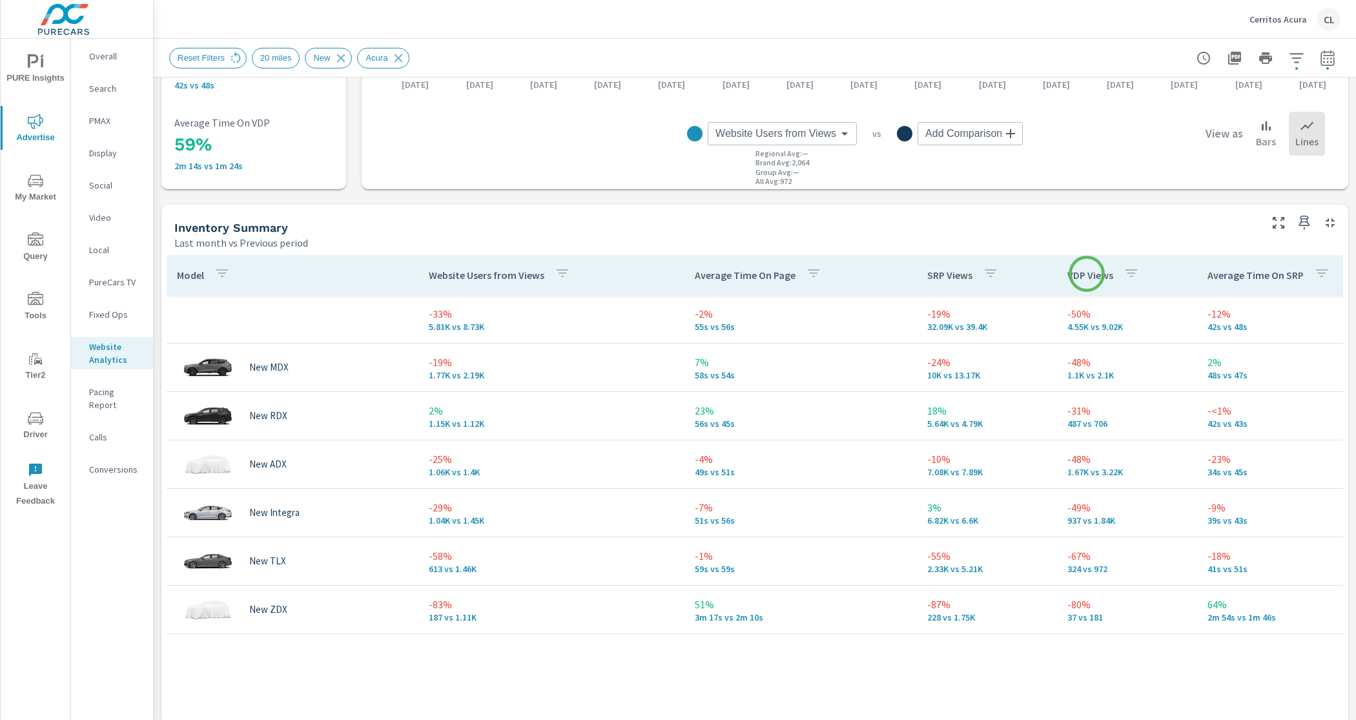
click at [1087, 274] on p "VDP Views" at bounding box center [1091, 275] width 46 height 13
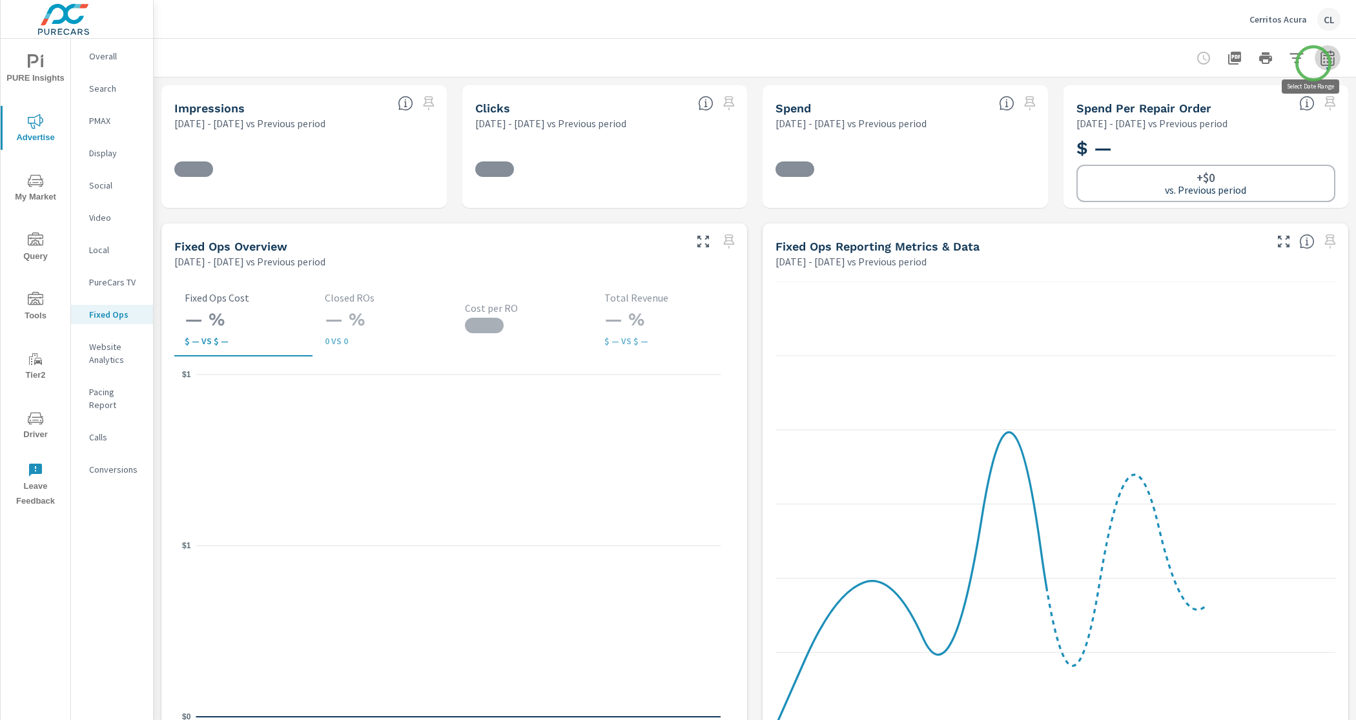
click at [1320, 63] on icon "button" at bounding box center [1328, 58] width 16 height 16
select select "Previous period"
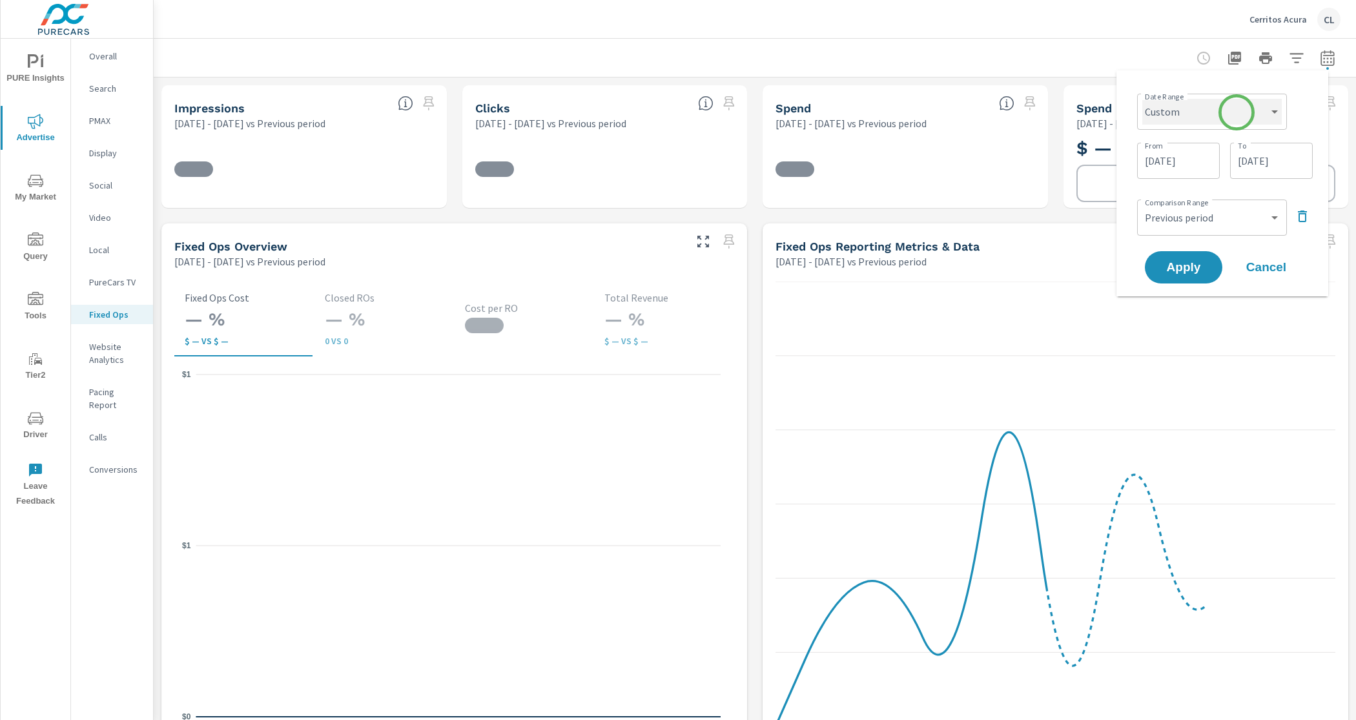
click at [1237, 112] on select "Custom [DATE] Last week Last 7 days Last 14 days Last 30 days Last 45 days Last…" at bounding box center [1213, 112] width 140 height 26
click at [1143, 99] on select "Custom [DATE] Last week Last 7 days Last 14 days Last 30 days Last 45 days Last…" at bounding box center [1213, 112] width 140 height 26
select select "Last month"
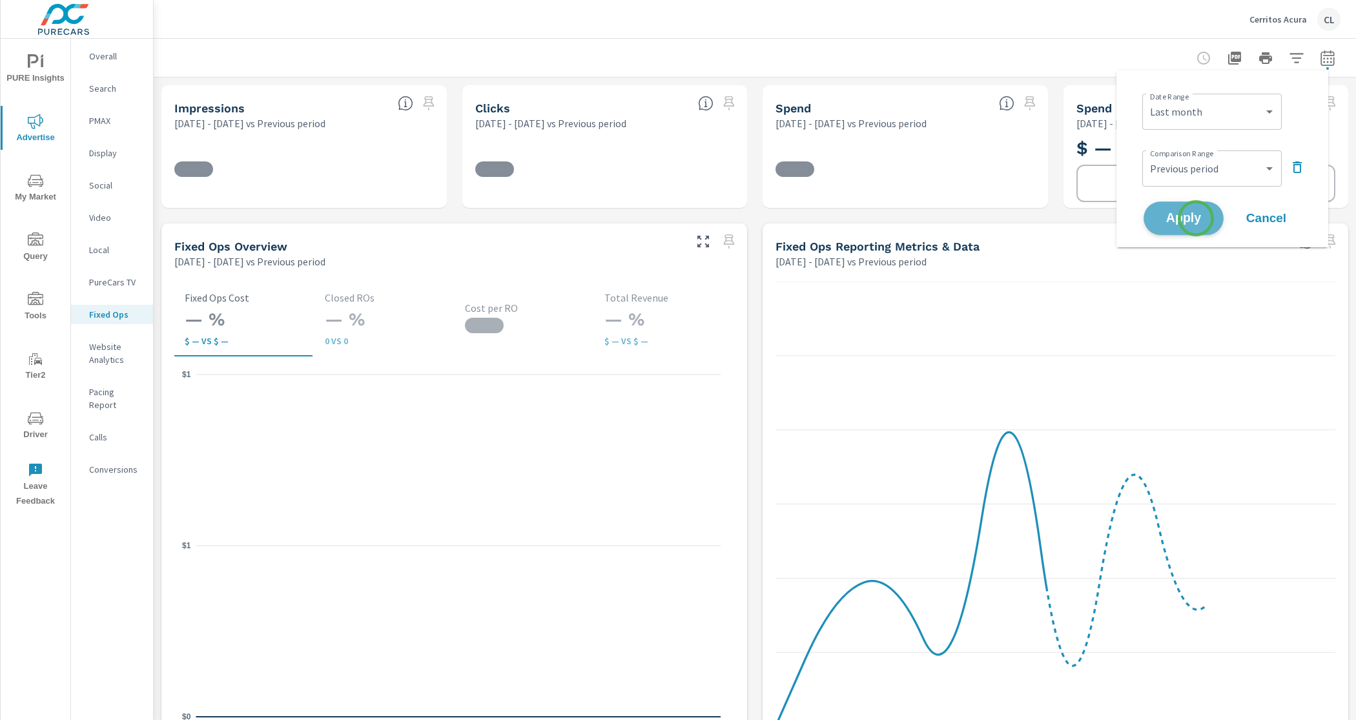
click at [1196, 218] on span "Apply" at bounding box center [1184, 219] width 53 height 12
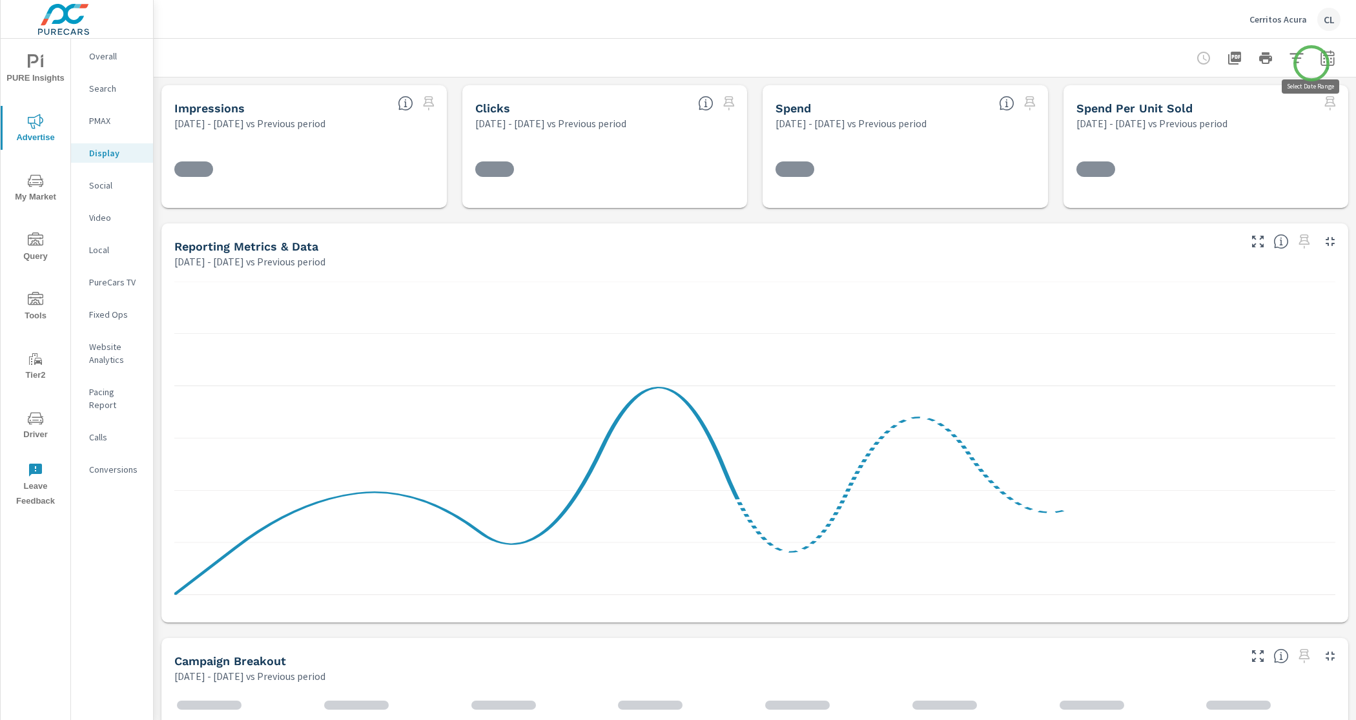
click at [1320, 57] on icon "button" at bounding box center [1328, 58] width 16 height 16
select select "Previous period"
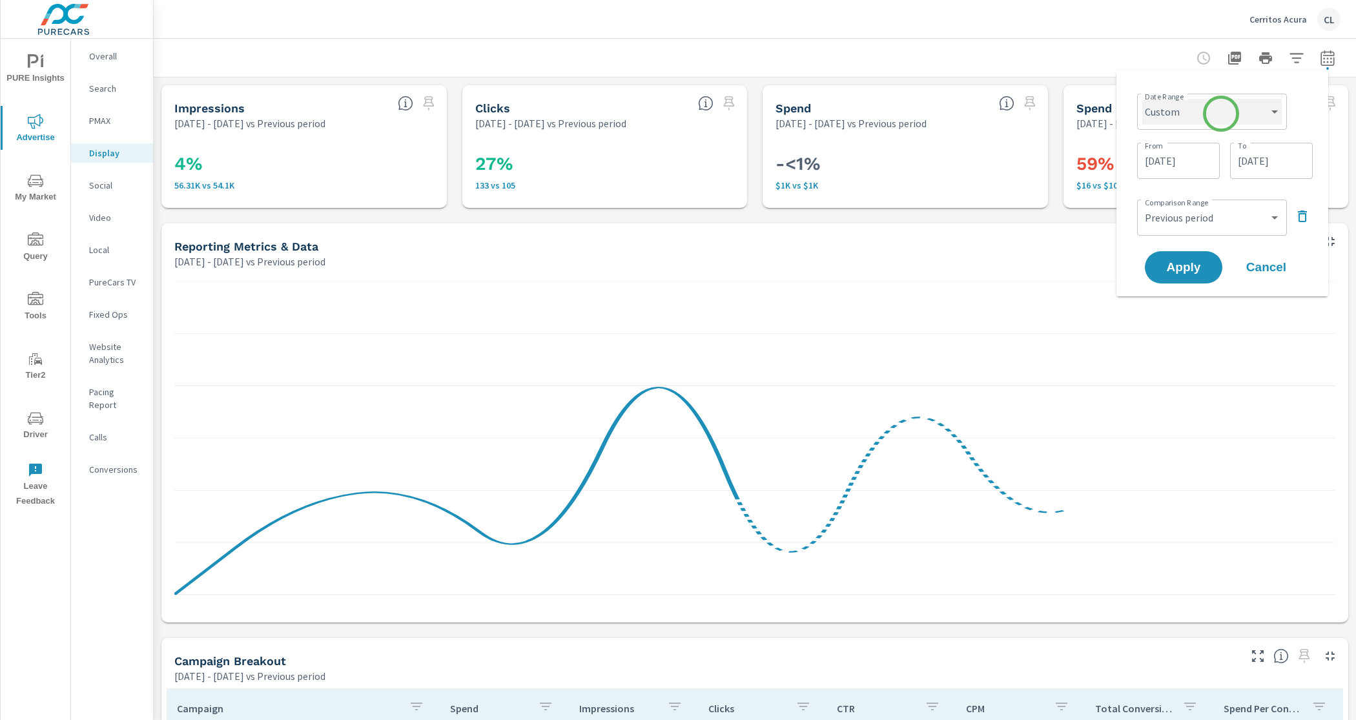
click at [1221, 114] on select "Custom [DATE] Last week Last 7 days Last 14 days Last 30 days Last 45 days Last…" at bounding box center [1213, 112] width 140 height 26
click at [1143, 99] on select "Custom [DATE] Last week Last 7 days Last 14 days Last 30 days Last 45 days Last…" at bounding box center [1213, 112] width 140 height 26
select select "Last month"
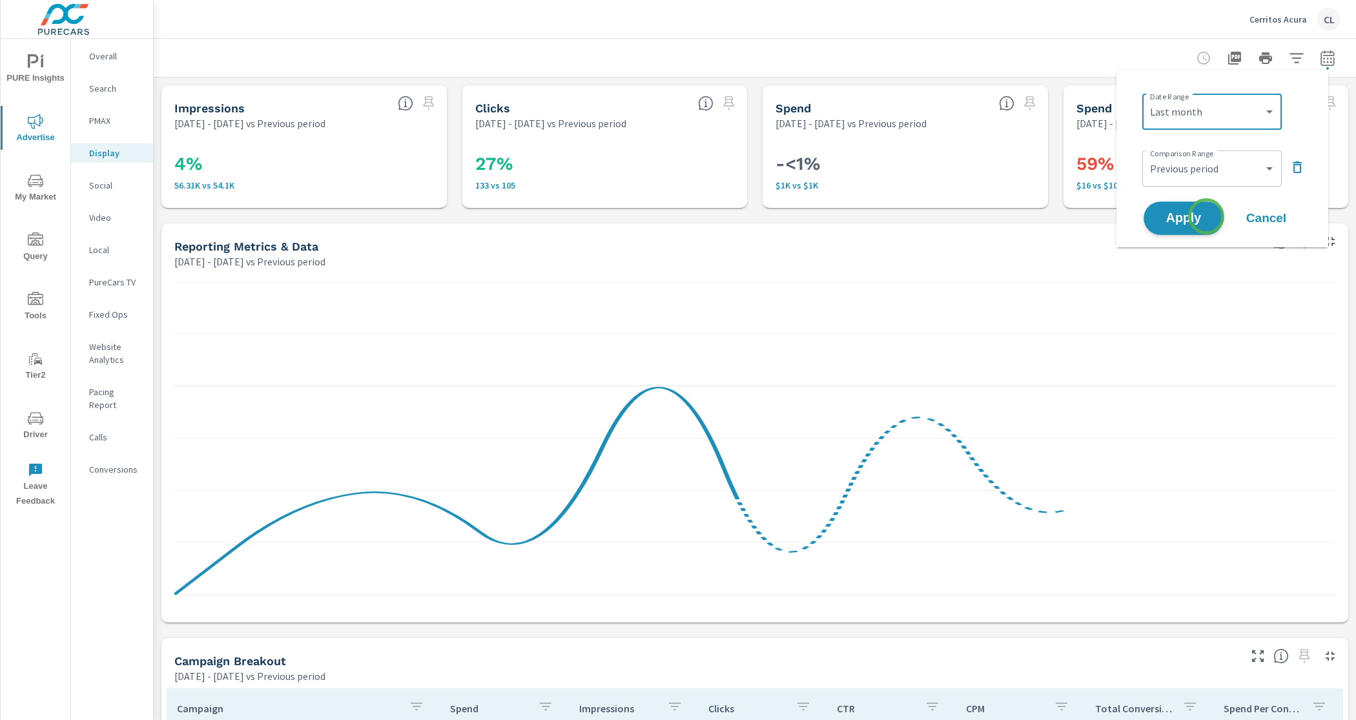
click at [1201, 218] on span "Apply" at bounding box center [1184, 219] width 53 height 12
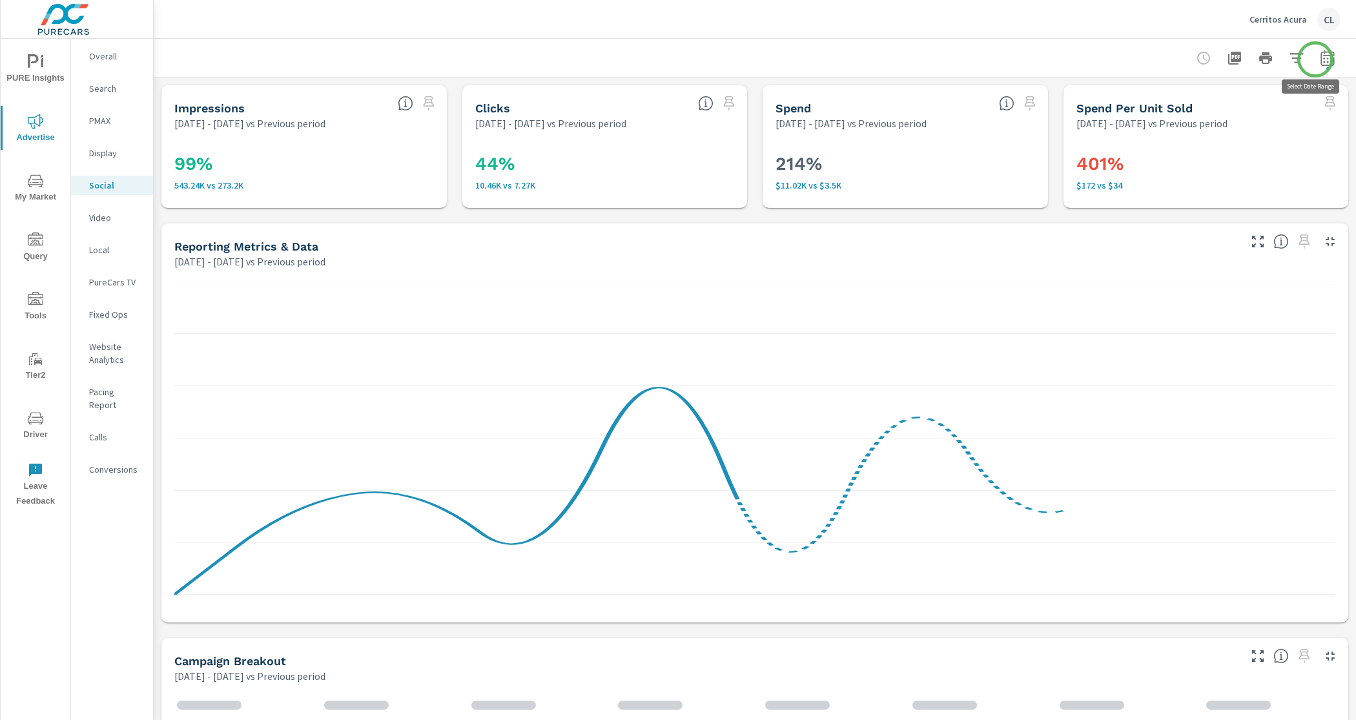
click at [1320, 59] on icon "button" at bounding box center [1328, 58] width 16 height 16
select select "Previous period"
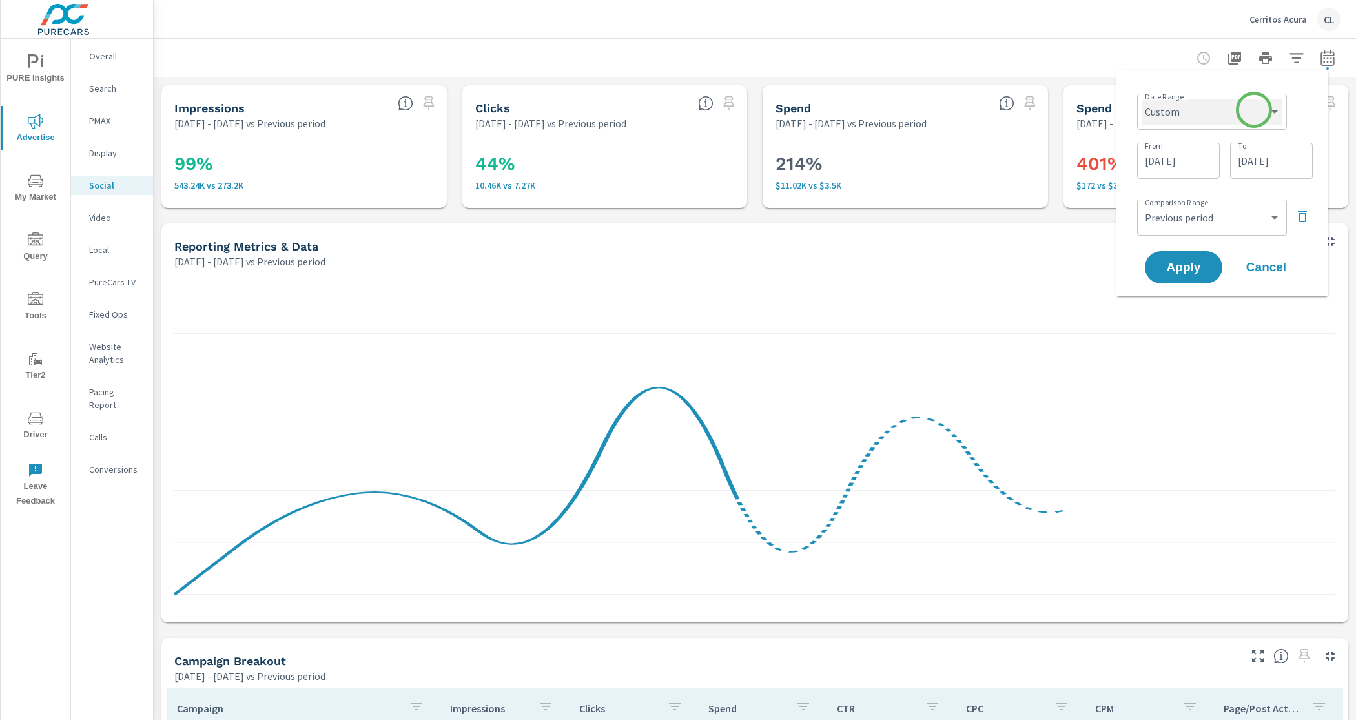
click at [1254, 110] on select "Custom [DATE] Last week Last 7 days Last 14 days Last 30 days Last 45 days Last…" at bounding box center [1213, 112] width 140 height 26
click at [1143, 99] on select "Custom [DATE] Last week Last 7 days Last 14 days Last 30 days Last 45 days Last…" at bounding box center [1213, 112] width 140 height 26
select select "Last month"
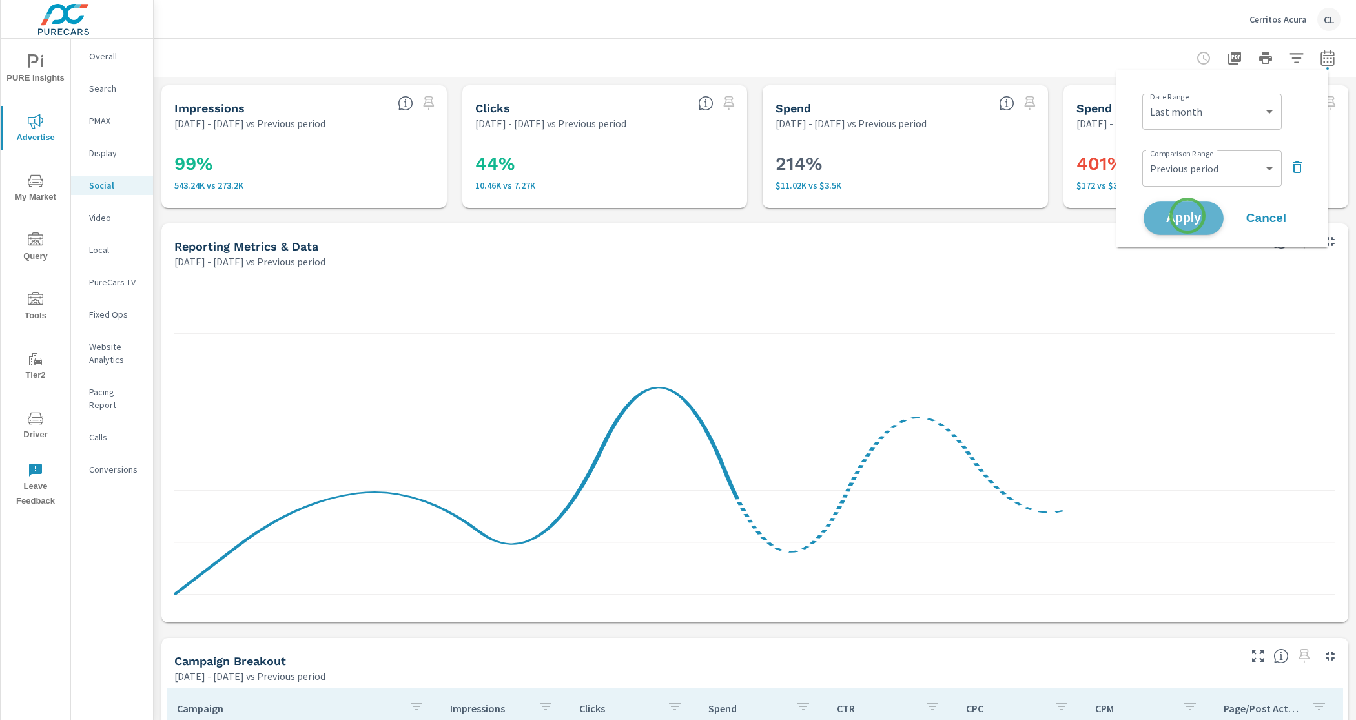
click at [1188, 216] on span "Apply" at bounding box center [1184, 219] width 53 height 12
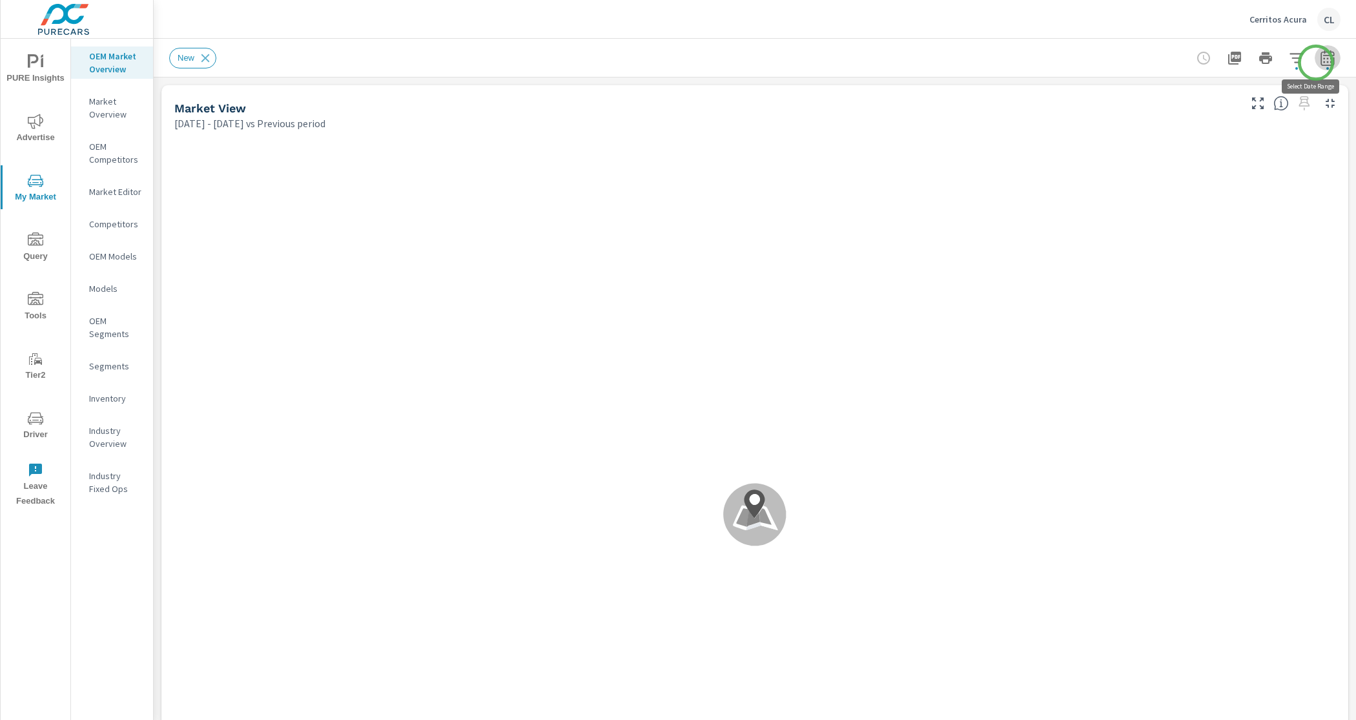
click at [1320, 63] on icon "button" at bounding box center [1328, 58] width 16 height 16
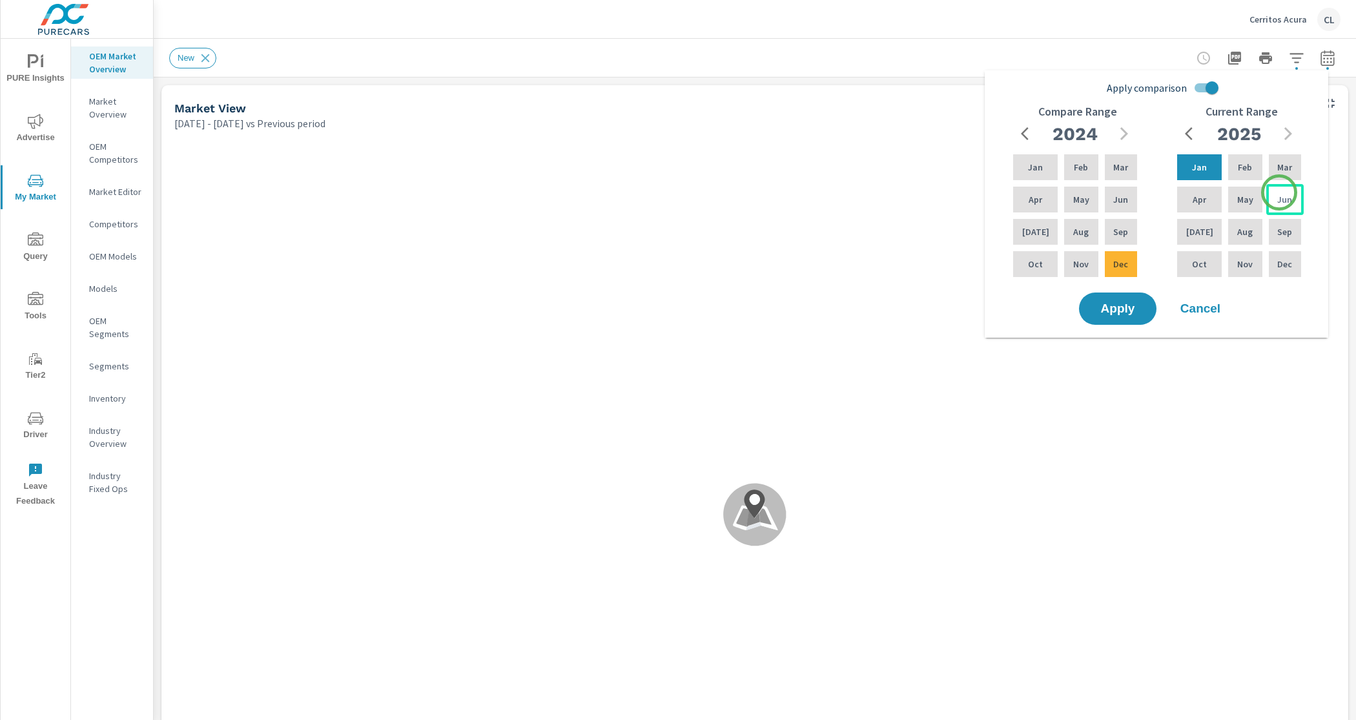
click at [1280, 193] on p "Jun" at bounding box center [1285, 199] width 15 height 13
click at [1240, 235] on p "Aug" at bounding box center [1246, 231] width 16 height 13
click at [1129, 126] on icon "button" at bounding box center [1125, 134] width 16 height 16
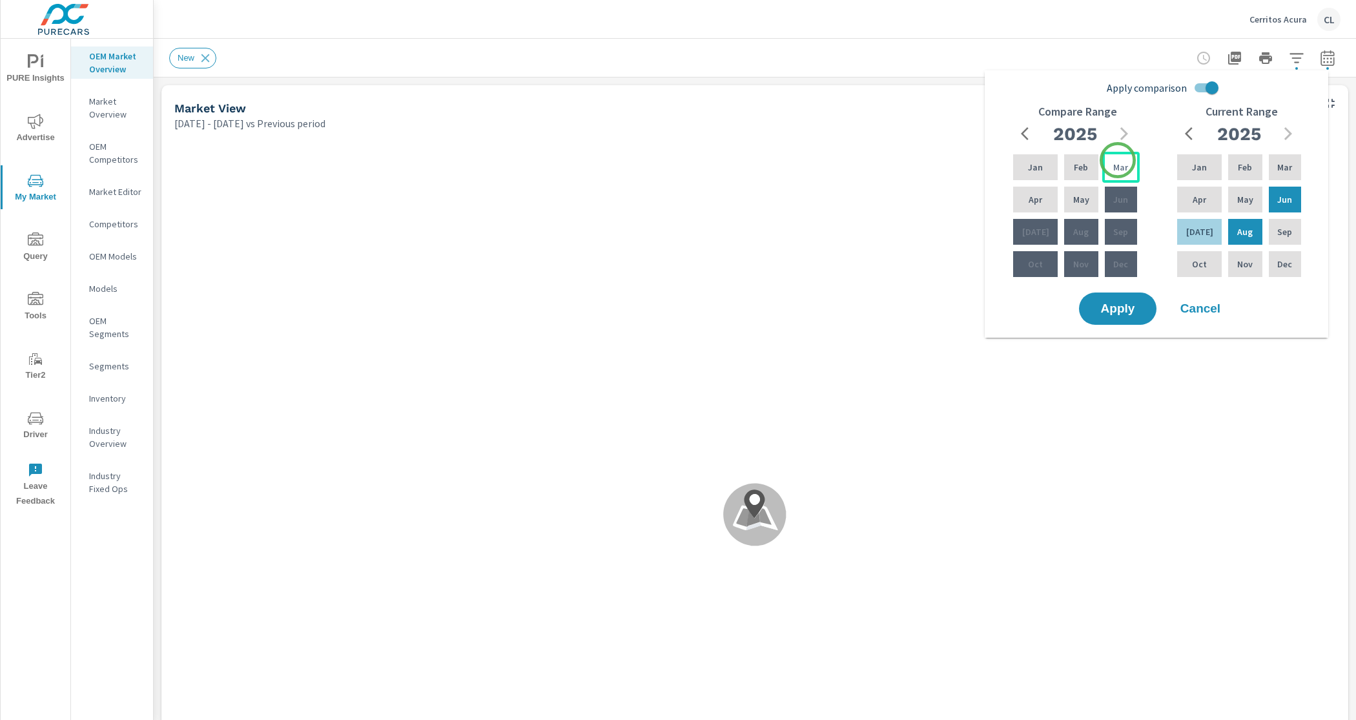
drag, startPoint x: 1118, startPoint y: 160, endPoint x: 1117, endPoint y: 167, distance: 6.6
click at [1118, 161] on p "Mar" at bounding box center [1121, 167] width 15 height 13
click at [1090, 194] on div "May" at bounding box center [1081, 199] width 39 height 31
click at [1107, 299] on button "Apply" at bounding box center [1118, 309] width 80 height 34
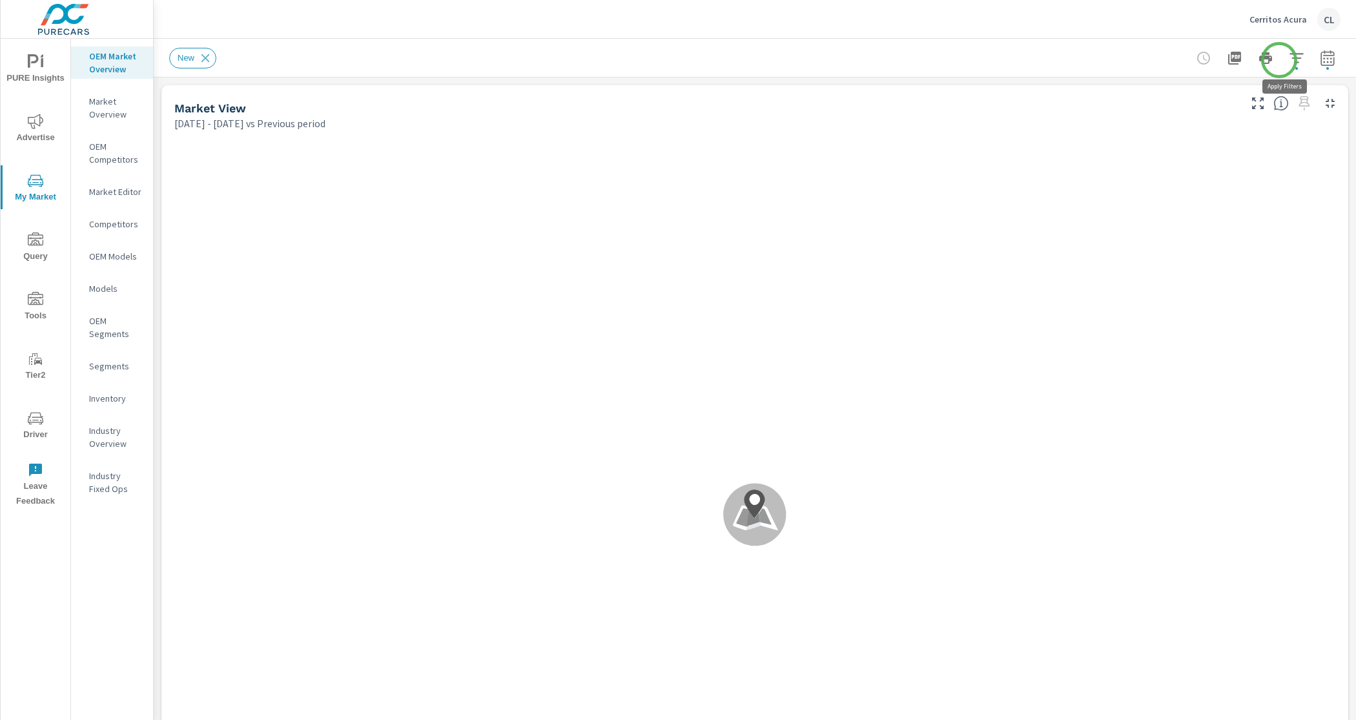
click at [1289, 60] on icon "button" at bounding box center [1297, 58] width 16 height 16
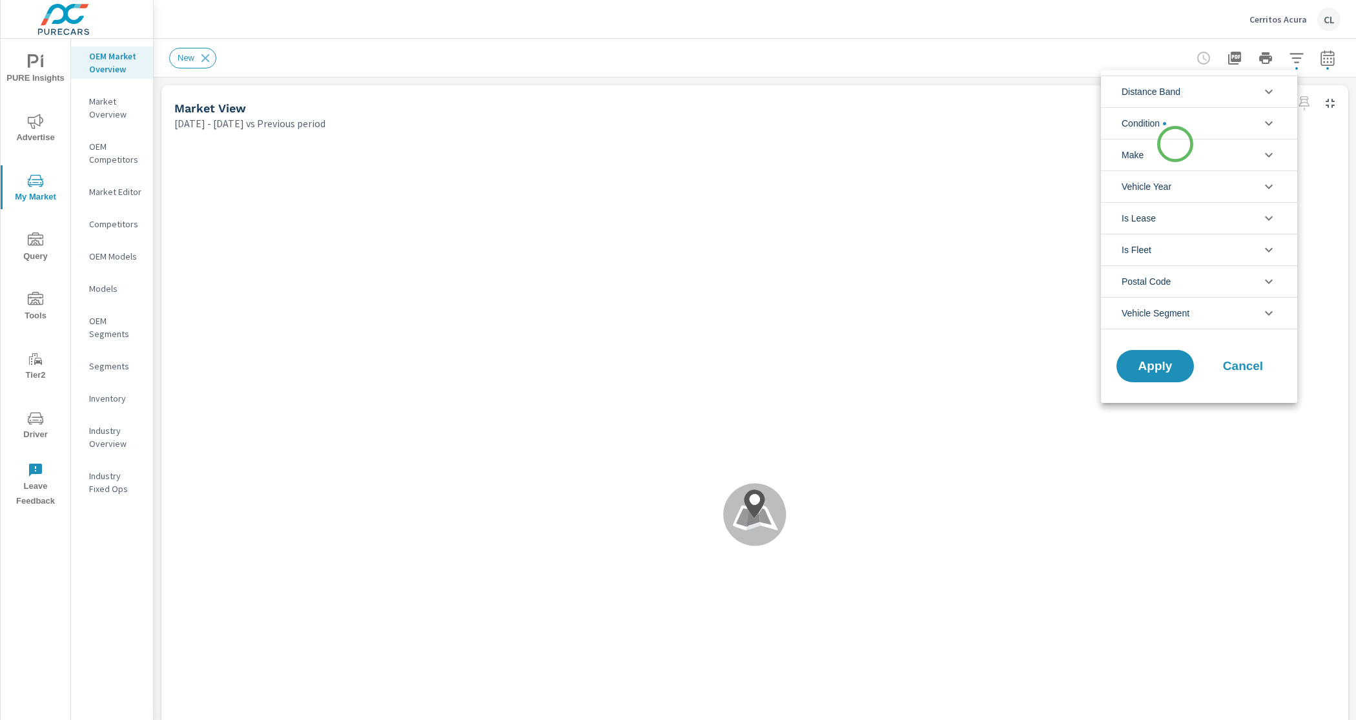
click at [1170, 152] on li "Make" at bounding box center [1199, 155] width 196 height 32
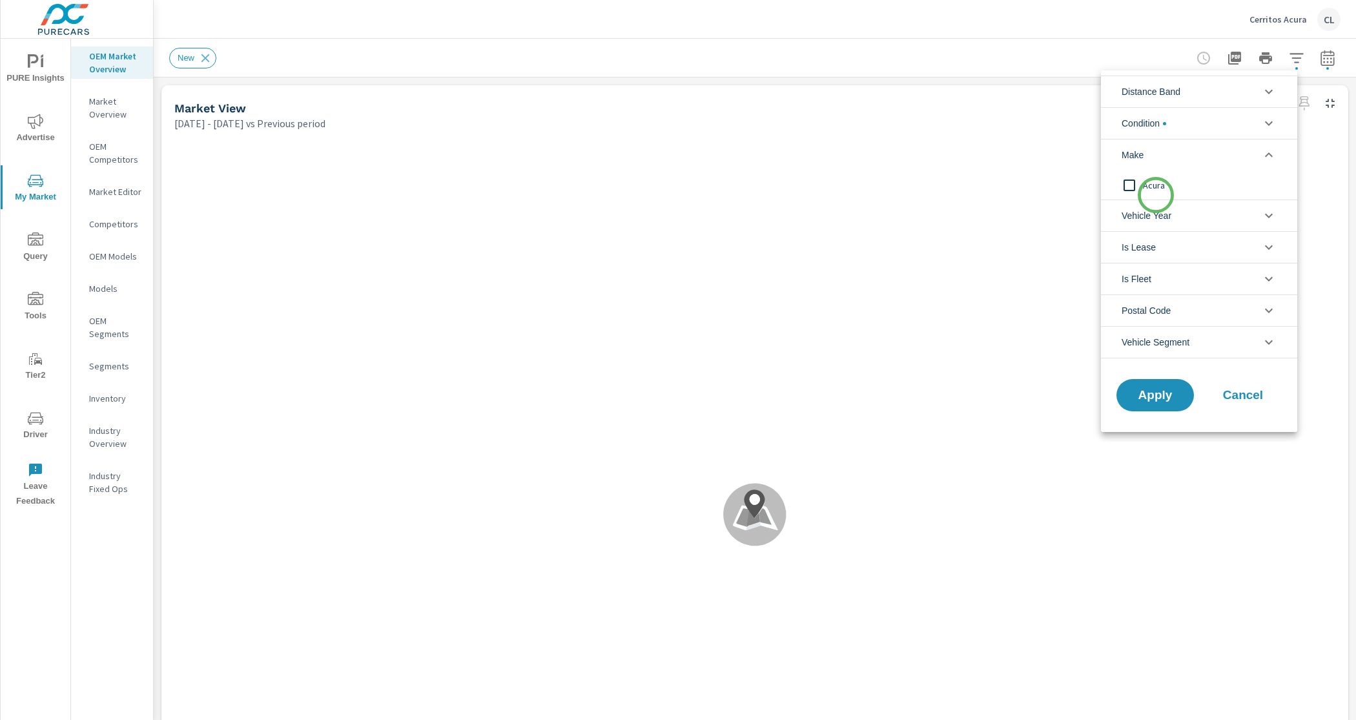
click at [1158, 186] on span "Acura" at bounding box center [1213, 186] width 141 height 16
click at [1144, 393] on span "Apply" at bounding box center [1155, 396] width 53 height 12
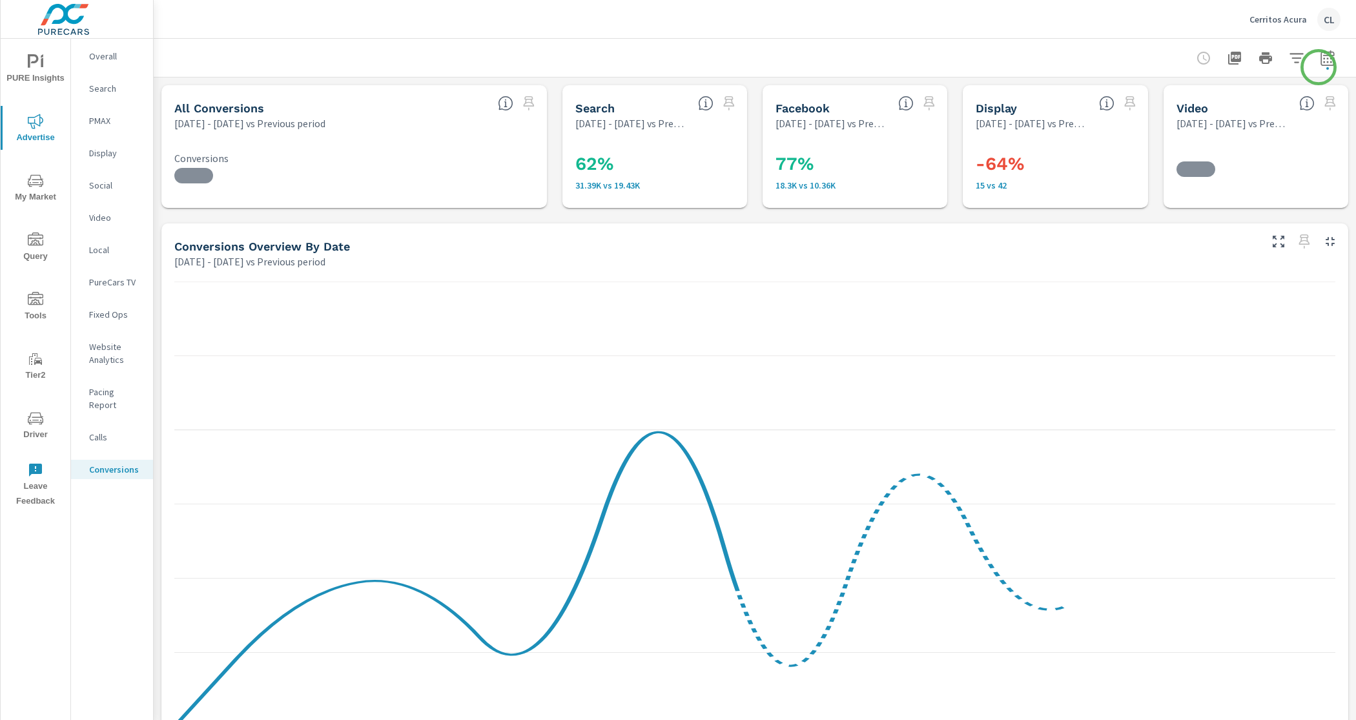
scroll to position [498, 0]
click at [1320, 63] on icon "button" at bounding box center [1328, 58] width 16 height 16
select select "Previous period"
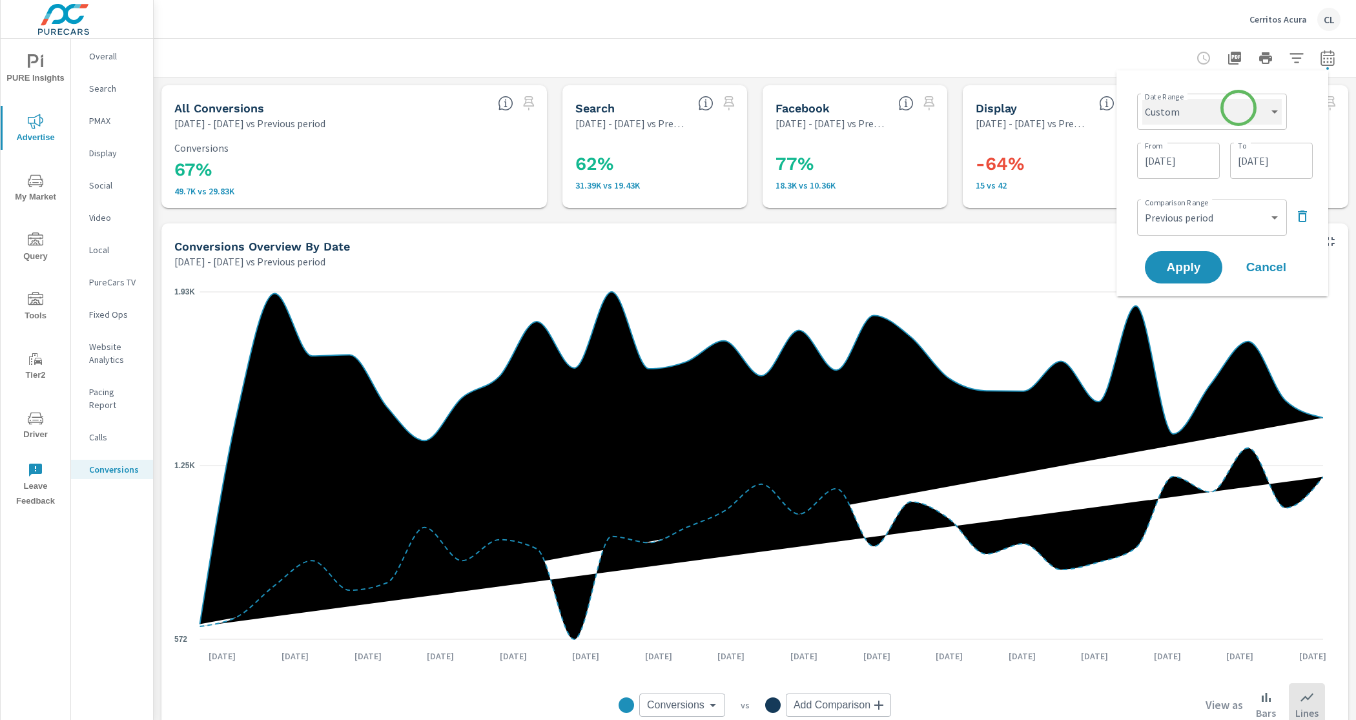
click at [1232, 116] on select "Custom [DATE] Last week Last 7 days Last 14 days Last 30 days Last 45 days Last…" at bounding box center [1213, 112] width 140 height 26
click at [1143, 99] on select "Custom [DATE] Last week Last 7 days Last 14 days Last 30 days Last 45 days Last…" at bounding box center [1213, 112] width 140 height 26
select select "Last month"
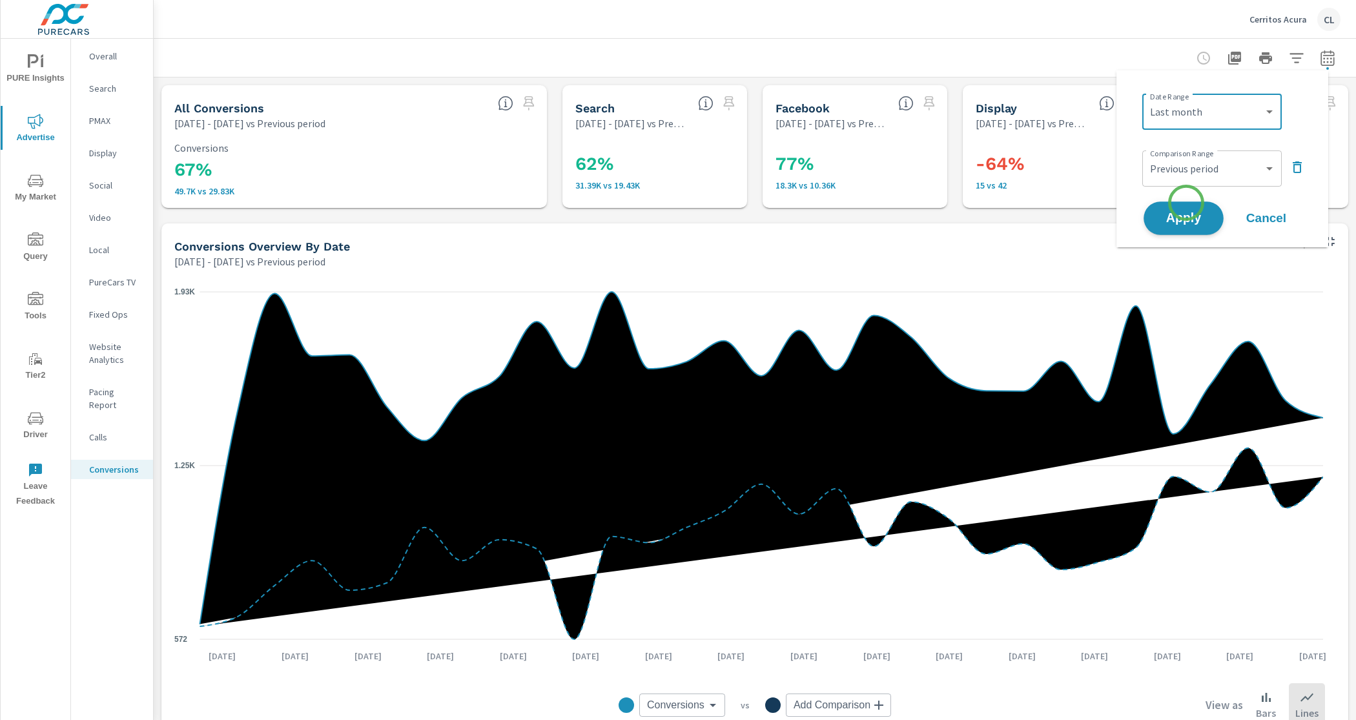
click at [1187, 202] on button "Apply" at bounding box center [1184, 219] width 80 height 34
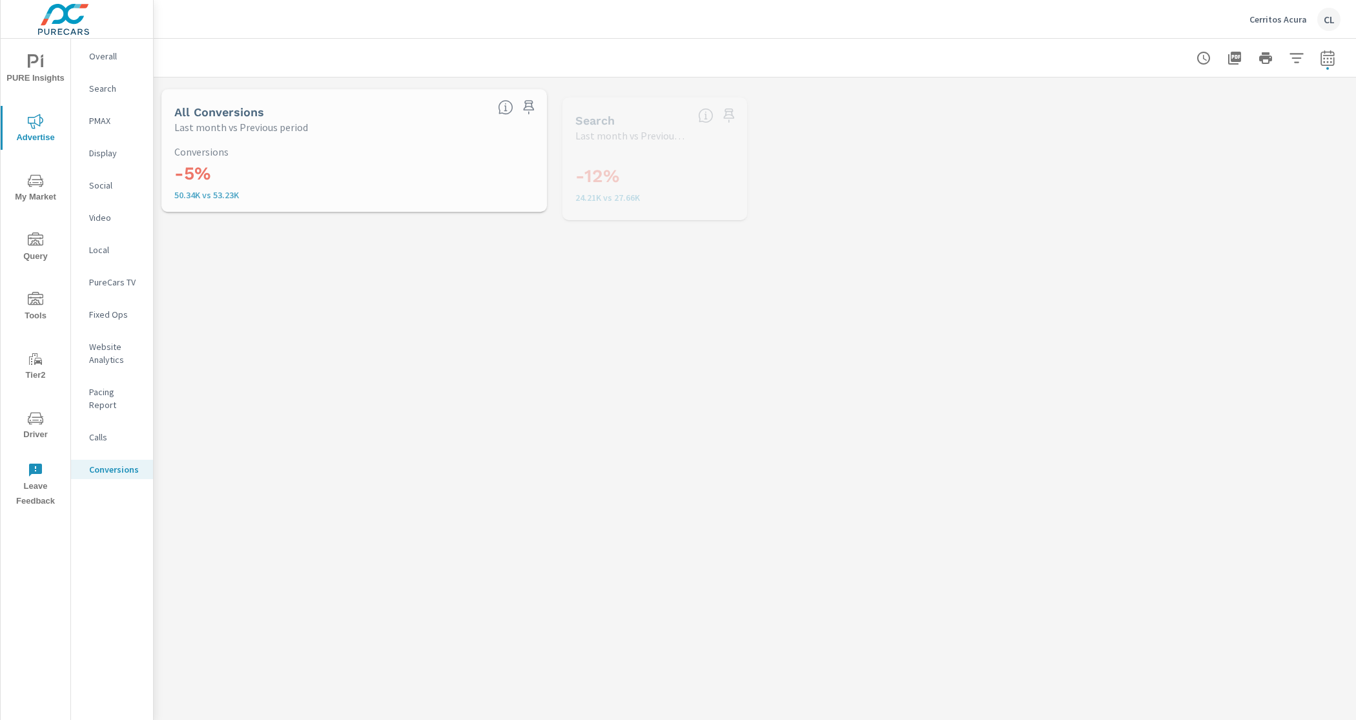
scroll to position [533, 0]
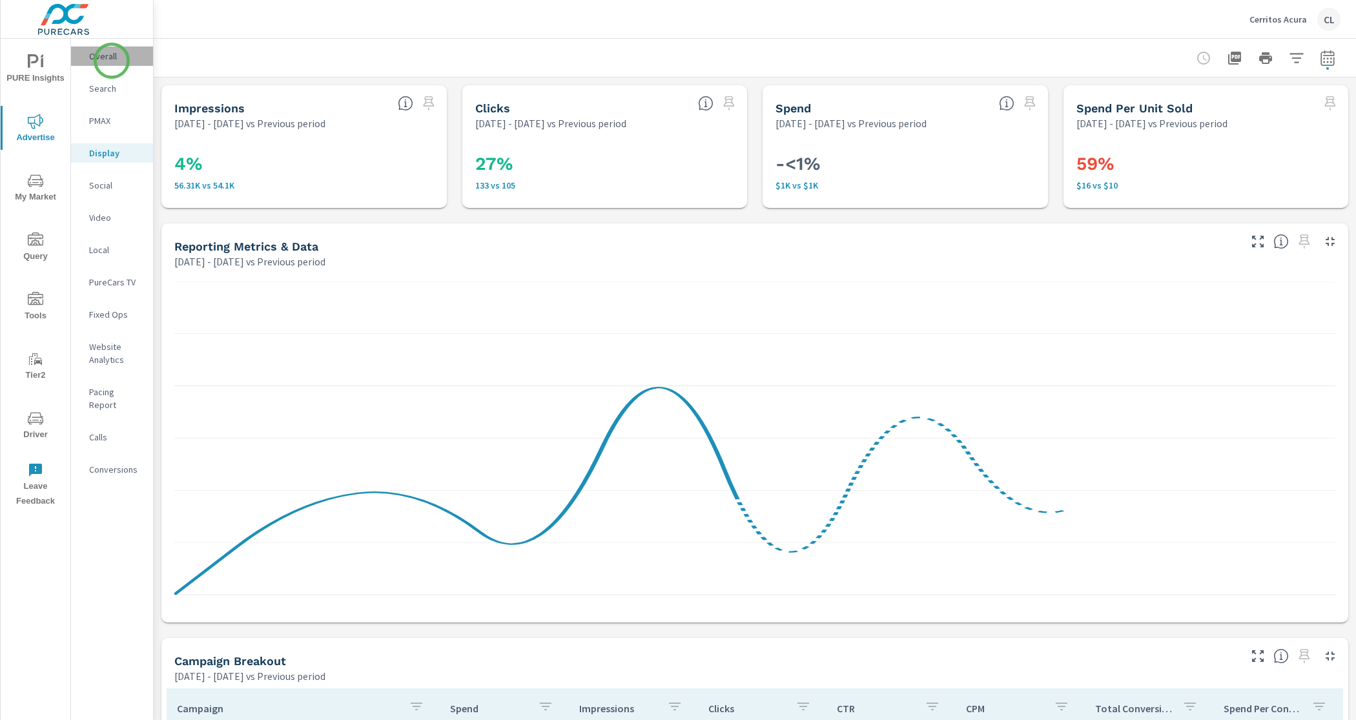
click at [112, 61] on p "Overall" at bounding box center [116, 56] width 54 height 13
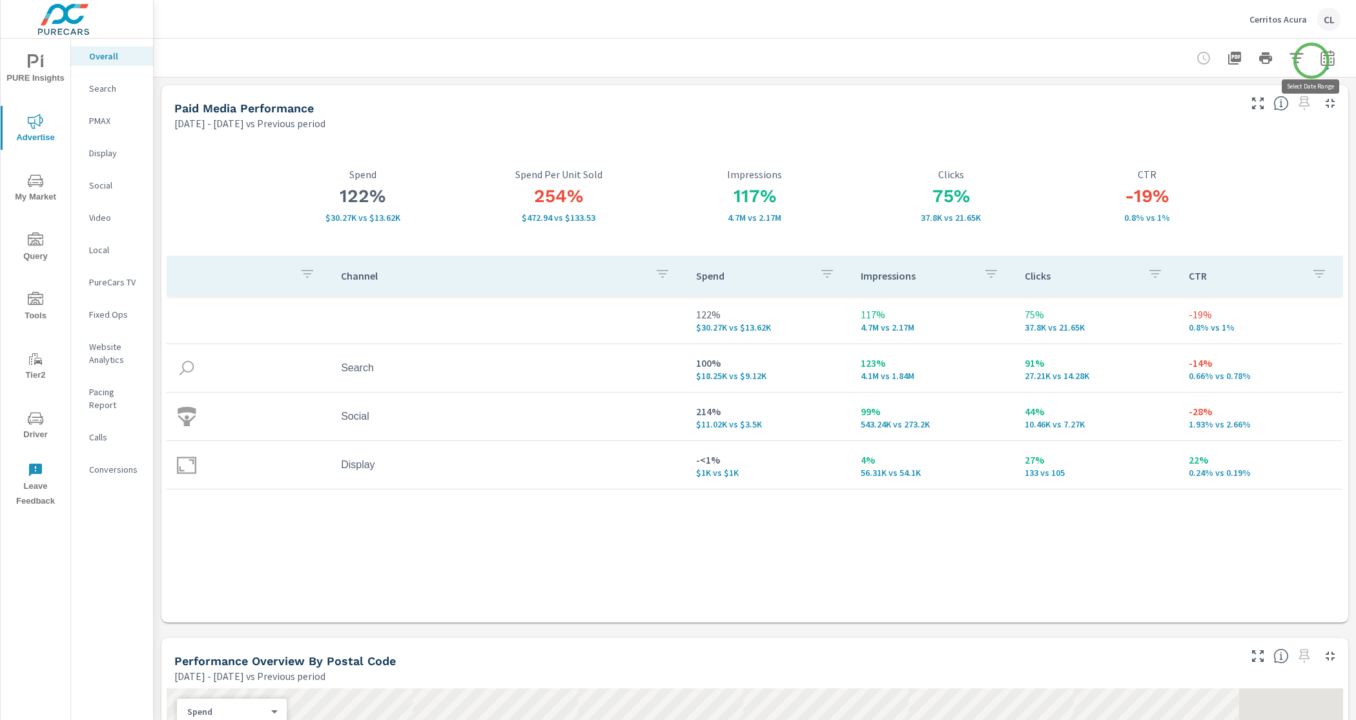
click at [1320, 60] on icon "button" at bounding box center [1328, 58] width 16 height 16
select select "Previous period"
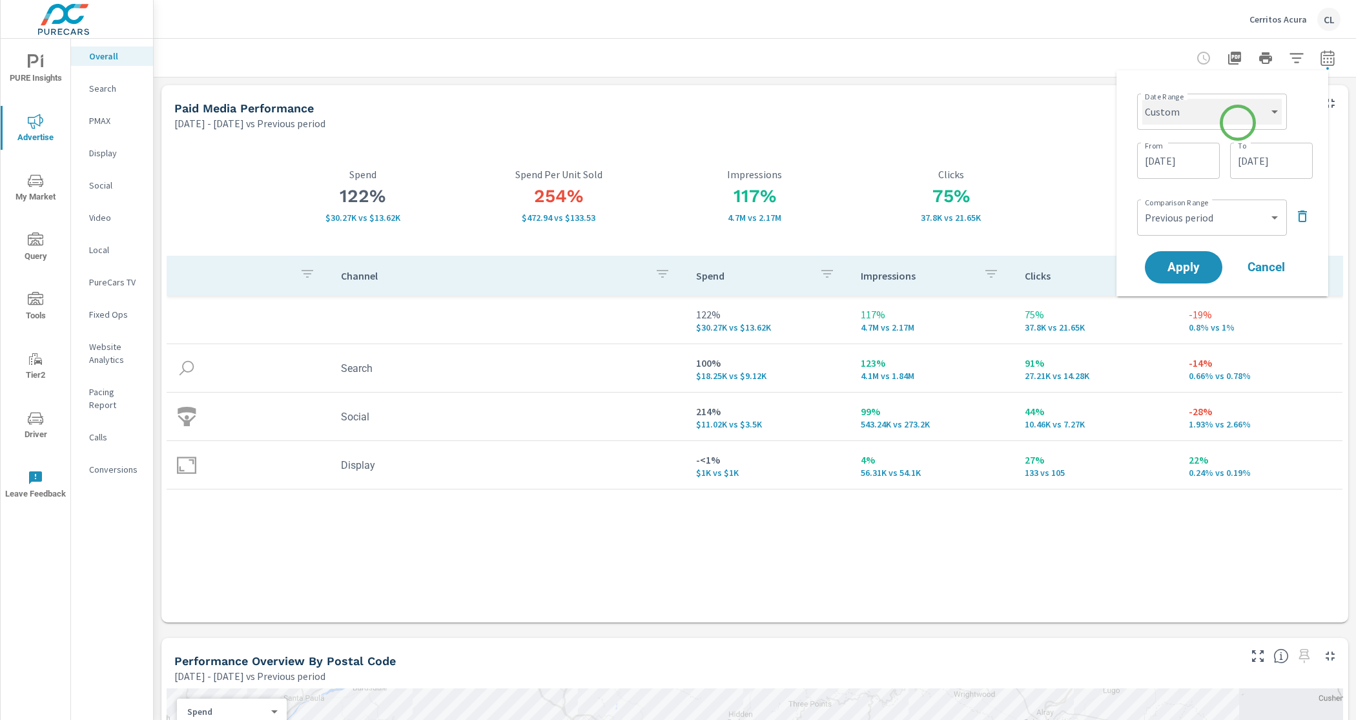
click at [1238, 123] on select "Custom Yesterday Last week Last 7 days Last 14 days Last 30 days Last 45 days L…" at bounding box center [1213, 112] width 140 height 26
click at [1143, 99] on select "Custom Yesterday Last week Last 7 days Last 14 days Last 30 days Last 45 days L…" at bounding box center [1213, 112] width 140 height 26
select select "Last month"
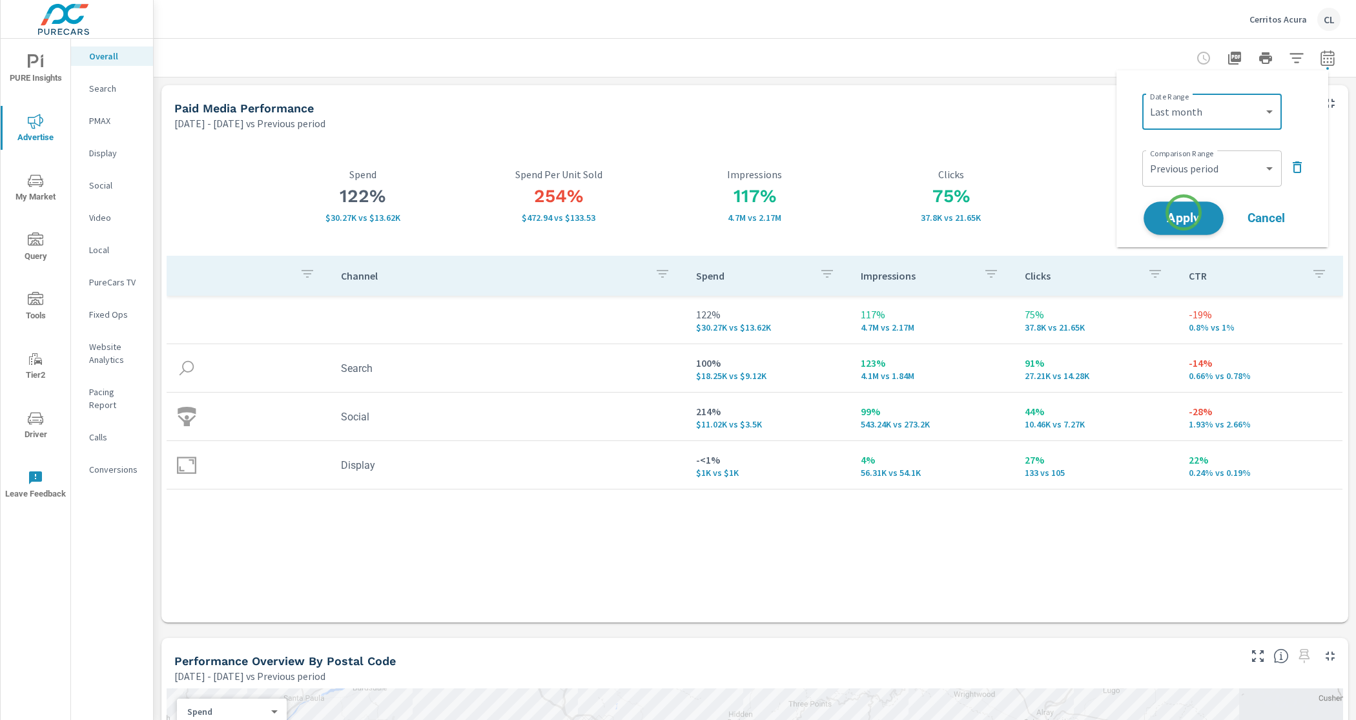
click at [1185, 213] on span "Apply" at bounding box center [1184, 219] width 53 height 12
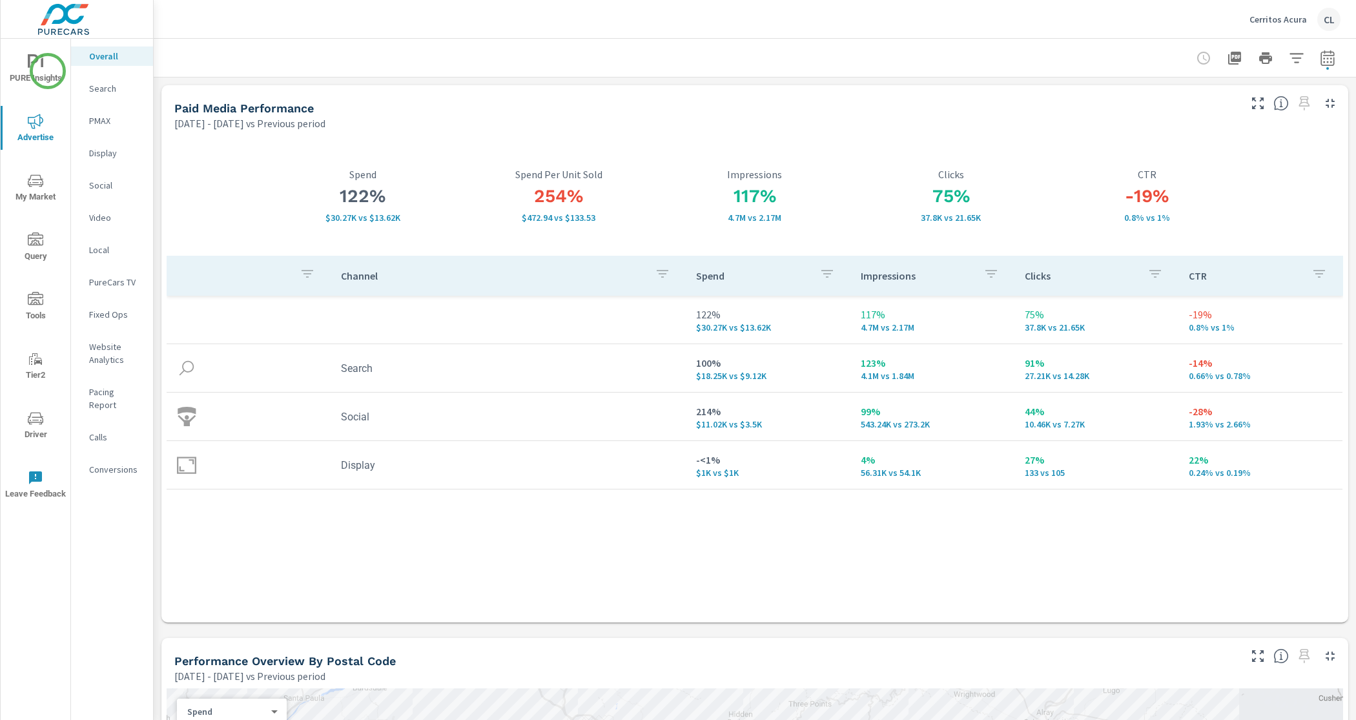
click at [48, 71] on span "PURE Insights" at bounding box center [36, 70] width 62 height 32
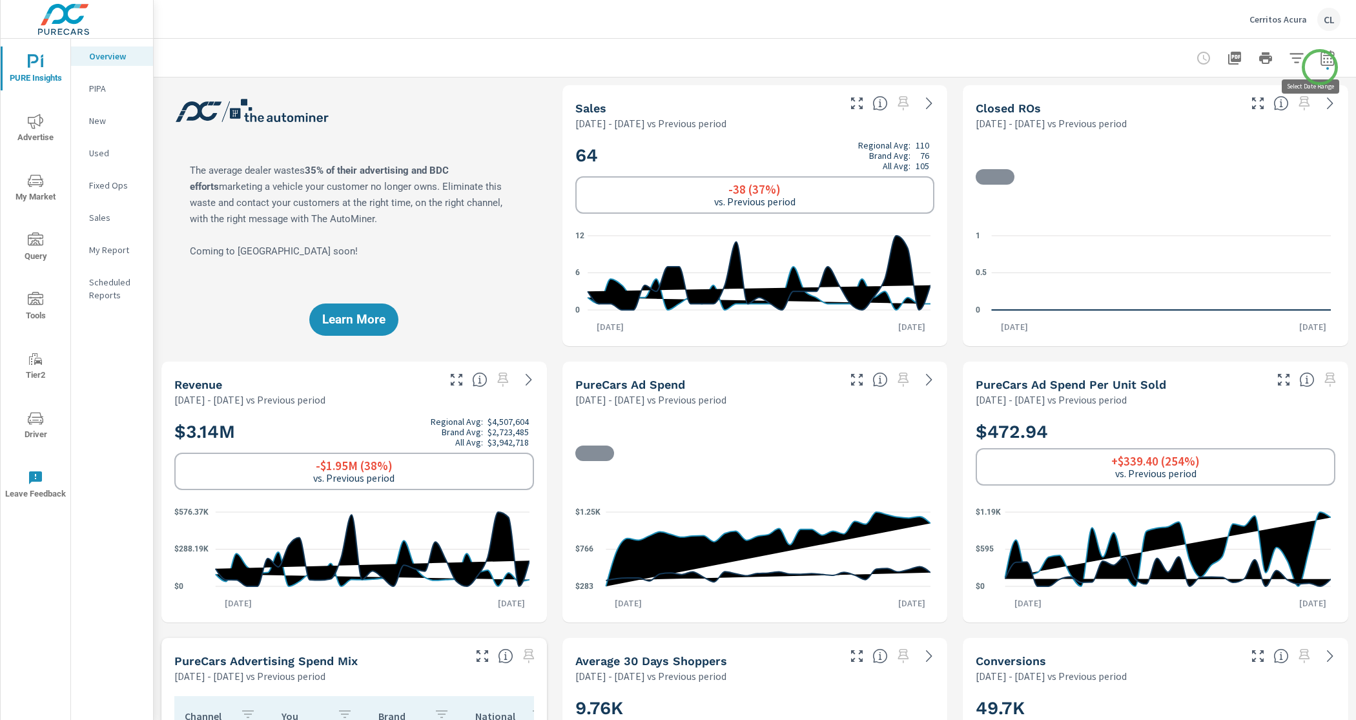
click at [1320, 62] on icon "button" at bounding box center [1328, 58] width 16 height 16
select select "Previous period"
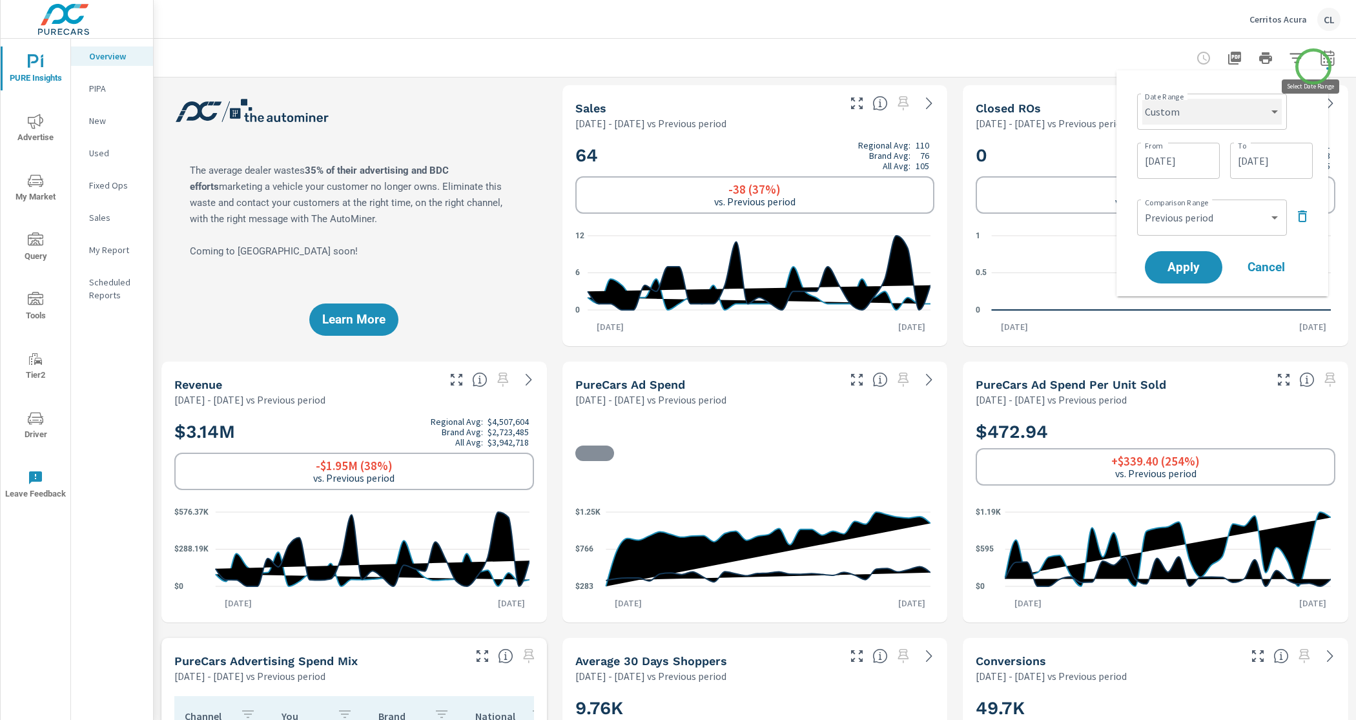
click at [1260, 109] on select "Custom Yesterday Last week Last 7 days Last 14 days Last 30 days Last 45 days L…" at bounding box center [1213, 112] width 140 height 26
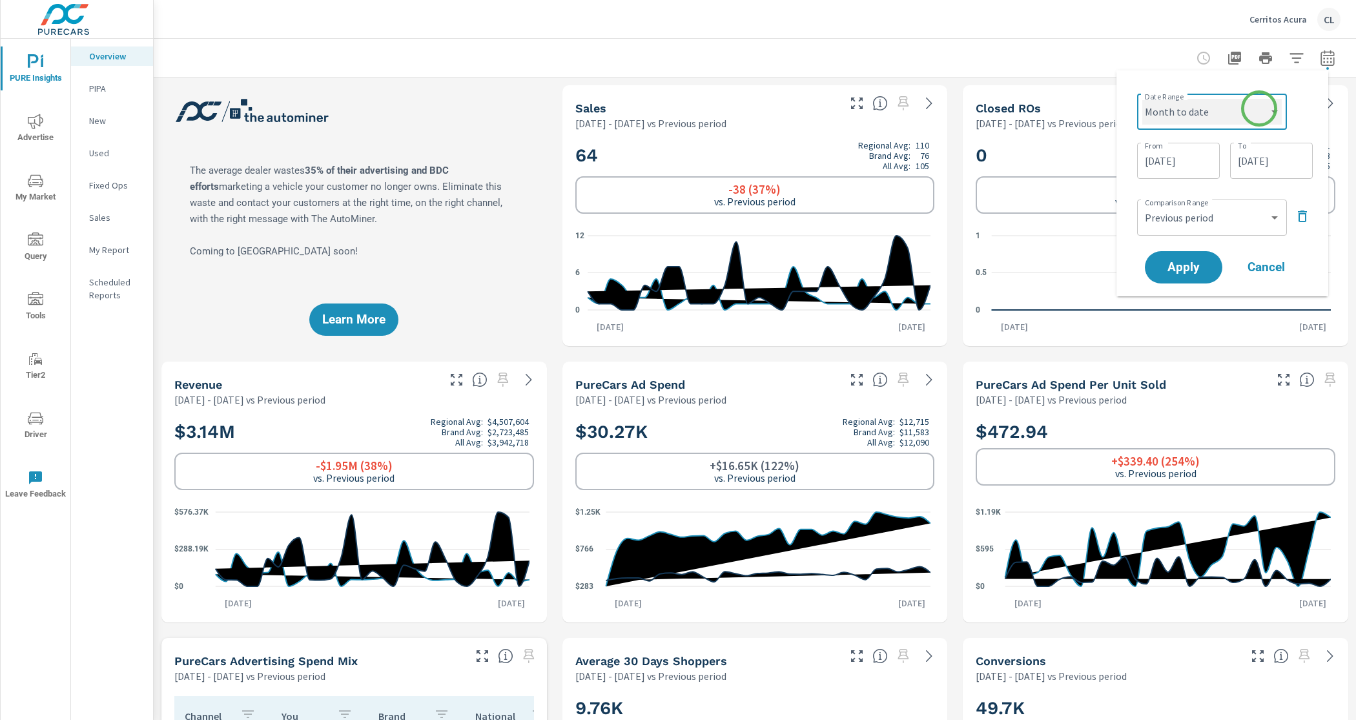
click at [1143, 99] on select "Custom Yesterday Last week Last 7 days Last 14 days Last 30 days Last 45 days L…" at bounding box center [1213, 112] width 140 height 26
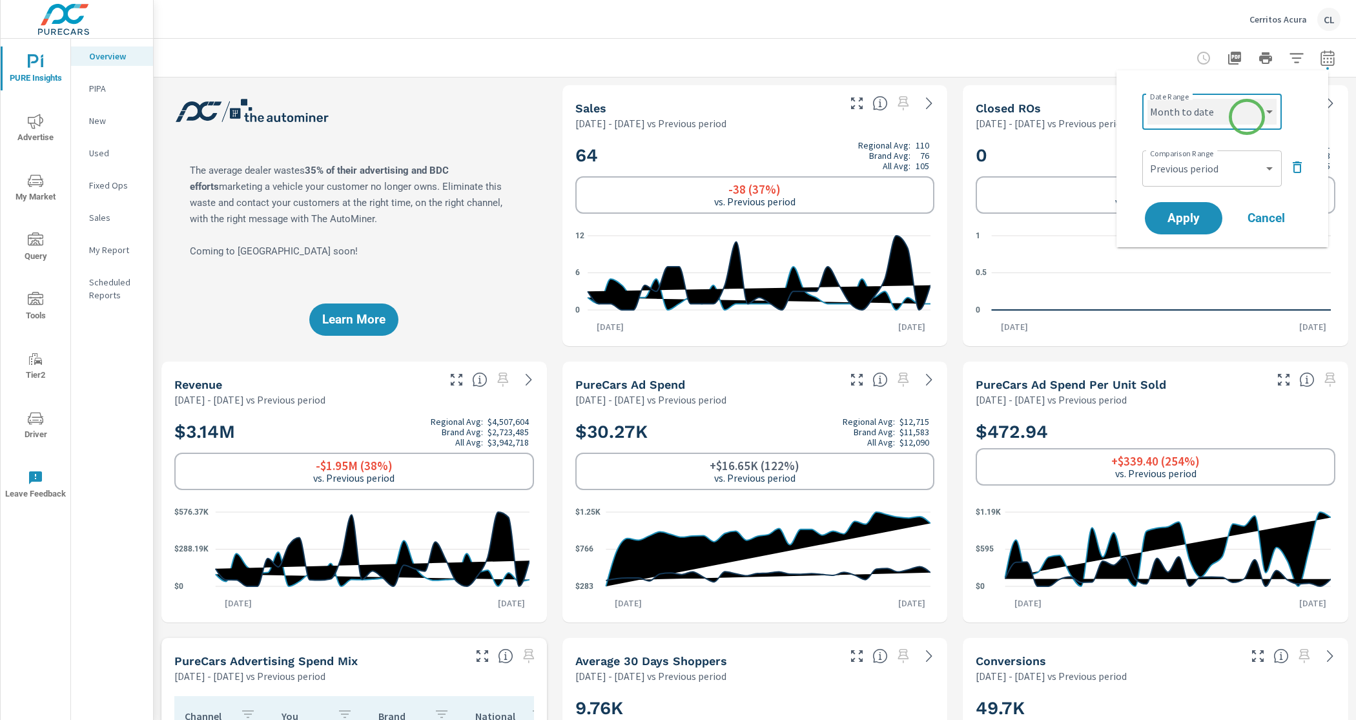
click at [1247, 115] on select "Custom Yesterday Last week Last 7 days Last 14 days Last 30 days Last 45 days L…" at bounding box center [1212, 112] width 129 height 26
click at [1148, 99] on select "Custom Yesterday Last week Last 7 days Last 14 days Last 30 days Last 45 days L…" at bounding box center [1212, 112] width 129 height 26
select select "Last month"
click at [1181, 228] on button "Apply" at bounding box center [1184, 219] width 80 height 34
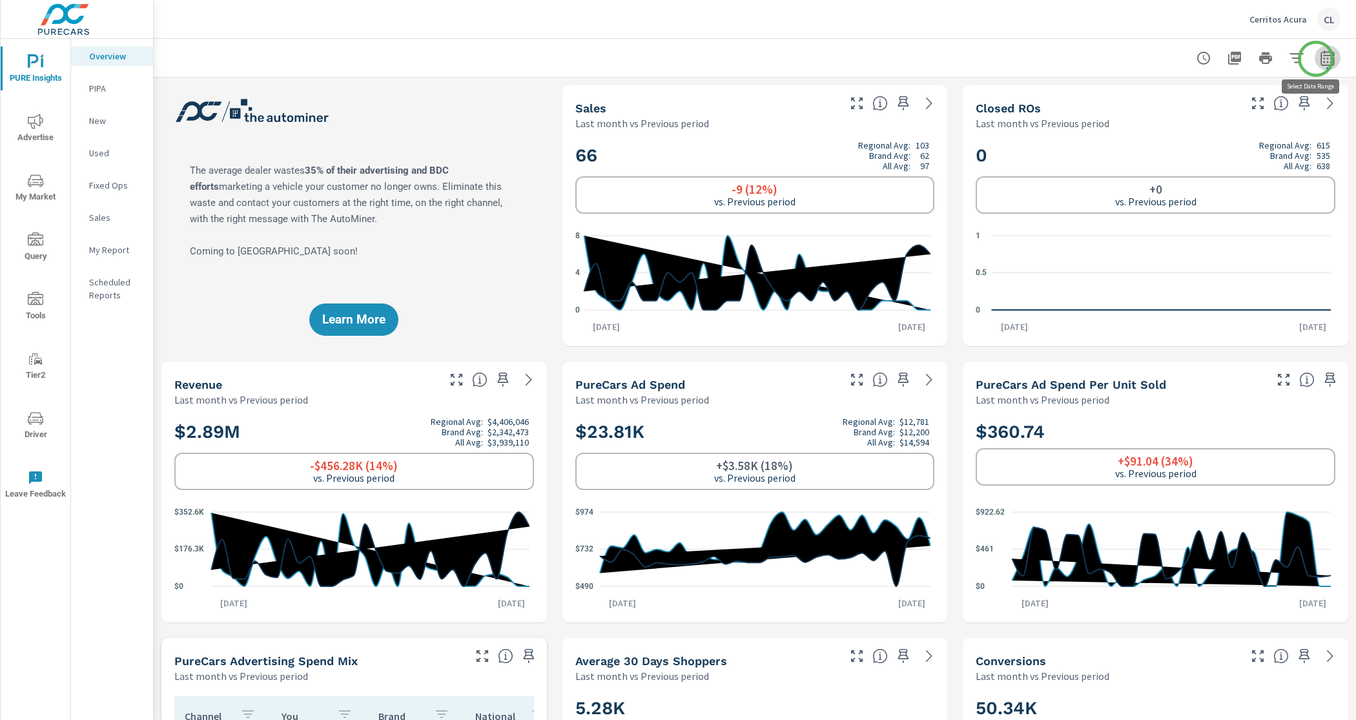
click at [1324, 59] on icon "button" at bounding box center [1328, 59] width 8 height 5
select select "Last month"
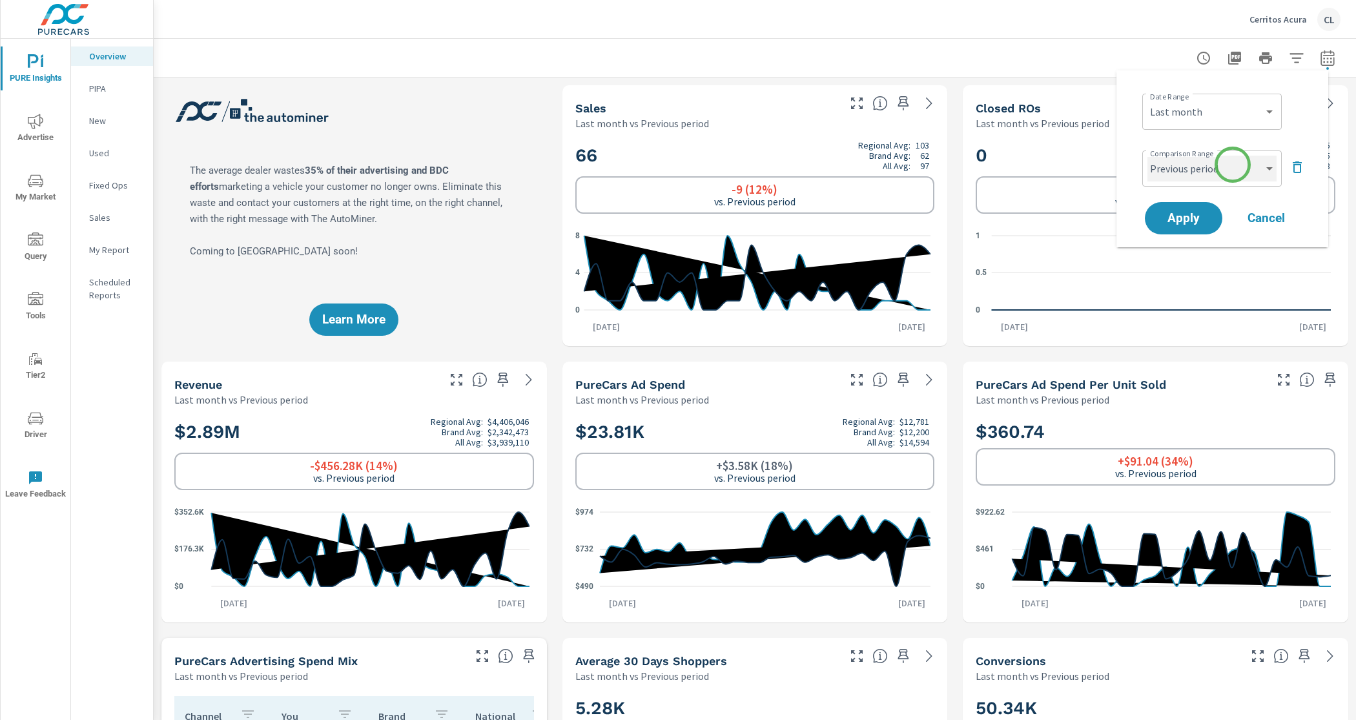
click at [1231, 170] on select "Custom Previous period Previous month Previous year" at bounding box center [1212, 169] width 129 height 26
click at [1148, 156] on select "Custom Previous period Previous month Previous year" at bounding box center [1212, 169] width 129 height 26
select select "Previous year"
click at [1201, 213] on span "Apply" at bounding box center [1184, 219] width 53 height 12
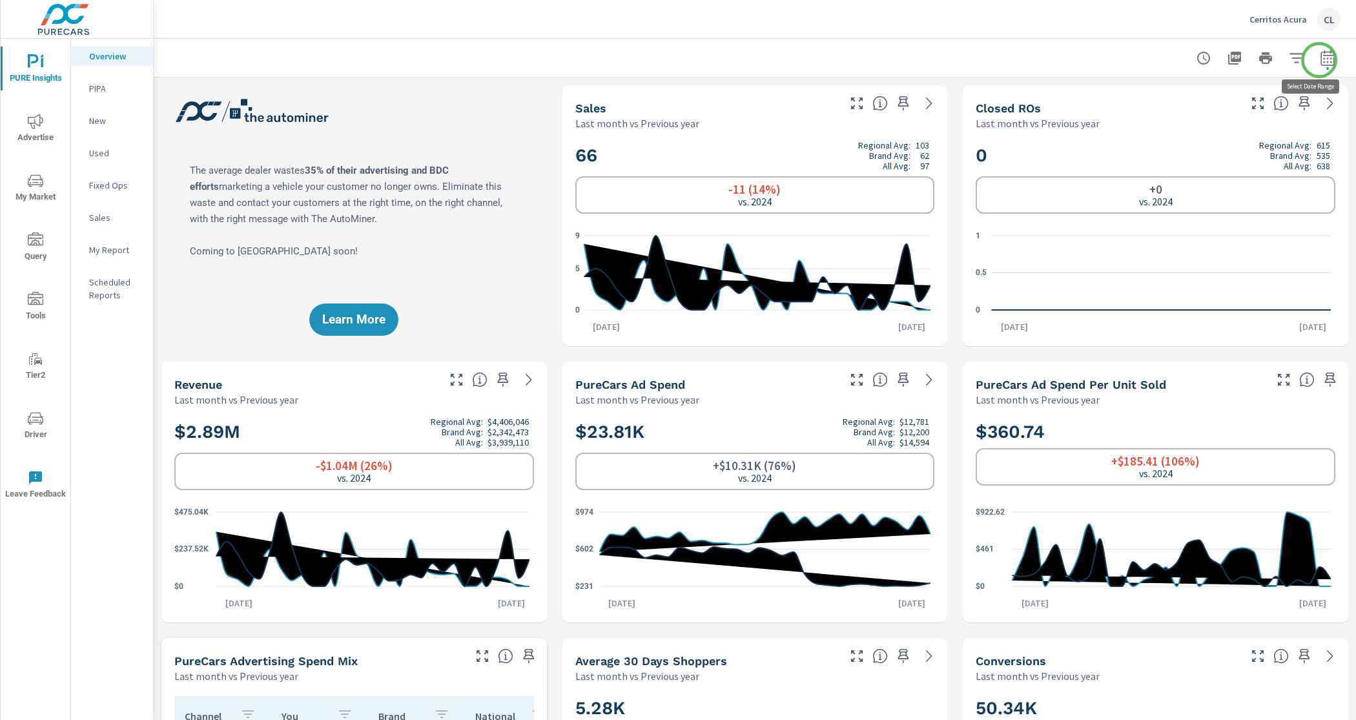
click at [1320, 60] on icon "button" at bounding box center [1328, 58] width 16 height 16
select select "Last month"
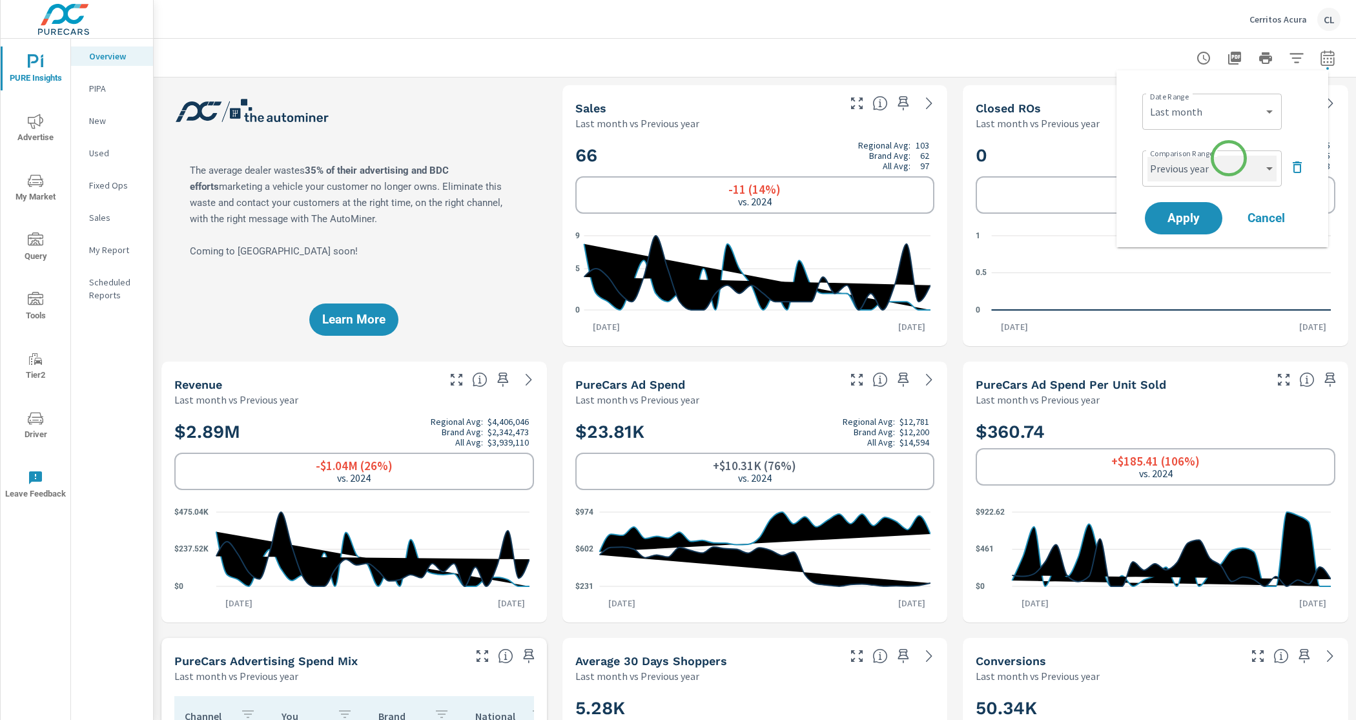
click at [1225, 166] on select "Custom Previous period Previous month Previous year" at bounding box center [1212, 169] width 129 height 26
click at [1148, 156] on select "Custom Previous period Previous month Previous year" at bounding box center [1212, 169] width 129 height 26
select select "Previous month"
click at [1186, 206] on button "Apply" at bounding box center [1184, 219] width 80 height 34
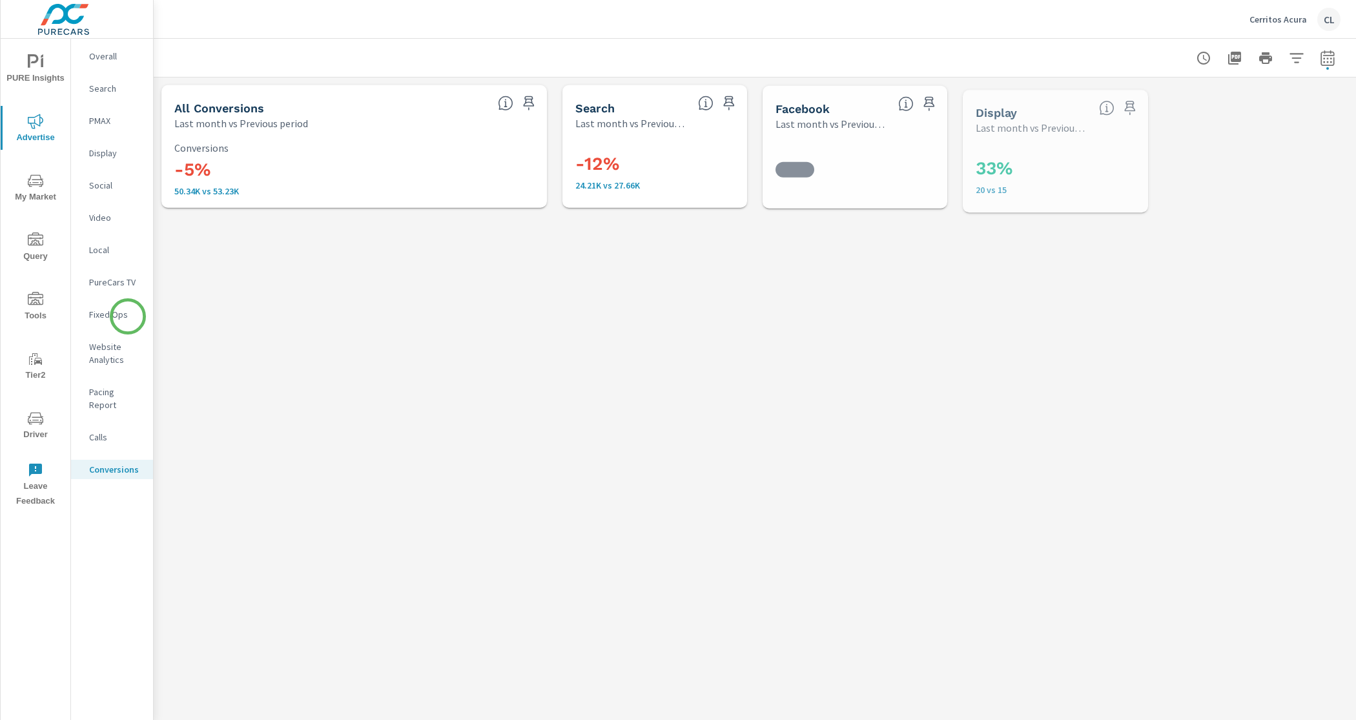
scroll to position [533, 0]
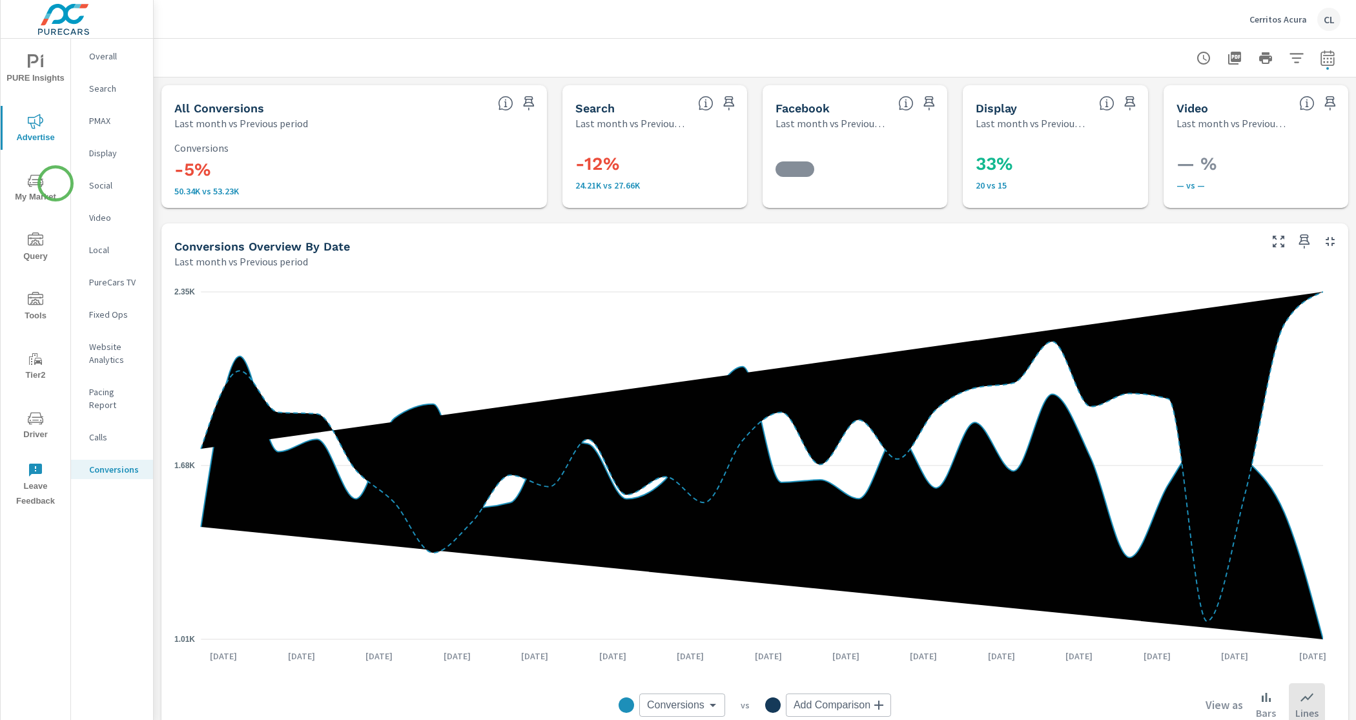
click at [54, 186] on span "My Market" at bounding box center [36, 189] width 62 height 32
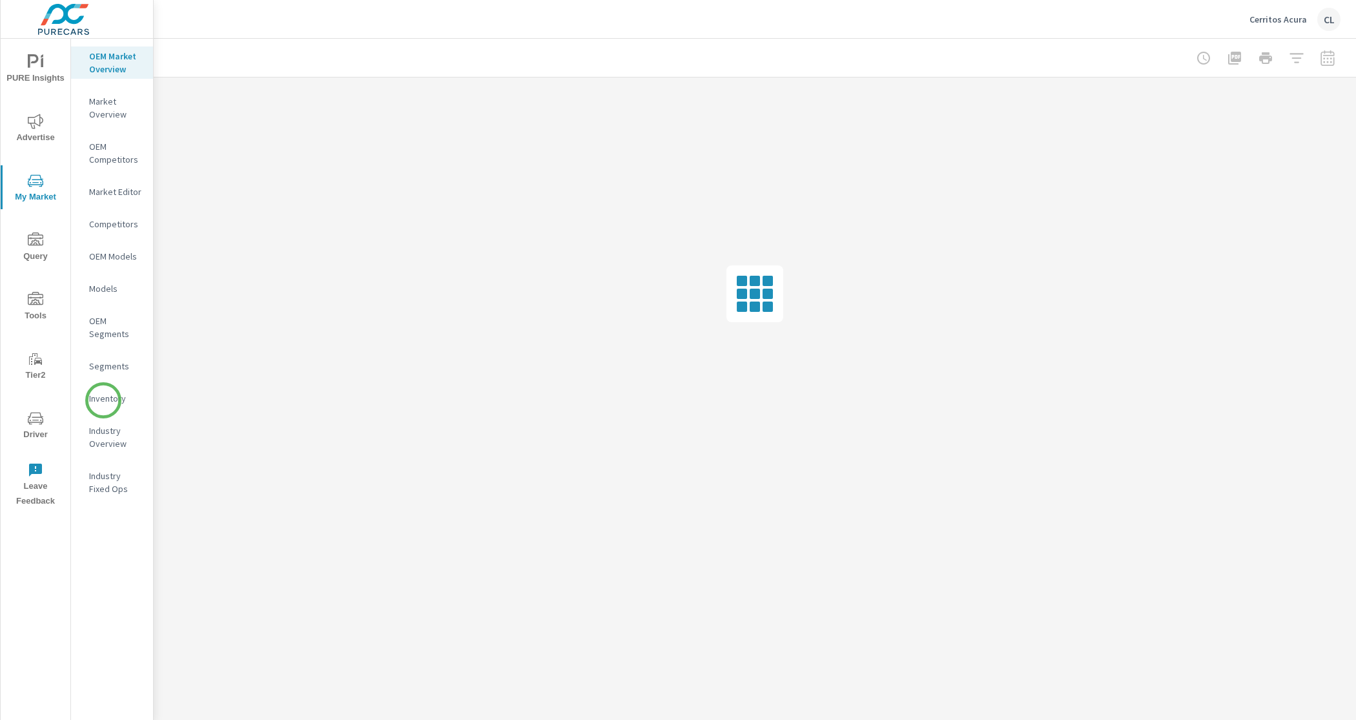
click at [103, 400] on p "Inventory" at bounding box center [116, 398] width 54 height 13
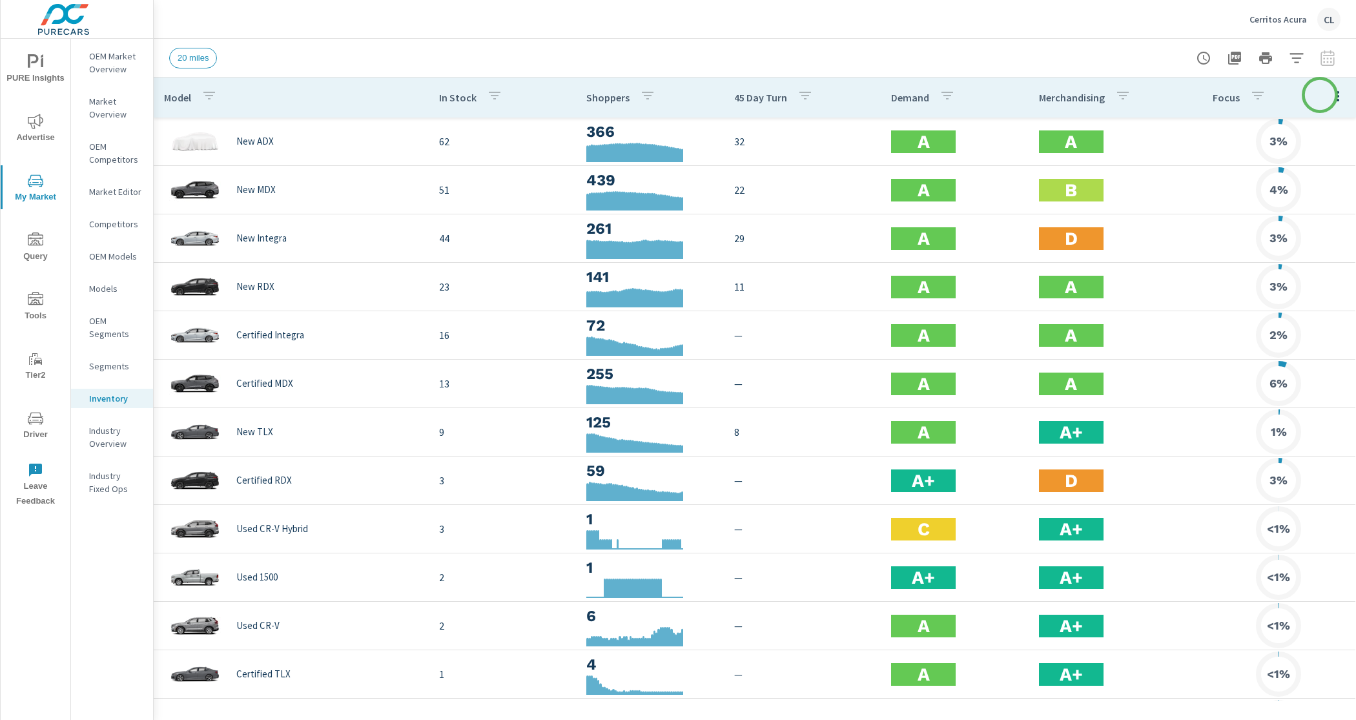
click at [1331, 95] on icon "button" at bounding box center [1339, 96] width 16 height 16
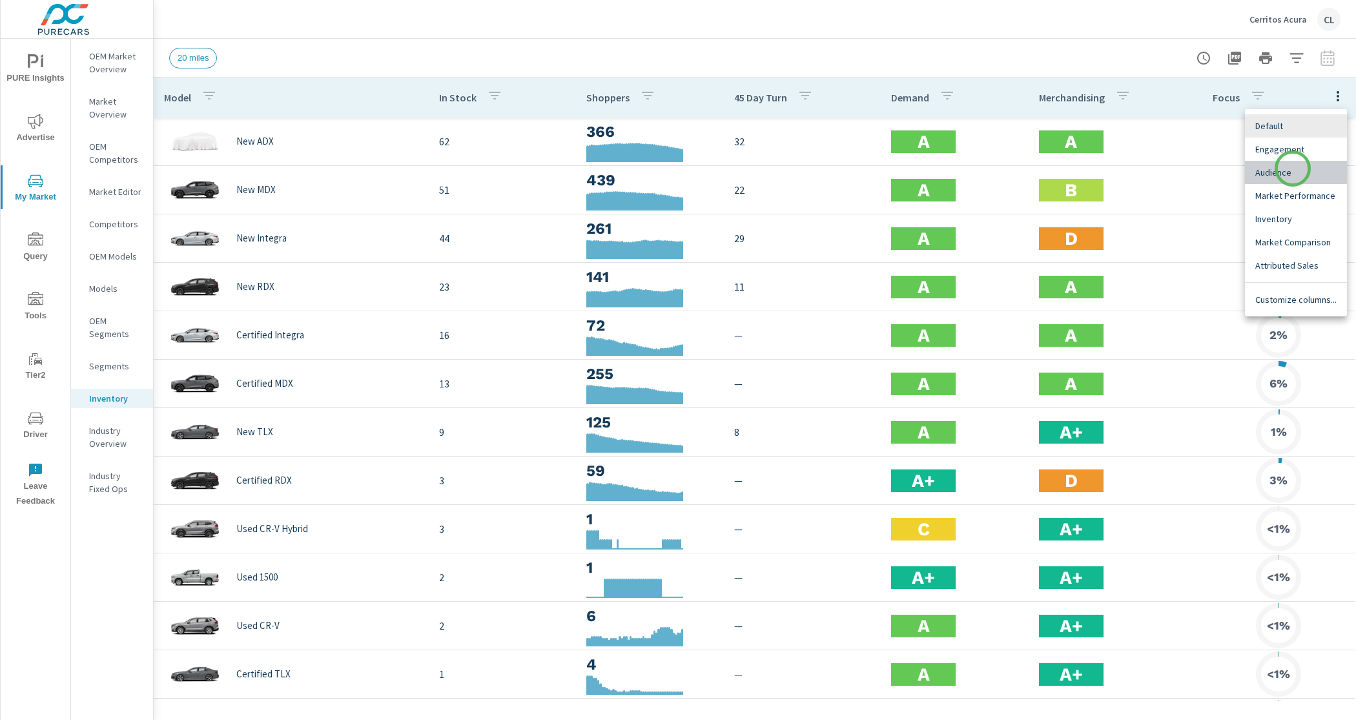
click at [1293, 169] on span "Audience" at bounding box center [1296, 172] width 81 height 13
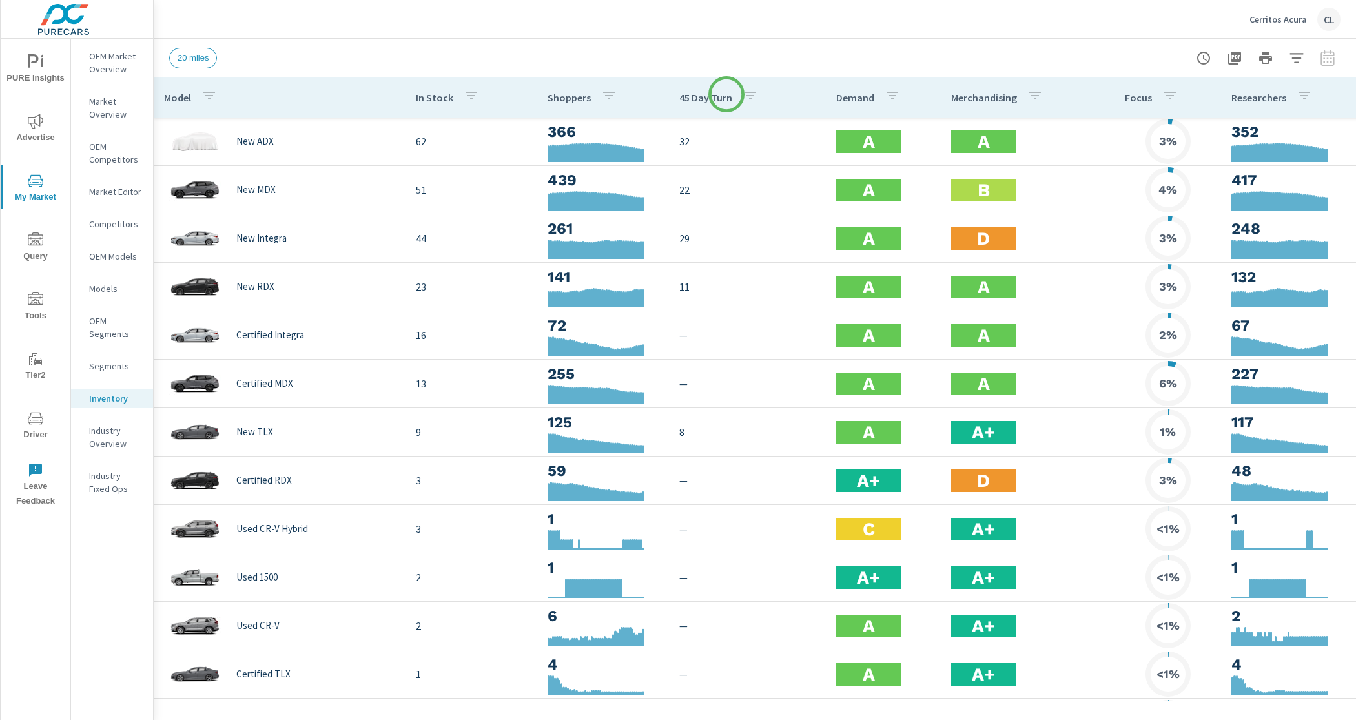
click at [724, 94] on p "45 Day Turn" at bounding box center [706, 97] width 53 height 13
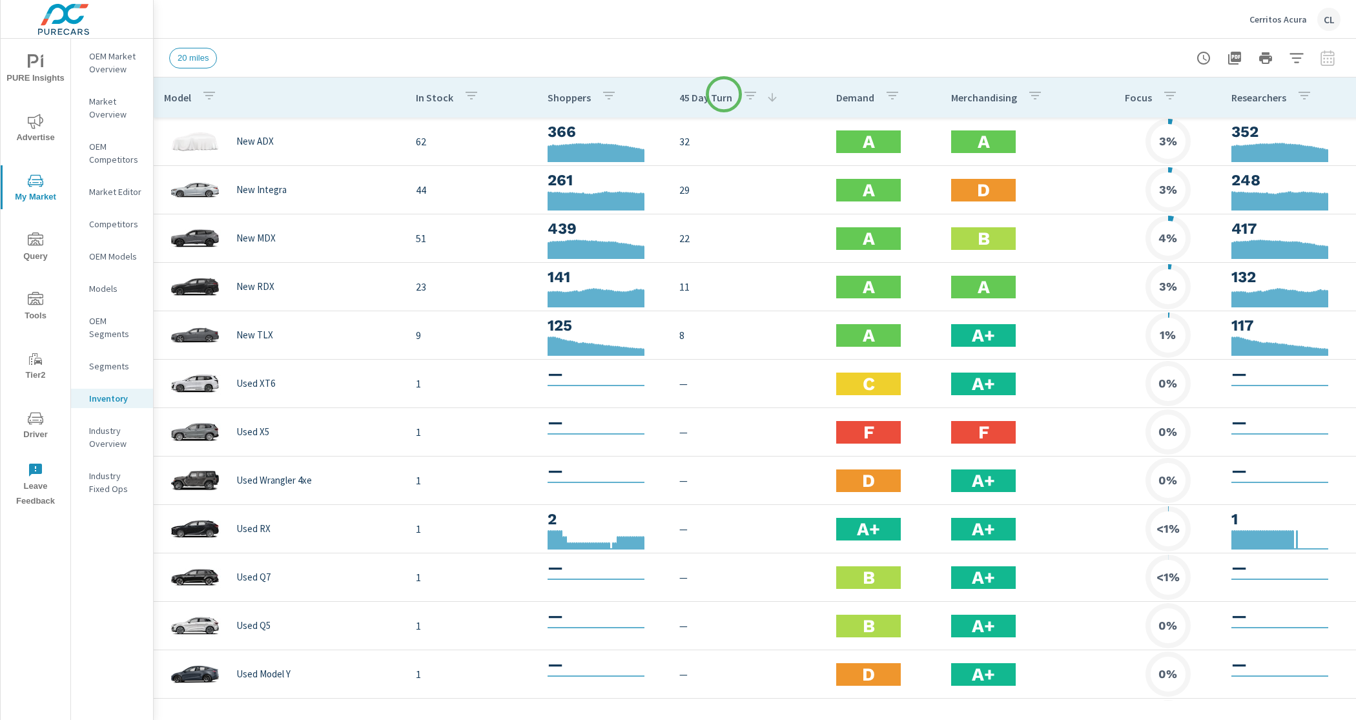
click at [724, 94] on p "45 Day Turn" at bounding box center [706, 97] width 53 height 13
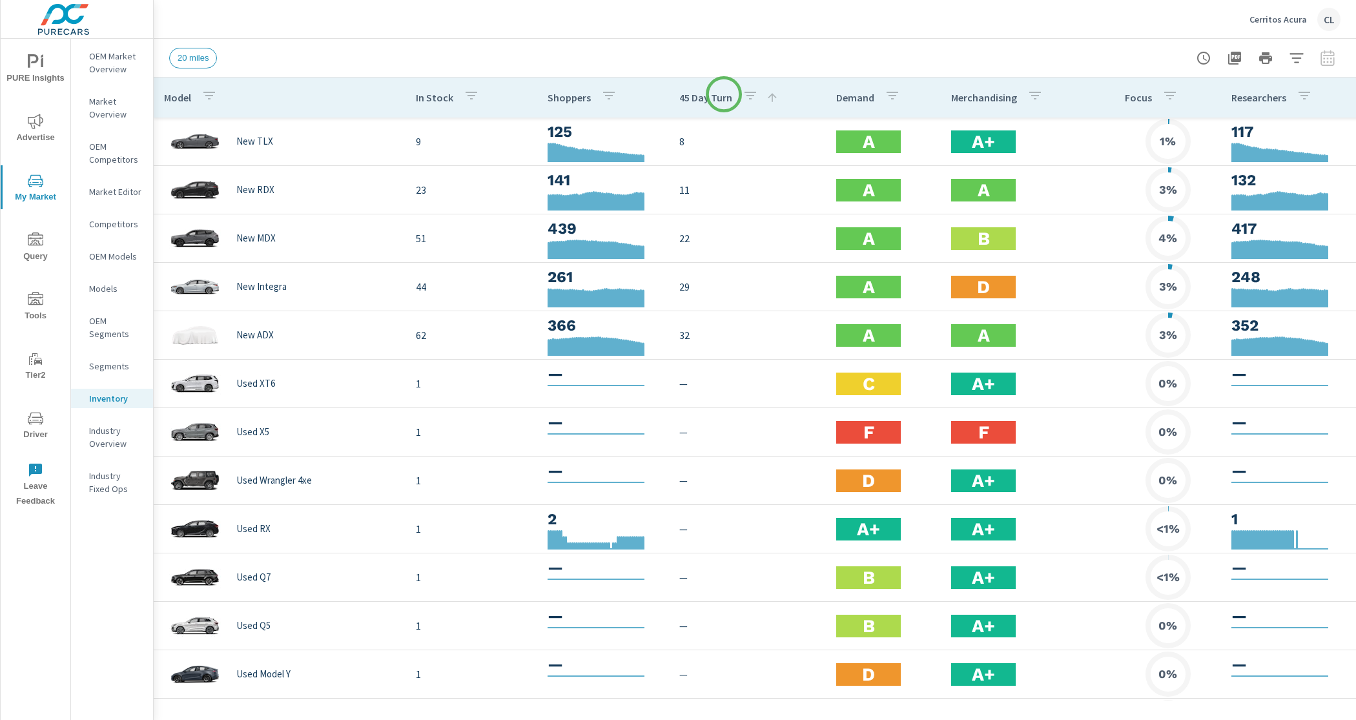
click at [724, 94] on p "45 Day Turn" at bounding box center [706, 97] width 53 height 13
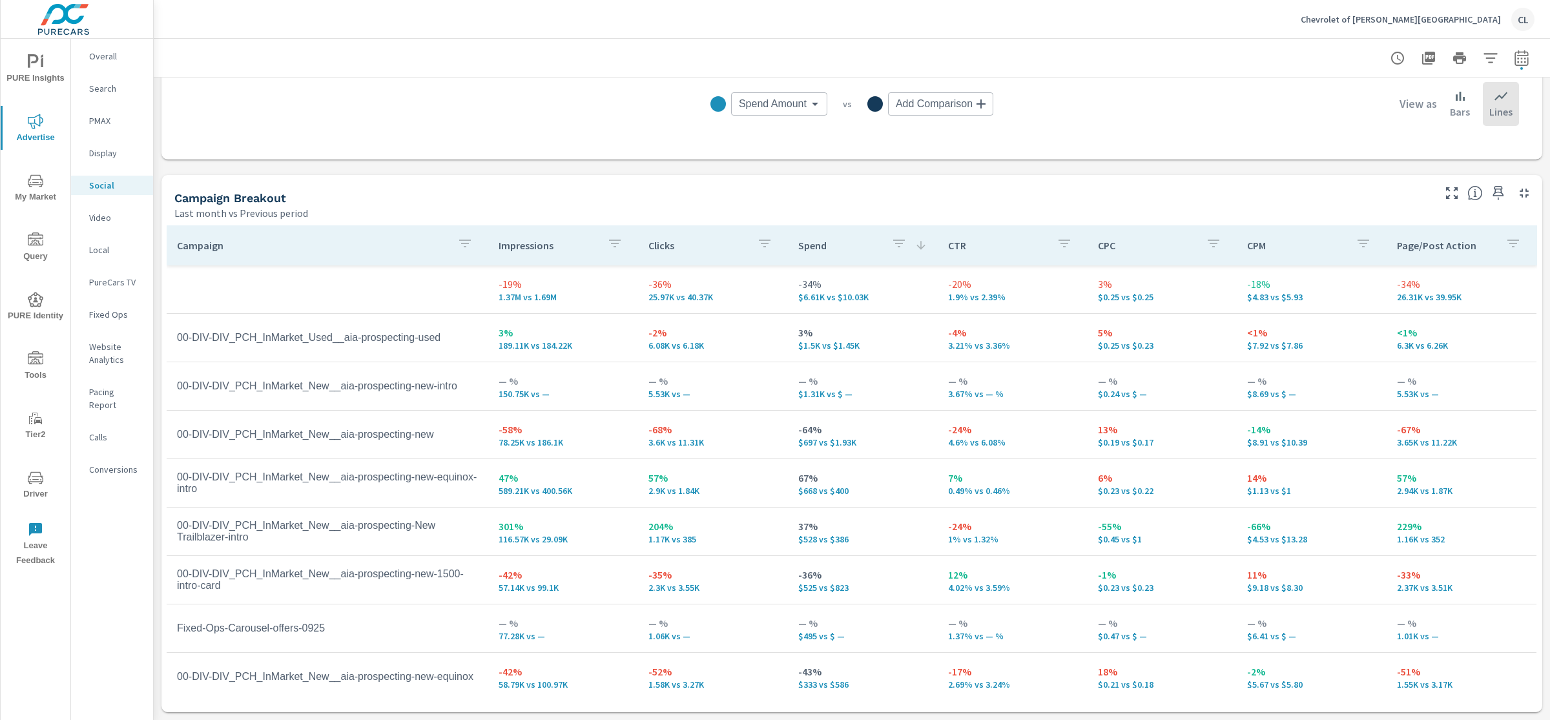
scroll to position [463, 0]
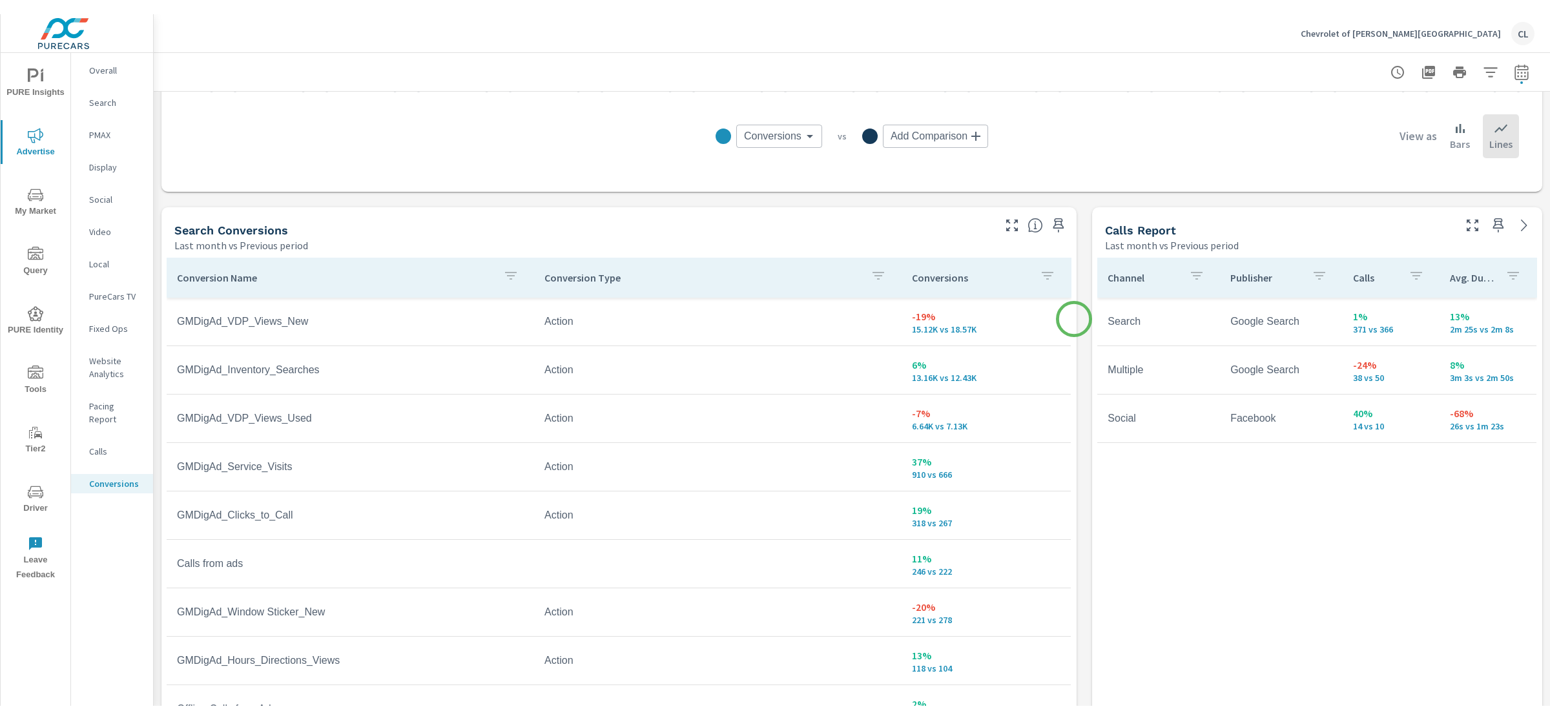
scroll to position [701, 0]
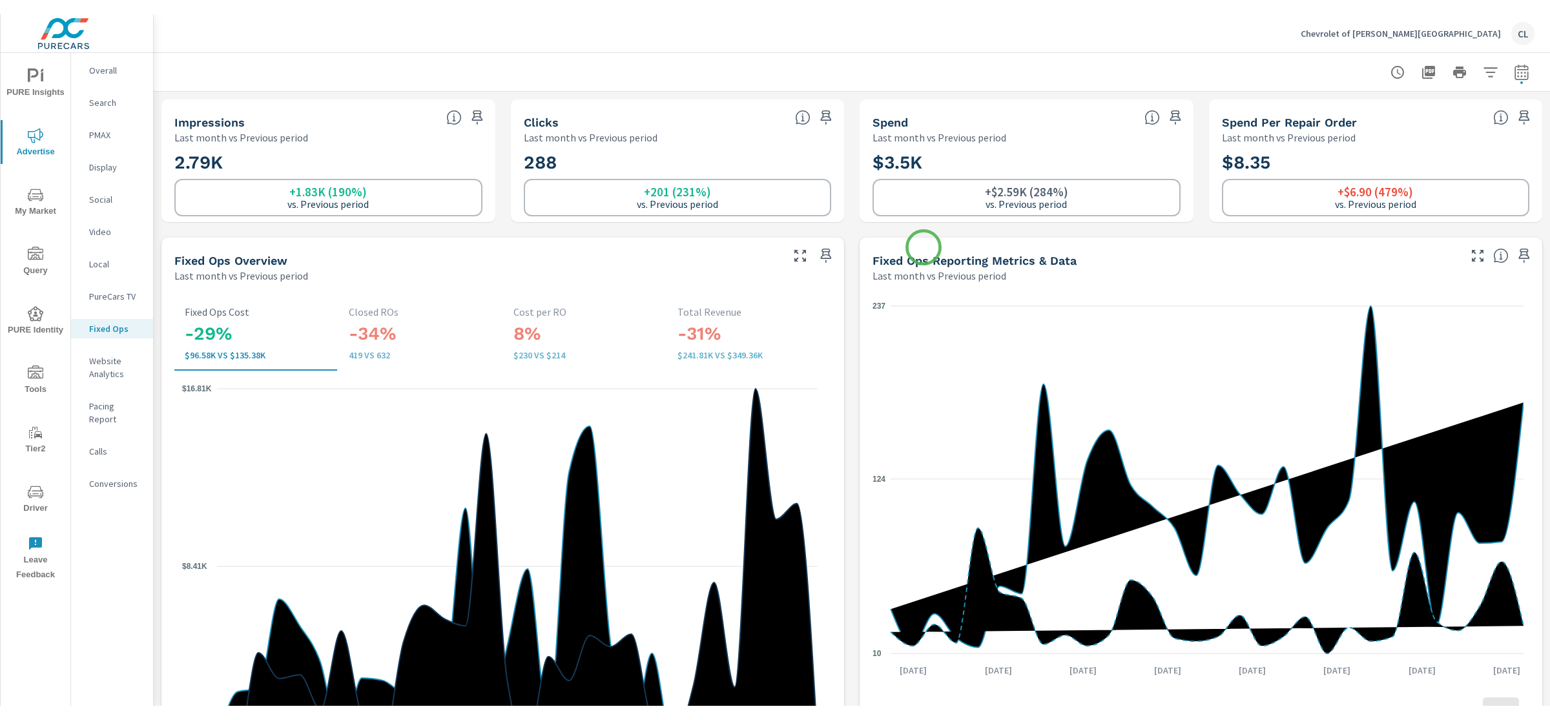
scroll to position [601, 0]
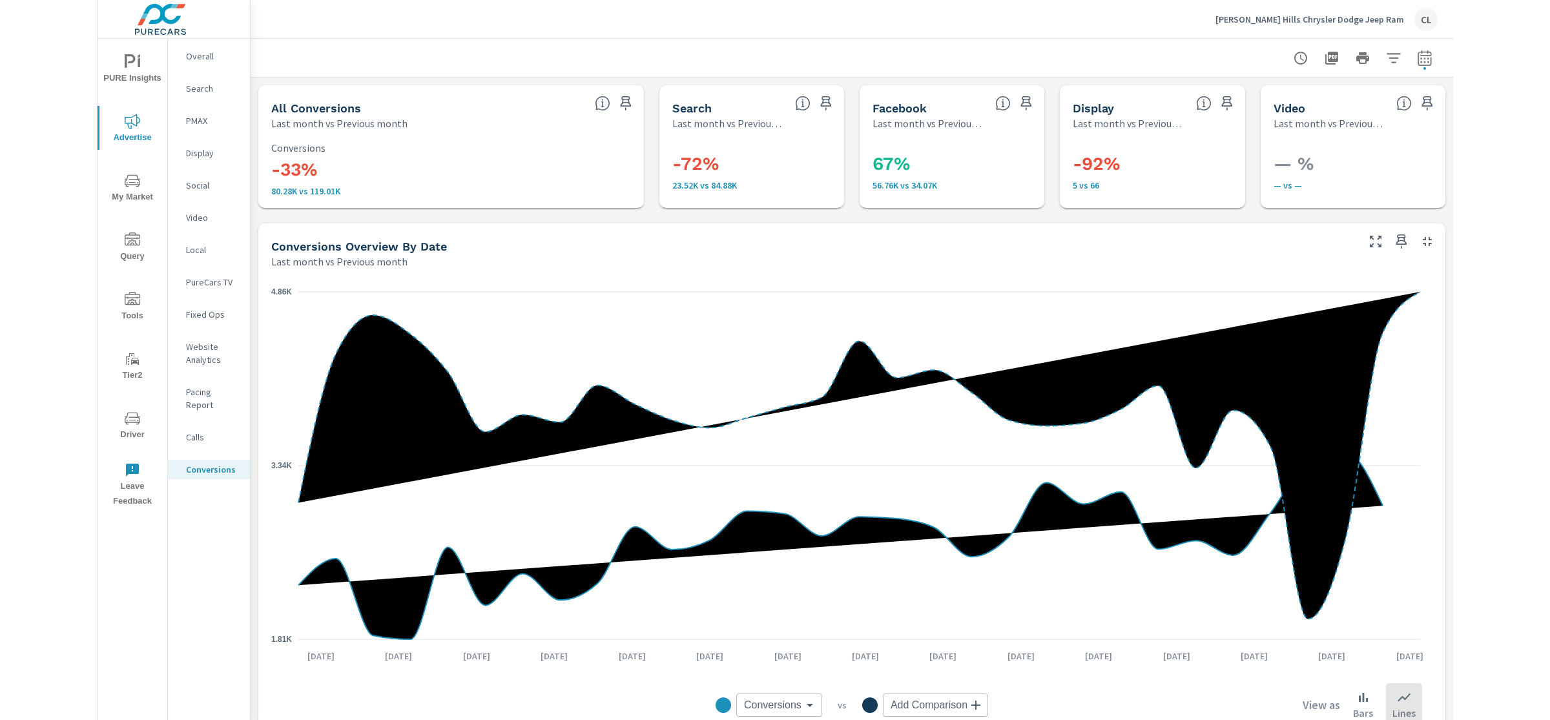
scroll to position [3, 0]
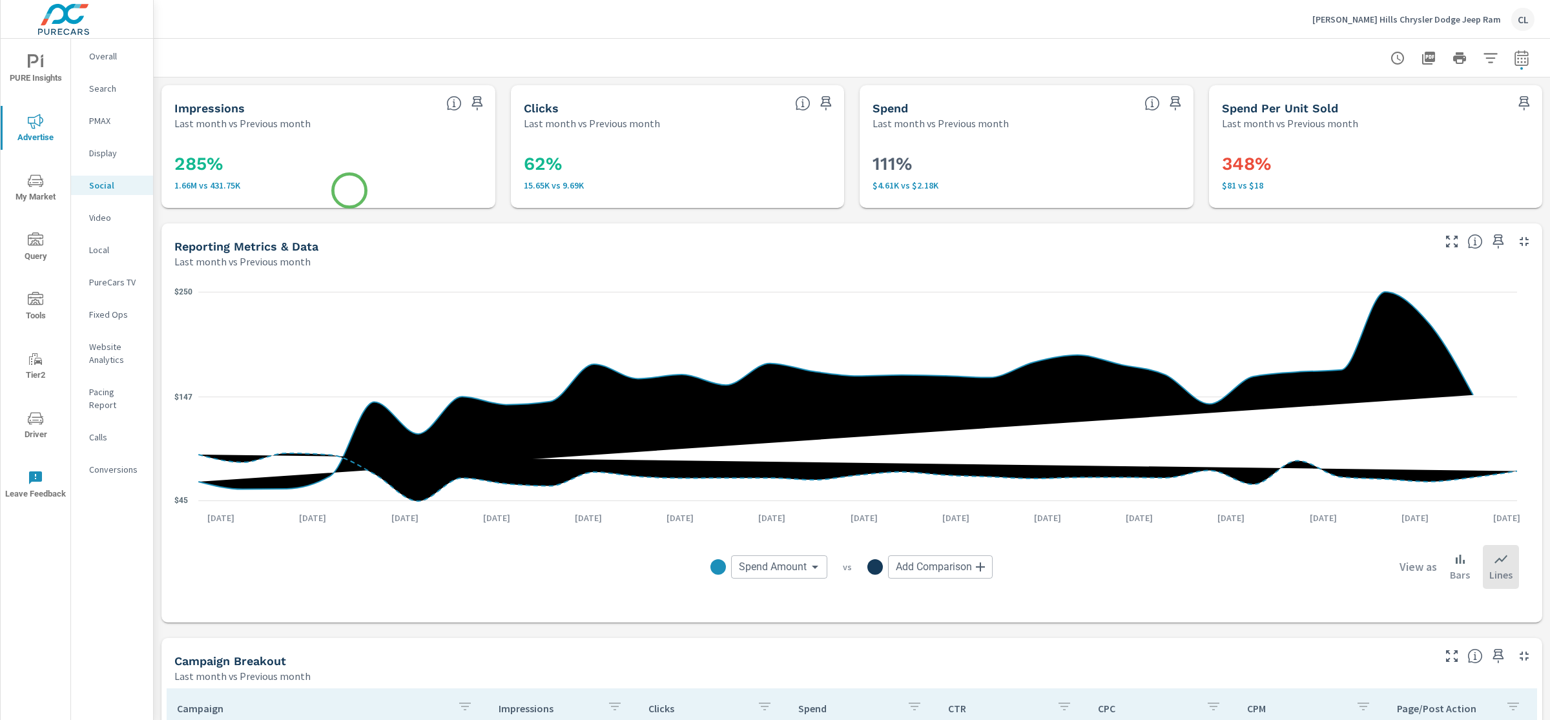
scroll to position [463, 0]
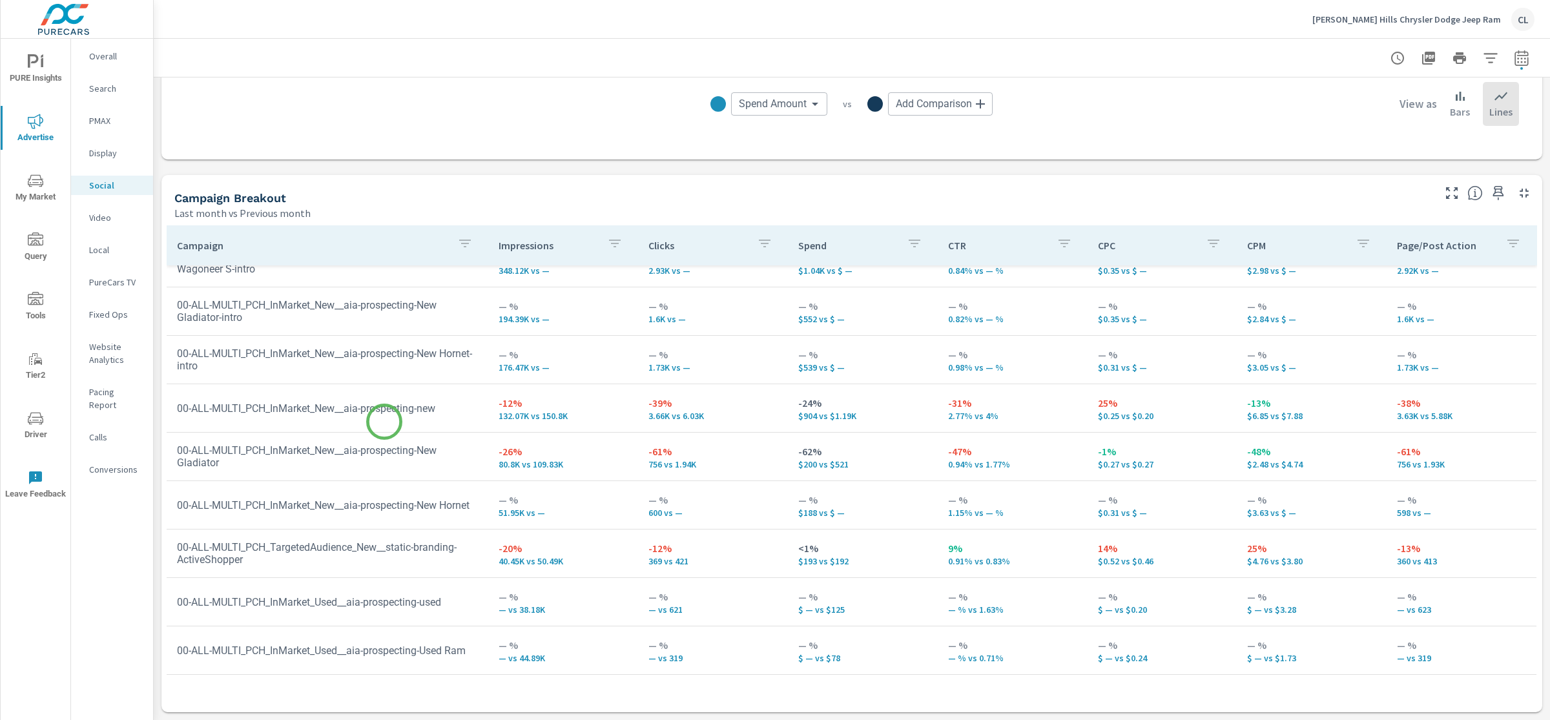
scroll to position [207, 0]
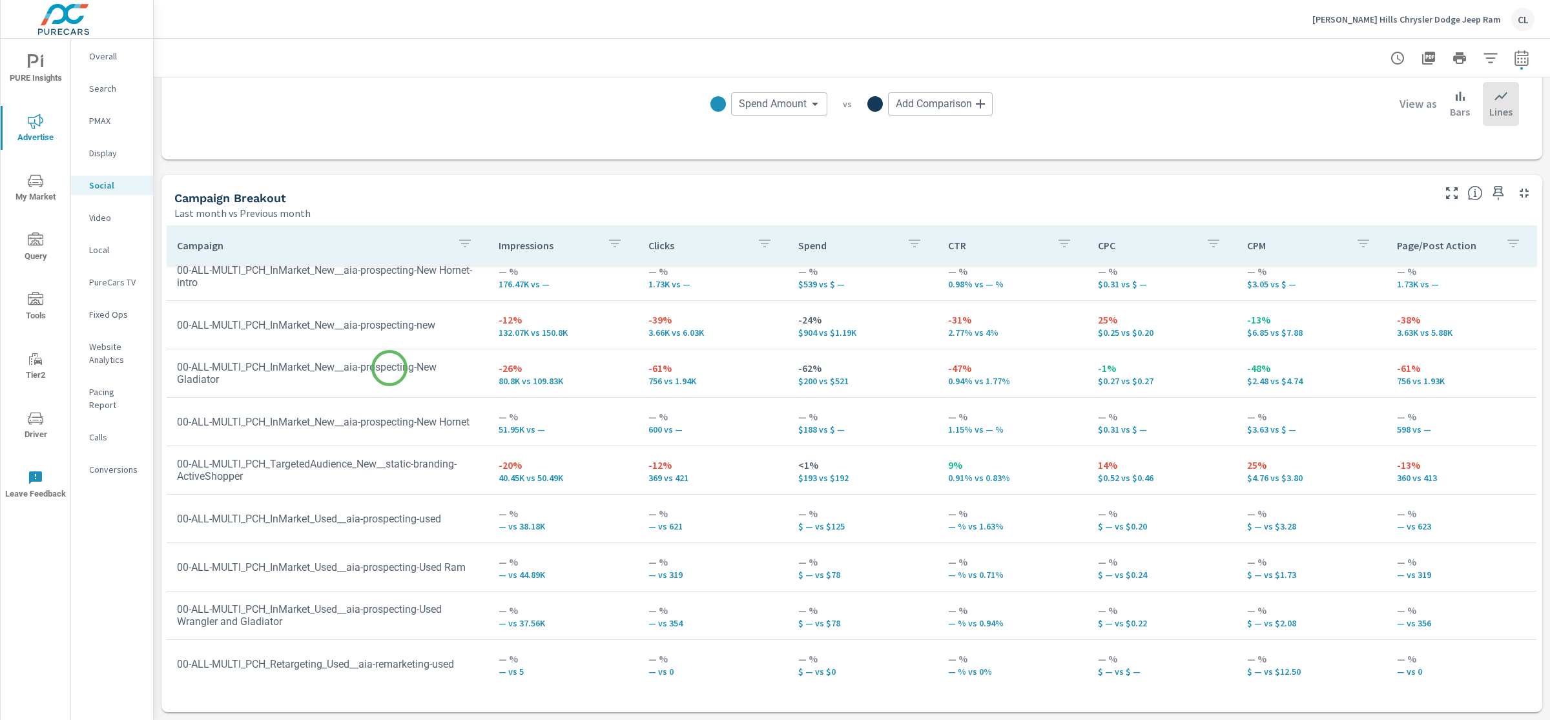
scroll to position [85, 0]
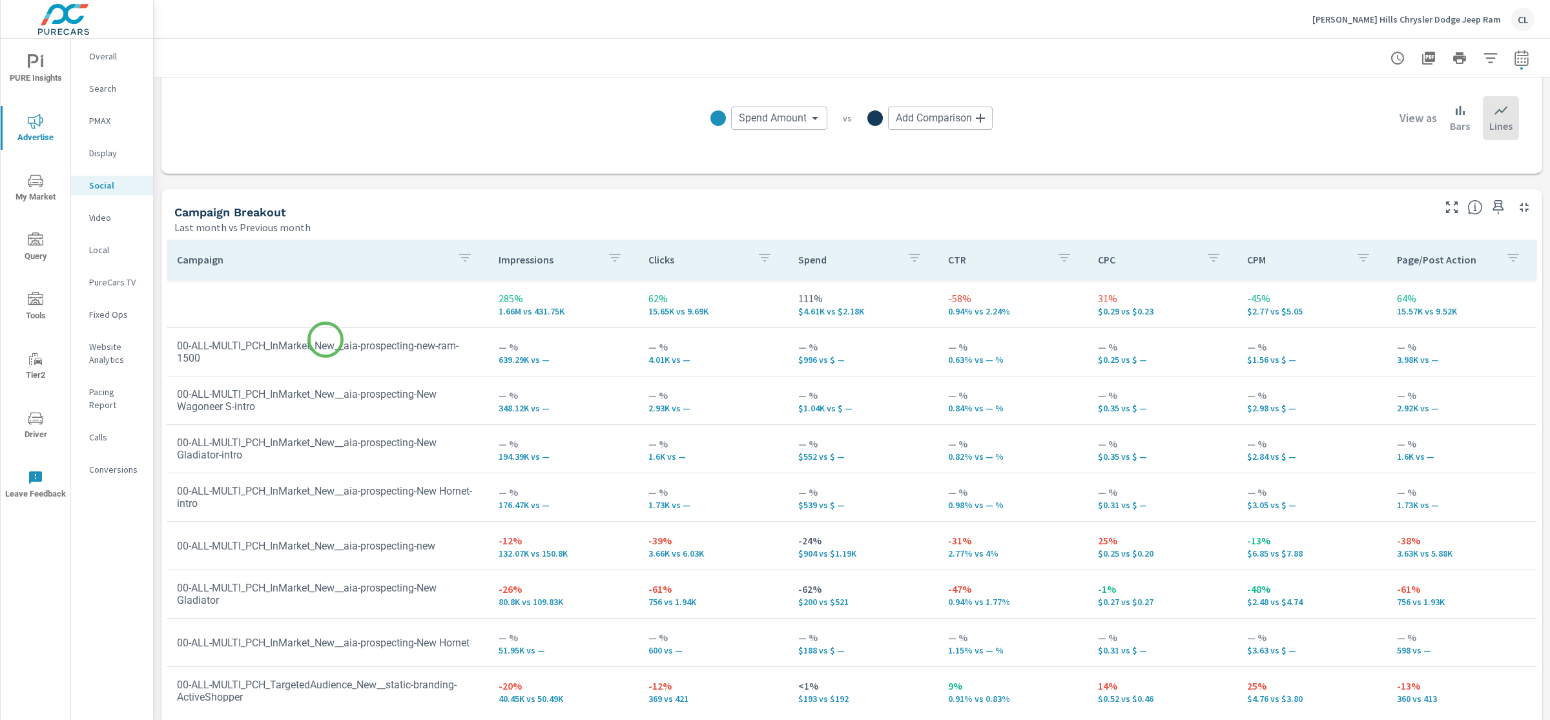
scroll to position [463, 0]
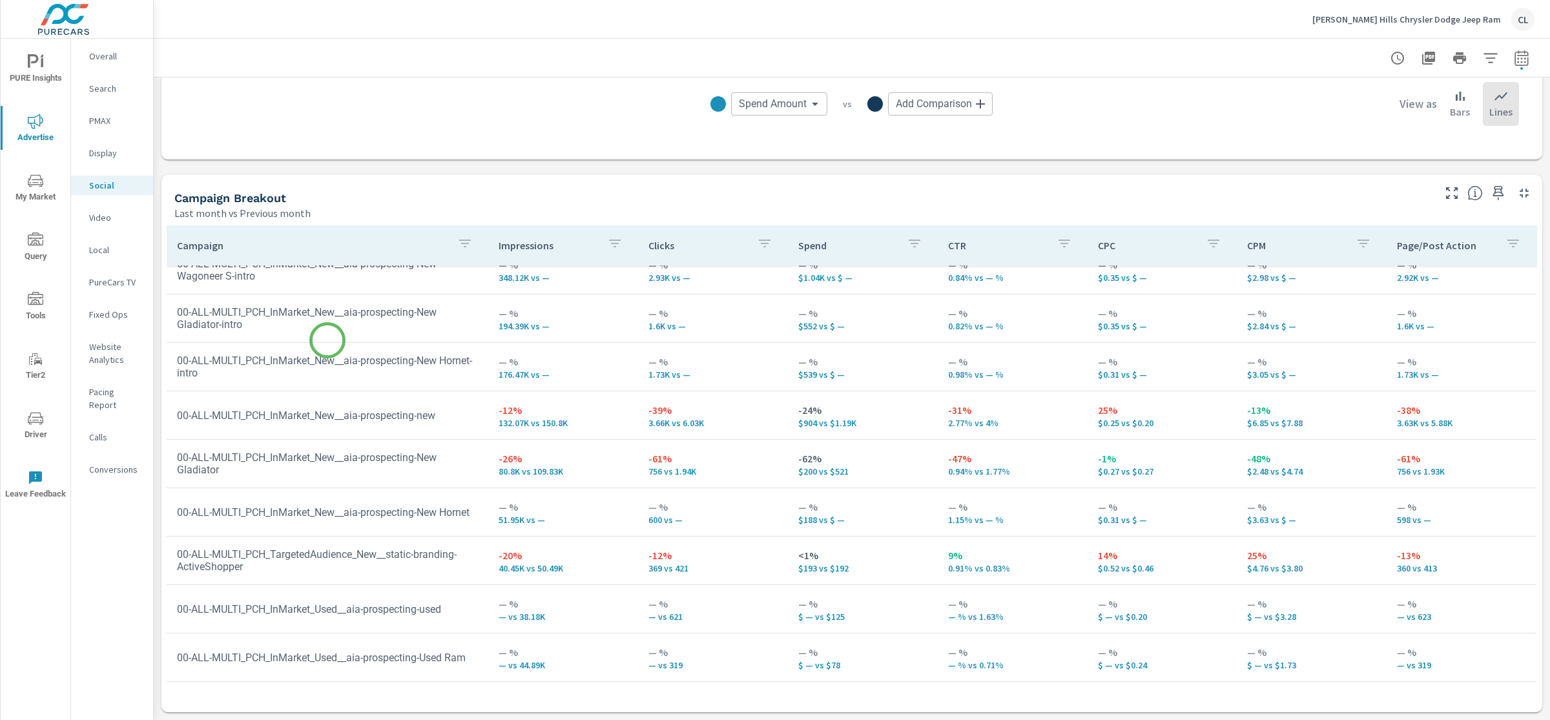
scroll to position [65, 0]
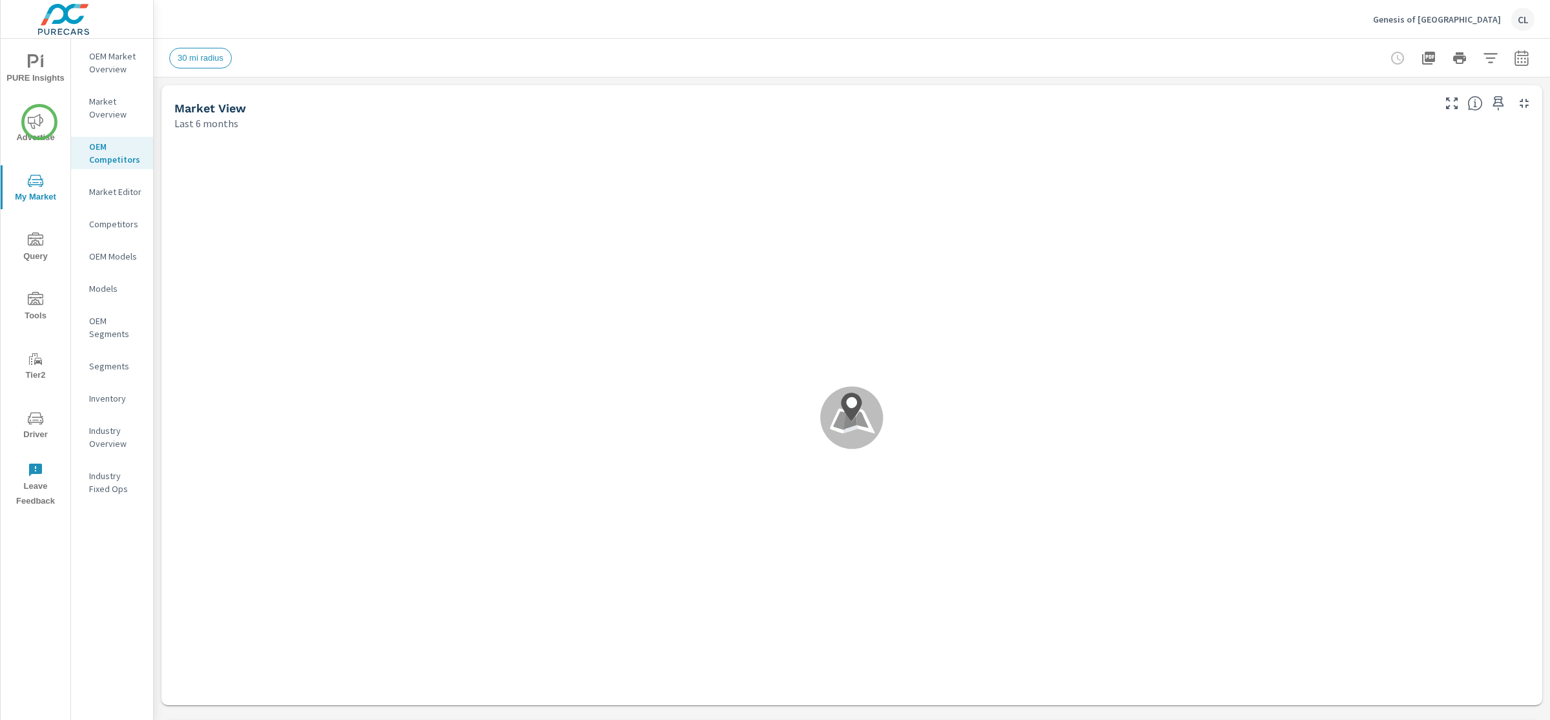
click at [39, 123] on icon "nav menu" at bounding box center [36, 121] width 16 height 15
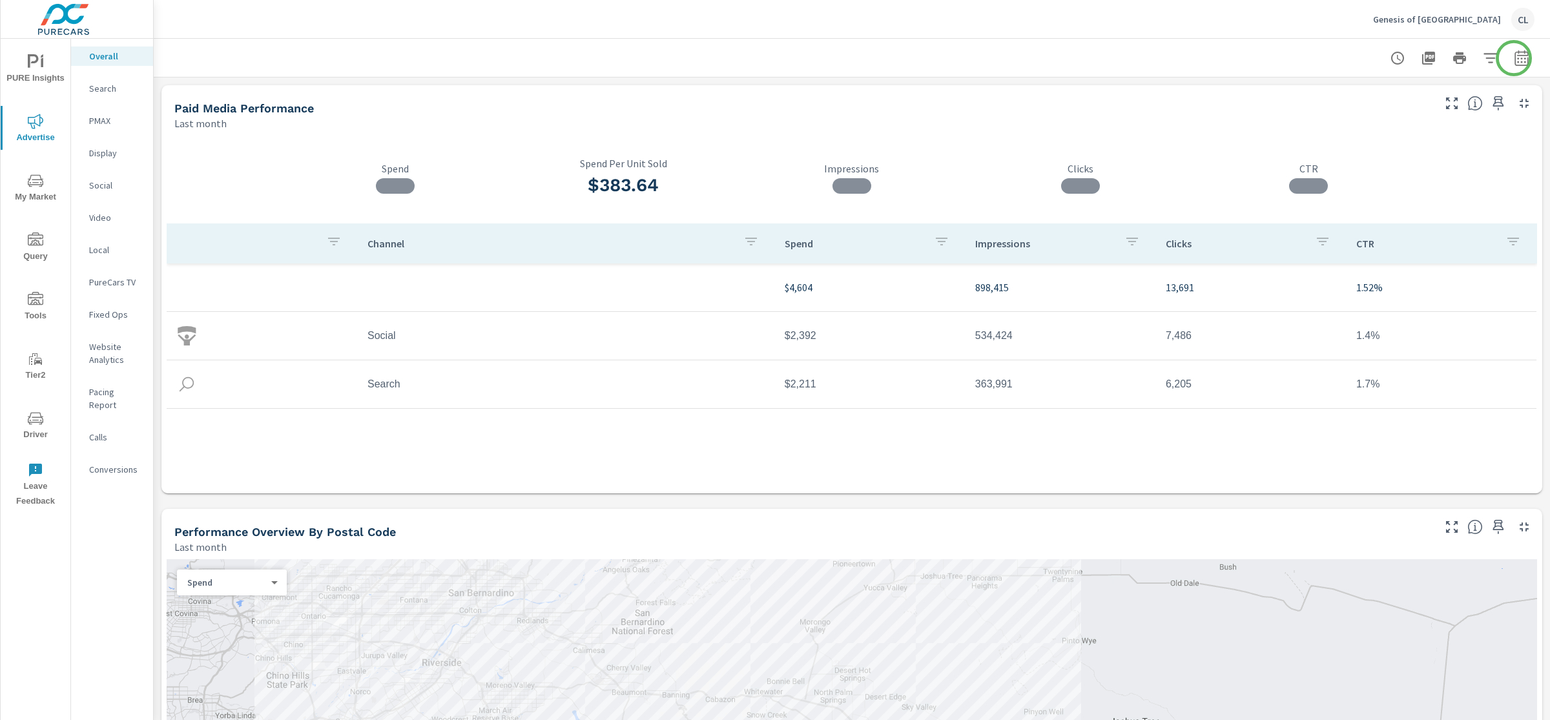
click at [1514, 57] on icon "button" at bounding box center [1522, 58] width 16 height 16
select select "Last month"
click at [1378, 140] on p "+ Add comparison" at bounding box center [1418, 146] width 165 height 16
select select "Previous period"
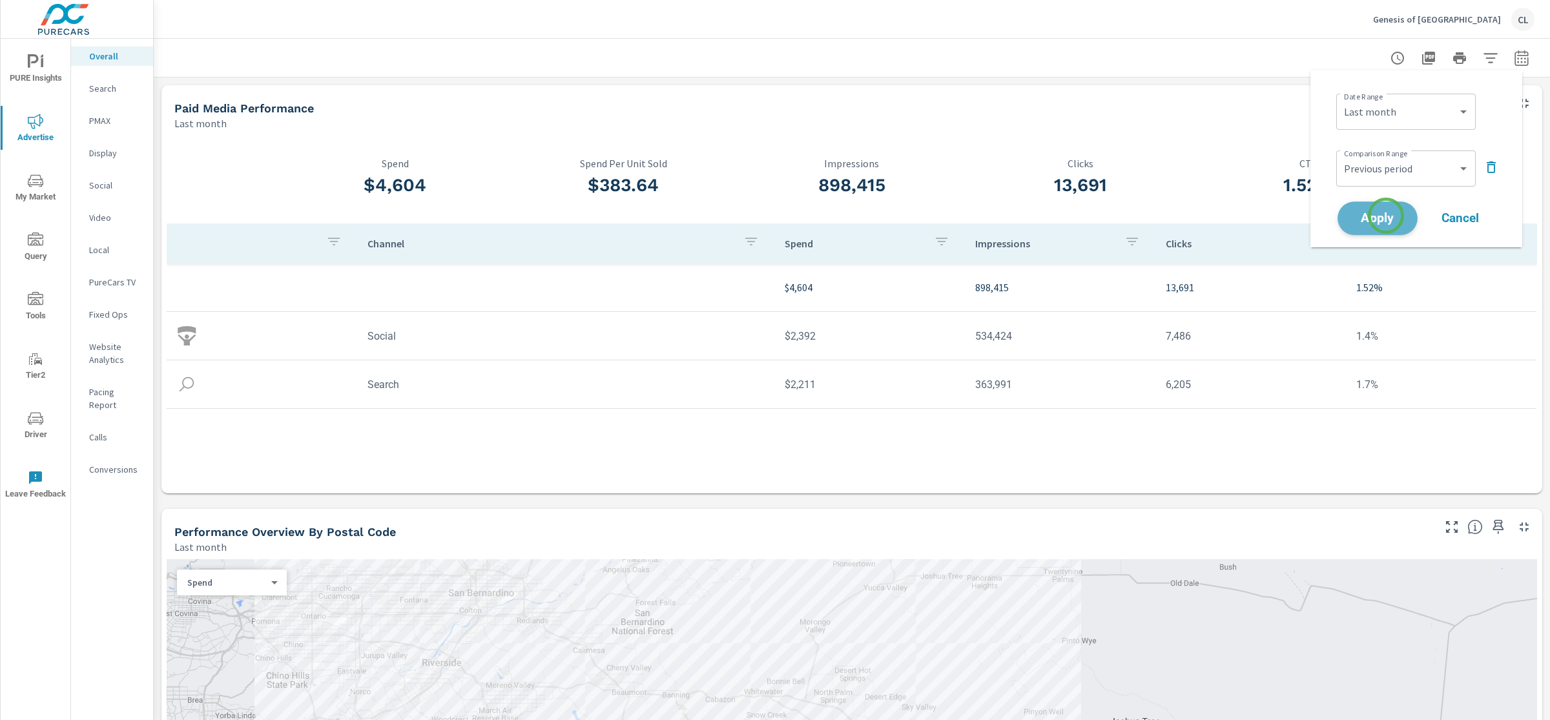
click at [1386, 216] on span "Apply" at bounding box center [1377, 219] width 53 height 12
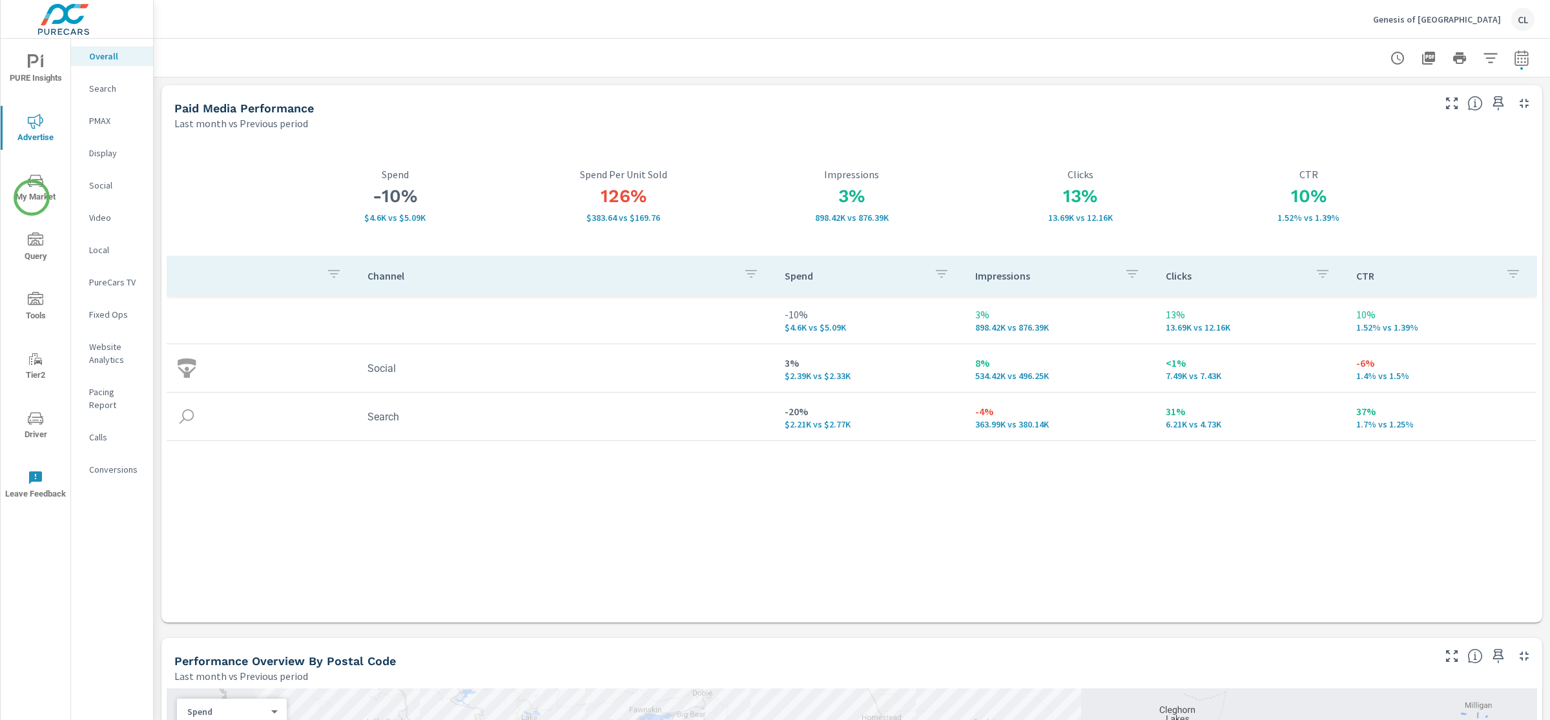
click at [32, 198] on span "My Market" at bounding box center [36, 189] width 62 height 32
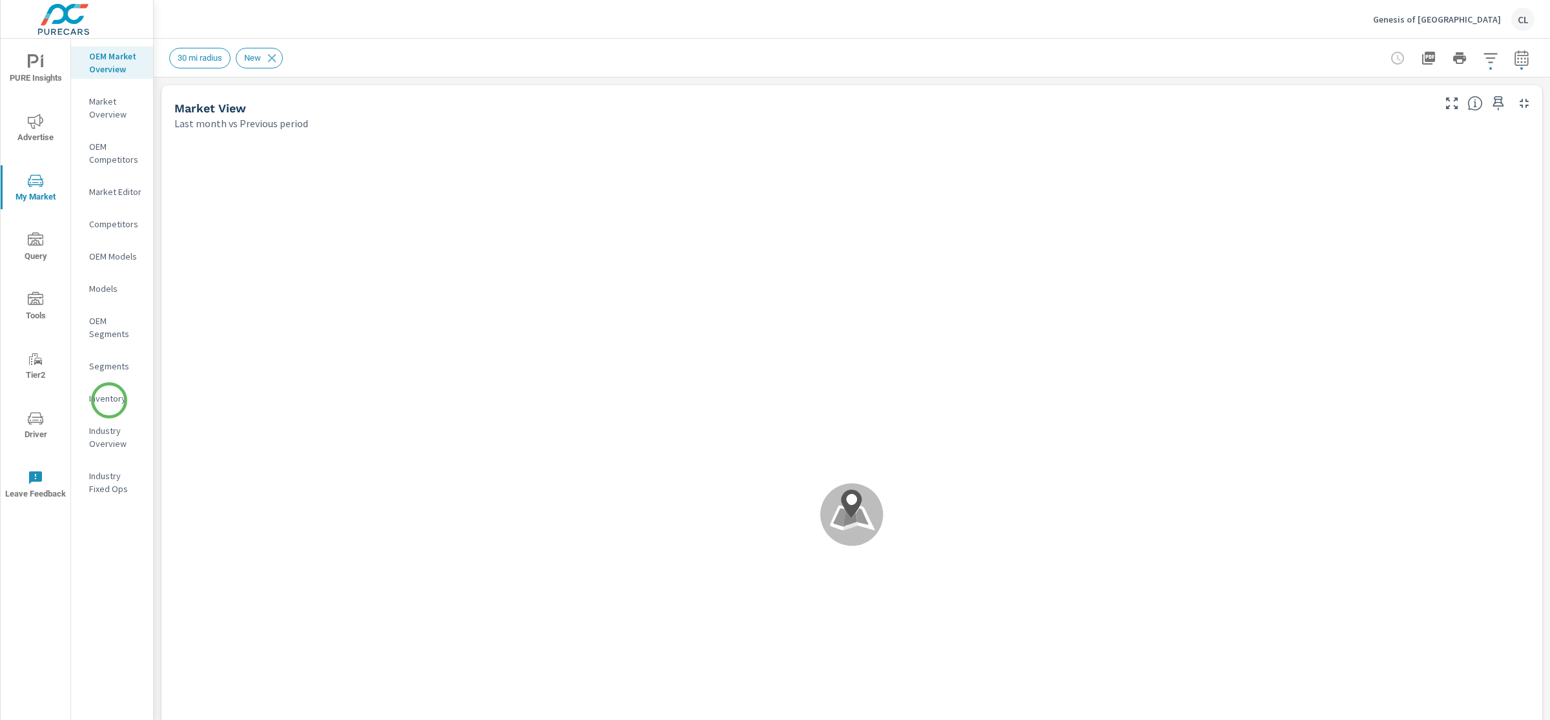
click at [108, 401] on p "Inventory" at bounding box center [116, 398] width 54 height 13
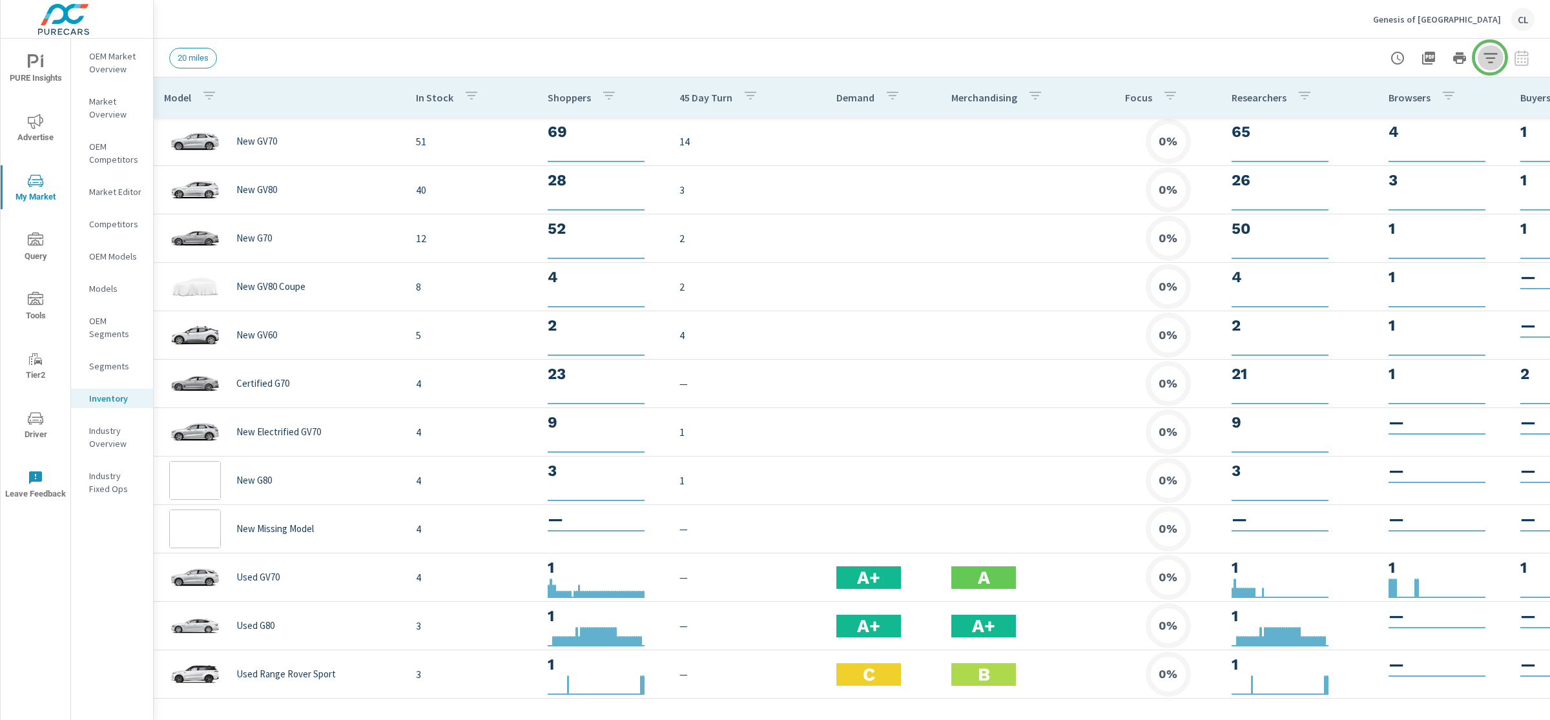
click at [1490, 57] on icon "button" at bounding box center [1491, 58] width 14 height 10
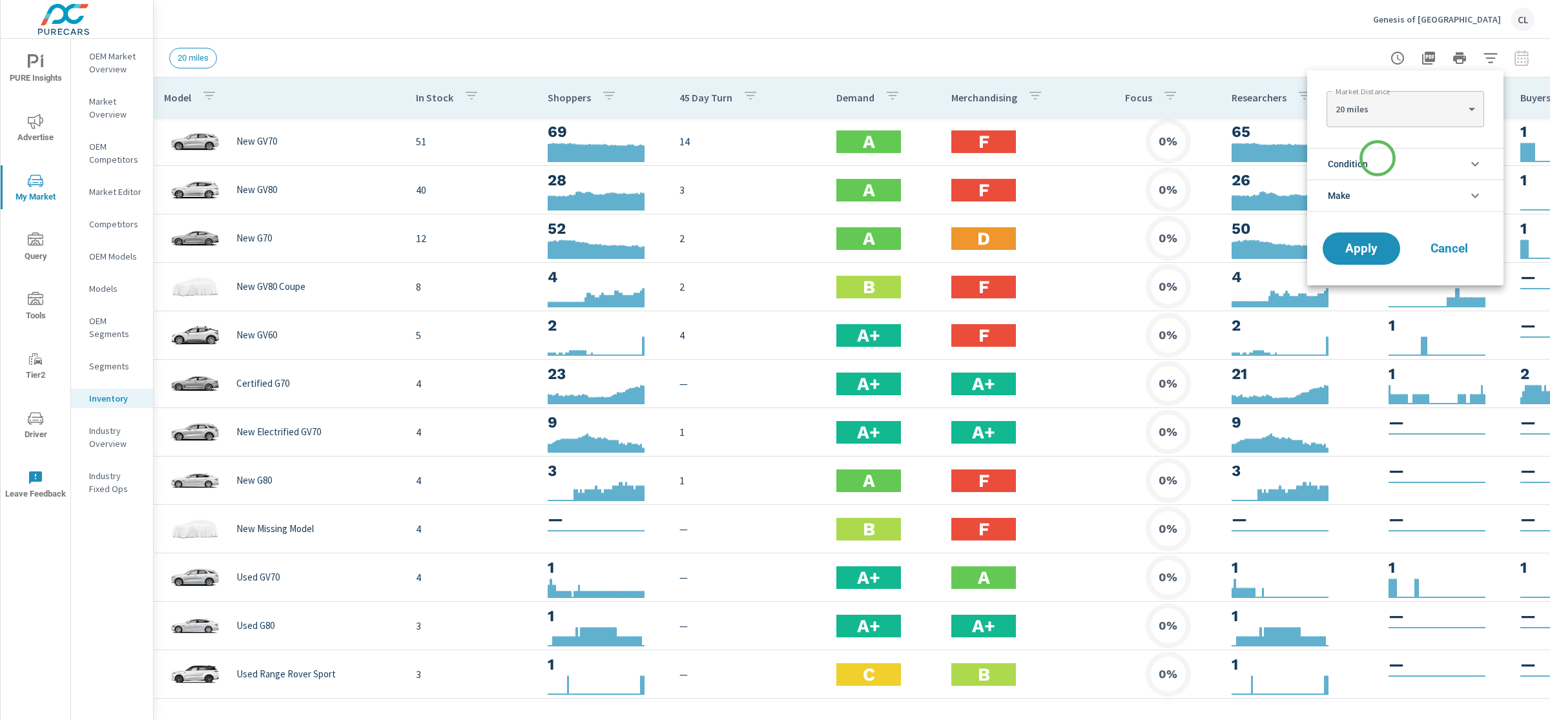
click at [1378, 158] on li "Condition" at bounding box center [1405, 164] width 196 height 32
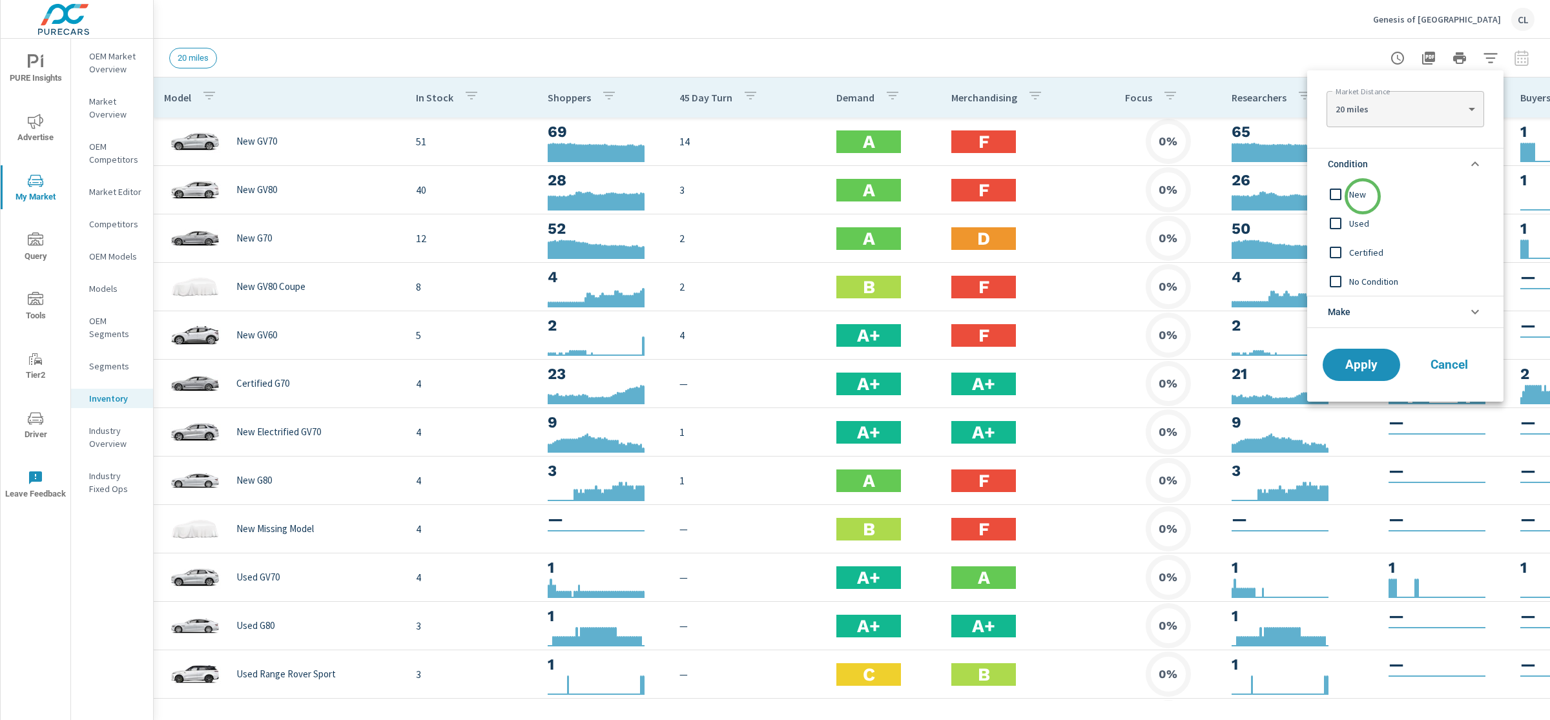
click at [1363, 196] on span "New" at bounding box center [1419, 195] width 141 height 16
click at [1386, 331] on ul "Condition New Used Certified No Condition Make Genesis Missing Make No Make Lan…" at bounding box center [1405, 238] width 196 height 191
click at [1388, 316] on li "Make" at bounding box center [1405, 312] width 196 height 32
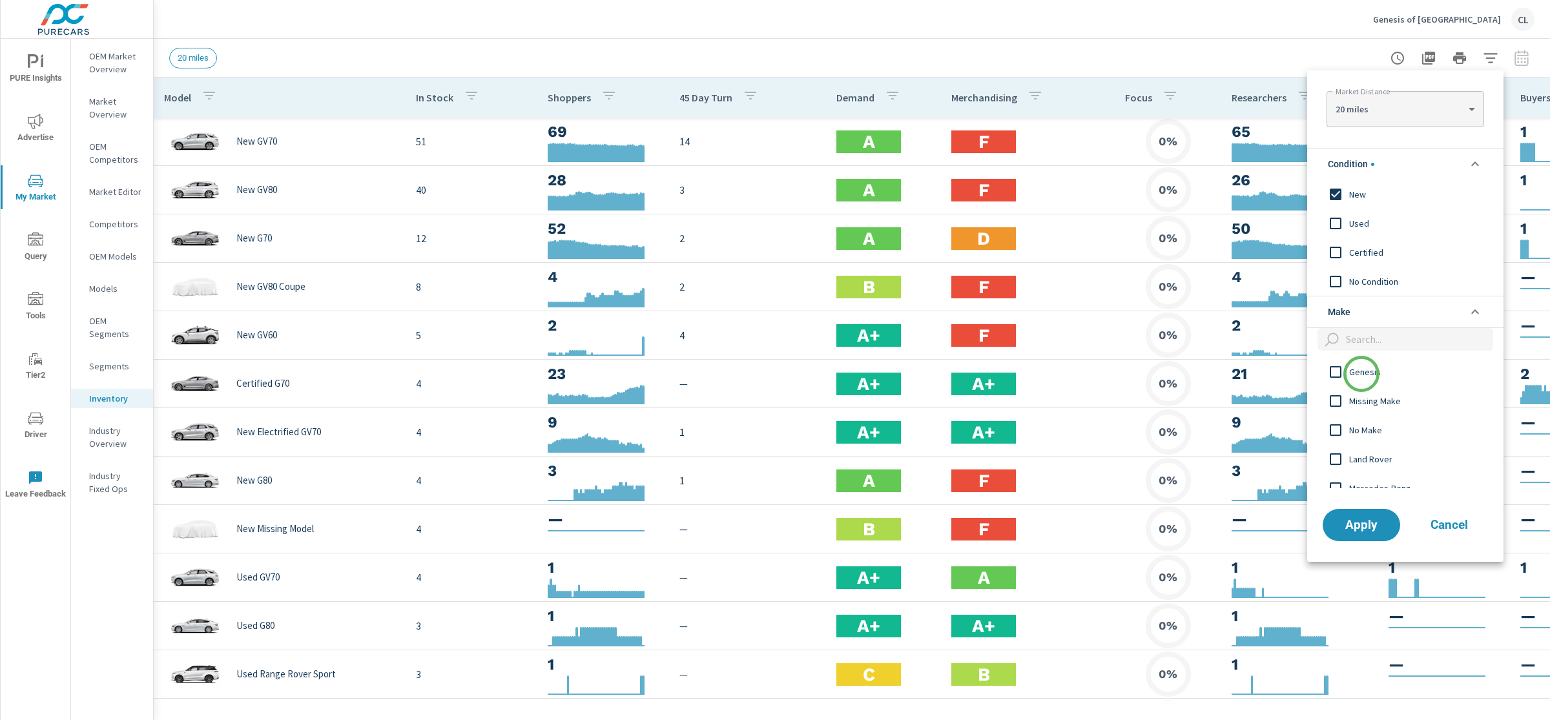
click at [1362, 376] on span "Genesis" at bounding box center [1419, 372] width 141 height 16
click at [1367, 519] on span "Apply" at bounding box center [1361, 525] width 53 height 12
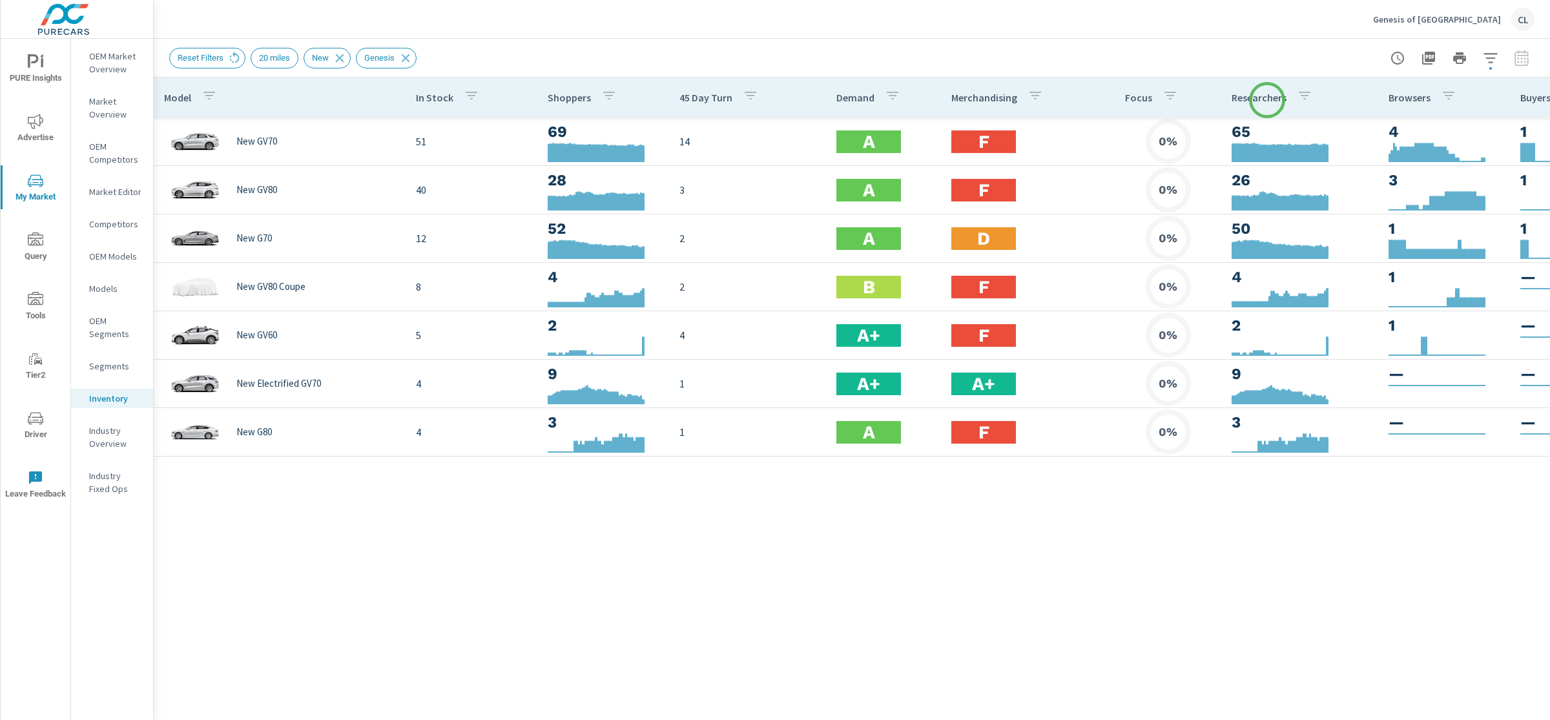
click at [1267, 100] on p "Researchers" at bounding box center [1259, 97] width 55 height 13
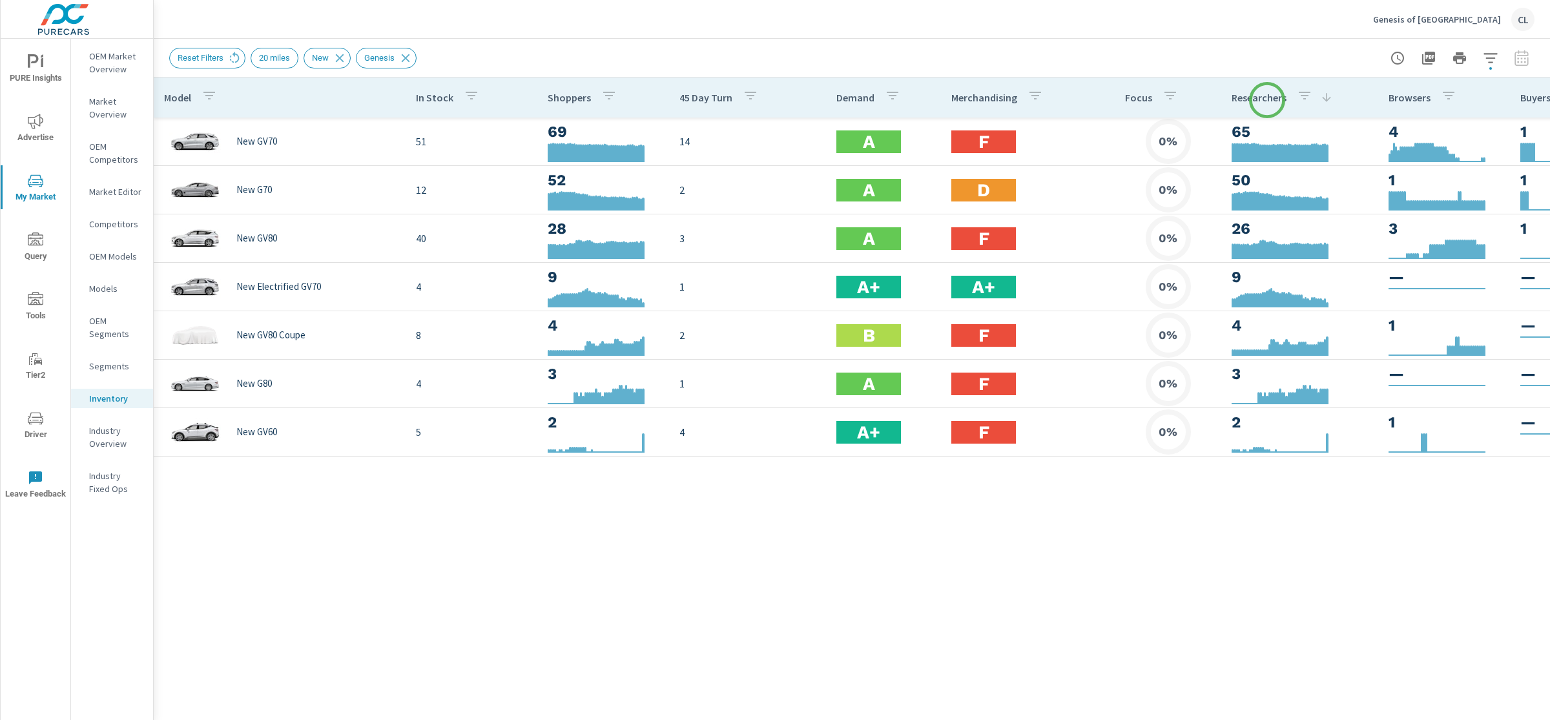
click at [1267, 100] on p "Researchers" at bounding box center [1259, 97] width 55 height 13
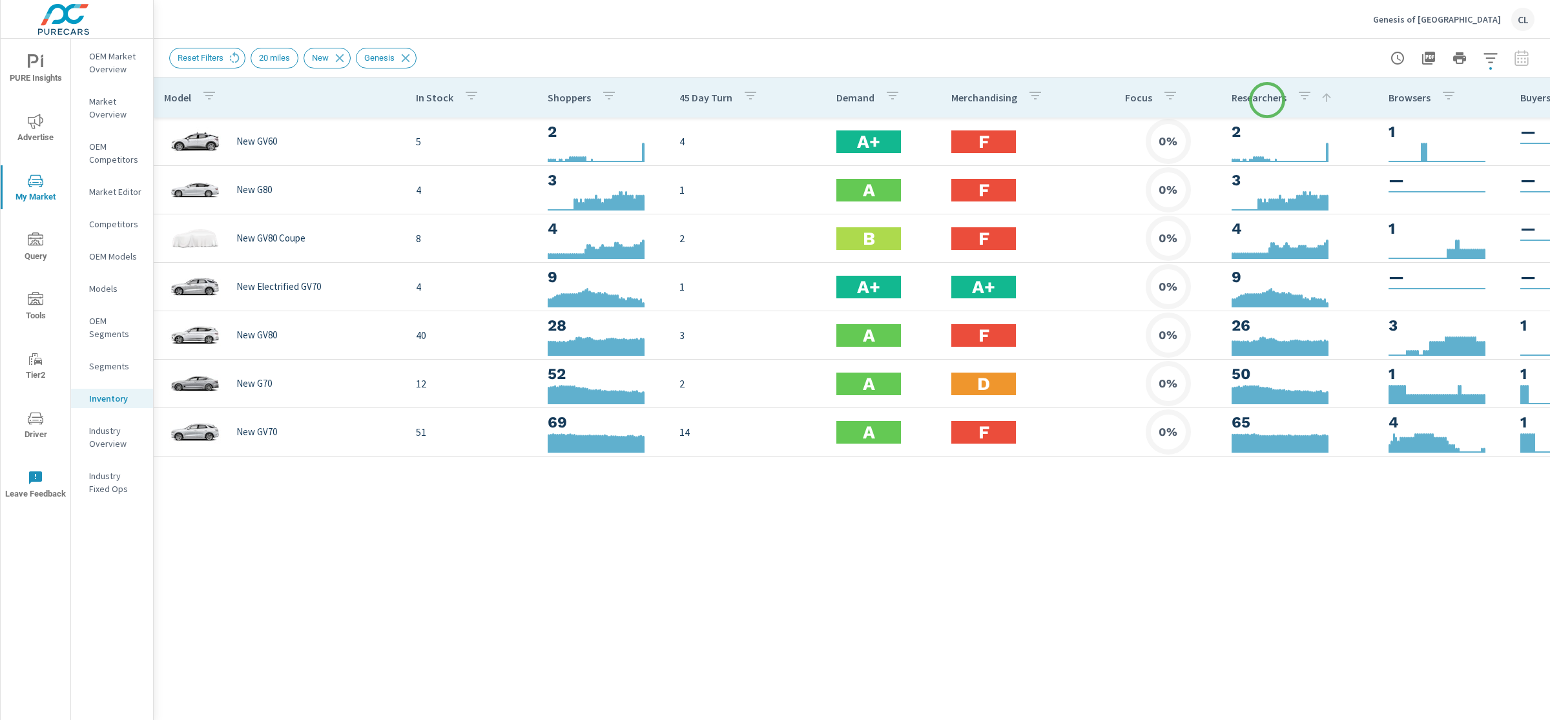
click at [1267, 100] on p "Researchers" at bounding box center [1259, 97] width 55 height 13
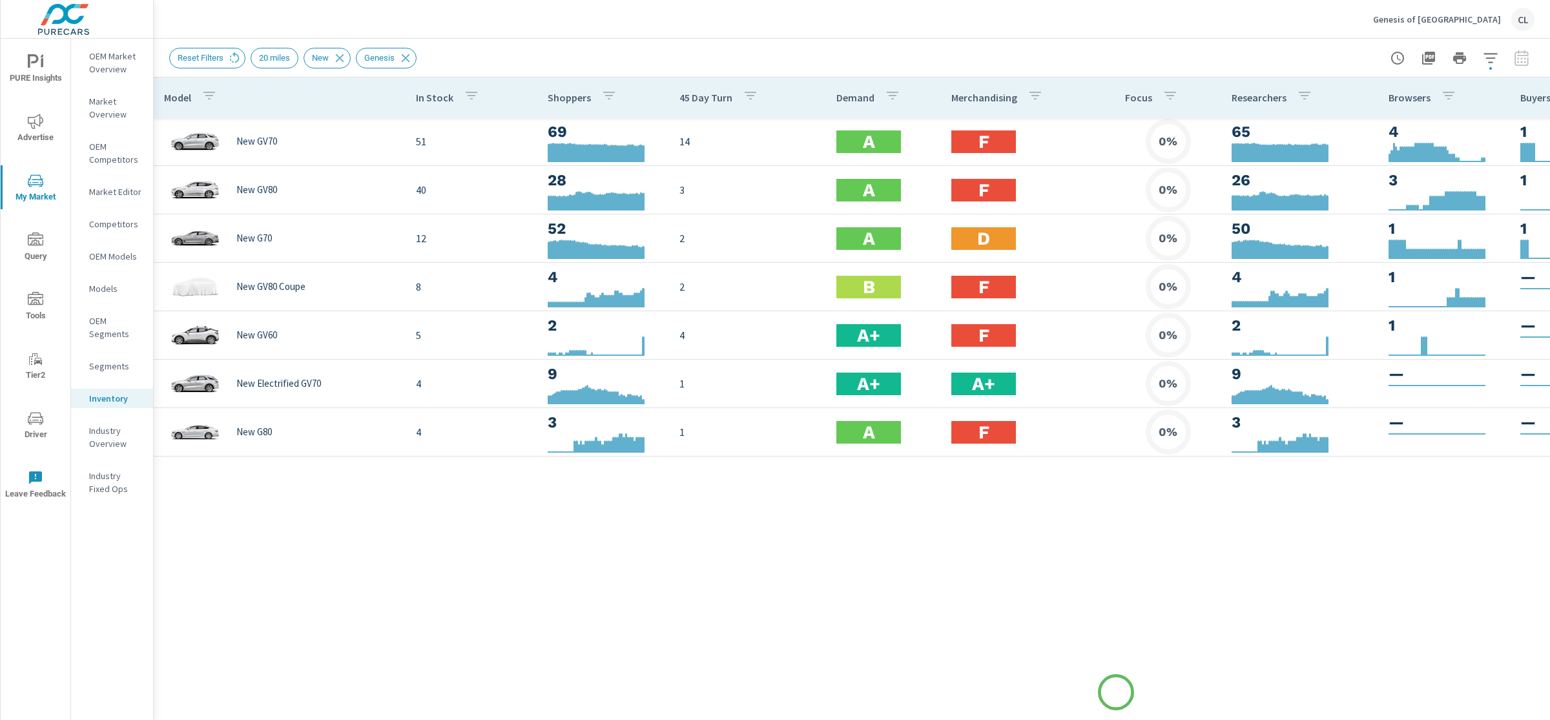
scroll to position [0, 81]
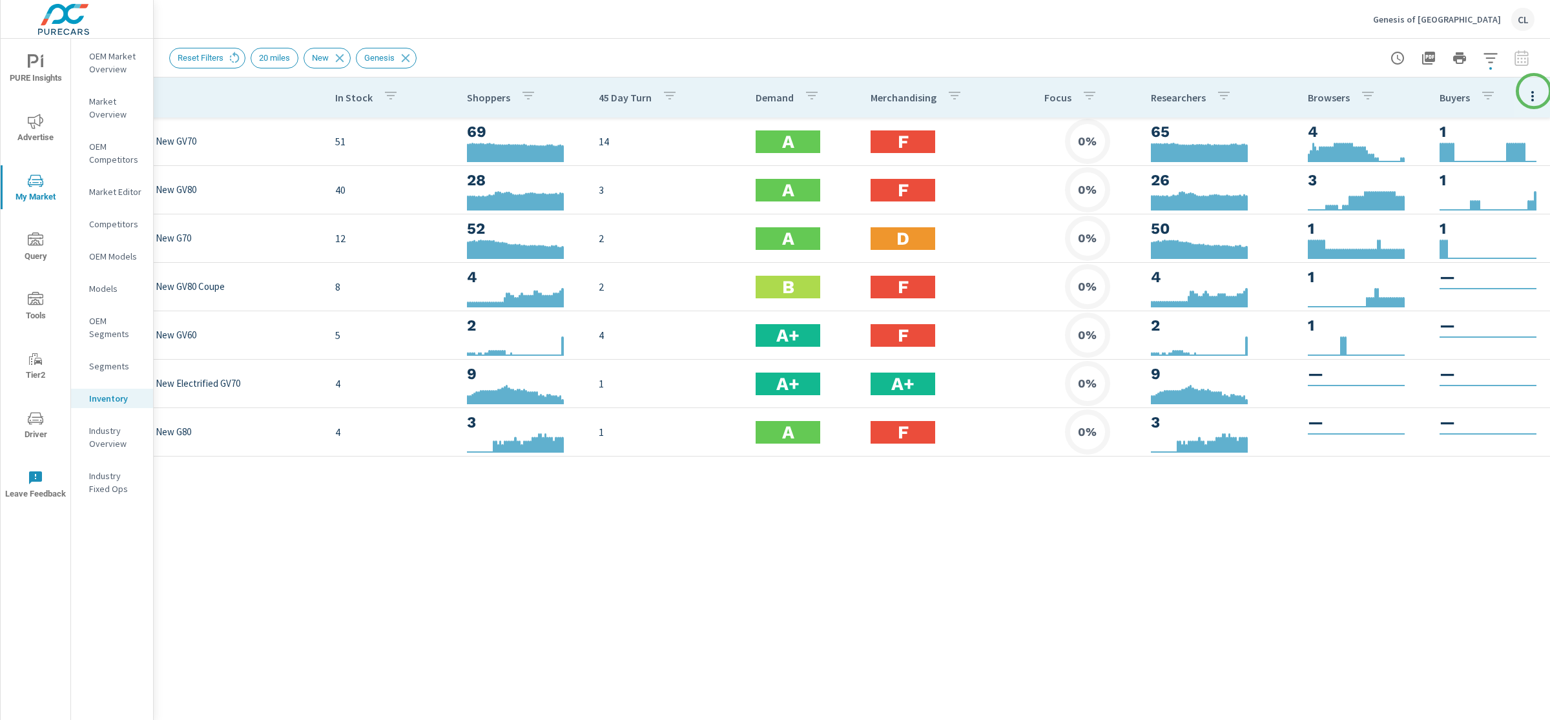
click at [1535, 89] on icon "button" at bounding box center [1533, 96] width 16 height 16
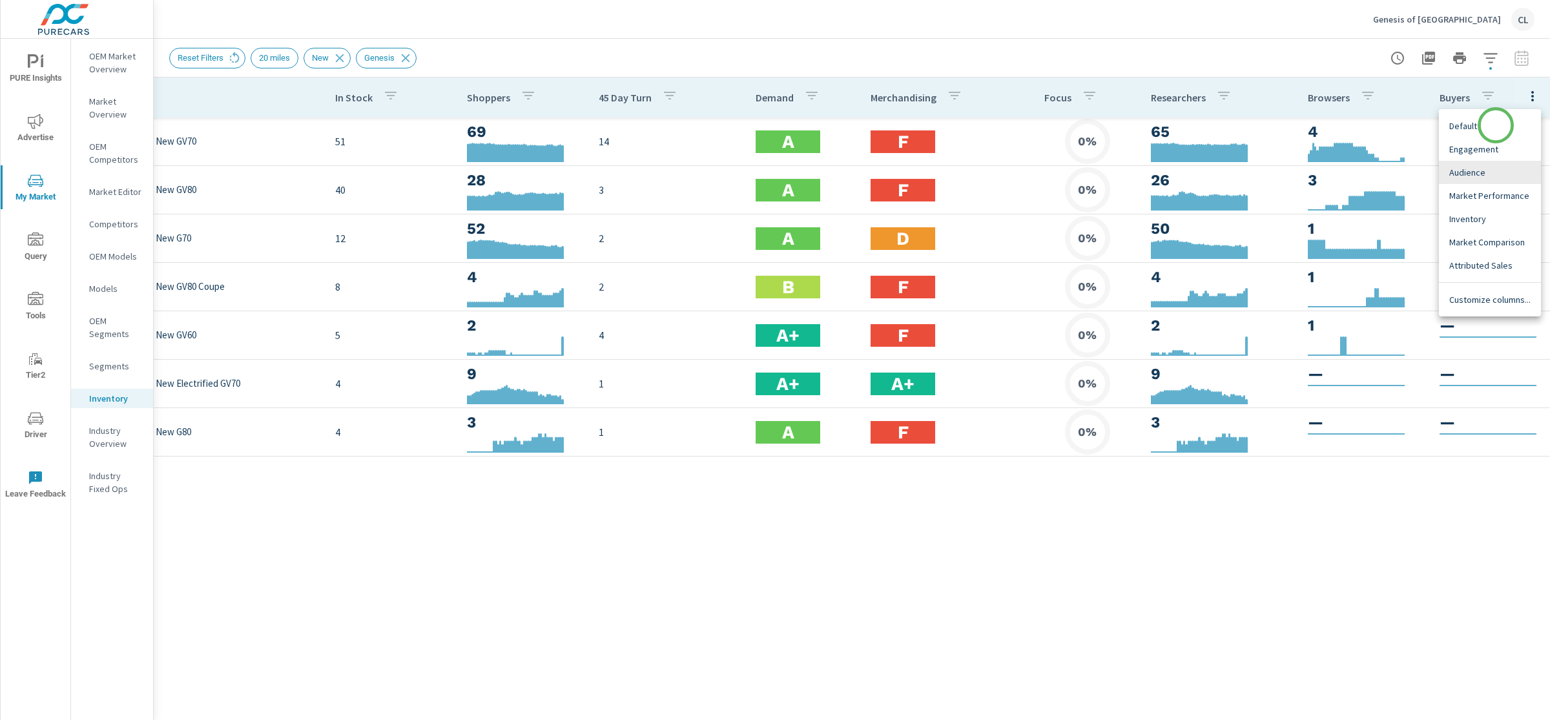
click at [1496, 125] on span "Default" at bounding box center [1490, 126] width 81 height 13
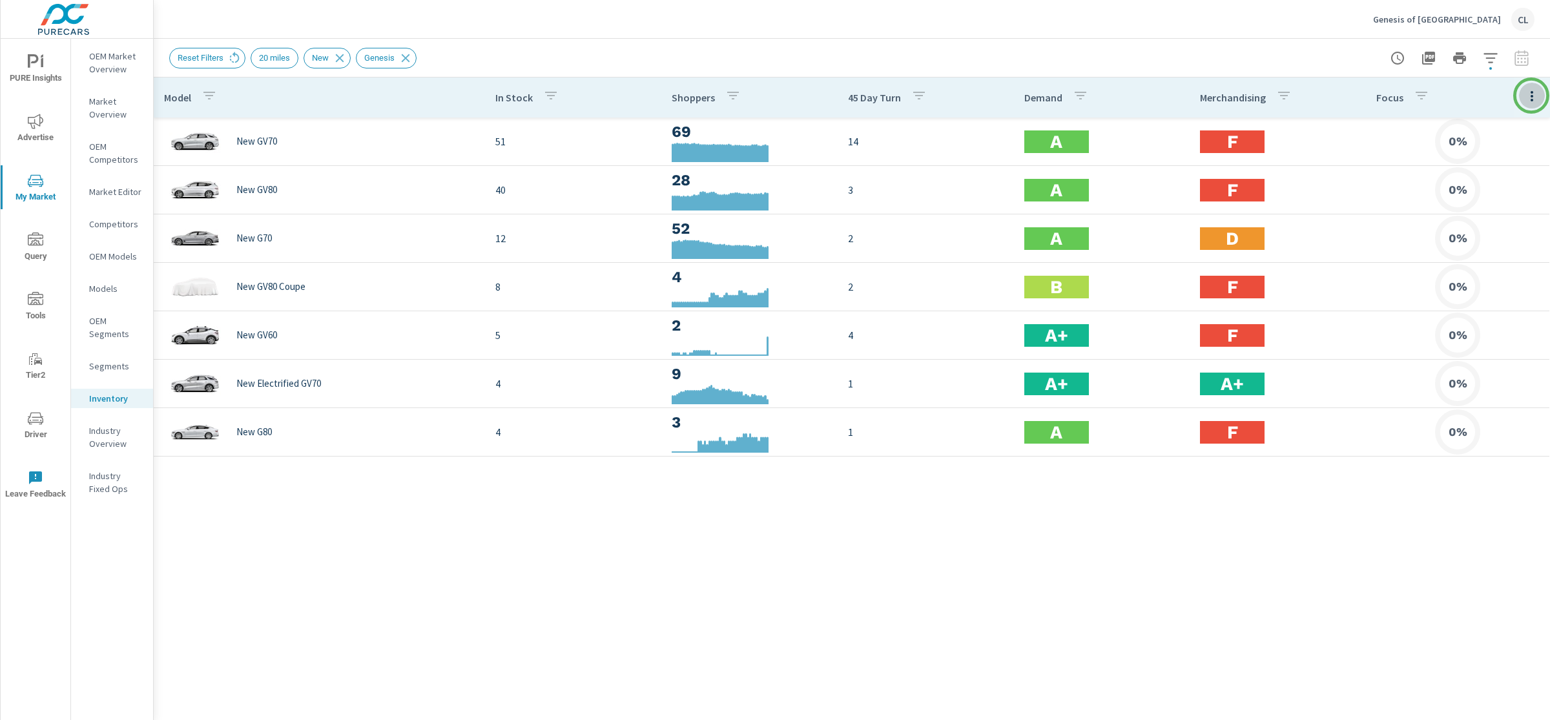
click at [1532, 96] on icon "button" at bounding box center [1532, 96] width 3 height 10
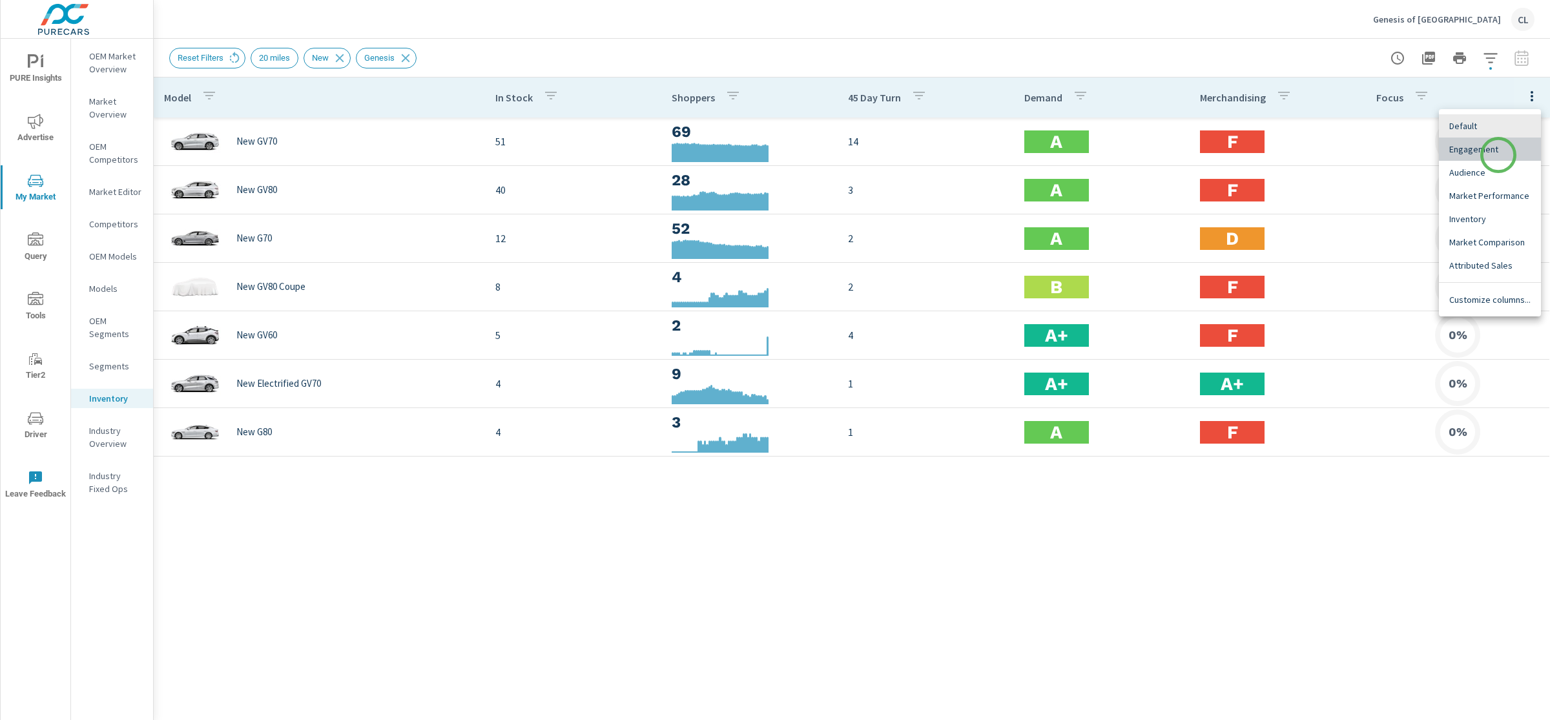
click at [1499, 155] on span "Engagement" at bounding box center [1490, 149] width 81 height 13
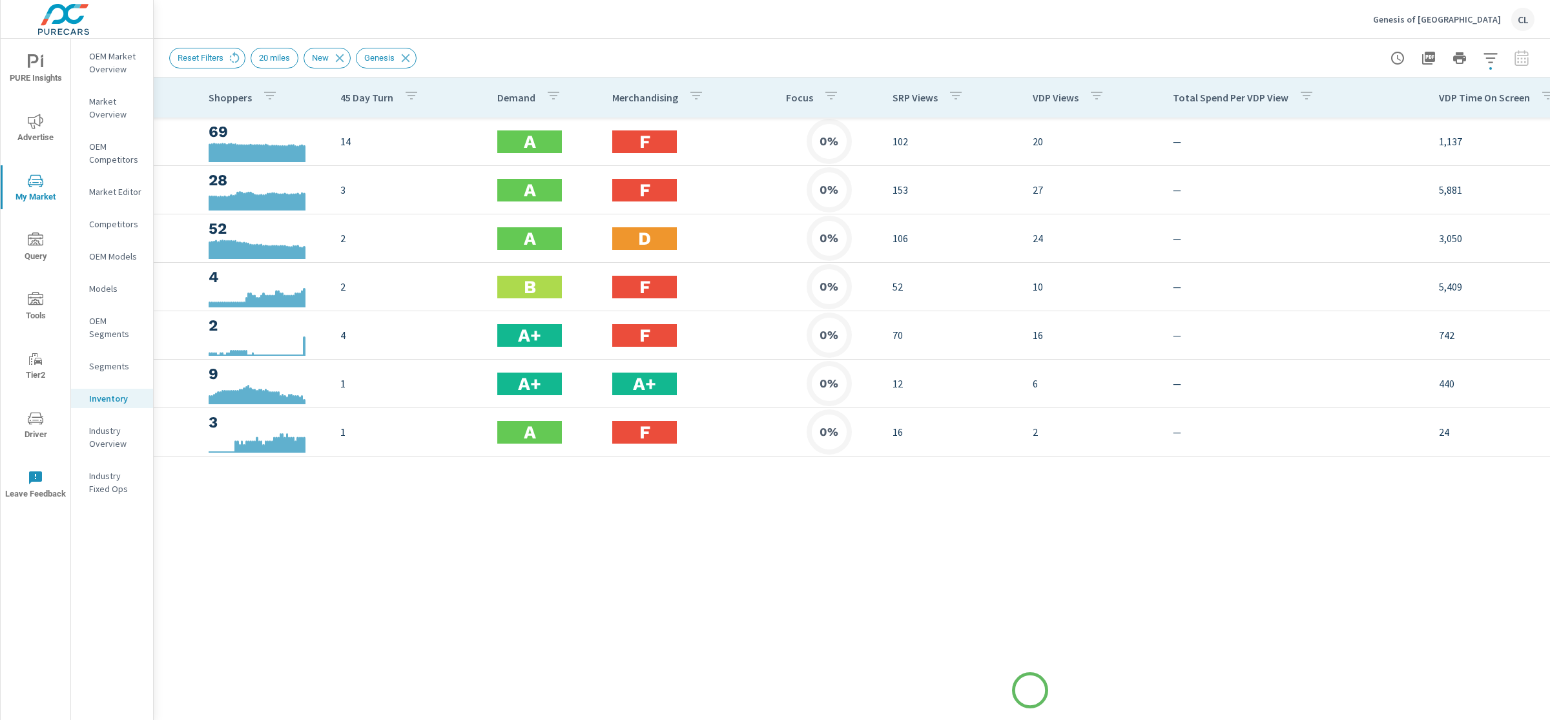
scroll to position [0, 439]
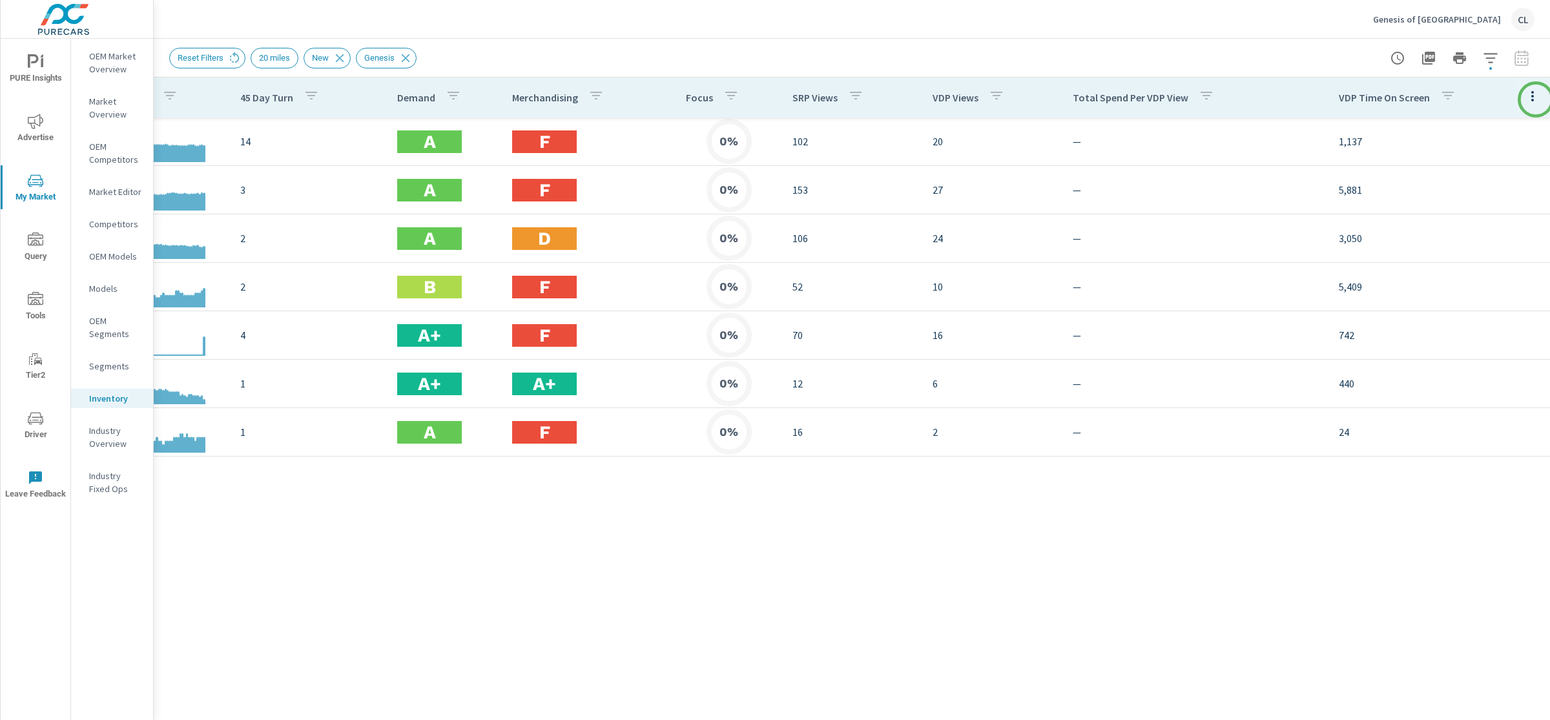
click at [1536, 98] on icon "button" at bounding box center [1533, 96] width 16 height 16
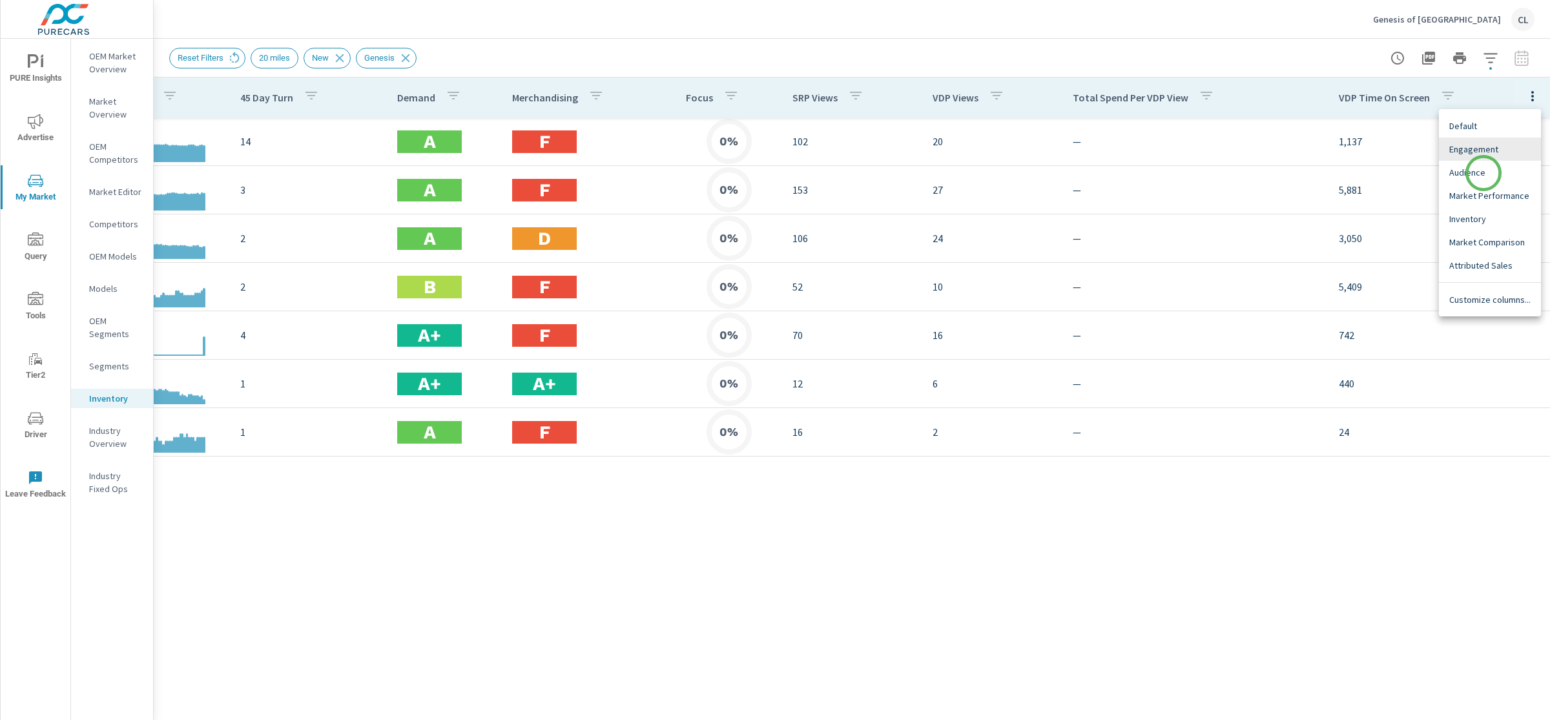
click at [1484, 173] on span "Audience" at bounding box center [1490, 172] width 81 height 13
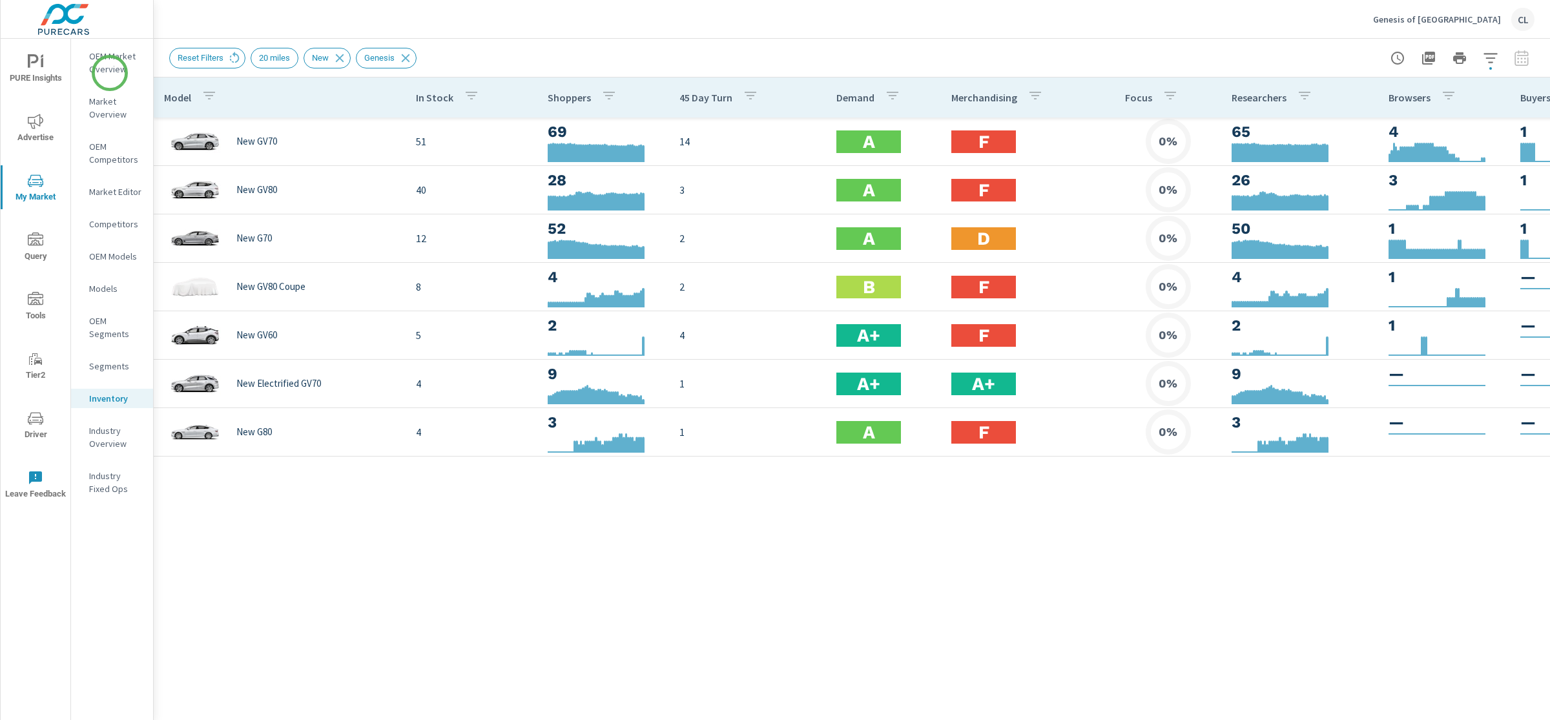
click at [109, 68] on p "OEM Market Overview" at bounding box center [116, 63] width 54 height 26
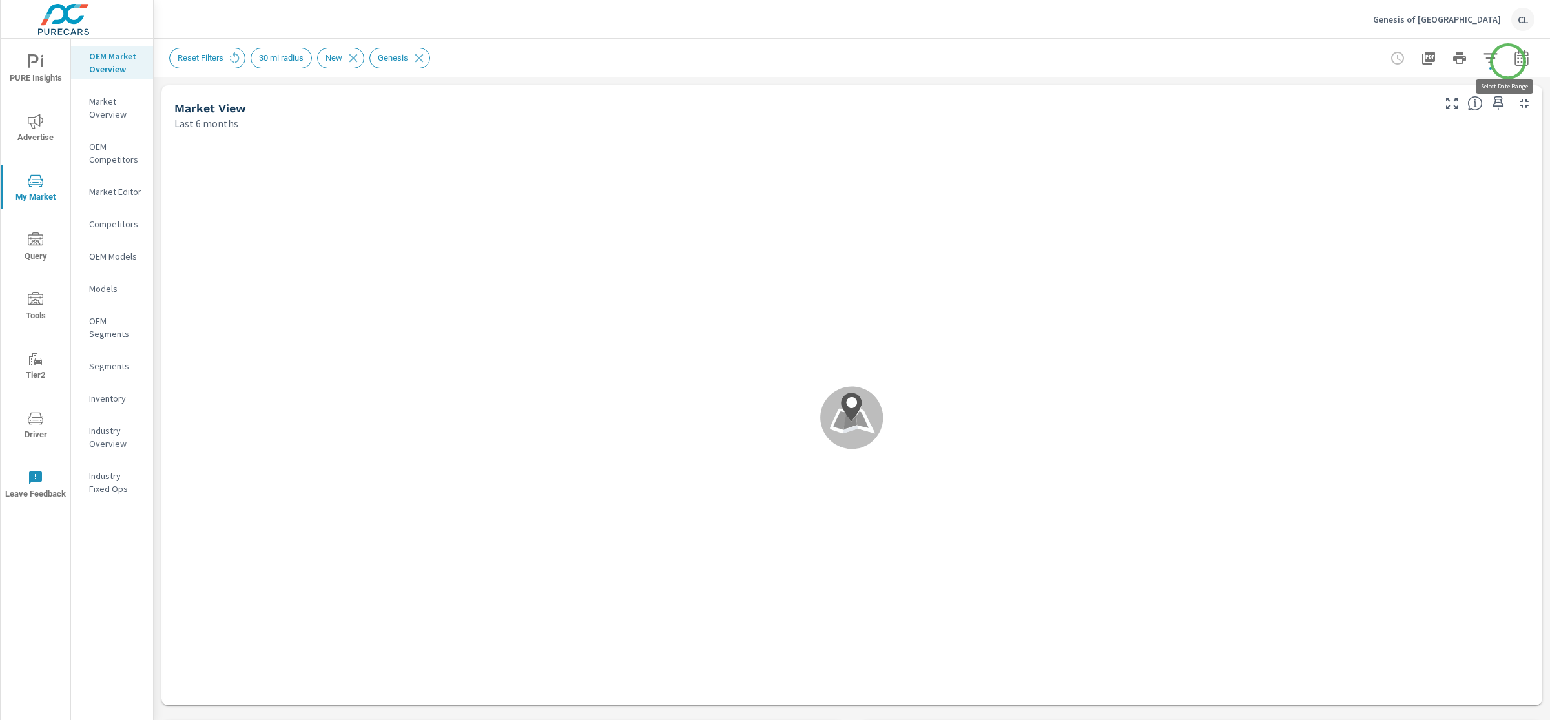
click at [1517, 61] on icon "button" at bounding box center [1521, 59] width 8 height 5
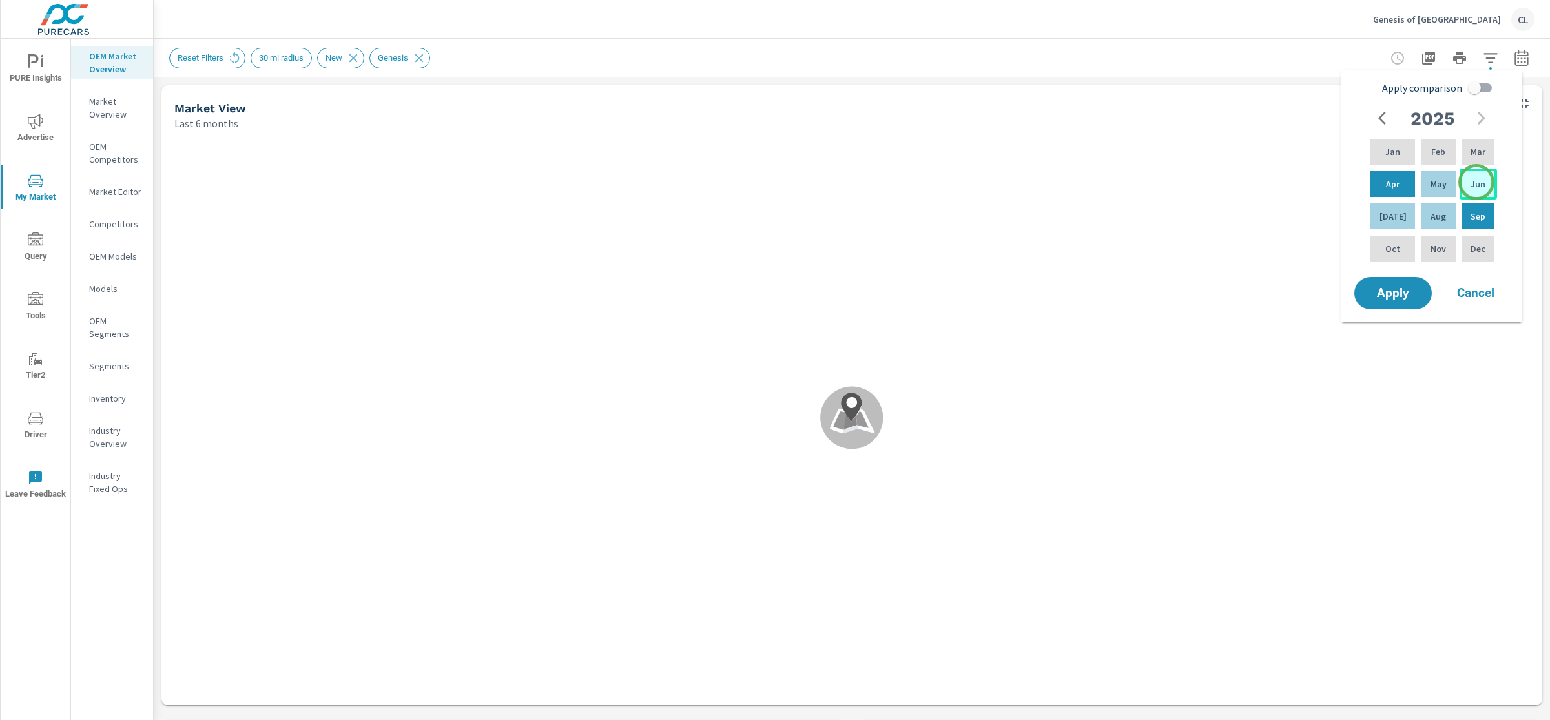
click at [1477, 182] on p "Jun" at bounding box center [1478, 184] width 15 height 13
click at [1431, 220] on p "Aug" at bounding box center [1439, 216] width 16 height 13
click at [1476, 90] on input "Apply comparison" at bounding box center [1475, 88] width 74 height 25
checkbox input "true"
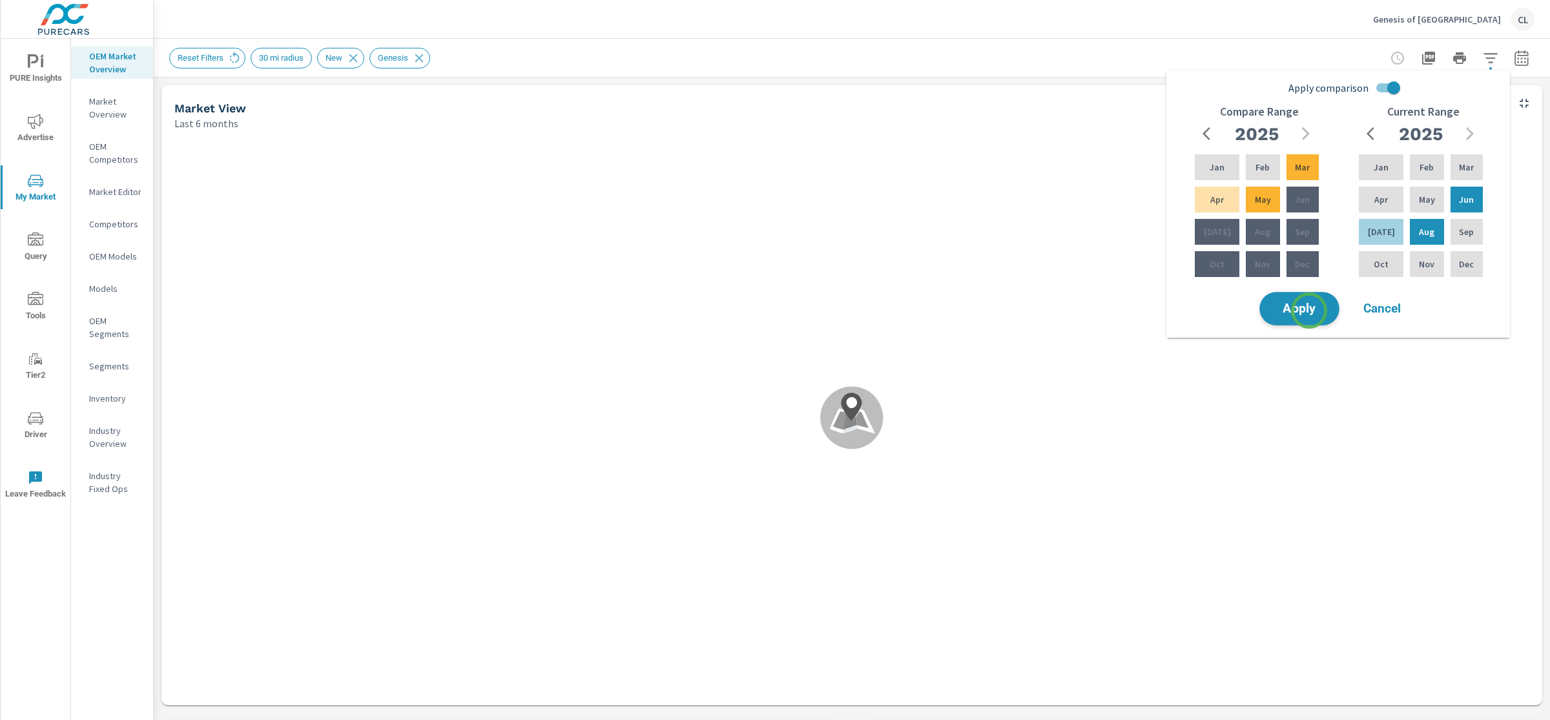
click at [1309, 311] on span "Apply" at bounding box center [1299, 309] width 53 height 12
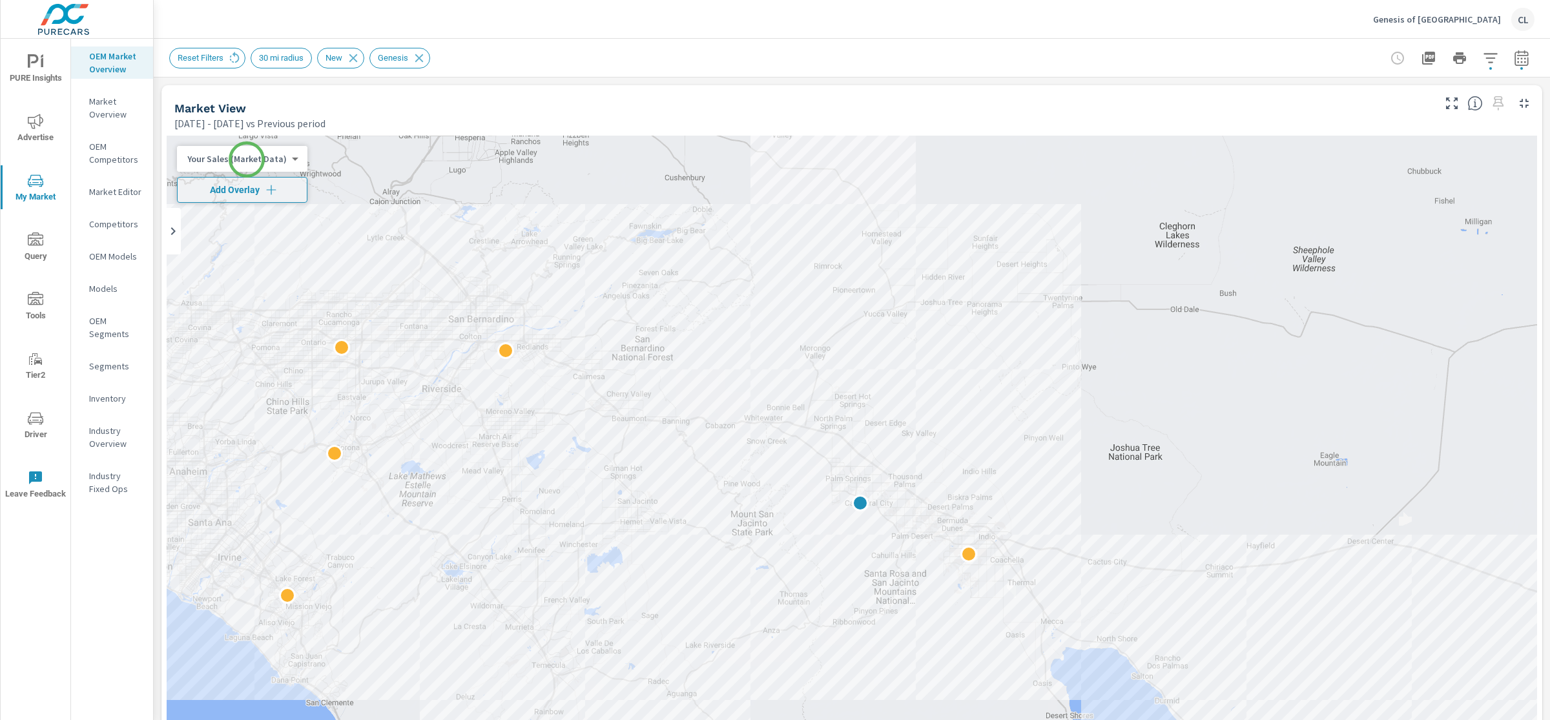
click at [247, 160] on body "PURE Insights Advertise My Market Query Tools Tier2 Driver Leave Feedback OEM M…" at bounding box center [775, 360] width 1550 height 720
click at [249, 207] on li "Total Market Sales" at bounding box center [240, 200] width 126 height 21
click at [256, 196] on button "Add Overlay" at bounding box center [234, 190] width 114 height 26
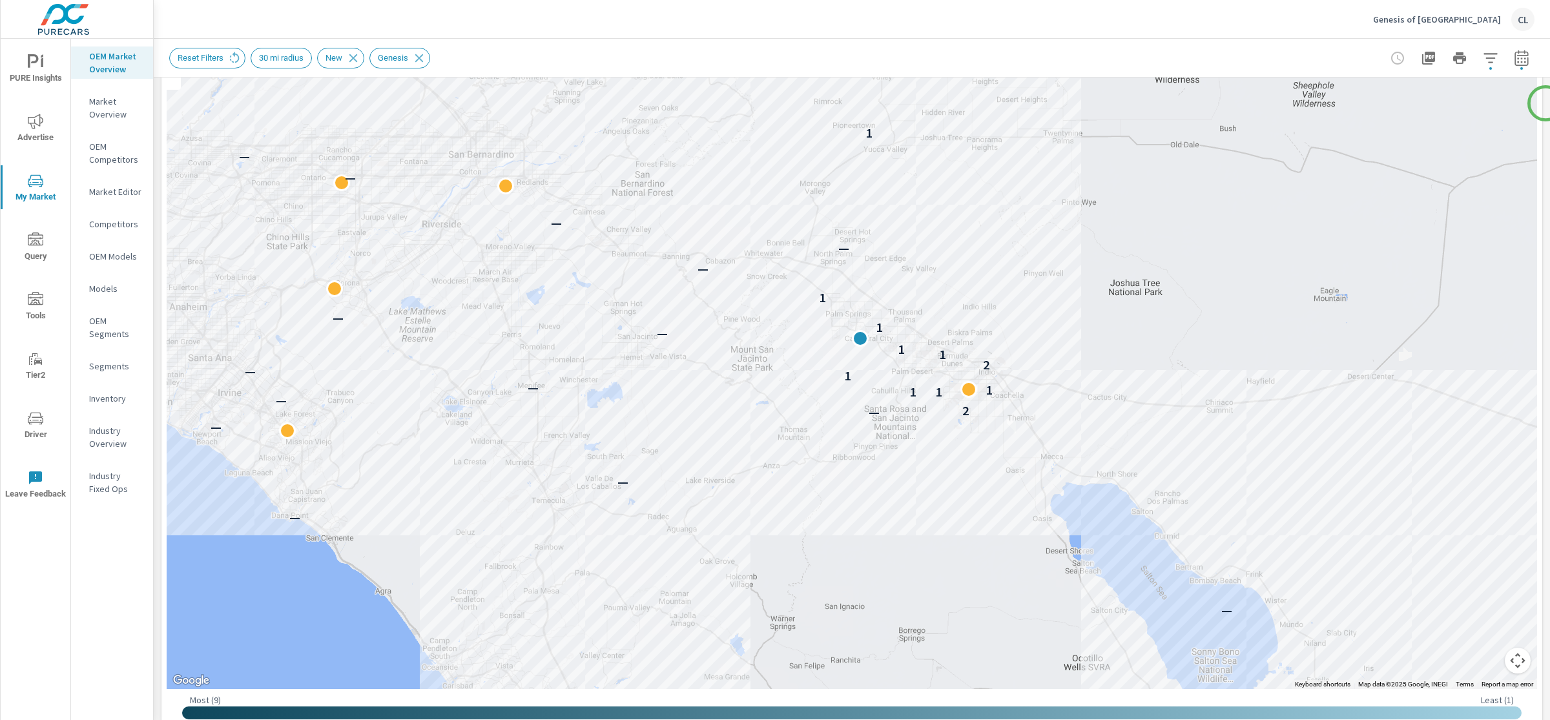
scroll to position [194, 0]
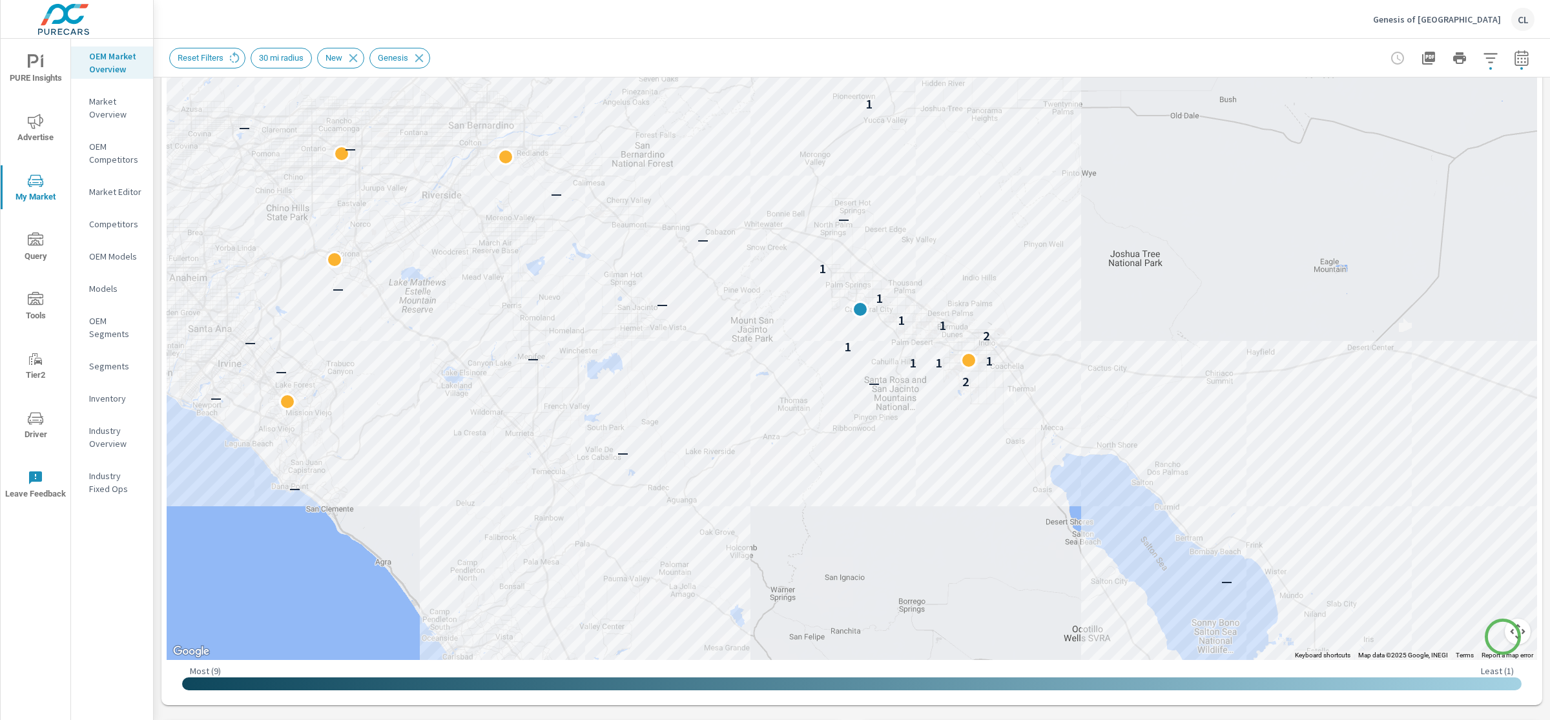
click at [1505, 637] on button "Map camera controls" at bounding box center [1518, 632] width 26 height 26
click at [1477, 567] on button "Zoom in" at bounding box center [1486, 567] width 26 height 26
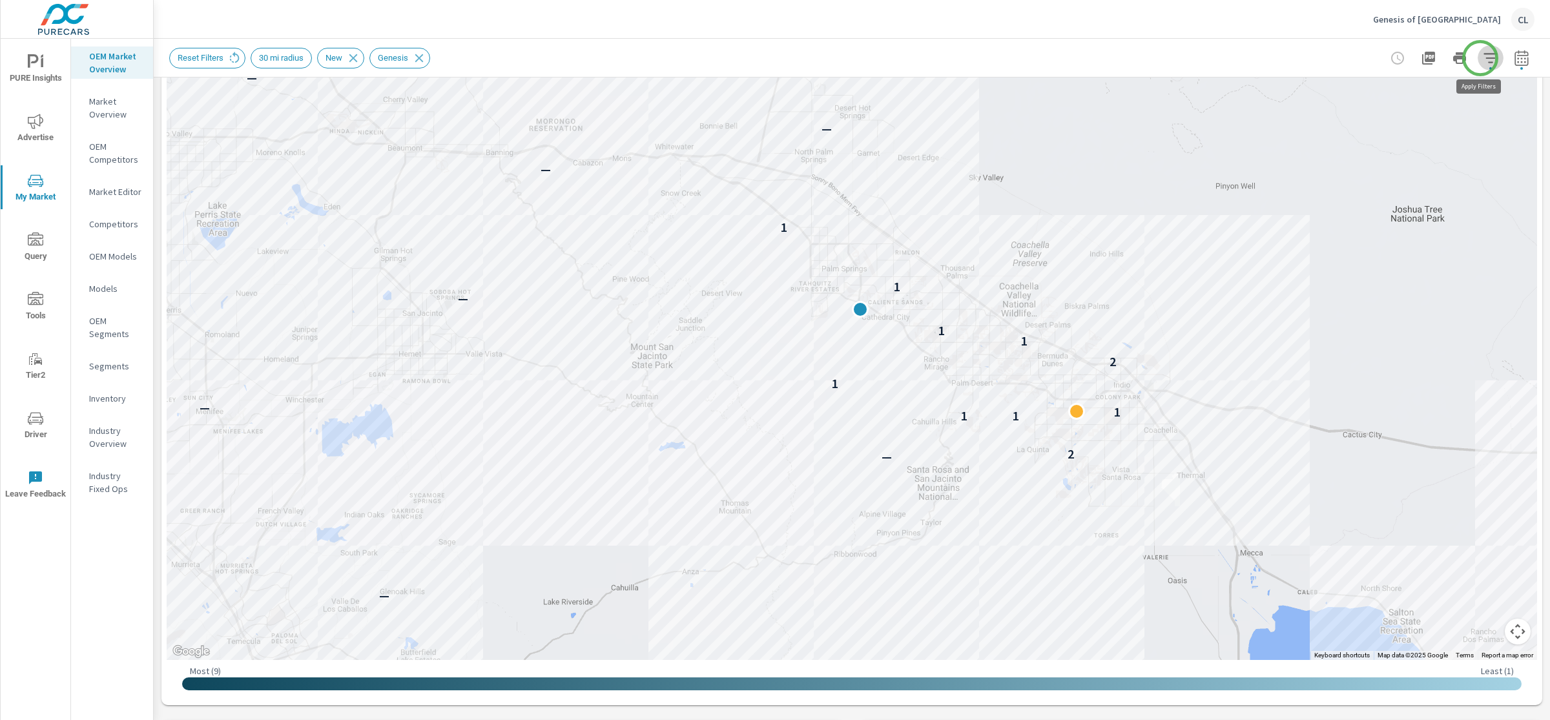
click at [1484, 58] on icon "button" at bounding box center [1491, 58] width 14 height 10
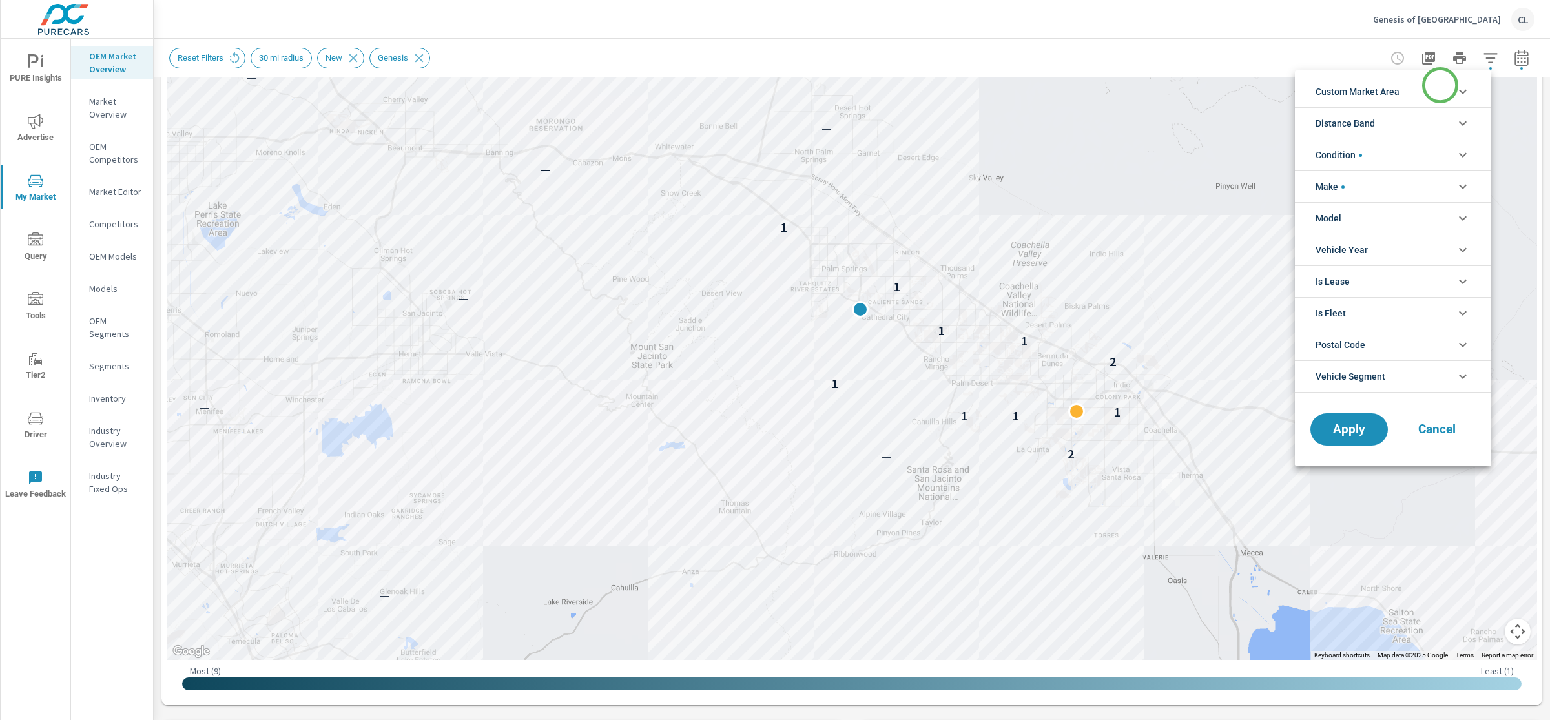
click at [1439, 85] on li "Custom Market Area" at bounding box center [1393, 92] width 196 height 32
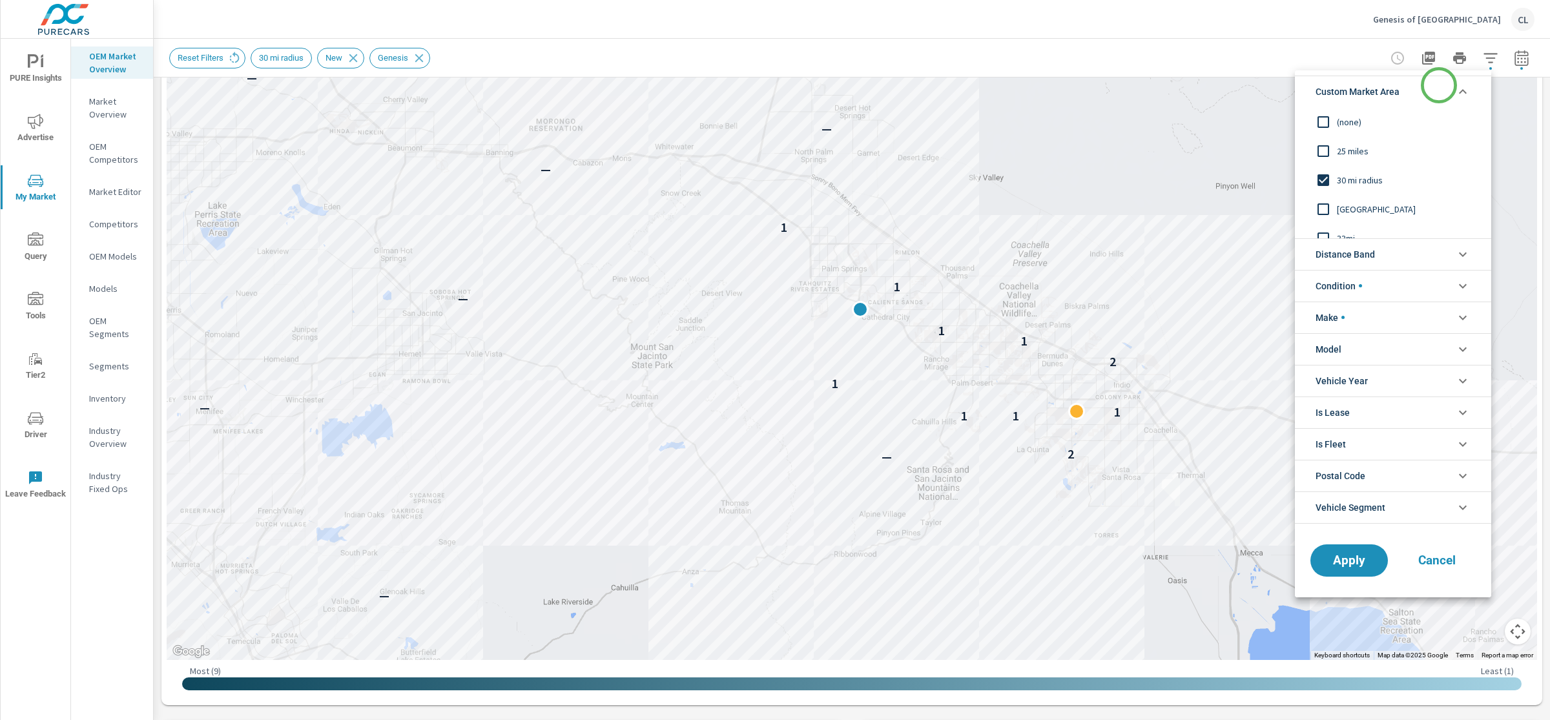
click at [1439, 85] on li "Custom Market Area" at bounding box center [1393, 92] width 196 height 32
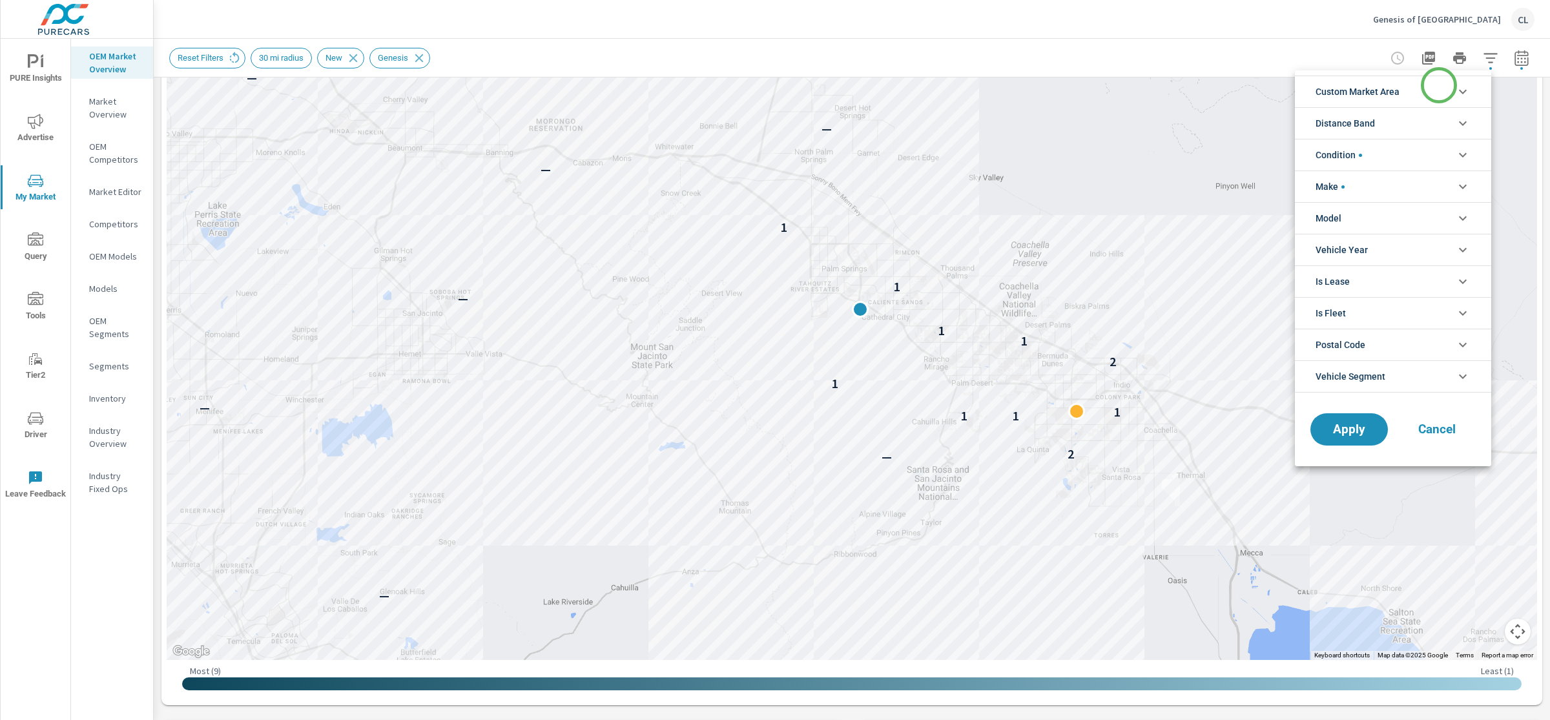
click at [1439, 85] on li "Custom Market Area" at bounding box center [1393, 92] width 196 height 32
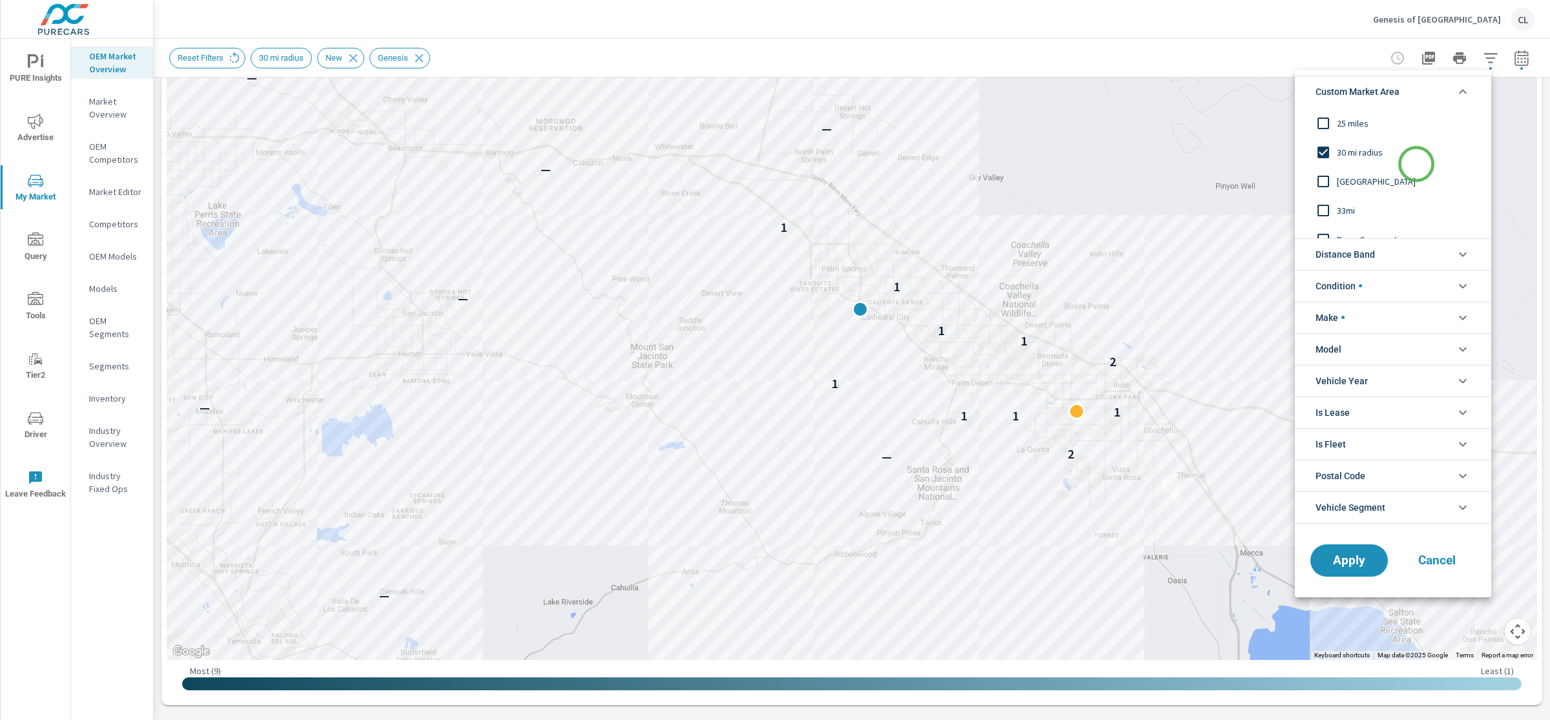
scroll to position [43, 0]
click at [1389, 255] on li "Distance Band" at bounding box center [1393, 254] width 196 height 32
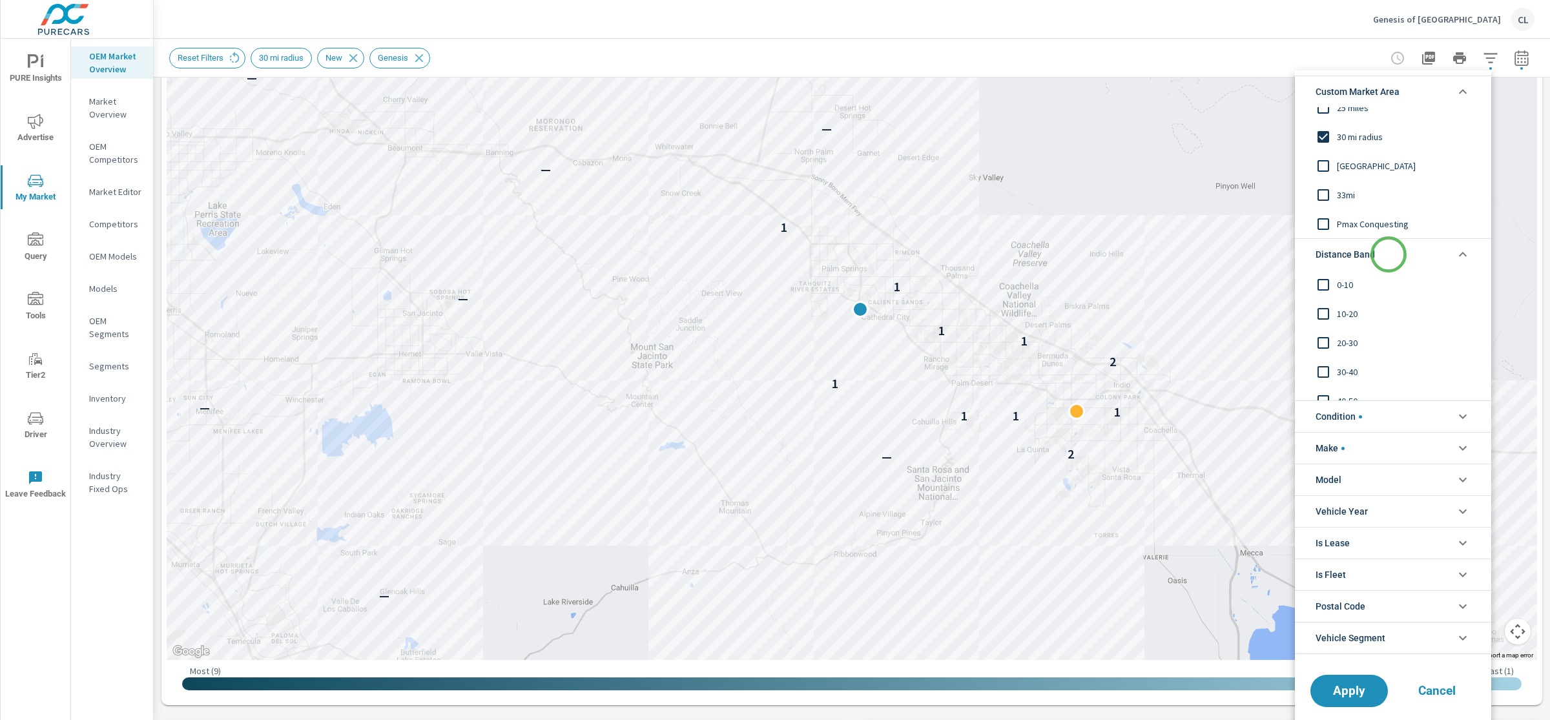
click at [1389, 255] on li "Distance Band" at bounding box center [1393, 254] width 196 height 32
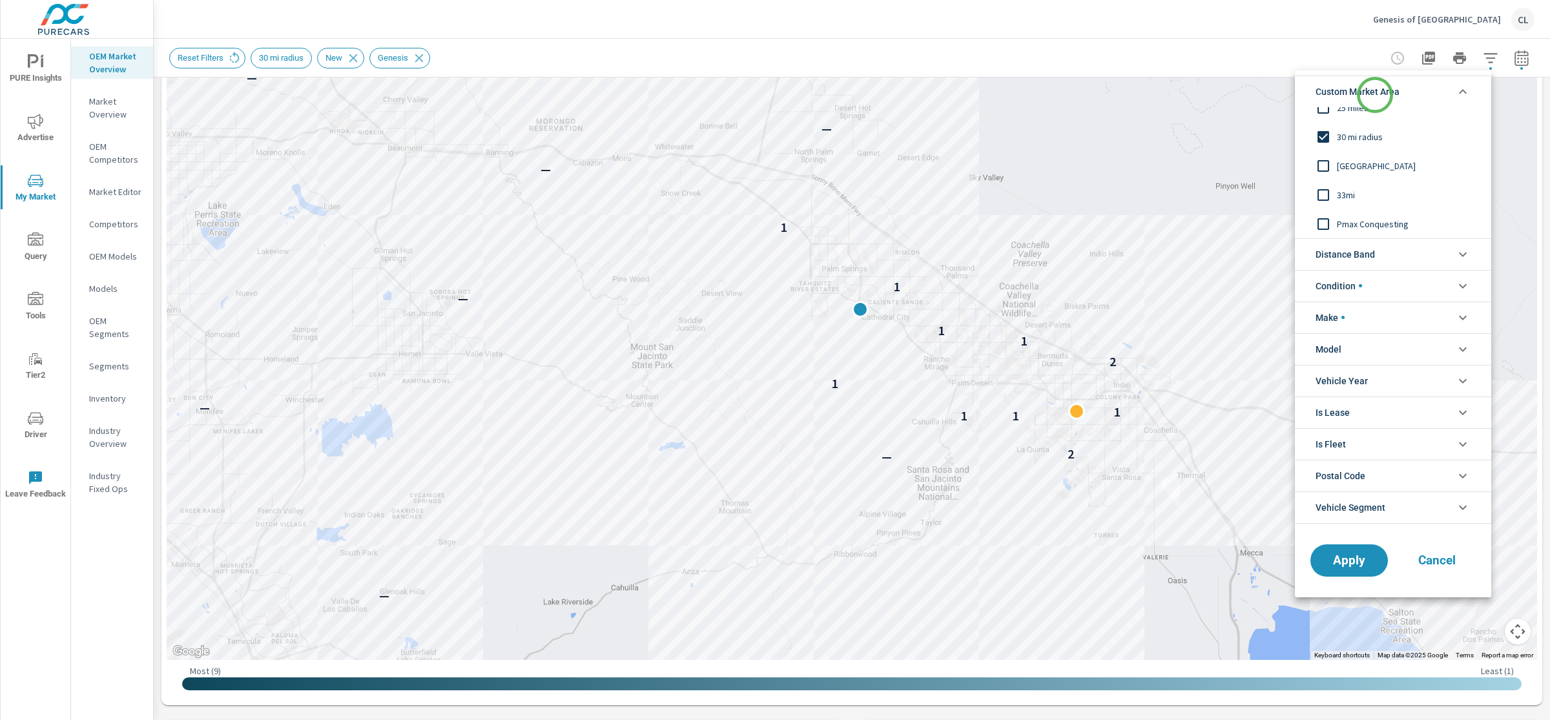
click at [1376, 92] on span "Custom Market Area" at bounding box center [1358, 91] width 84 height 31
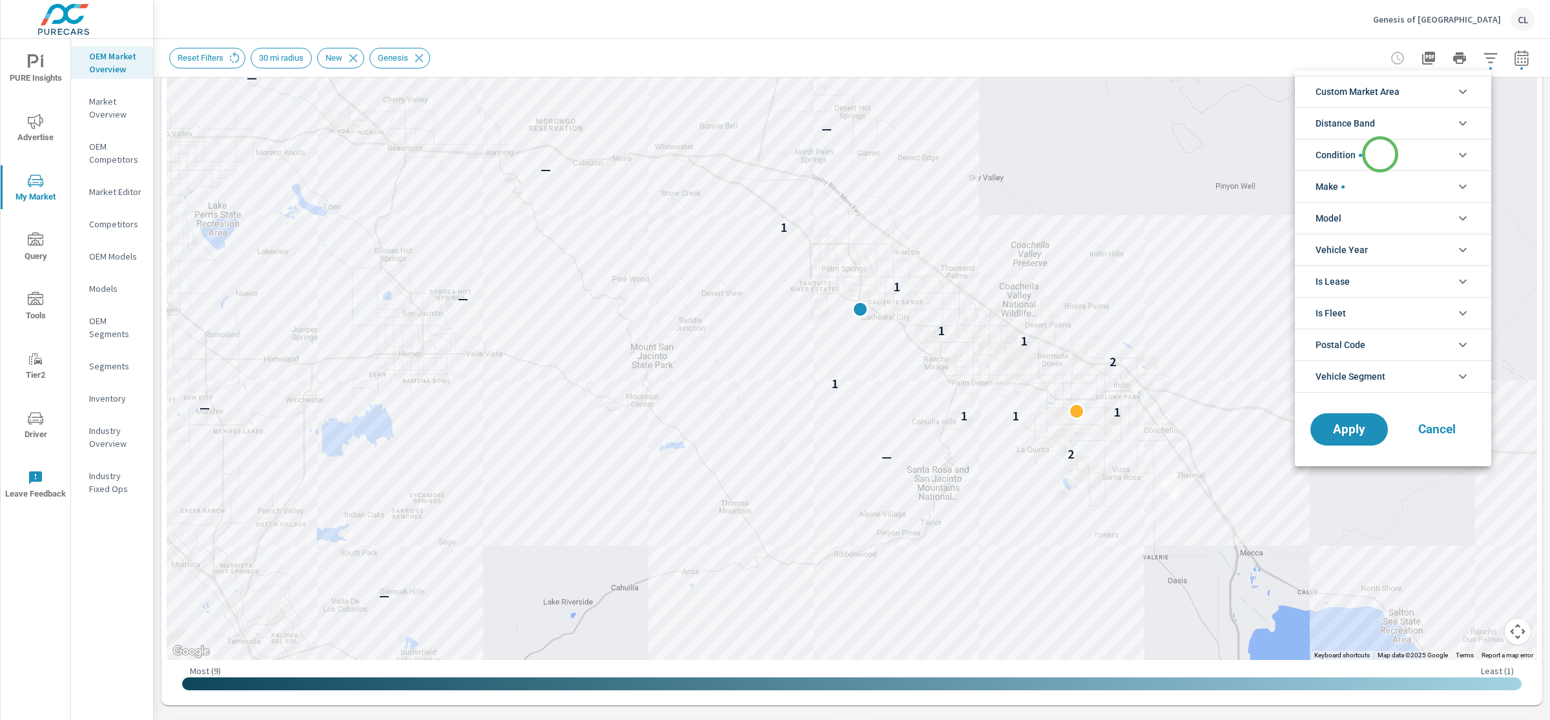
click at [1380, 154] on li "Condition" at bounding box center [1393, 155] width 196 height 32
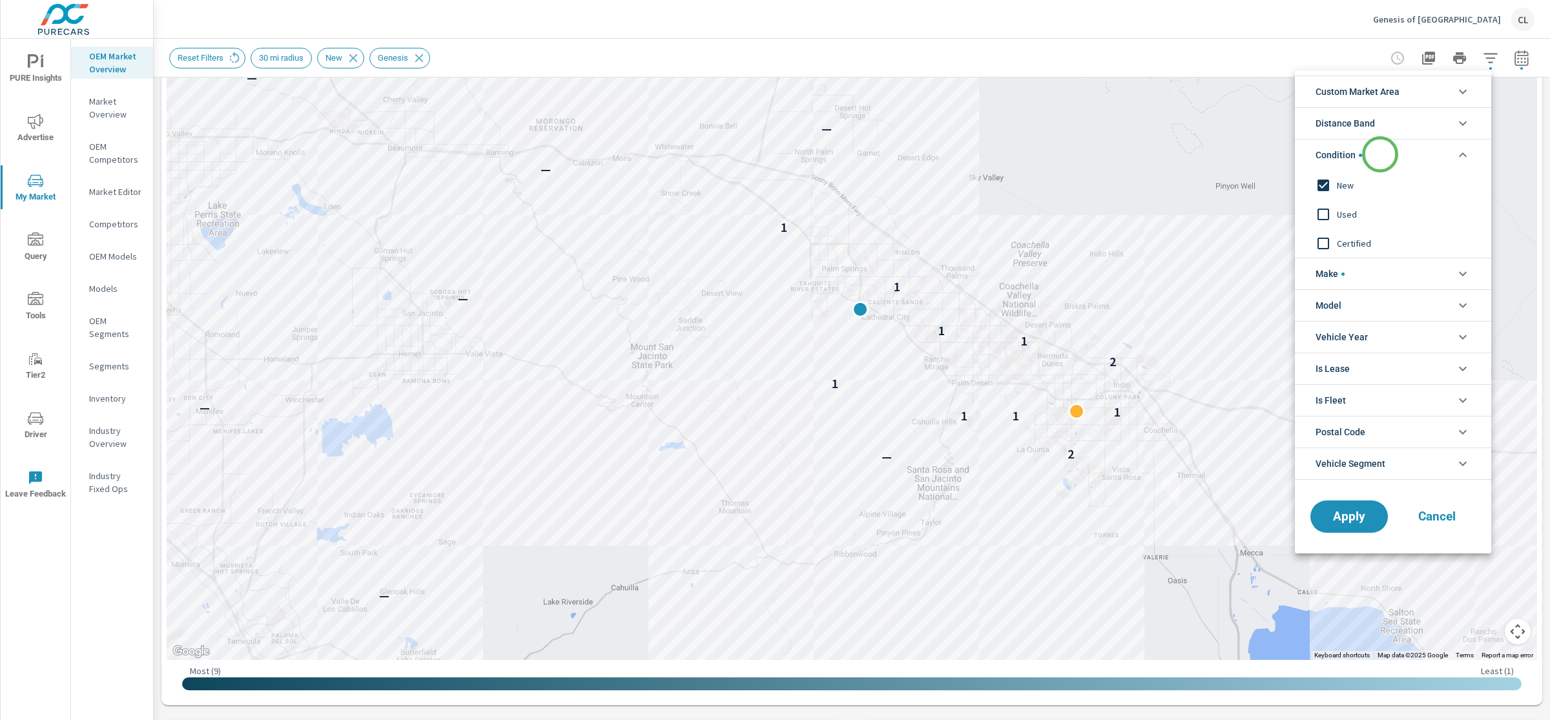
click at [1380, 154] on li "Condition" at bounding box center [1393, 155] width 196 height 32
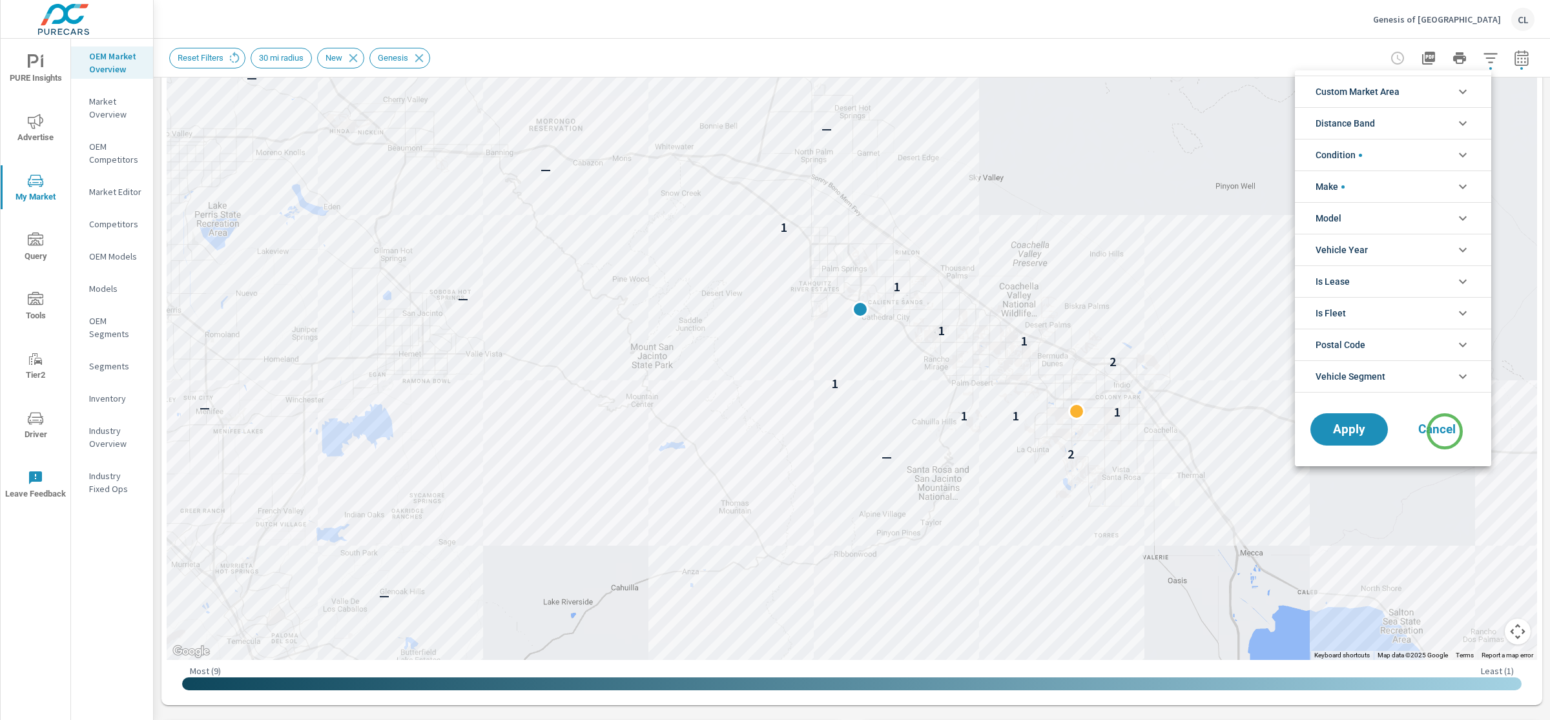
click at [1445, 431] on span "Cancel" at bounding box center [1437, 430] width 52 height 12
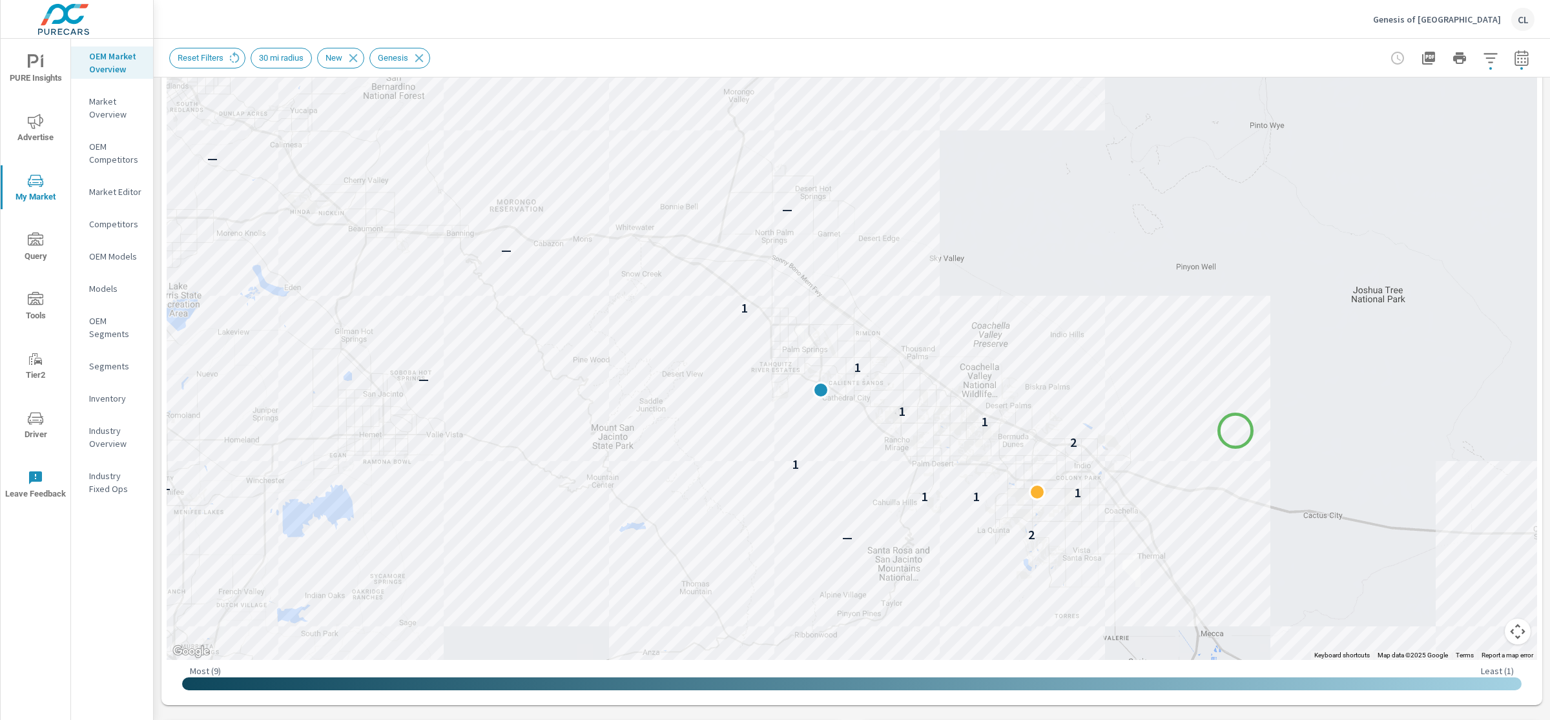
drag, startPoint x: 1275, startPoint y: 344, endPoint x: 1236, endPoint y: 431, distance: 95.1
click at [1236, 431] on div "— — — — 2 — 1 1 1 — 1 2 1 1 — 1 — 1 — — — — 1" at bounding box center [1433, 731] width 1240 height 698
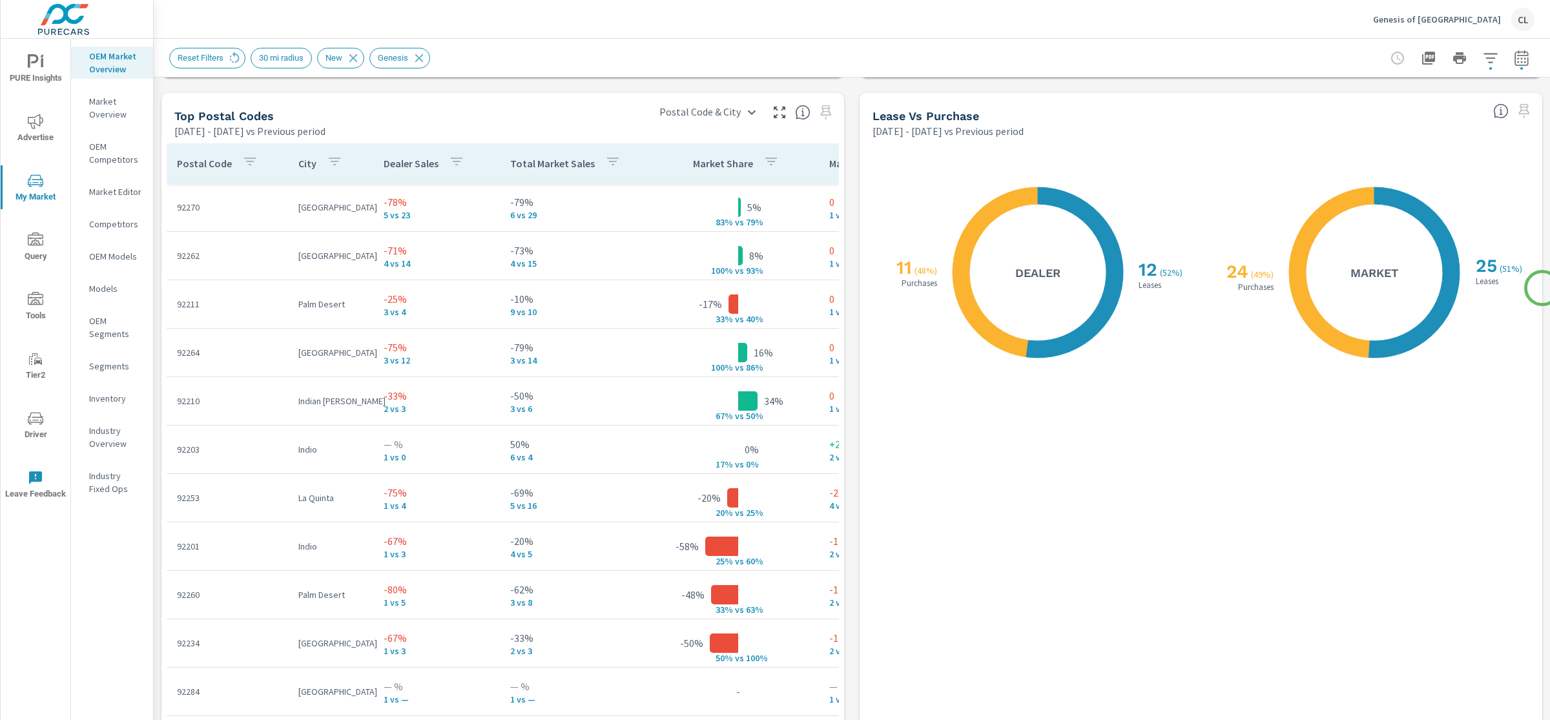
scroll to position [1515, 0]
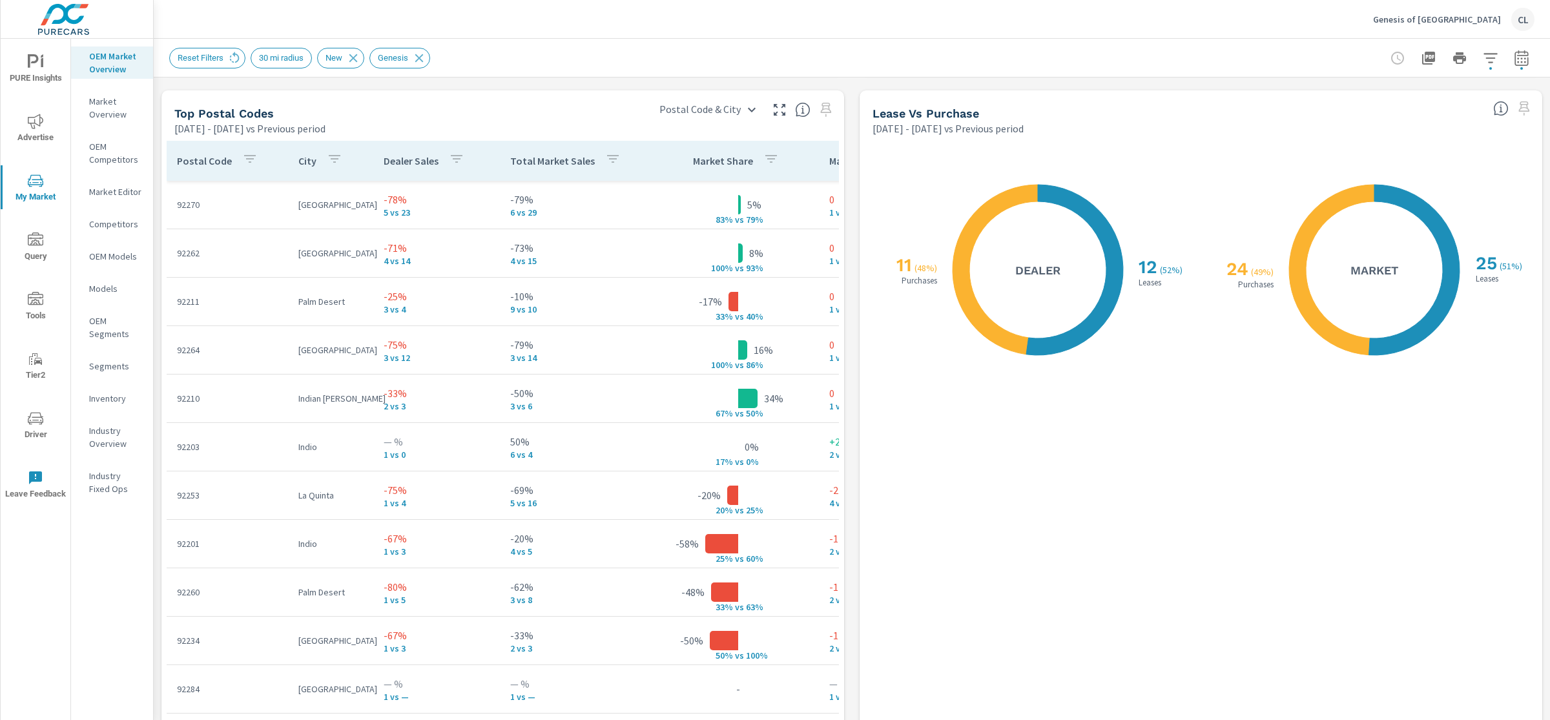
click at [31, 67] on icon "nav menu" at bounding box center [36, 62] width 16 height 16
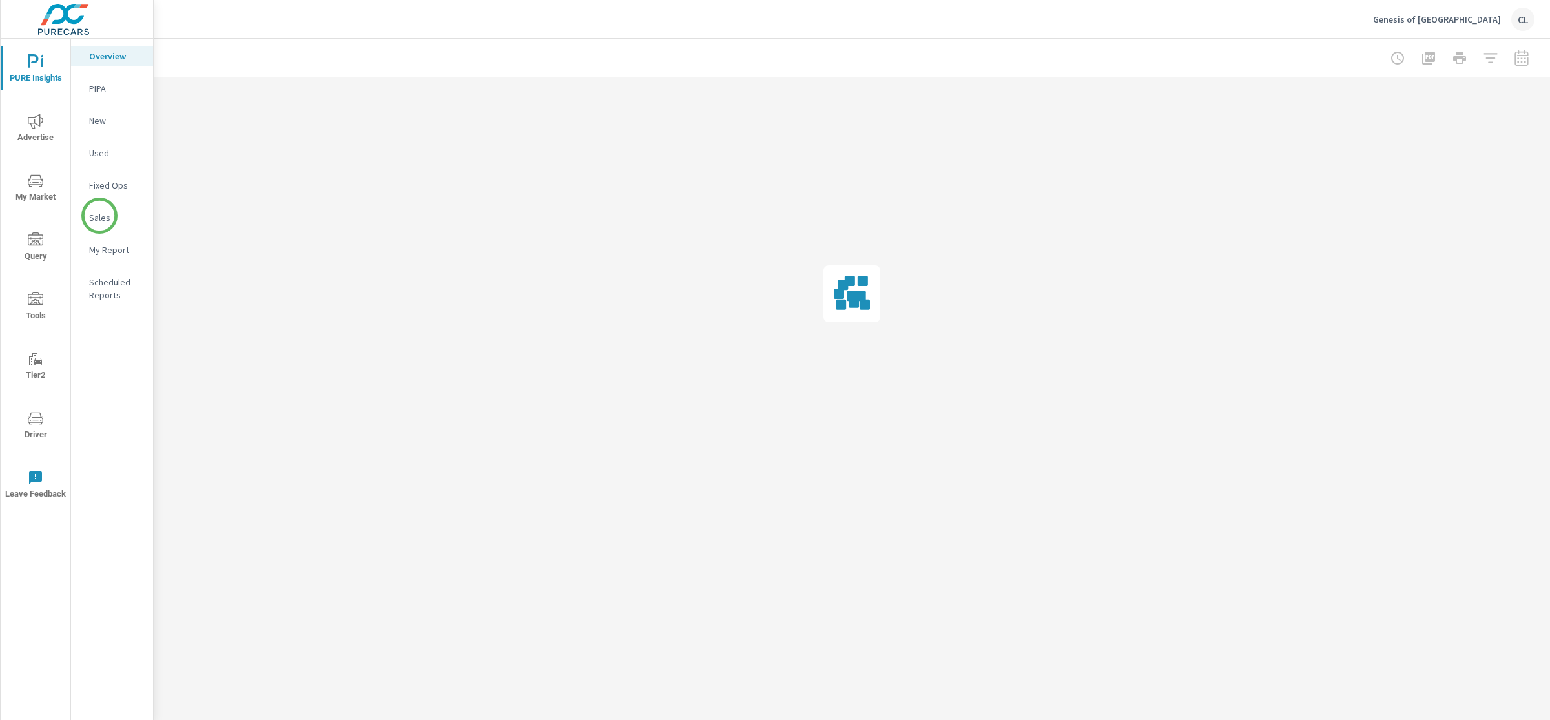
click at [99, 216] on p "Sales" at bounding box center [116, 217] width 54 height 13
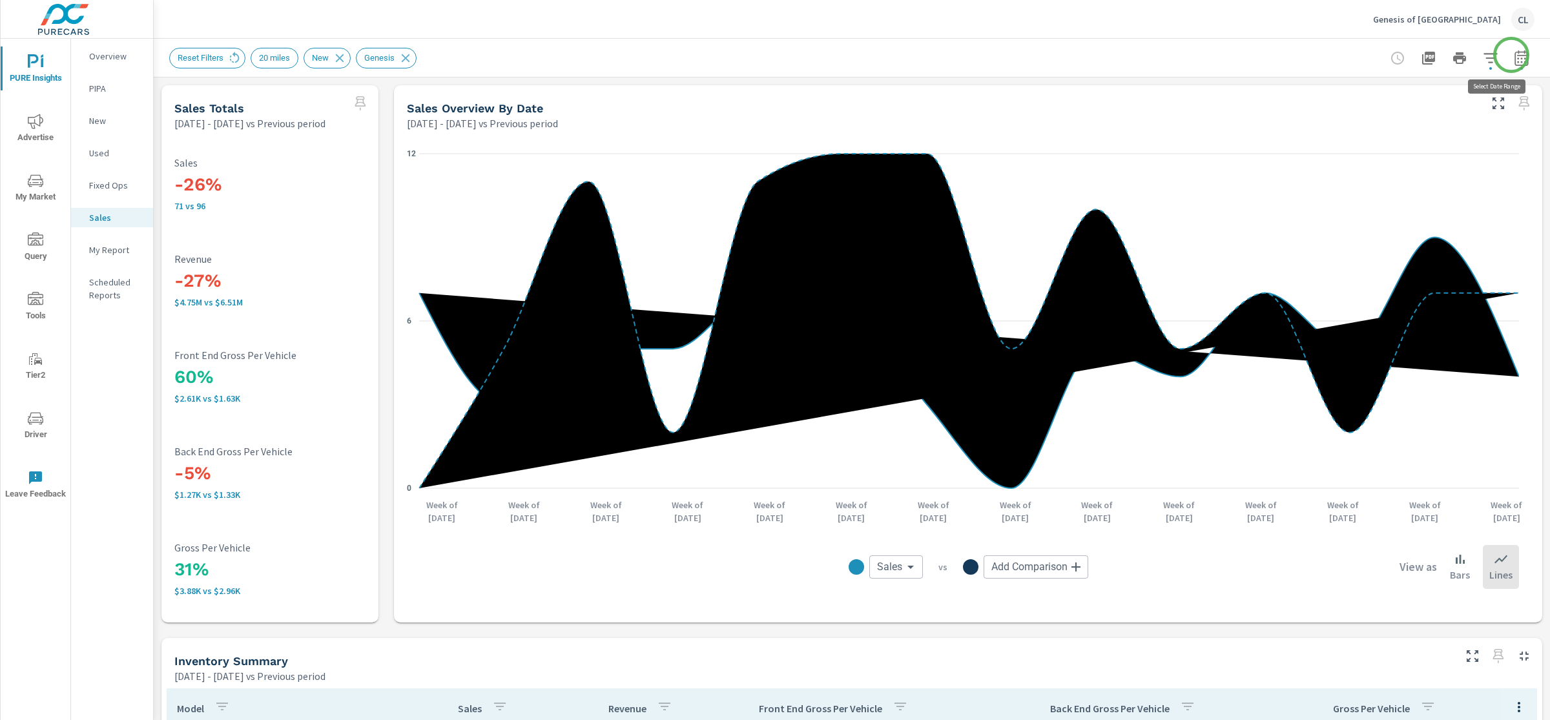
click at [1515, 54] on icon "button" at bounding box center [1522, 58] width 14 height 16
select select "Previous period"
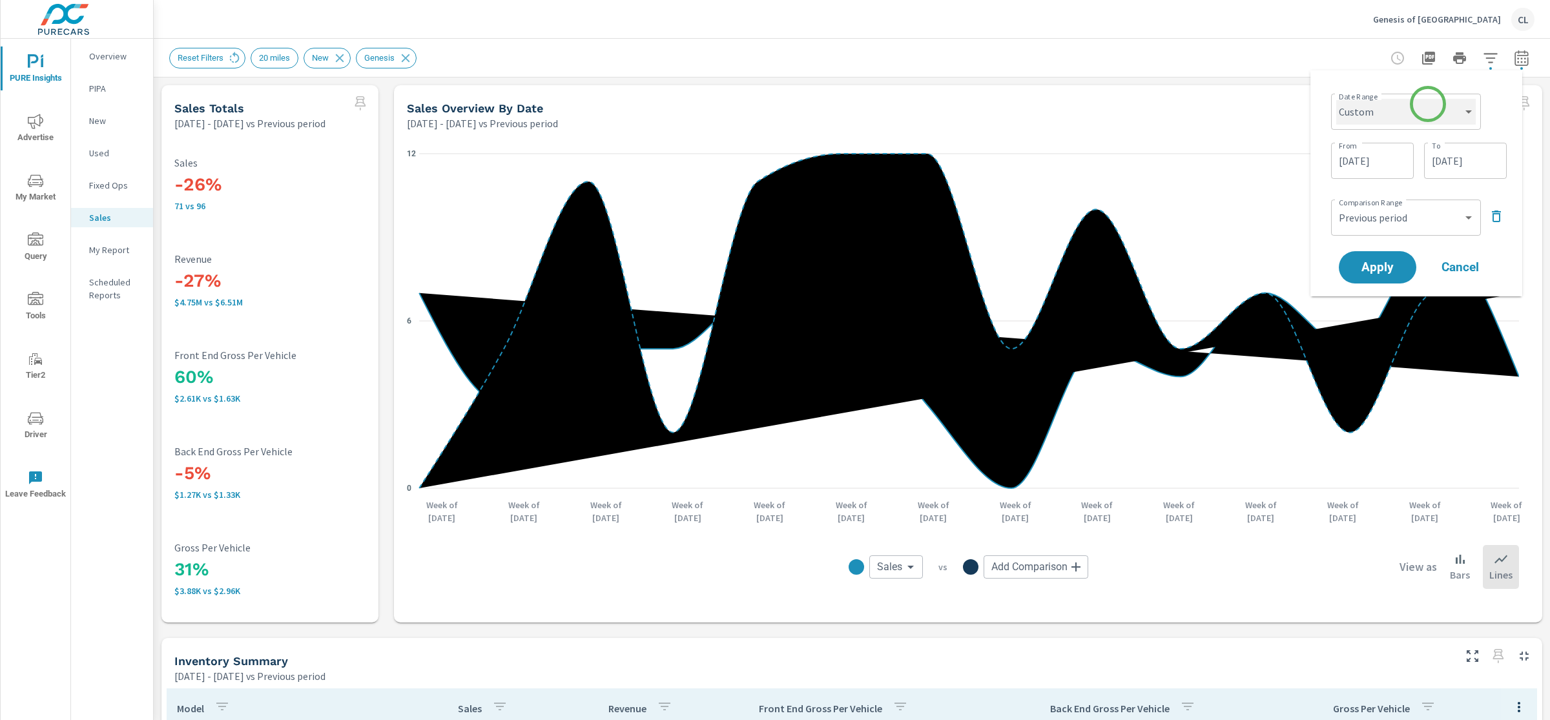
click at [1424, 109] on select "Custom [DATE] Last week Last 7 days Last 14 days Last 30 days Last 45 days Last…" at bounding box center [1406, 112] width 140 height 26
click at [1336, 99] on select "Custom [DATE] Last week Last 7 days Last 14 days Last 30 days Last 45 days Last…" at bounding box center [1406, 112] width 140 height 26
select select "Last month"
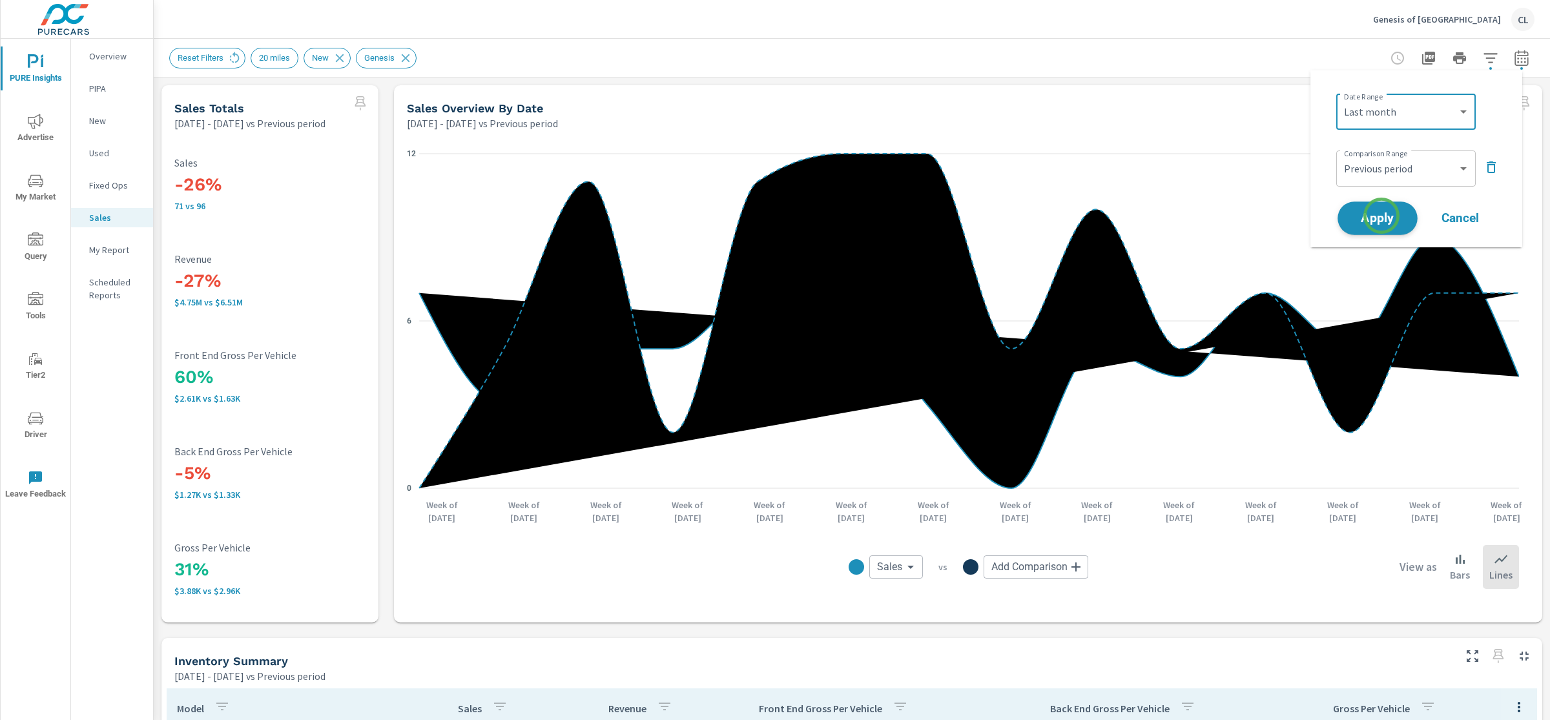
click at [1381, 214] on span "Apply" at bounding box center [1377, 219] width 53 height 12
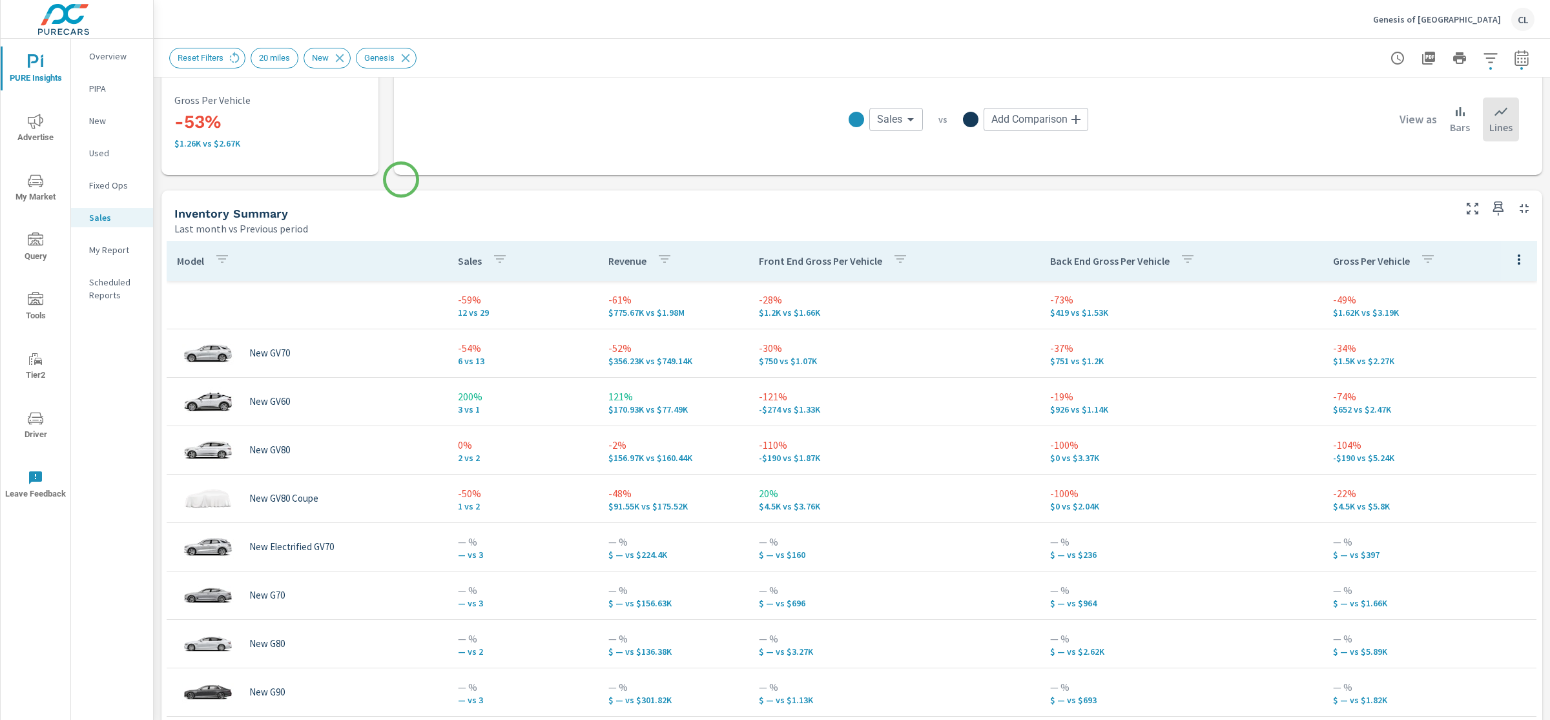
scroll to position [552, 0]
